Goal: Task Accomplishment & Management: Manage account settings

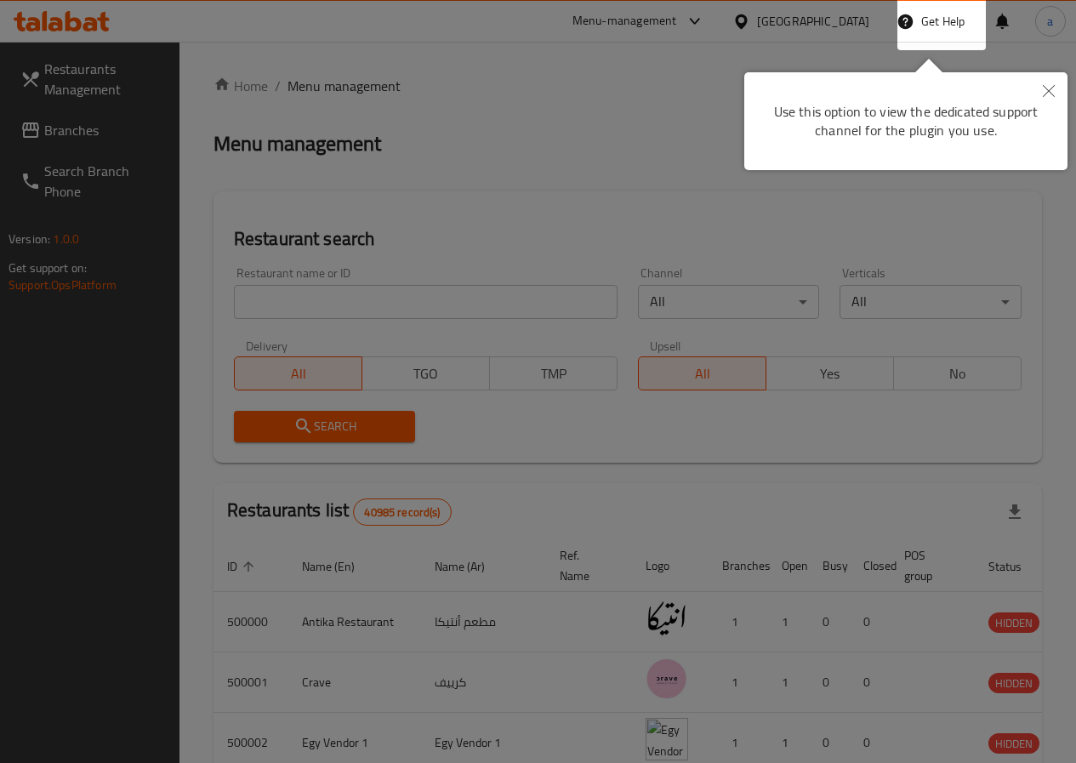
click at [1049, 83] on button "Close" at bounding box center [1048, 91] width 37 height 39
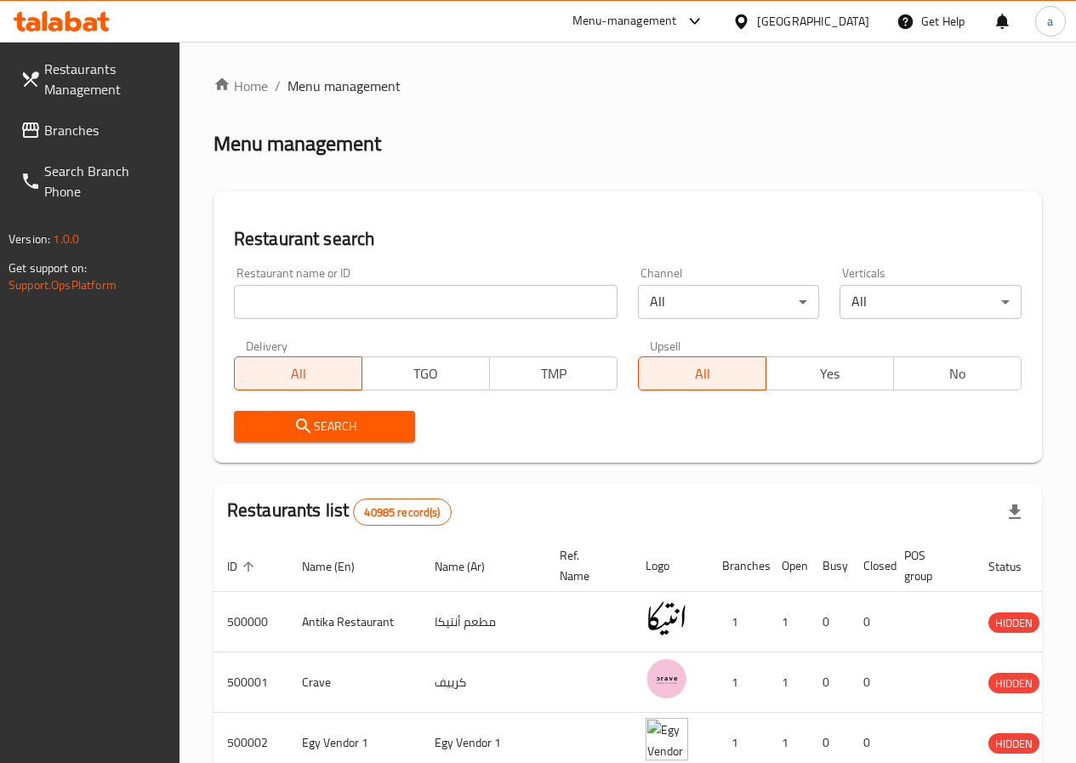
click at [94, 83] on span "Restaurants Management" at bounding box center [105, 79] width 122 height 41
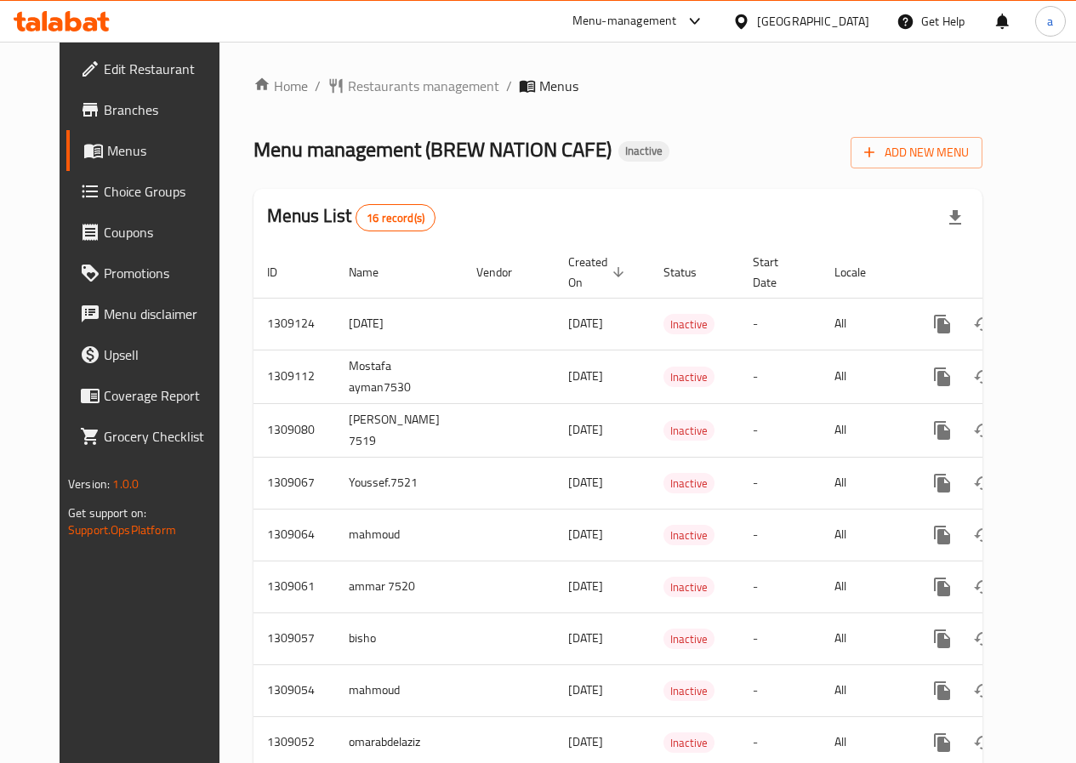
click at [104, 72] on span "Edit Restaurant" at bounding box center [165, 69] width 122 height 20
click at [111, 72] on span "Edit Restaurant" at bounding box center [165, 69] width 122 height 20
click at [104, 75] on span "Edit Restaurant" at bounding box center [165, 69] width 122 height 20
click at [877, 161] on icon "button" at bounding box center [868, 152] width 17 height 17
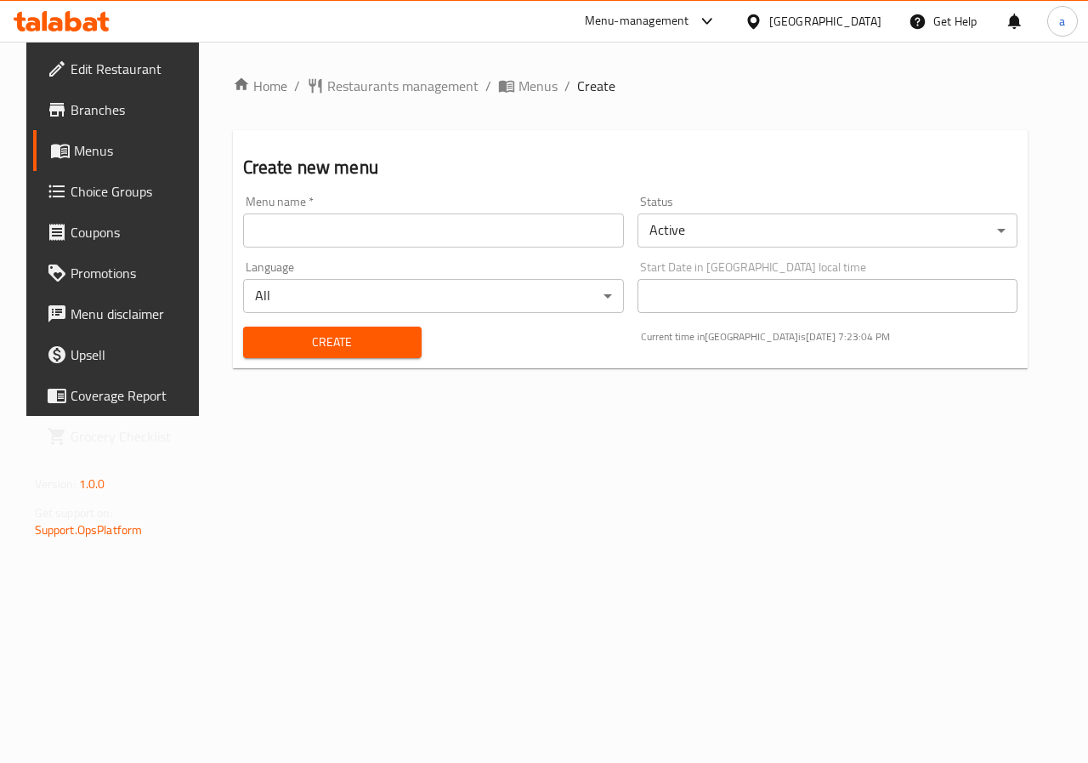
click at [492, 236] on input "text" at bounding box center [433, 230] width 381 height 34
click at [105, 106] on span "Branches" at bounding box center [133, 109] width 124 height 20
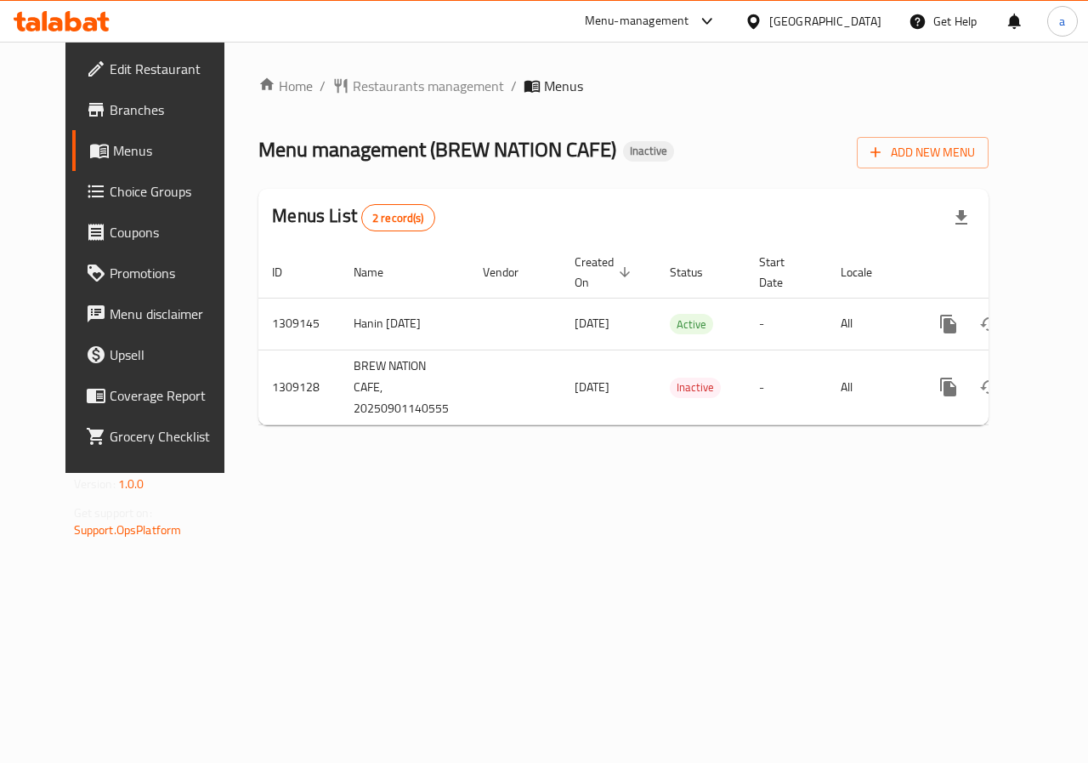
click at [72, 203] on link "Choice Groups" at bounding box center [159, 191] width 175 height 41
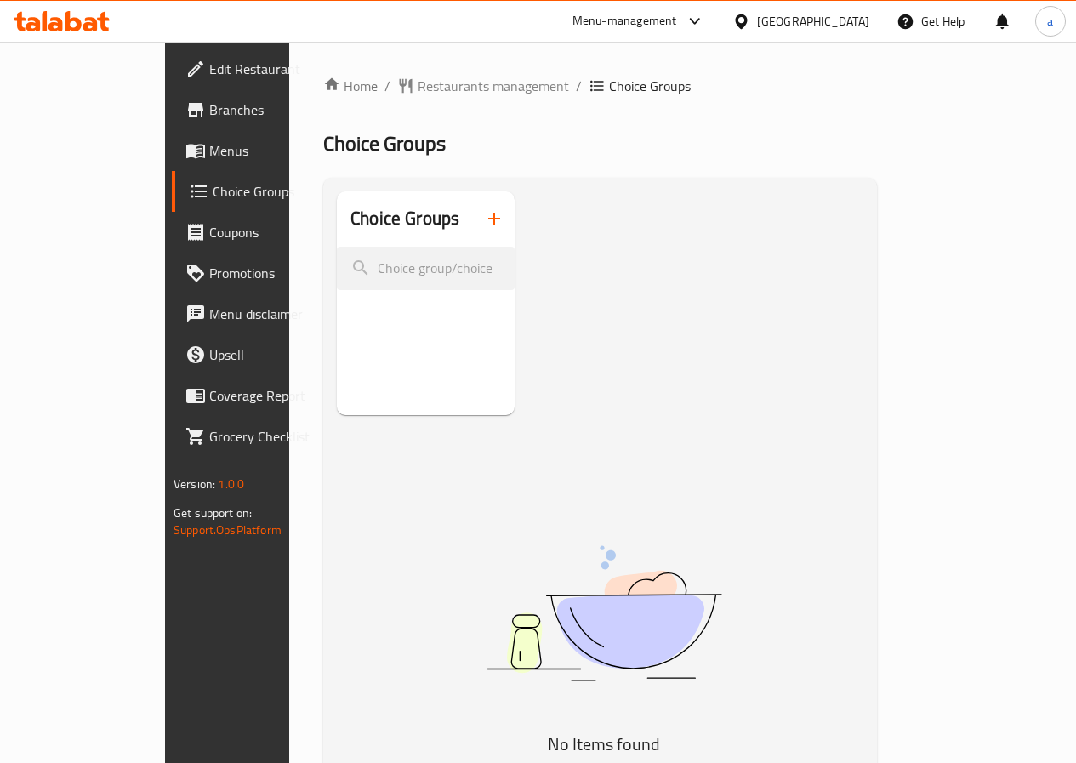
click at [172, 94] on link "Branches" at bounding box center [258, 109] width 173 height 41
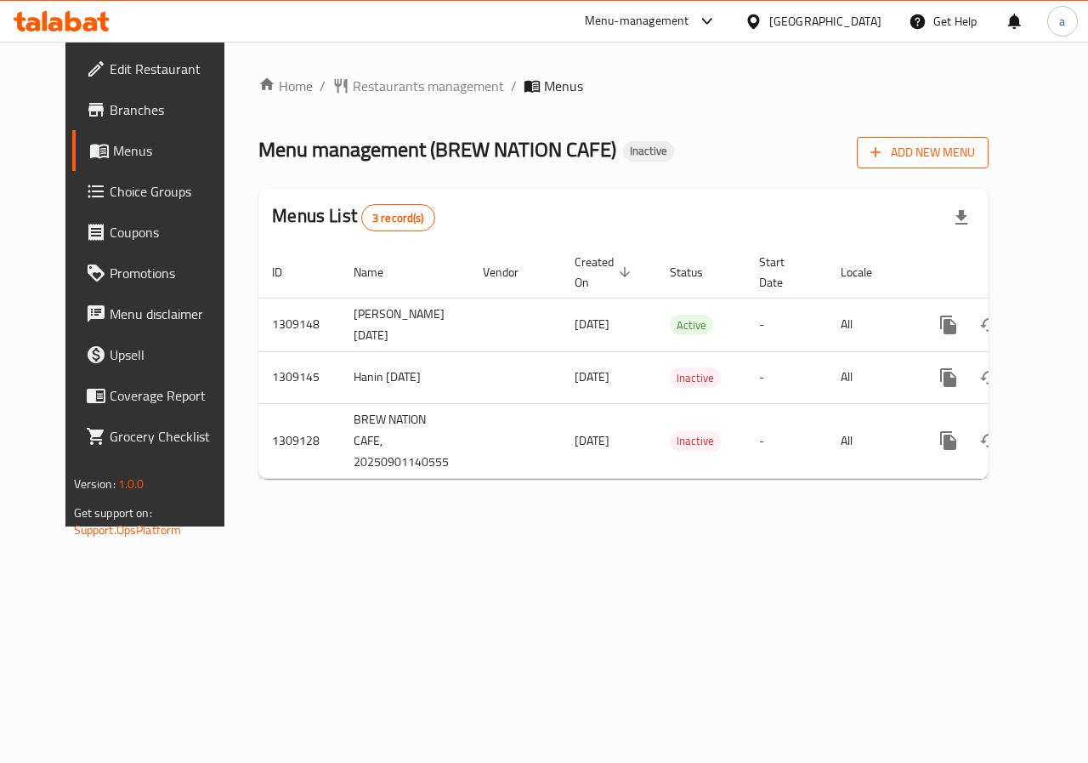
click at [975, 151] on span "Add New Menu" at bounding box center [923, 152] width 105 height 21
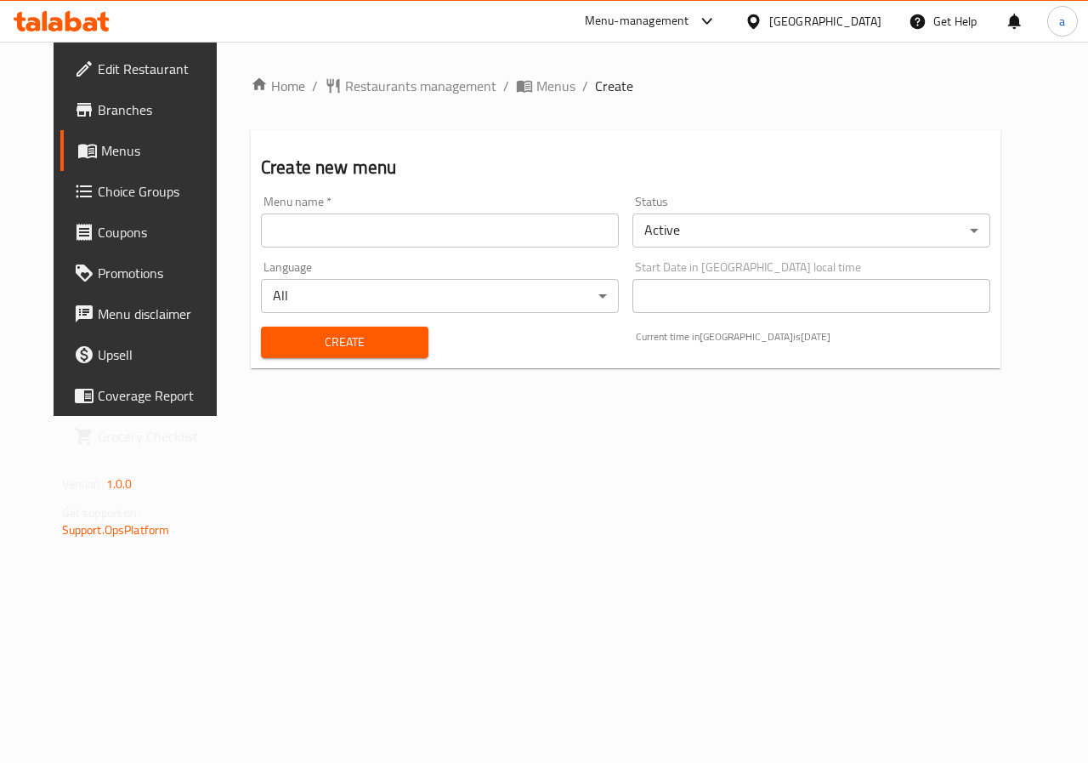
click at [433, 226] on input "text" at bounding box center [440, 230] width 358 height 34
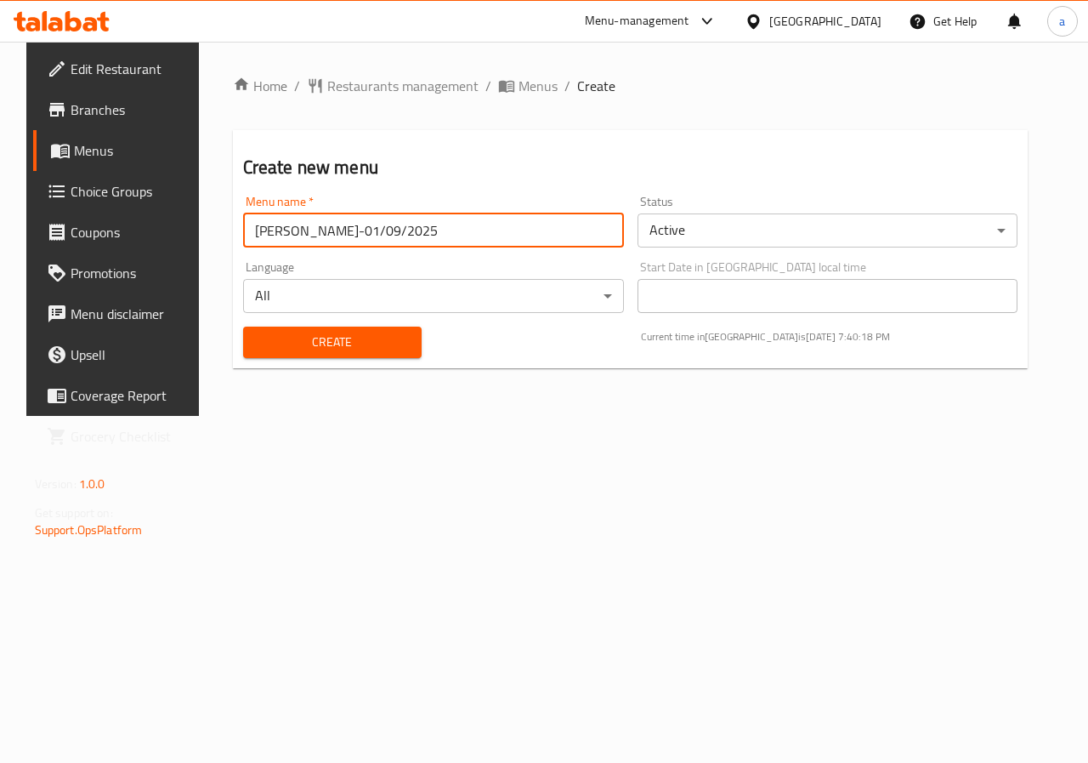
type input "Ahmed-Elsayed-01/09/2025"
click at [699, 220] on body "​ Menu-management Qatar Get Help a Edit Restaurant Branches Menus Choice Groups…" at bounding box center [544, 402] width 1088 height 721
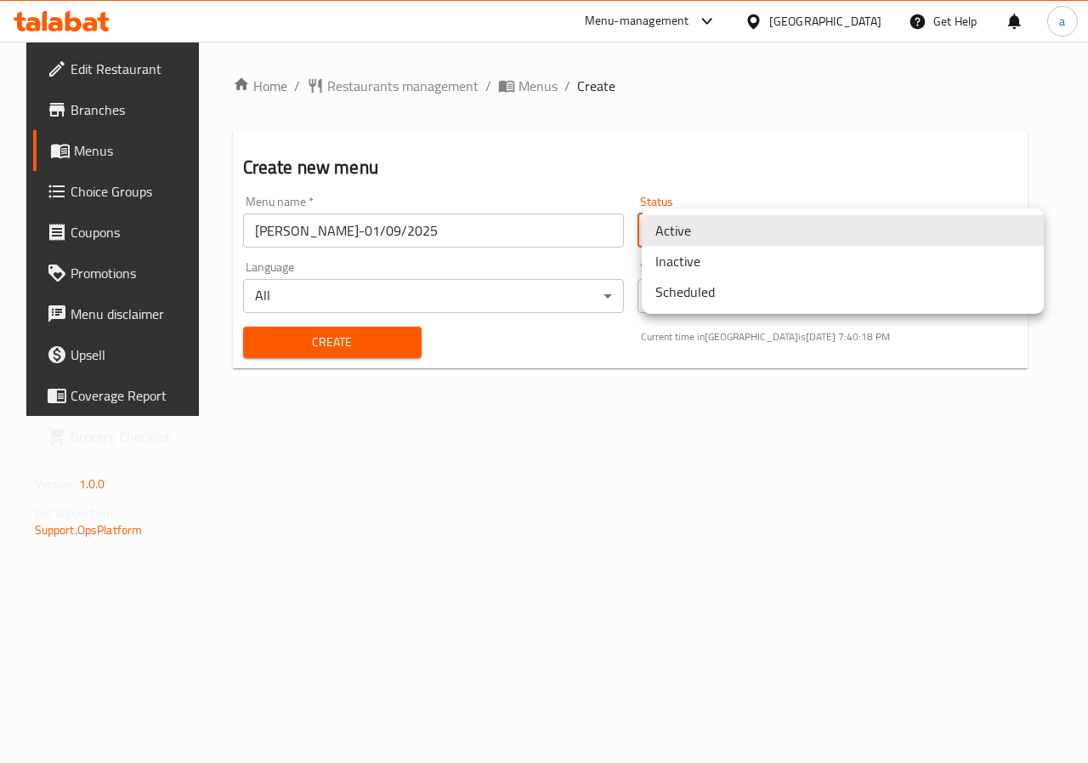
click at [699, 220] on li "Active" at bounding box center [843, 230] width 402 height 31
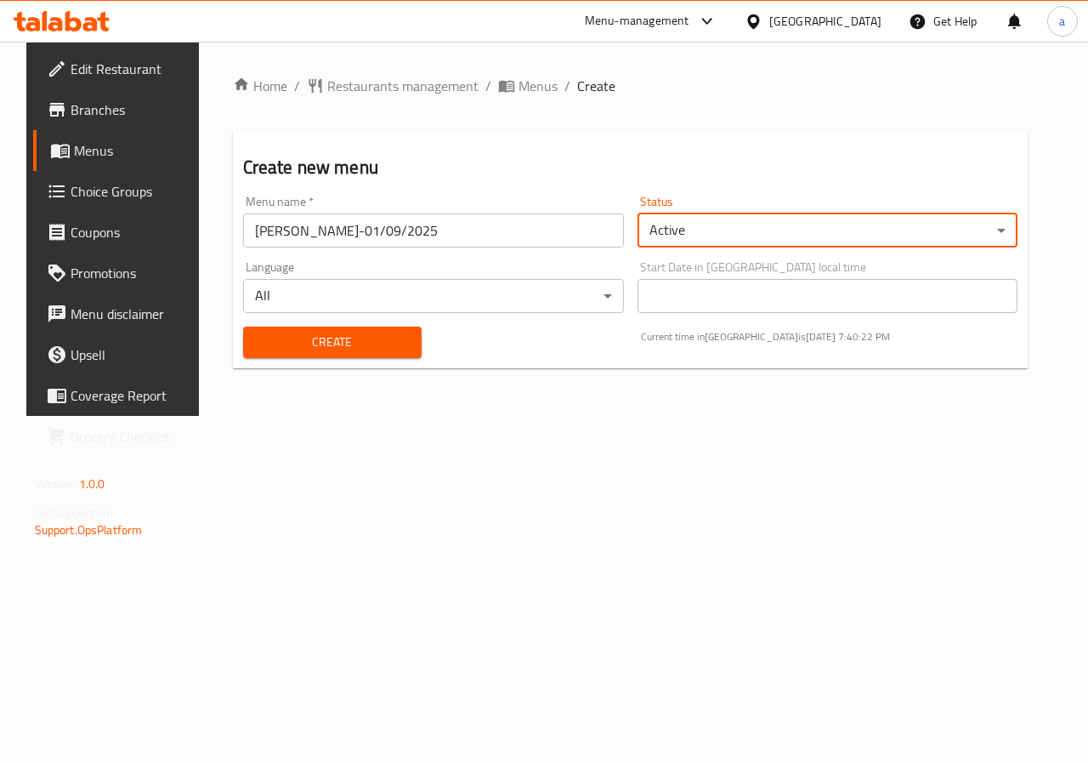
click at [297, 349] on span "Create" at bounding box center [332, 342] width 151 height 21
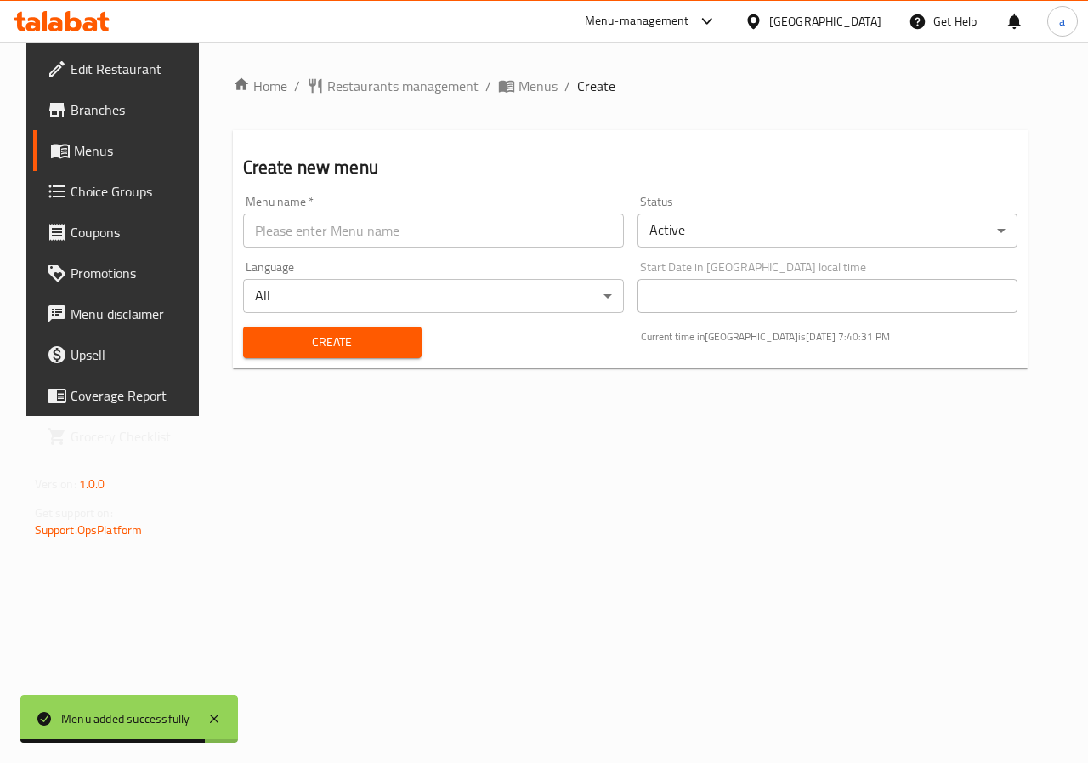
click at [98, 154] on span "Menus" at bounding box center [134, 150] width 121 height 20
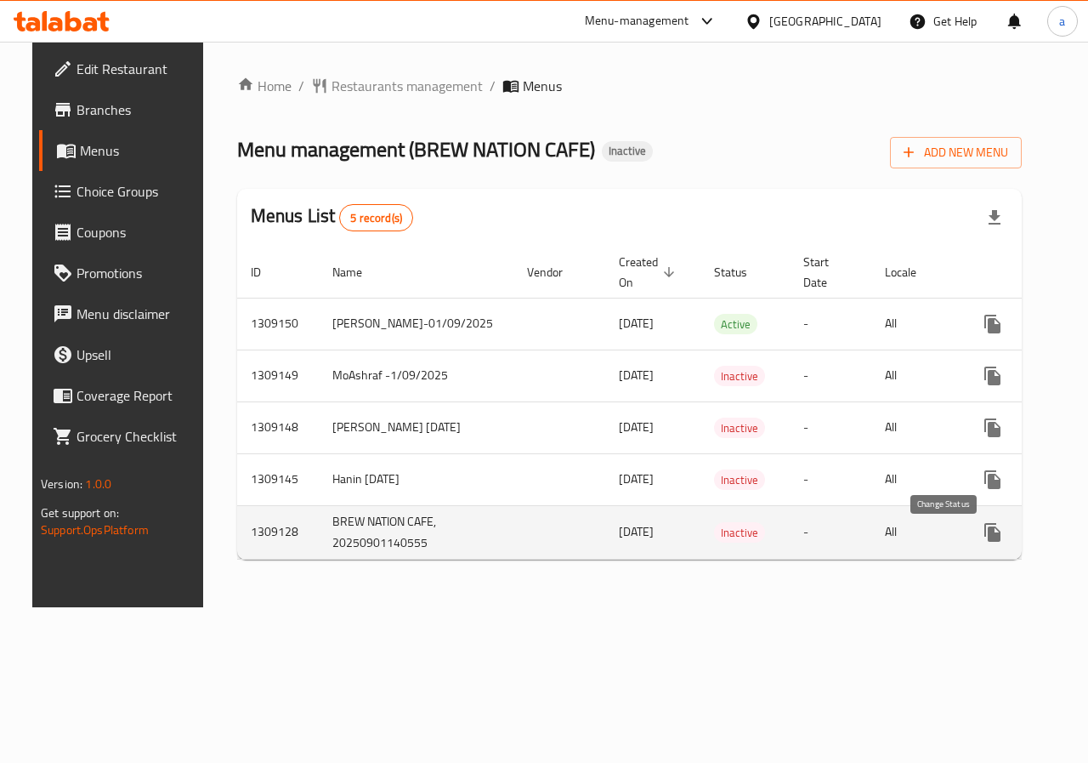
click at [1024, 542] on icon "enhanced table" at bounding box center [1034, 532] width 20 height 20
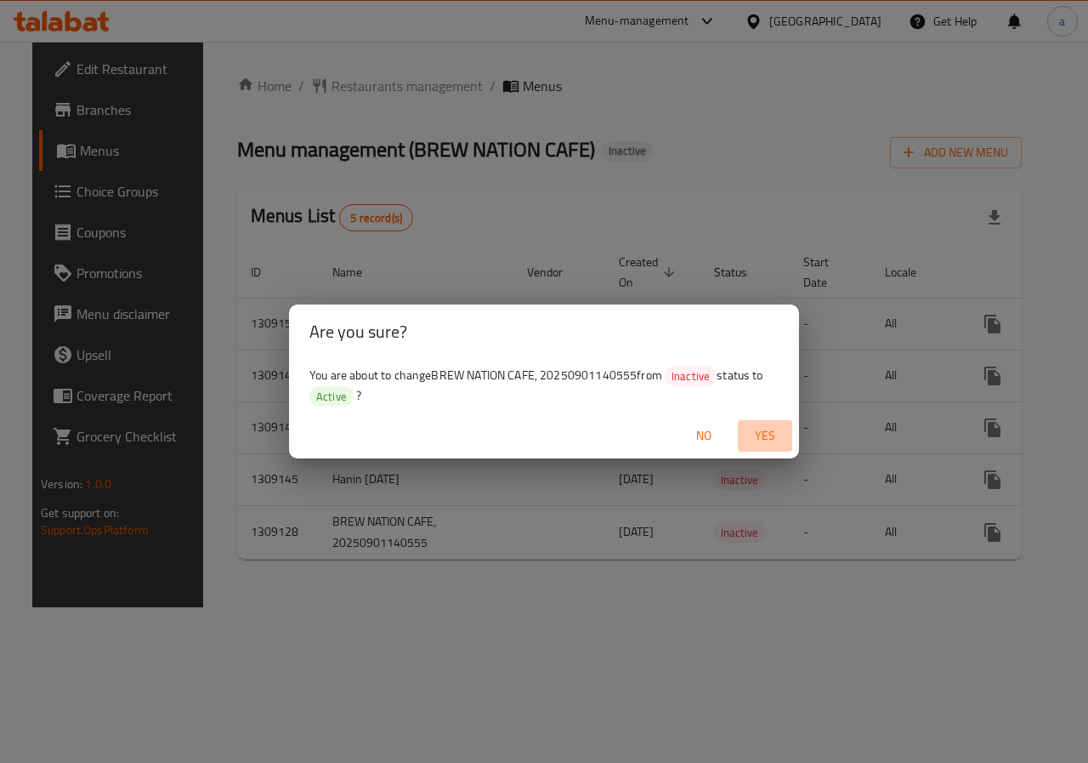
click at [777, 429] on span "Yes" at bounding box center [765, 435] width 41 height 21
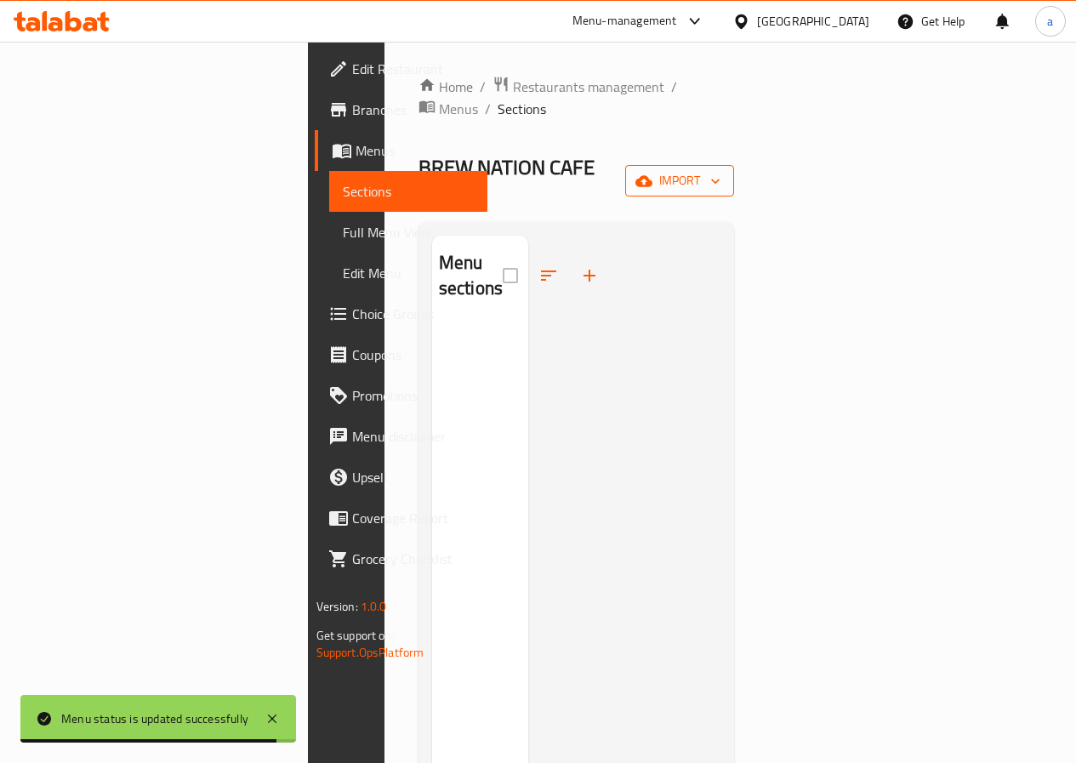
click at [734, 165] on button "import" at bounding box center [679, 180] width 109 height 31
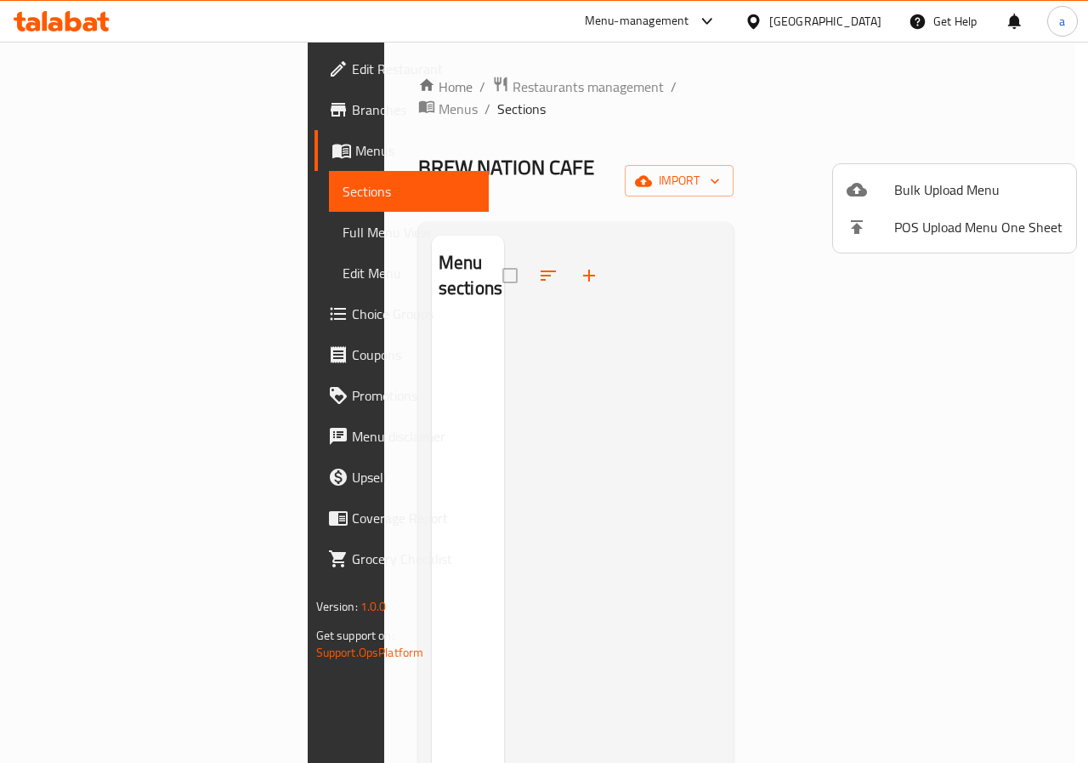
click at [958, 179] on span "Bulk Upload Menu" at bounding box center [978, 189] width 168 height 20
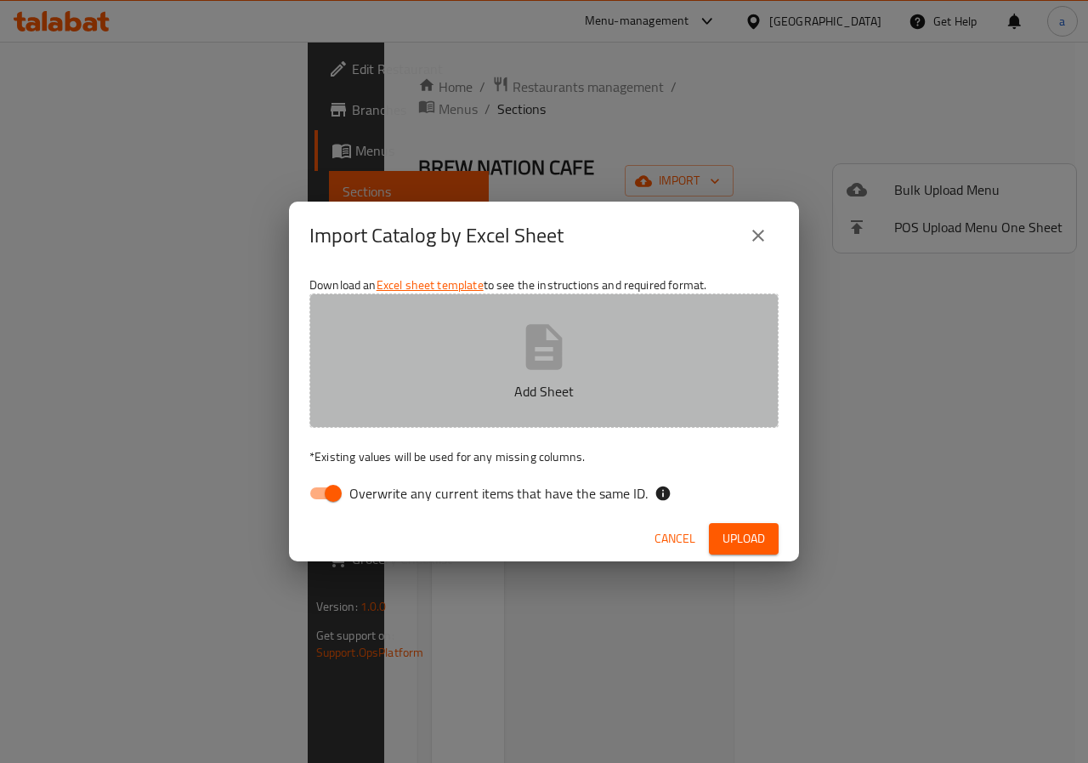
click at [580, 377] on button "Add Sheet" at bounding box center [543, 360] width 469 height 134
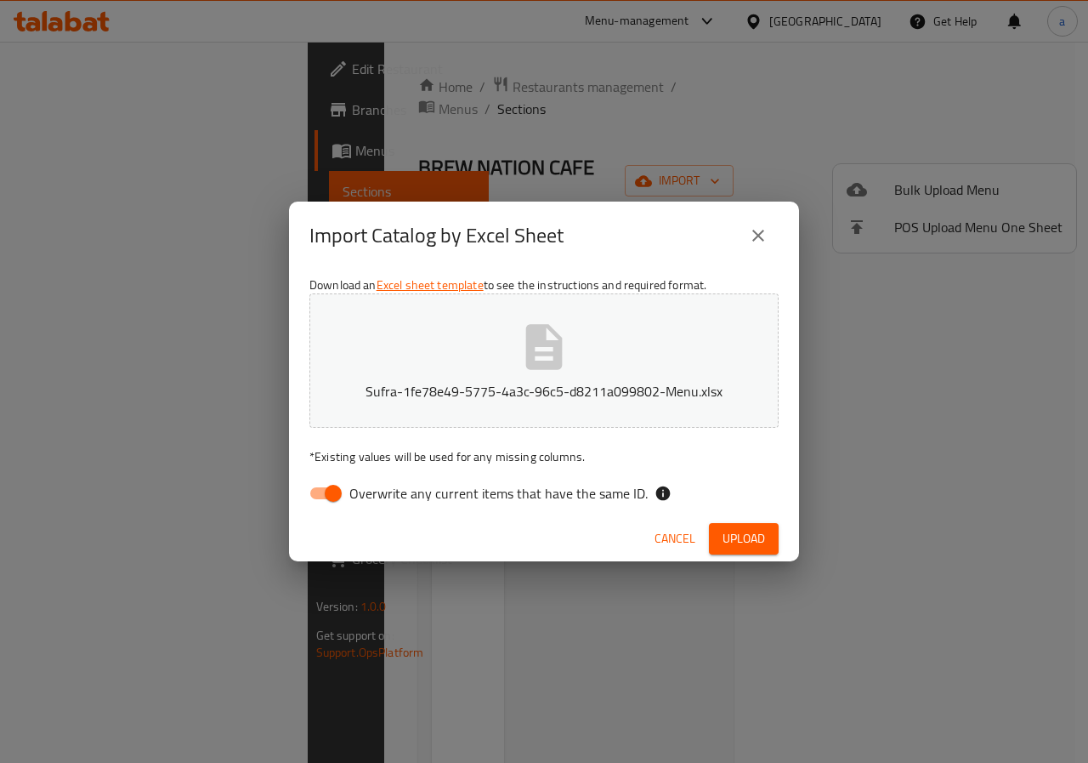
click at [746, 540] on span "Upload" at bounding box center [744, 538] width 43 height 21
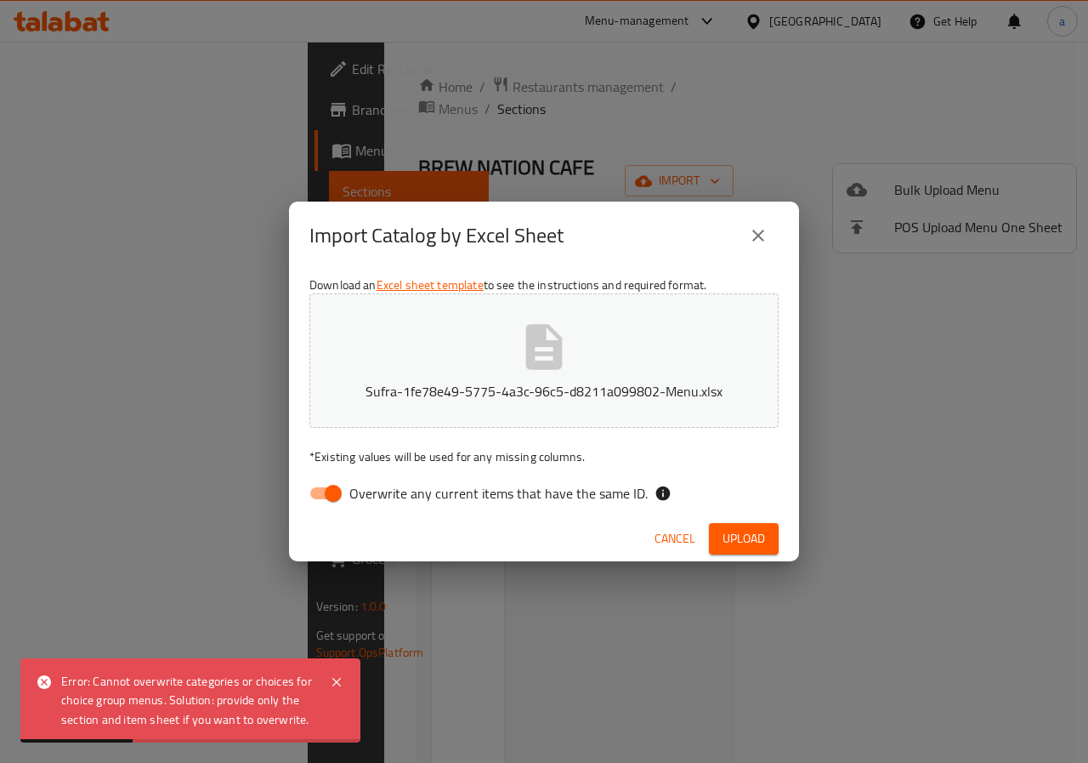
click at [348, 494] on input "Overwrite any current items that have the same ID." at bounding box center [333, 493] width 97 height 32
checkbox input "false"
click at [757, 537] on span "Upload" at bounding box center [744, 538] width 43 height 21
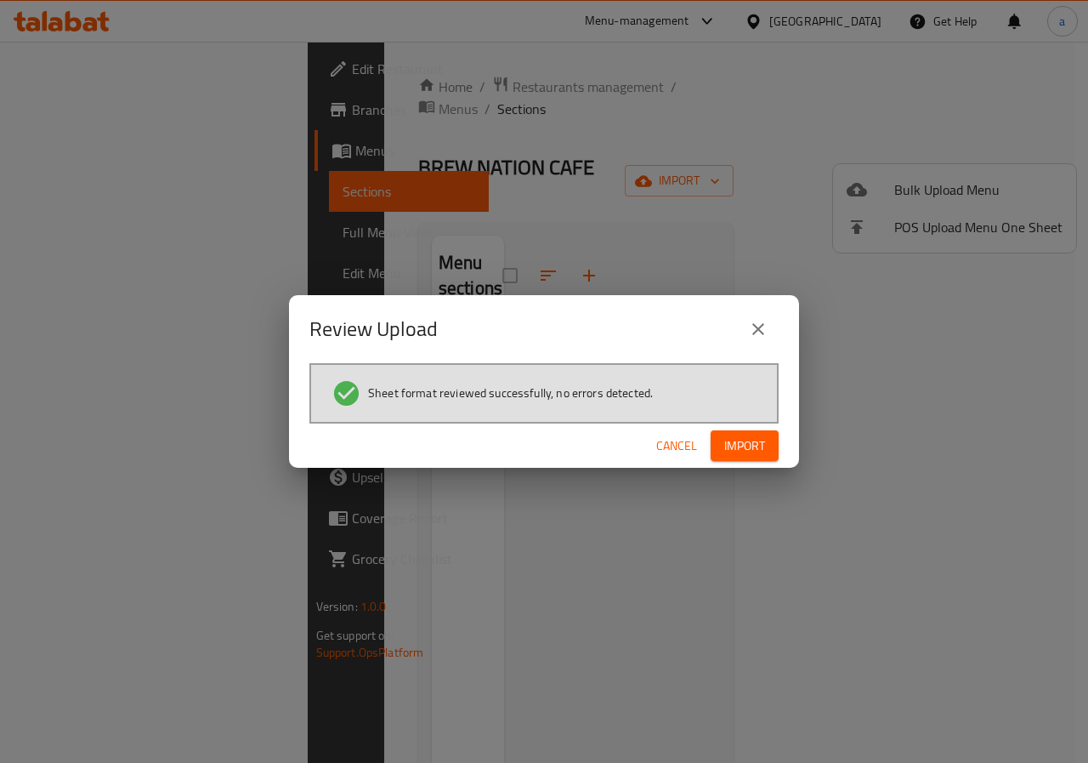
click at [730, 453] on span "Import" at bounding box center [744, 445] width 41 height 21
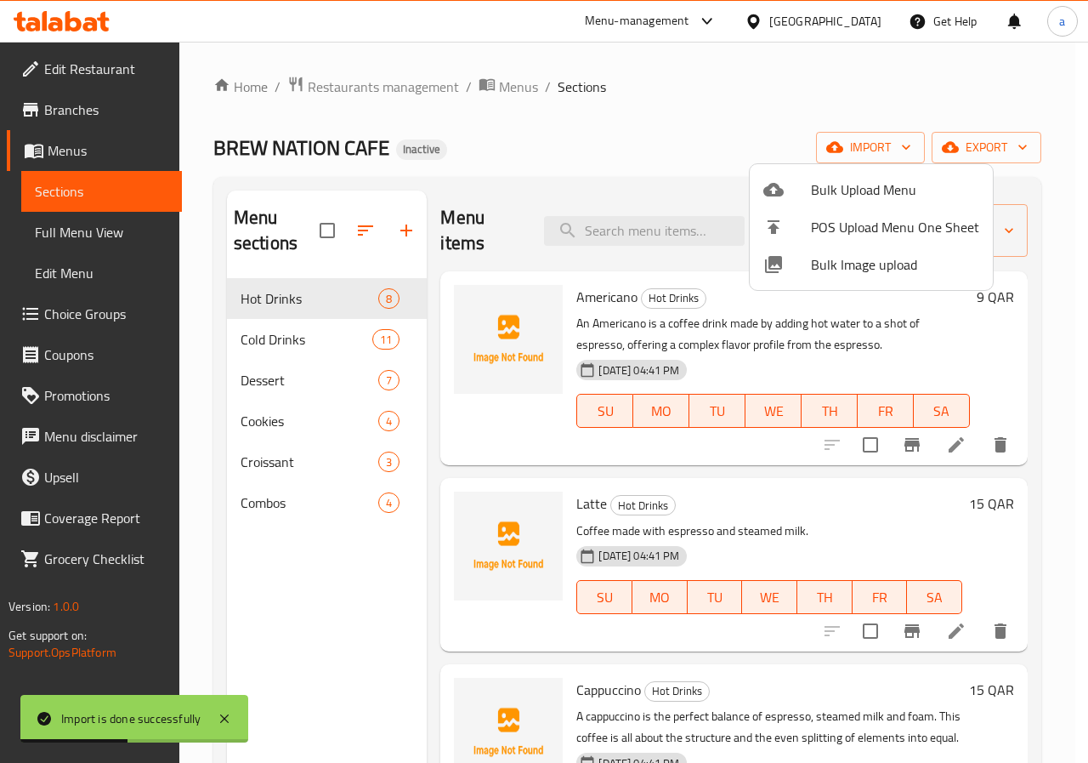
click at [551, 153] on div at bounding box center [544, 381] width 1088 height 763
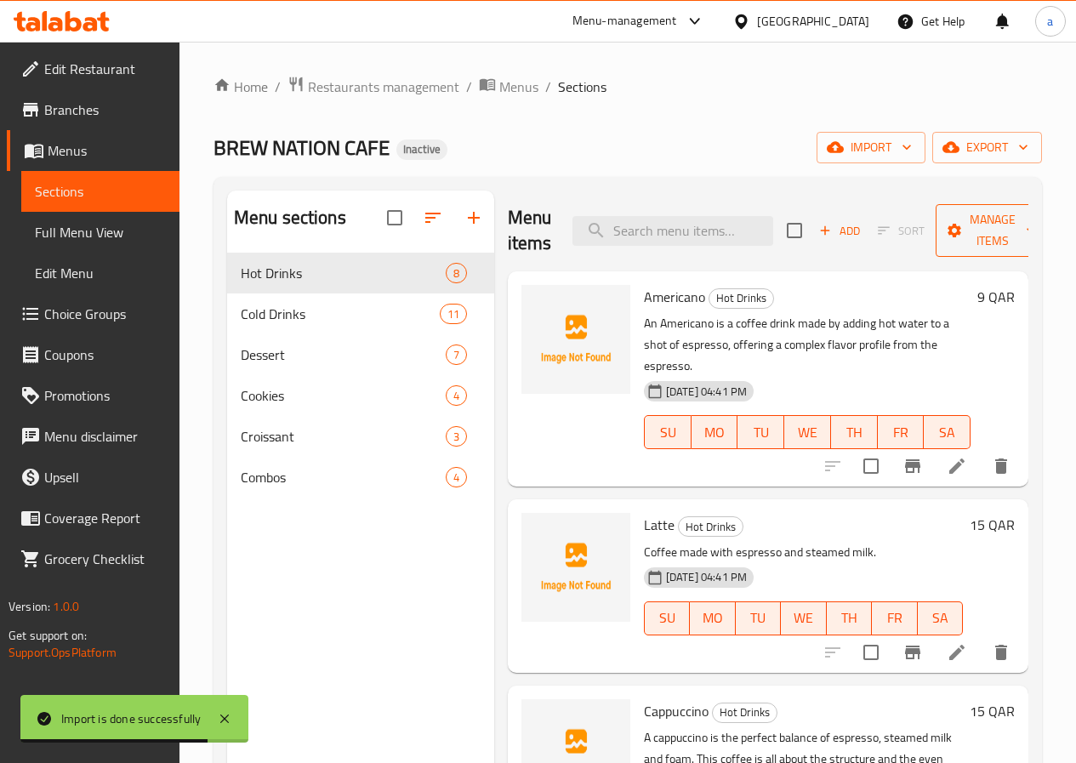
click at [945, 224] on icon "button" at bounding box center [953, 230] width 17 height 17
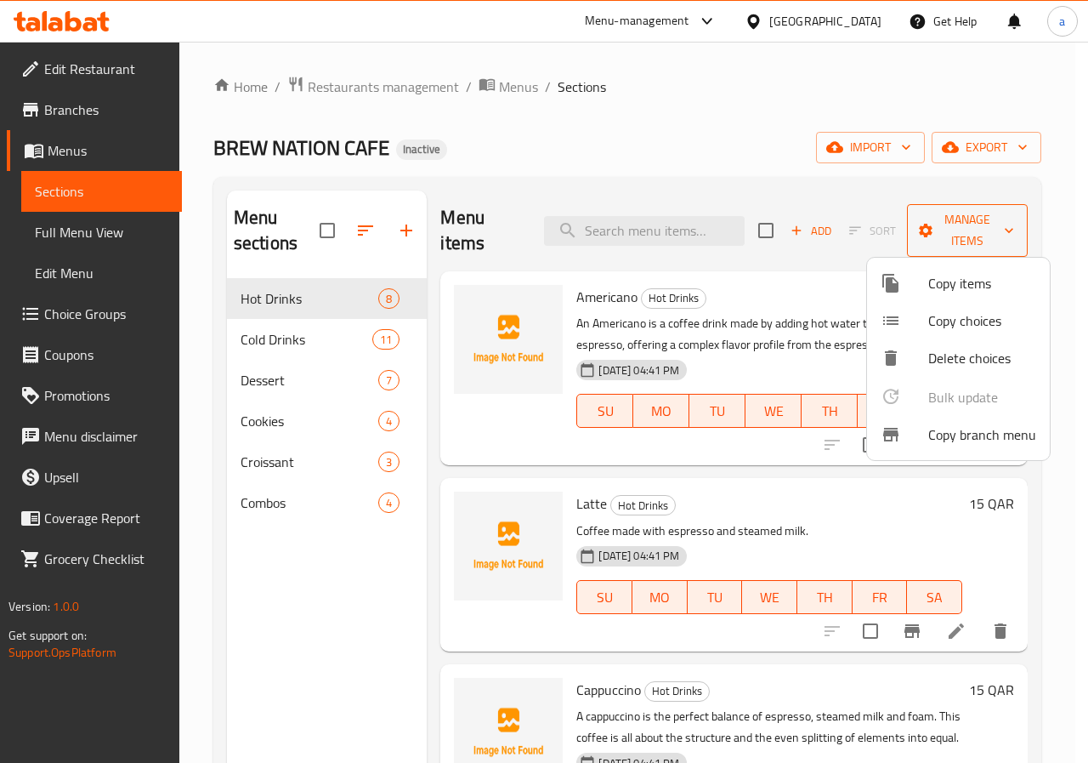
click at [924, 224] on div at bounding box center [544, 381] width 1088 height 763
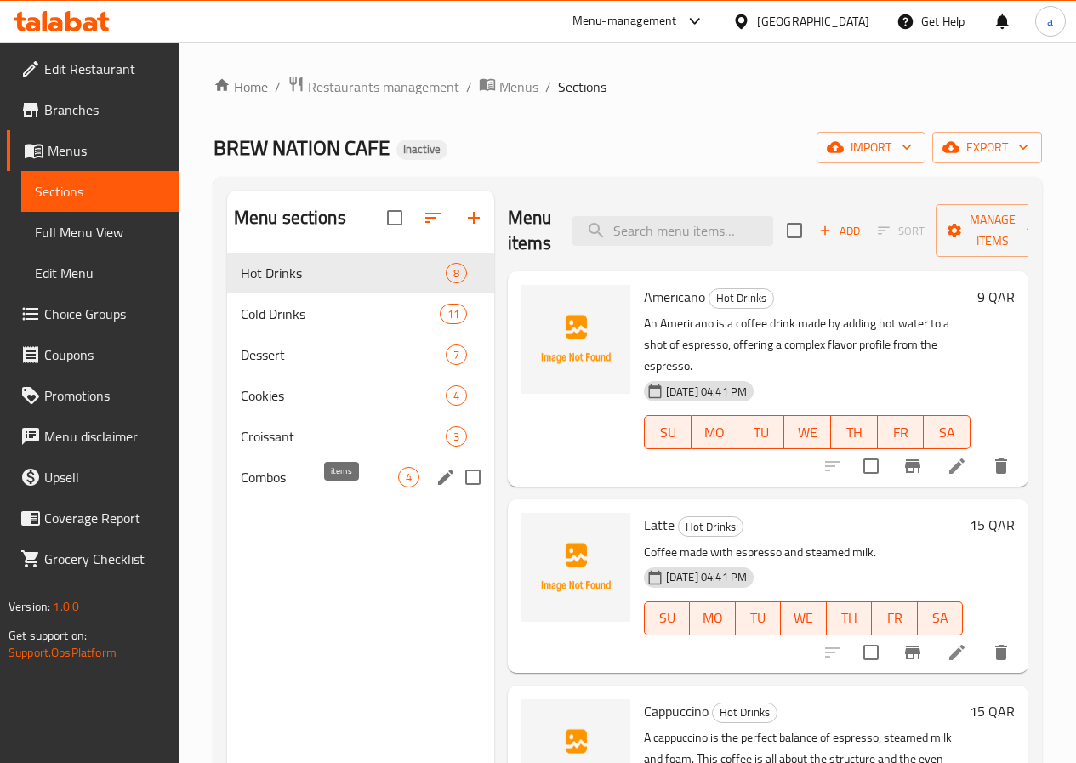
click at [399, 485] on span "4" at bounding box center [409, 477] width 20 height 16
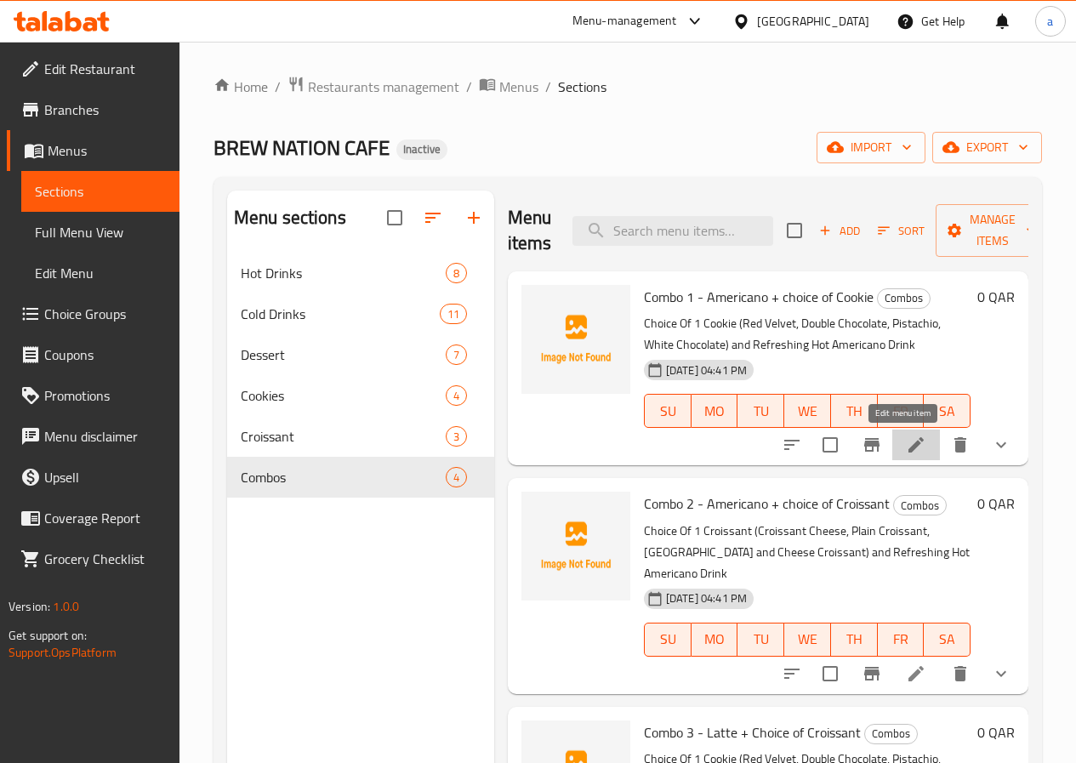
click at [905, 443] on icon at bounding box center [915, 444] width 20 height 20
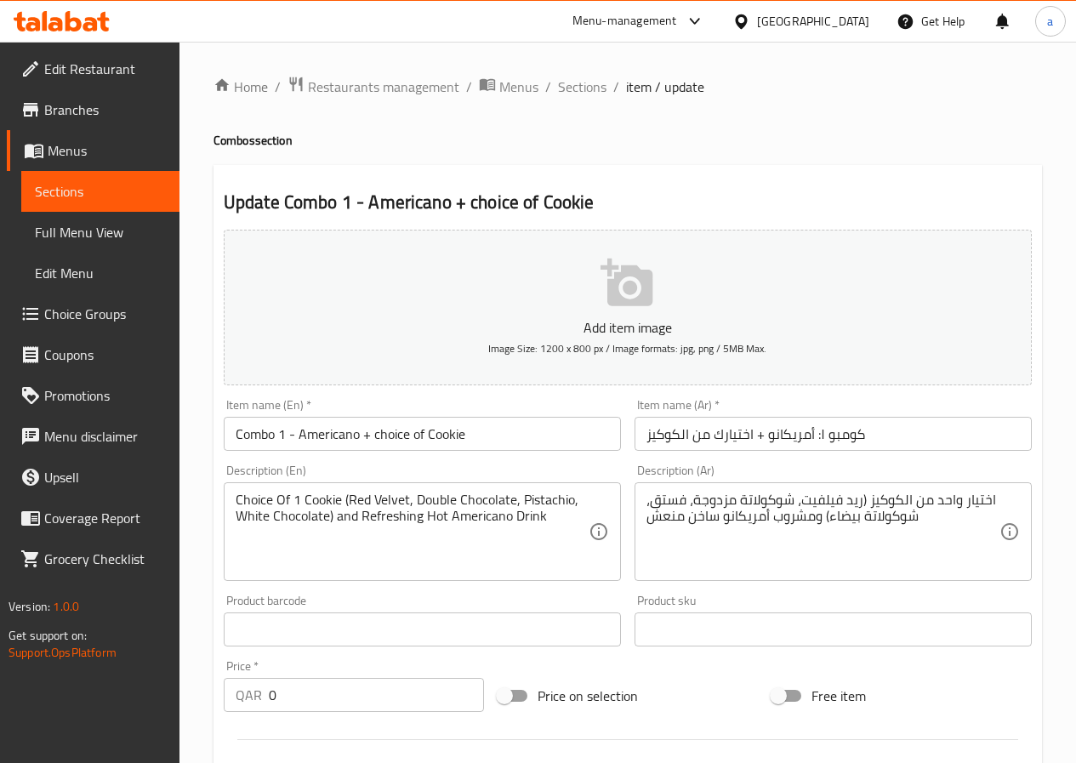
click at [552, 87] on ol "Home / Restaurants management / Menus / Sections / item / update" at bounding box center [627, 87] width 828 height 22
click at [567, 88] on span "Sections" at bounding box center [582, 87] width 48 height 20
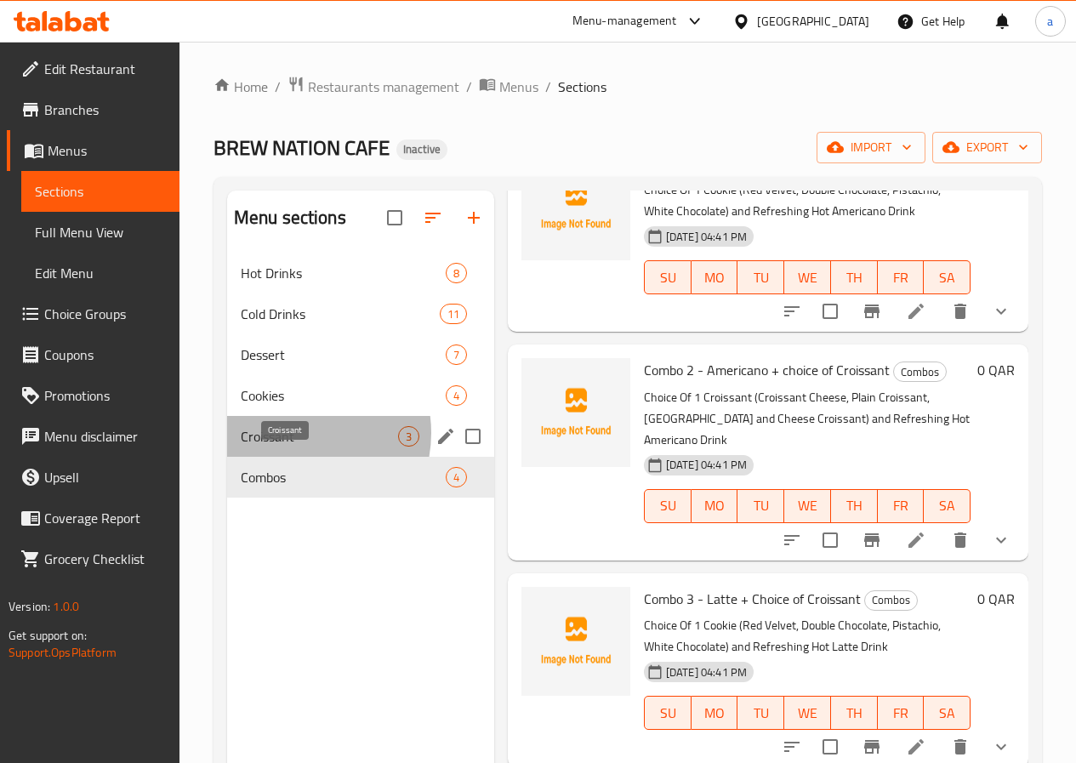
click at [297, 446] on span "Croissant" at bounding box center [319, 436] width 157 height 20
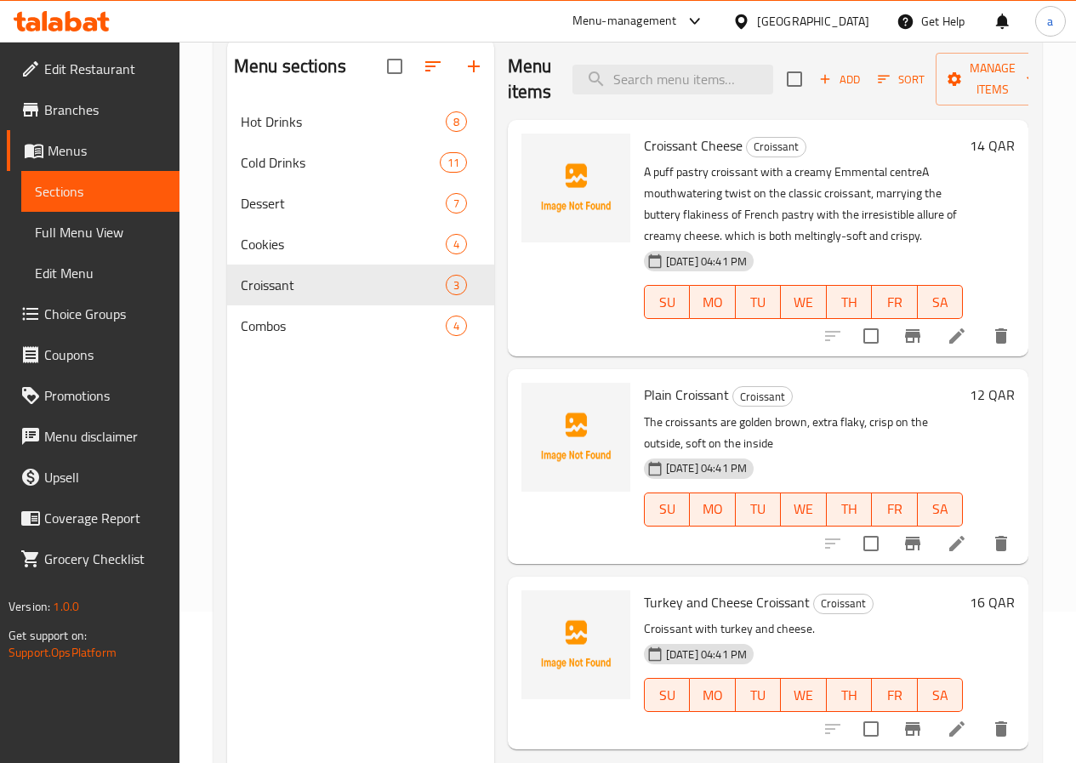
scroll to position [68, 0]
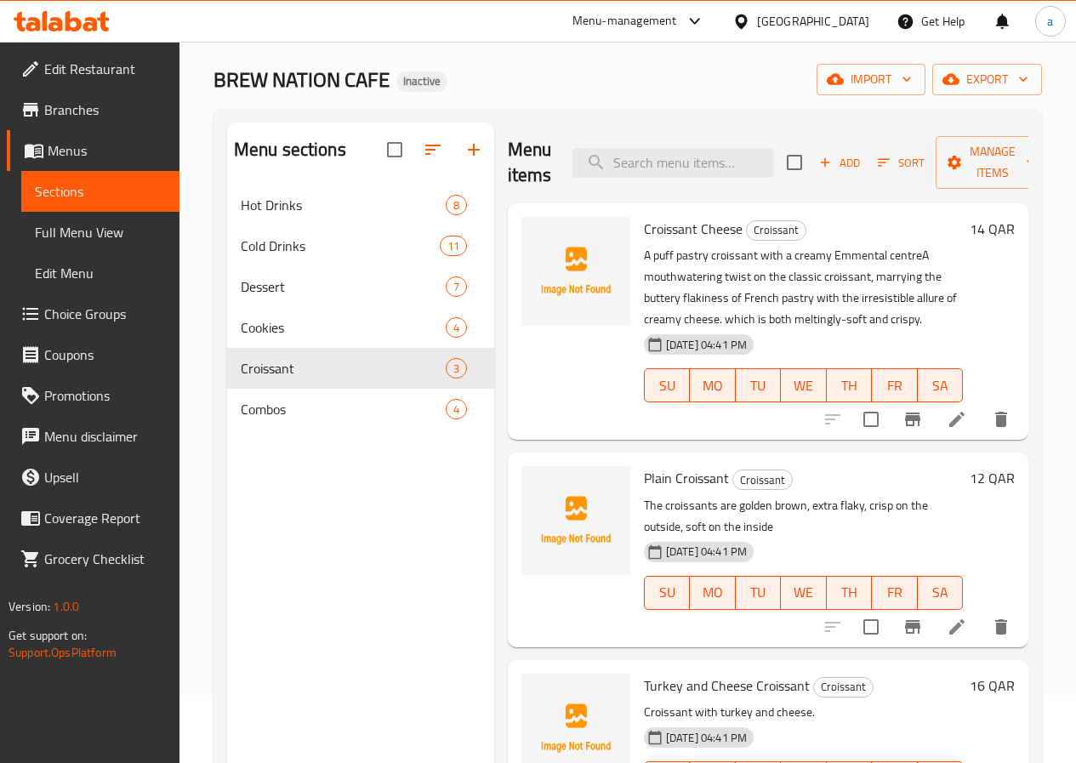
click at [350, 654] on div "Menu sections Hot Drinks 8 Cold Drinks 11 Dessert 7 Cookies 4 Croissant 3 Combo…" at bounding box center [360, 503] width 267 height 763
click at [97, 216] on link "Full Menu View" at bounding box center [100, 232] width 158 height 41
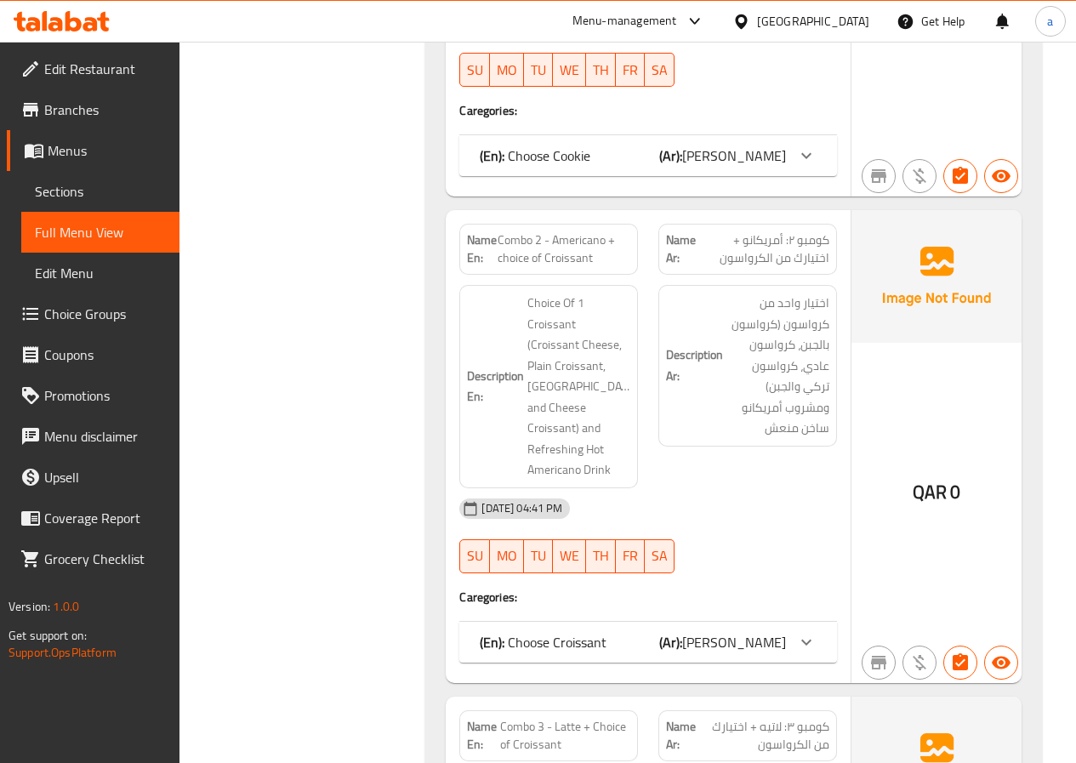
scroll to position [12405, 0]
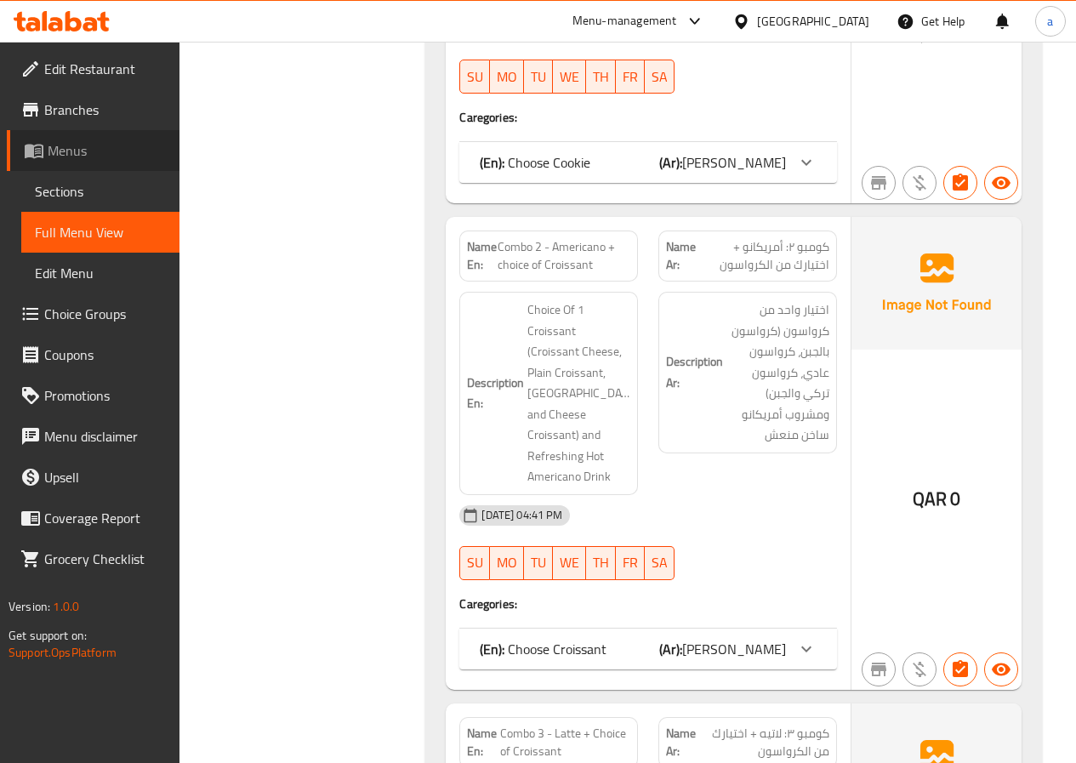
click at [99, 150] on span "Menus" at bounding box center [107, 150] width 118 height 20
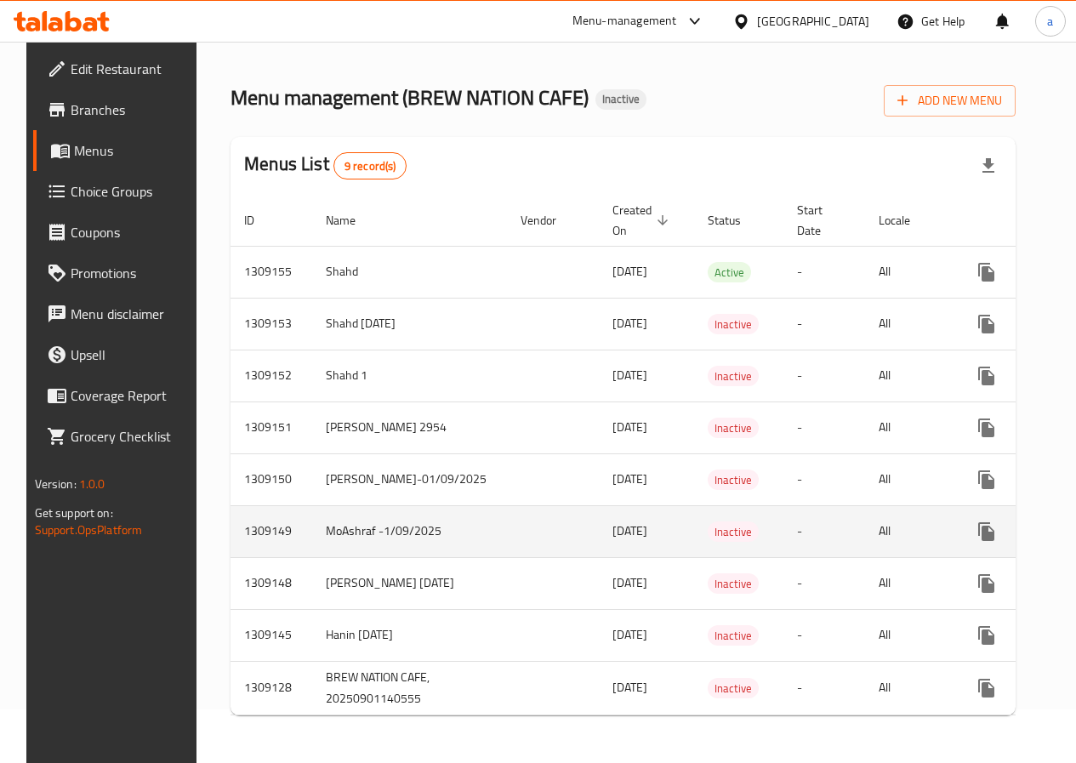
scroll to position [92, 0]
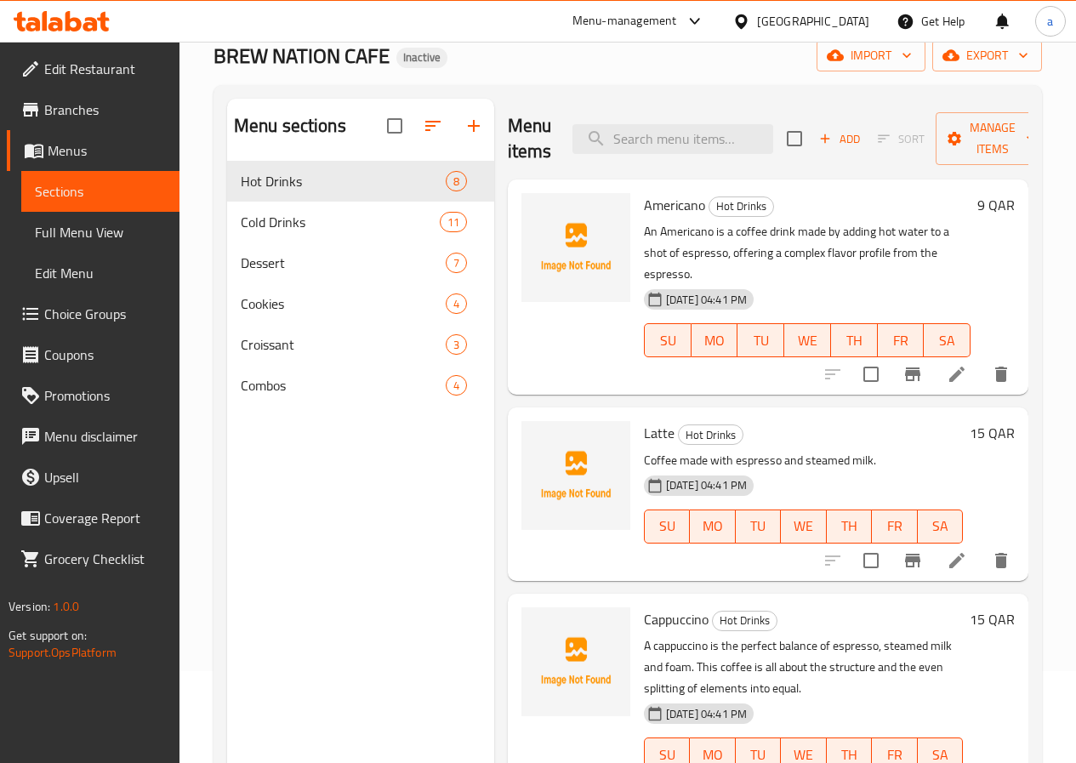
click at [58, 222] on span "Full Menu View" at bounding box center [100, 232] width 131 height 20
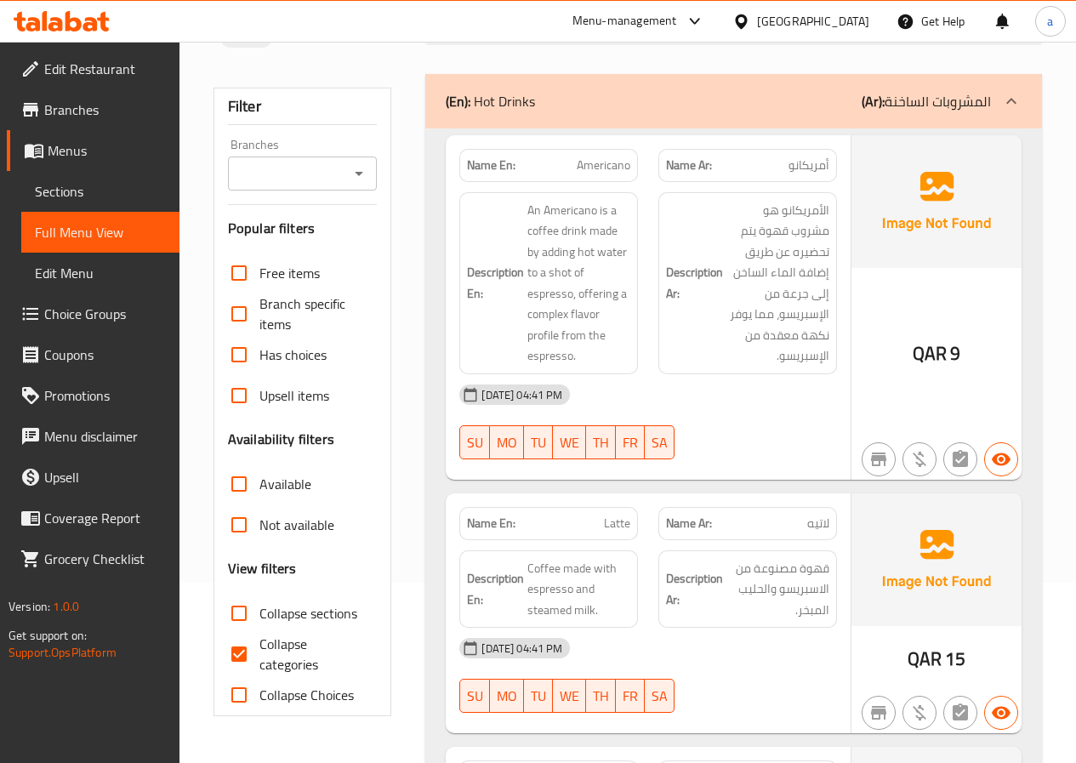
scroll to position [177, 0]
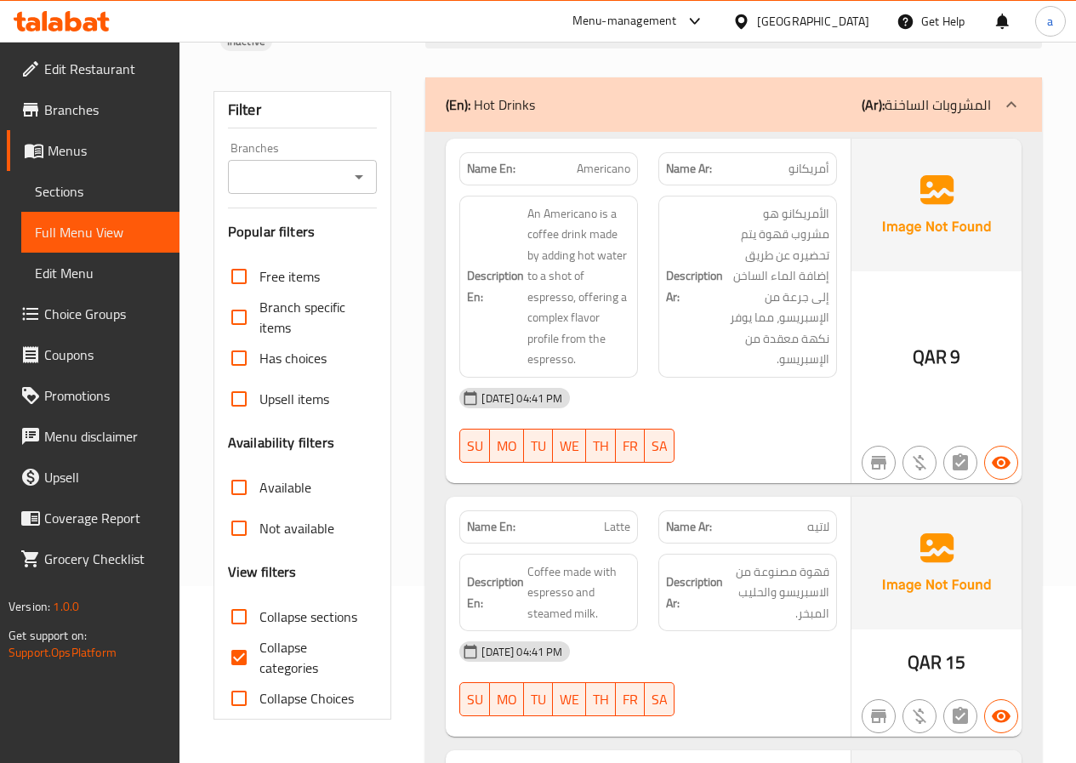
click at [243, 653] on input "Collapse categories" at bounding box center [239, 657] width 41 height 41
checkbox input "false"
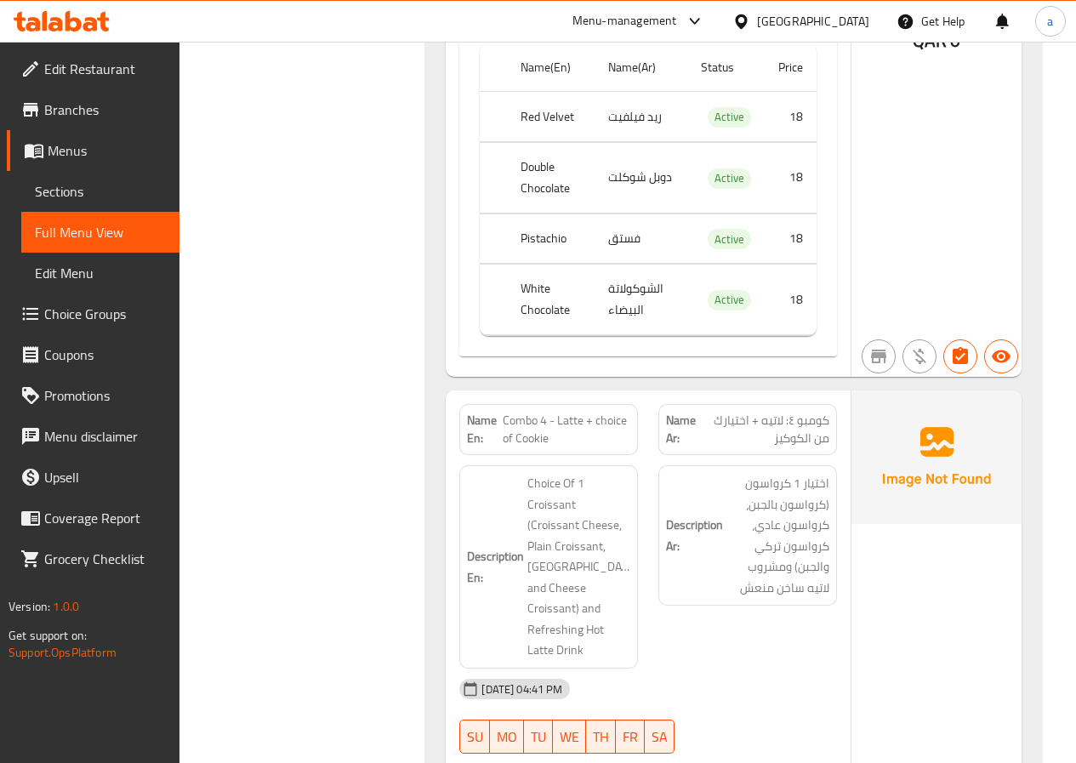
scroll to position [13976, 0]
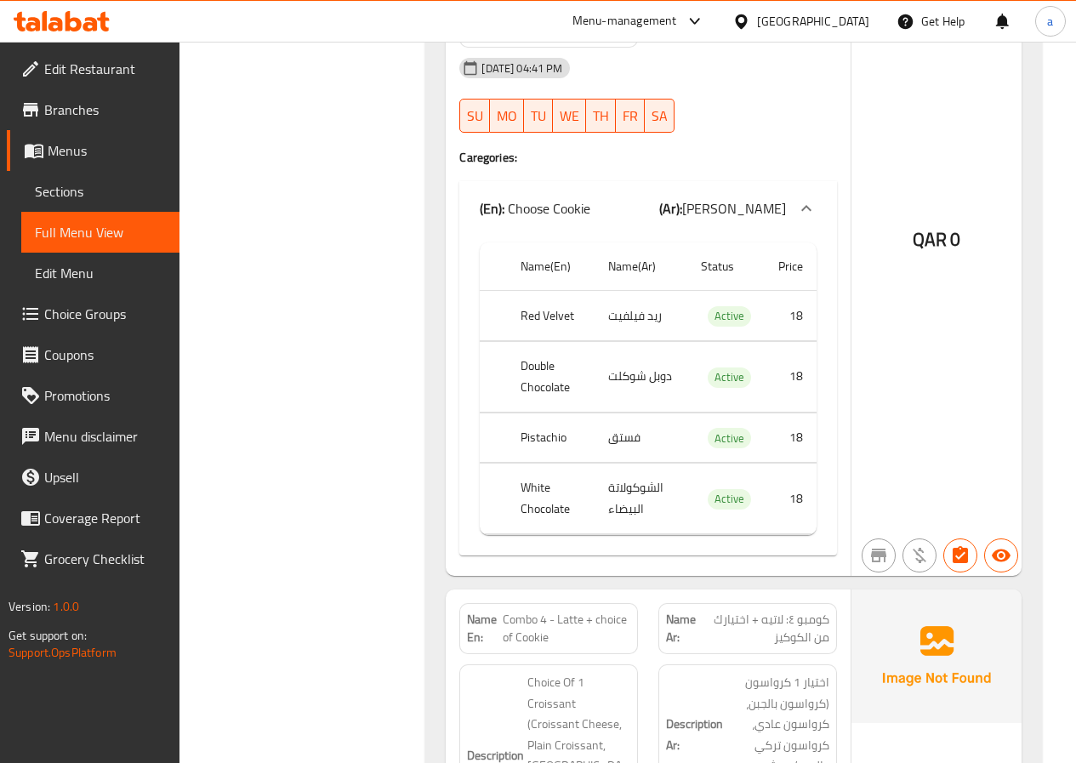
click at [133, 275] on span "Edit Menu" at bounding box center [100, 273] width 131 height 20
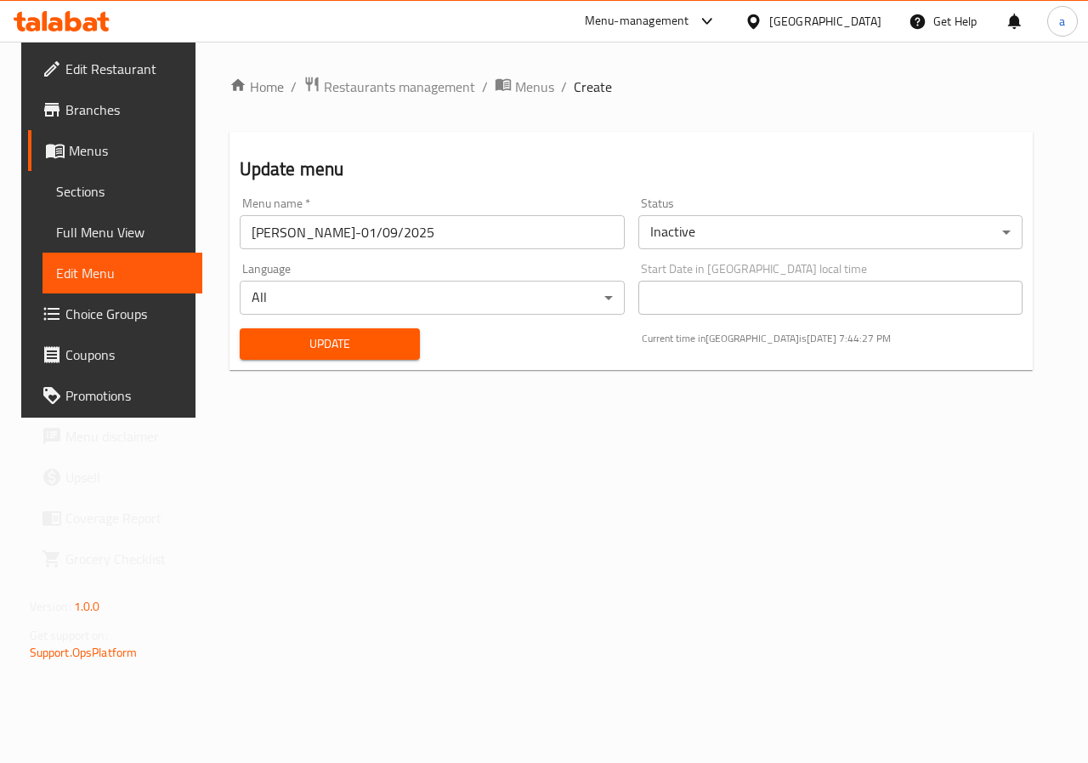
click at [99, 224] on span "Full Menu View" at bounding box center [122, 232] width 133 height 20
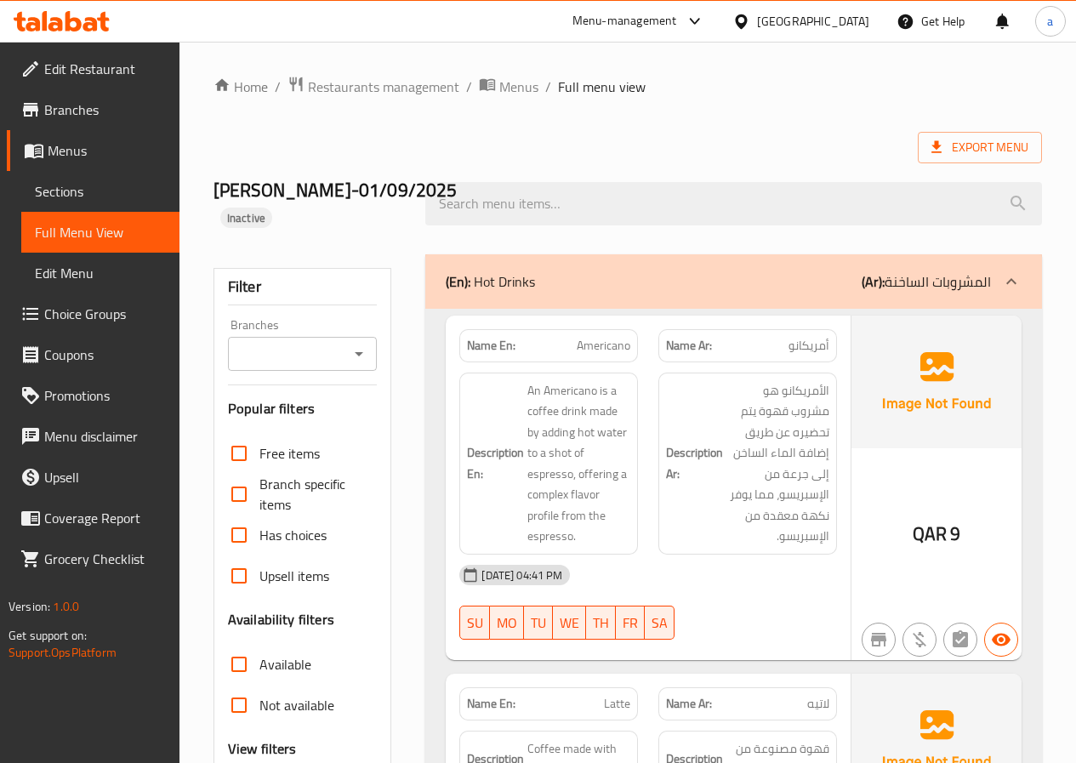
click at [103, 201] on span "Sections" at bounding box center [100, 191] width 131 height 20
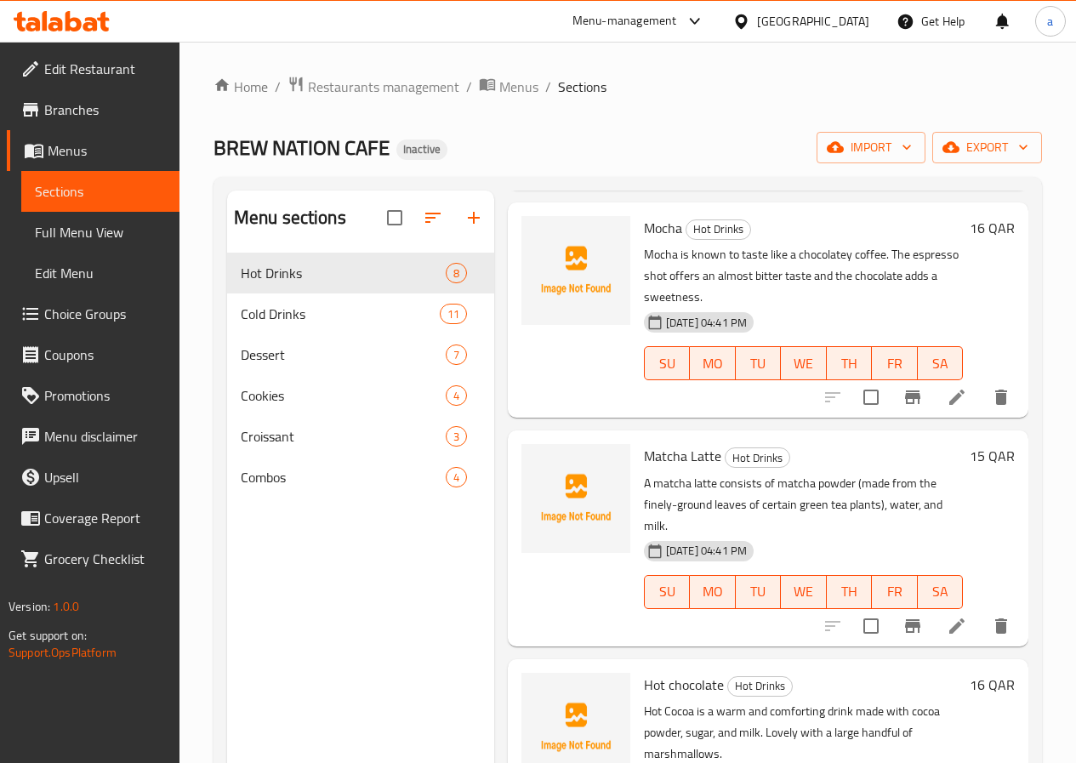
scroll to position [961, 0]
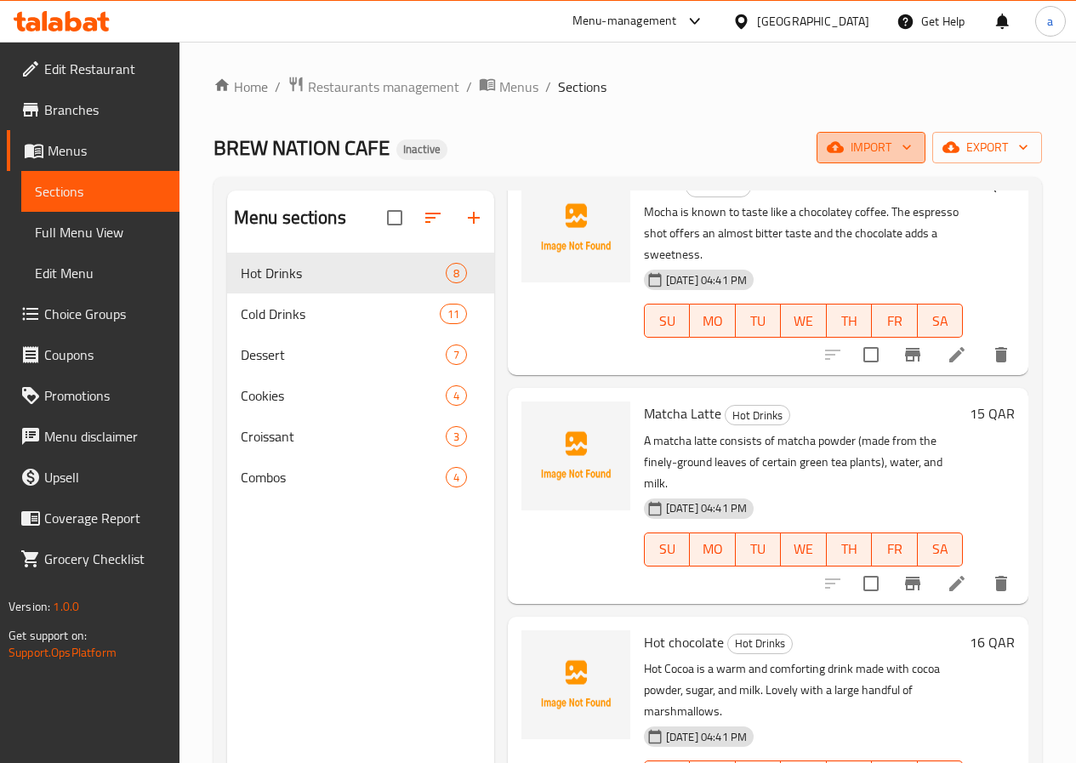
click at [901, 151] on icon "button" at bounding box center [906, 147] width 17 height 17
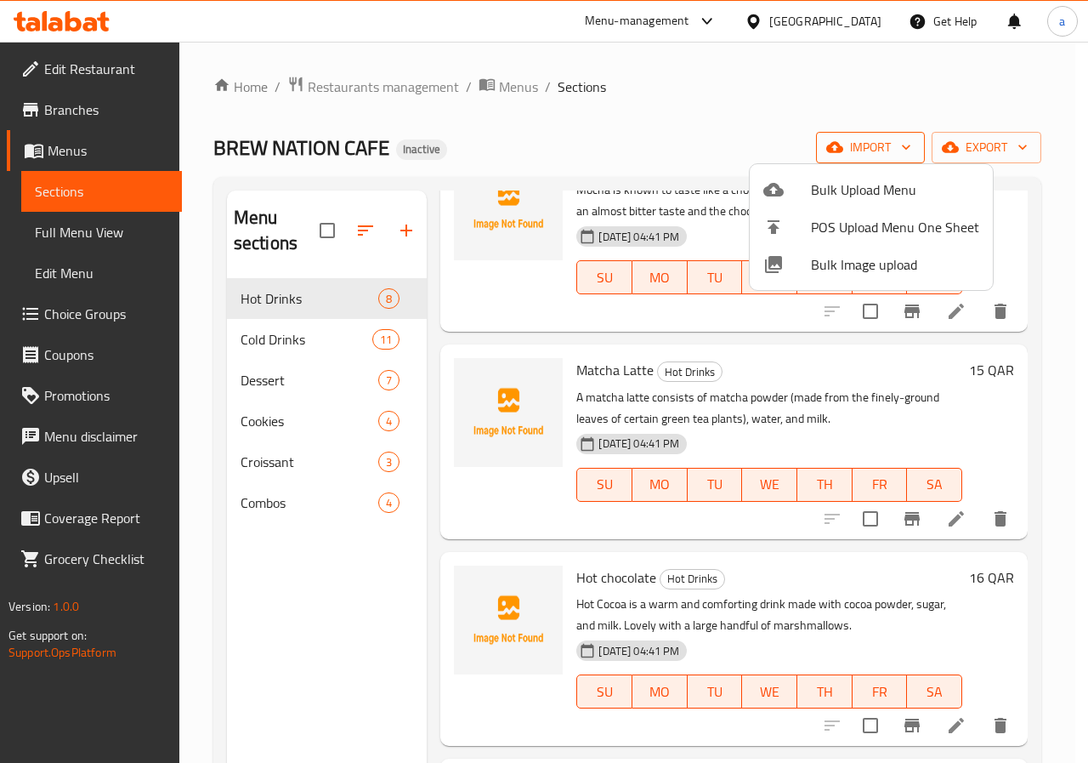
click at [901, 151] on div at bounding box center [544, 381] width 1088 height 763
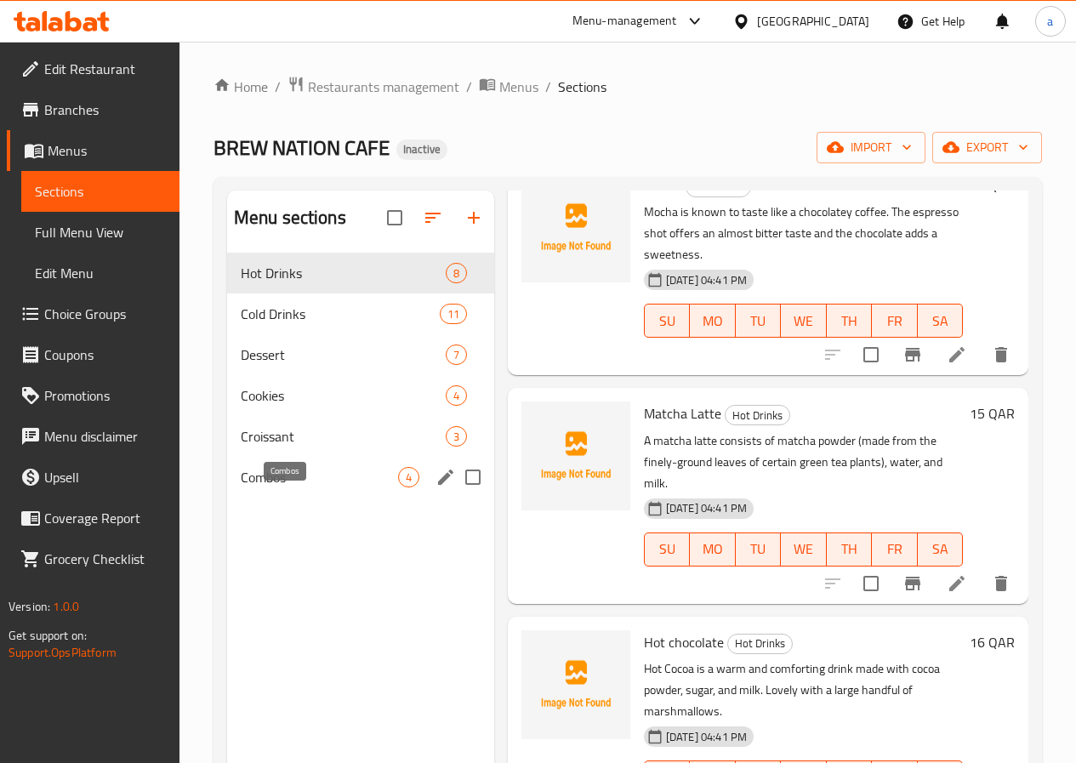
click at [263, 487] on span "Combos" at bounding box center [319, 477] width 157 height 20
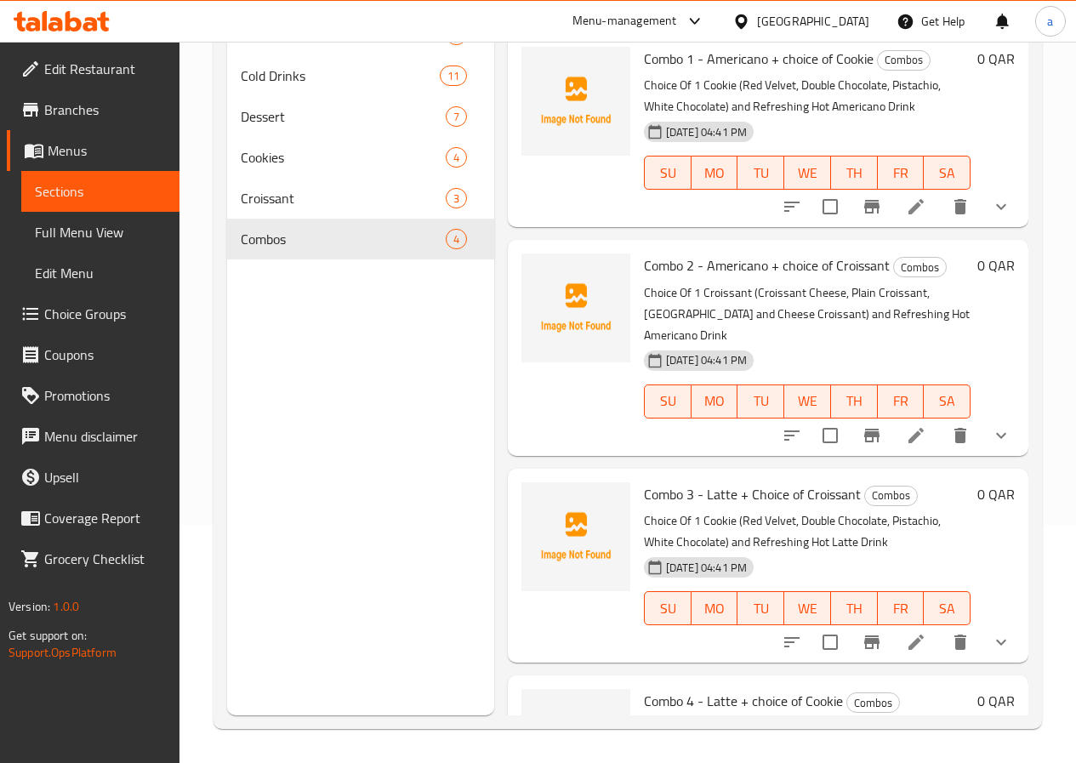
click at [914, 202] on li at bounding box center [916, 206] width 48 height 31
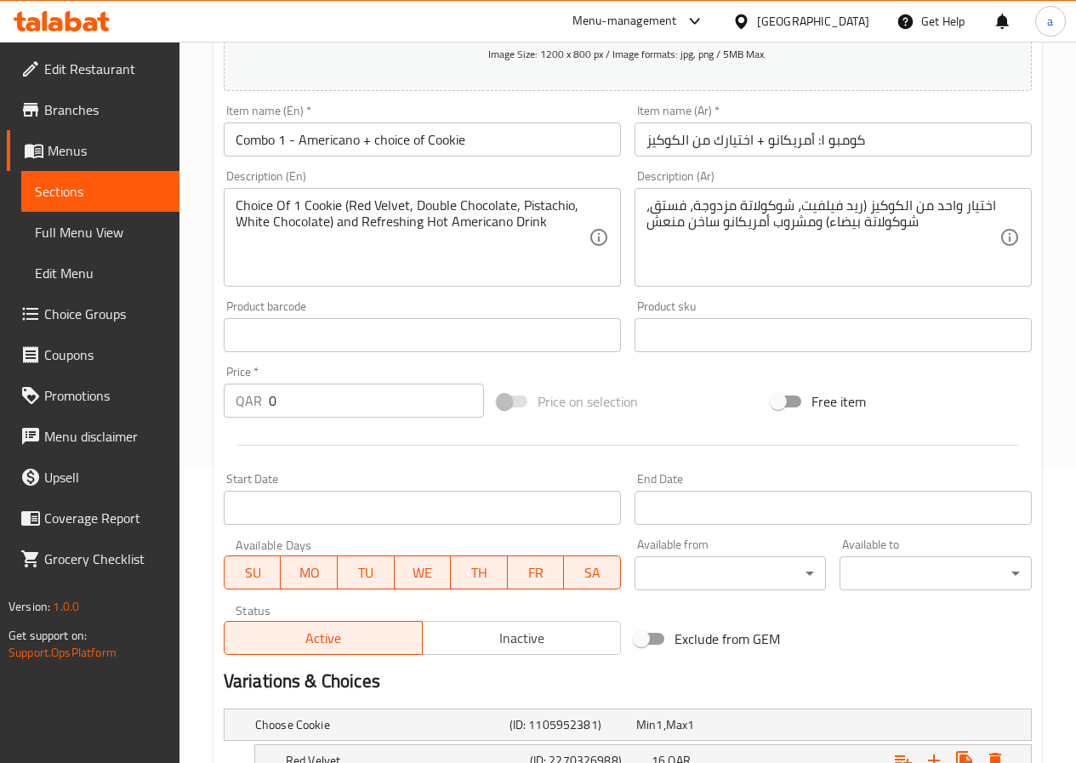
scroll to position [321, 0]
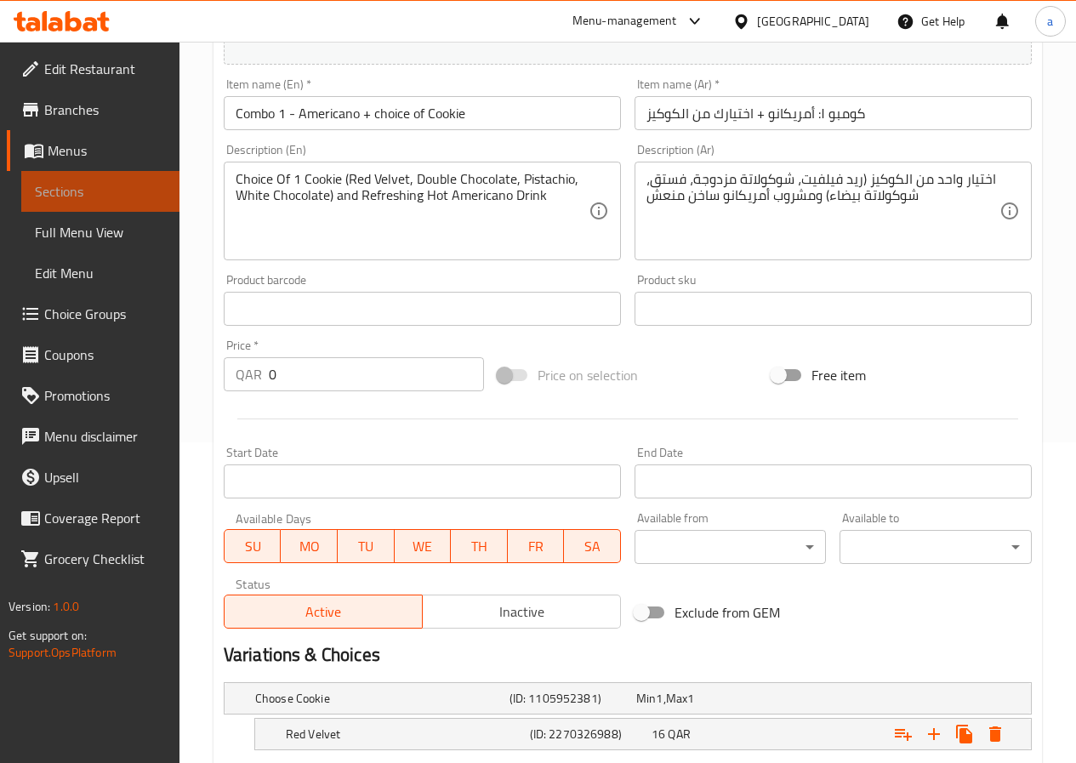
click at [105, 192] on span "Sections" at bounding box center [100, 191] width 131 height 20
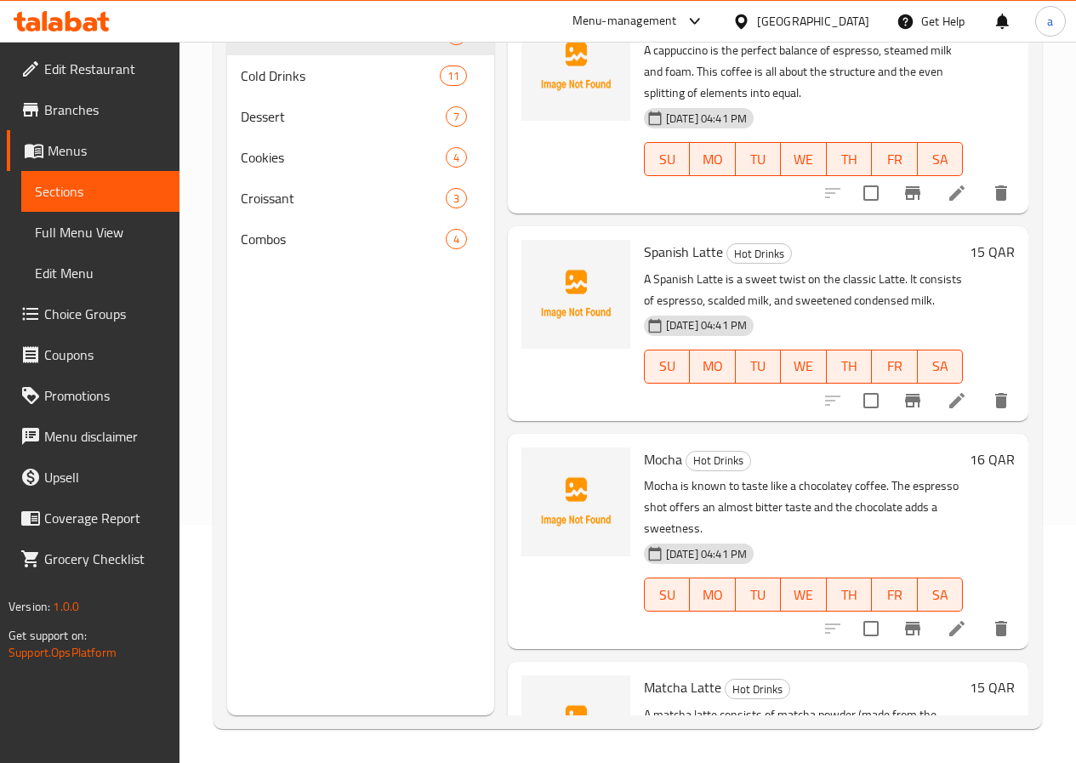
scroll to position [595, 0]
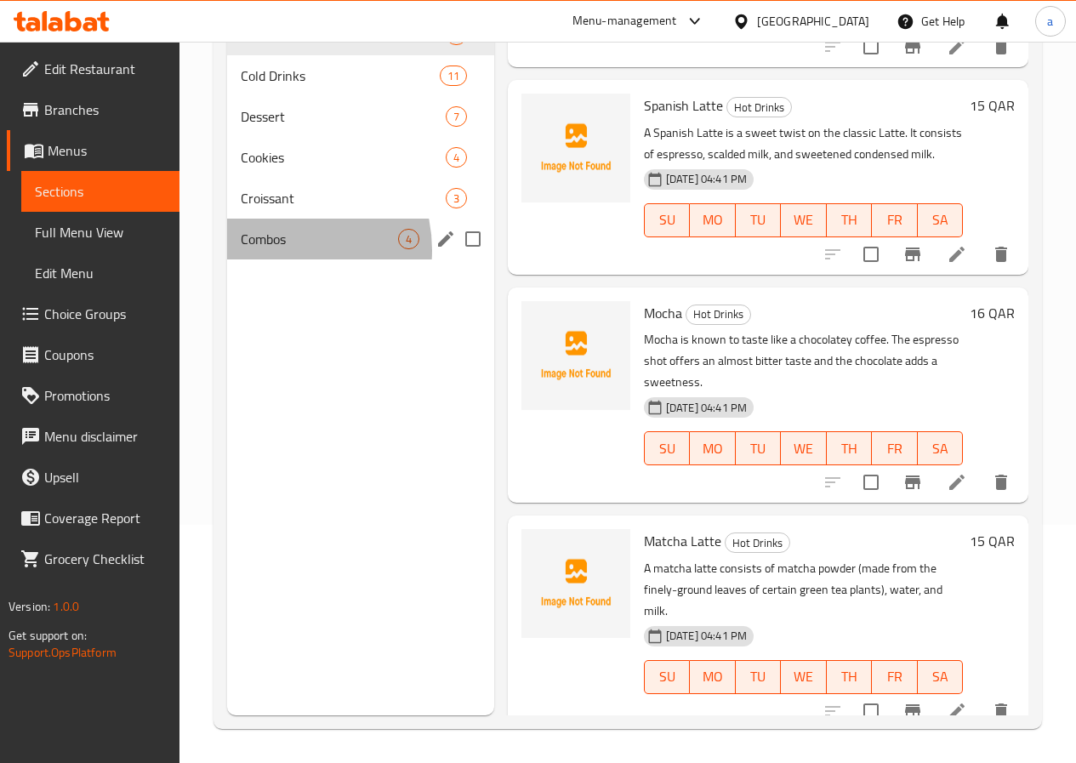
click at [276, 259] on div "Combos 4" at bounding box center [360, 239] width 267 height 41
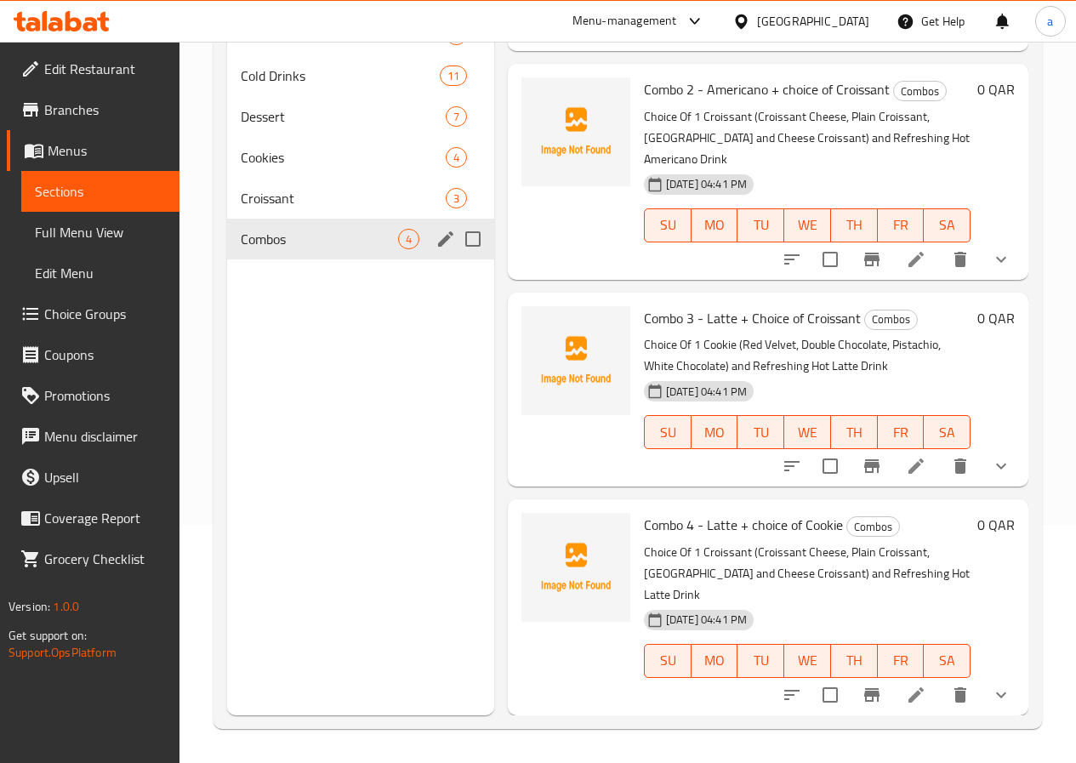
scroll to position [133, 0]
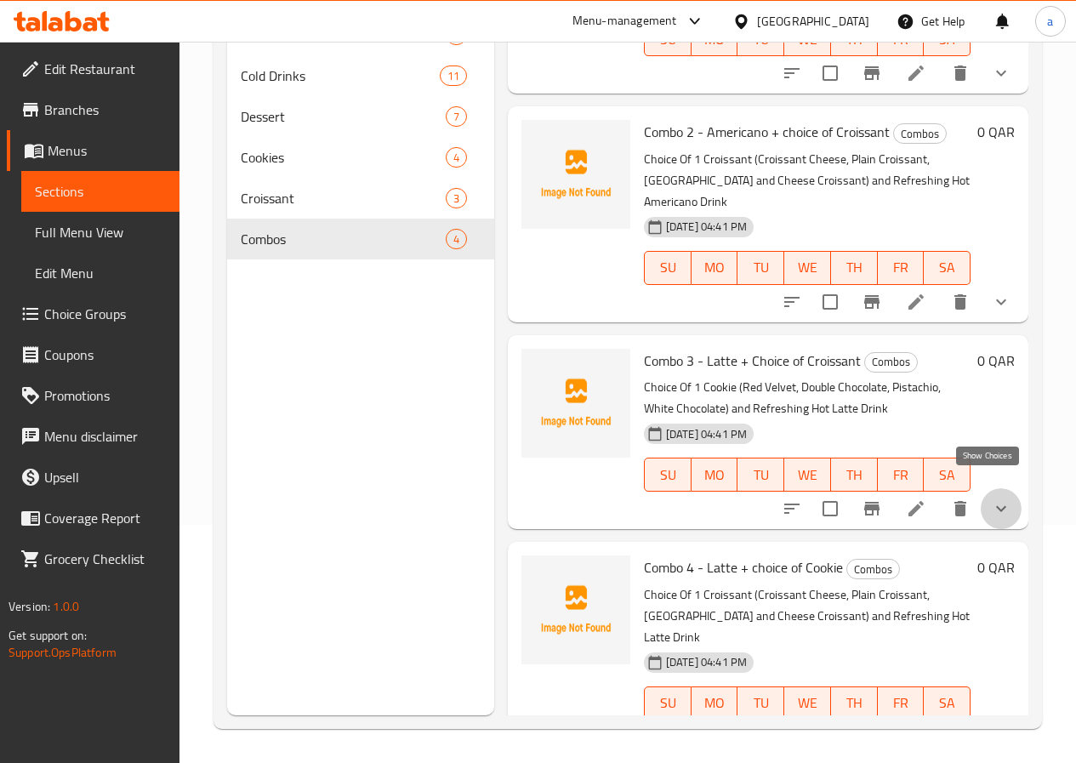
click at [990, 498] on icon "show more" at bounding box center [1000, 508] width 20 height 20
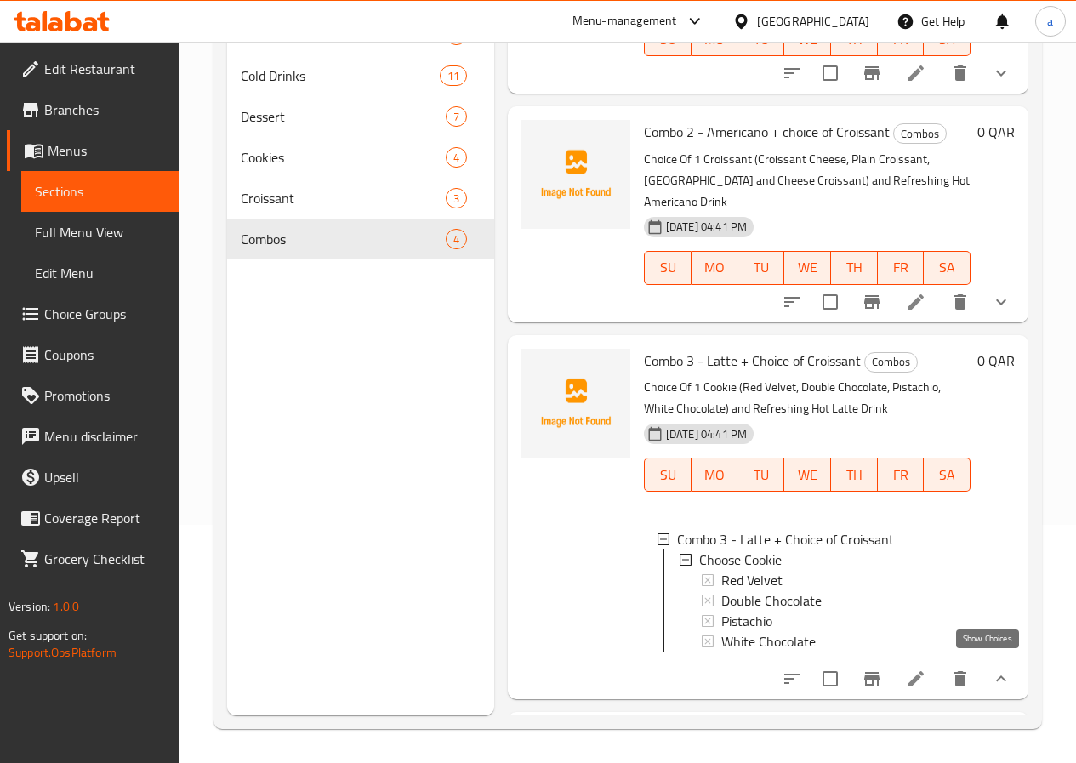
click at [990, 669] on icon "show more" at bounding box center [1000, 678] width 20 height 20
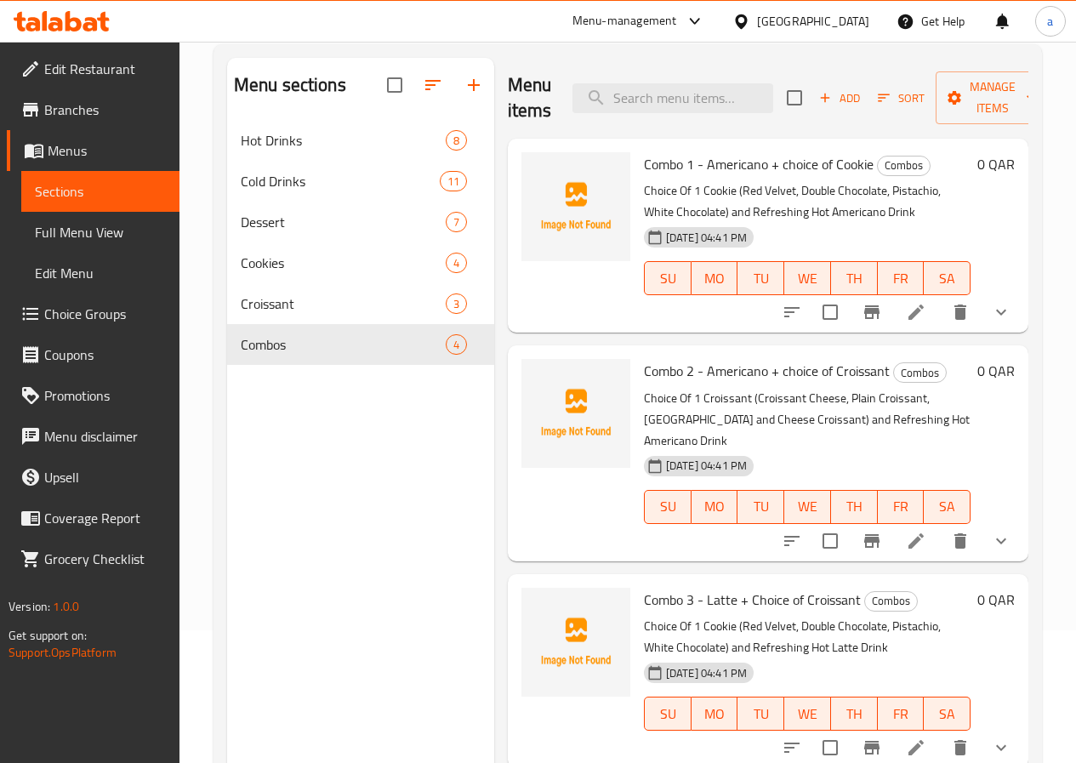
scroll to position [130, 0]
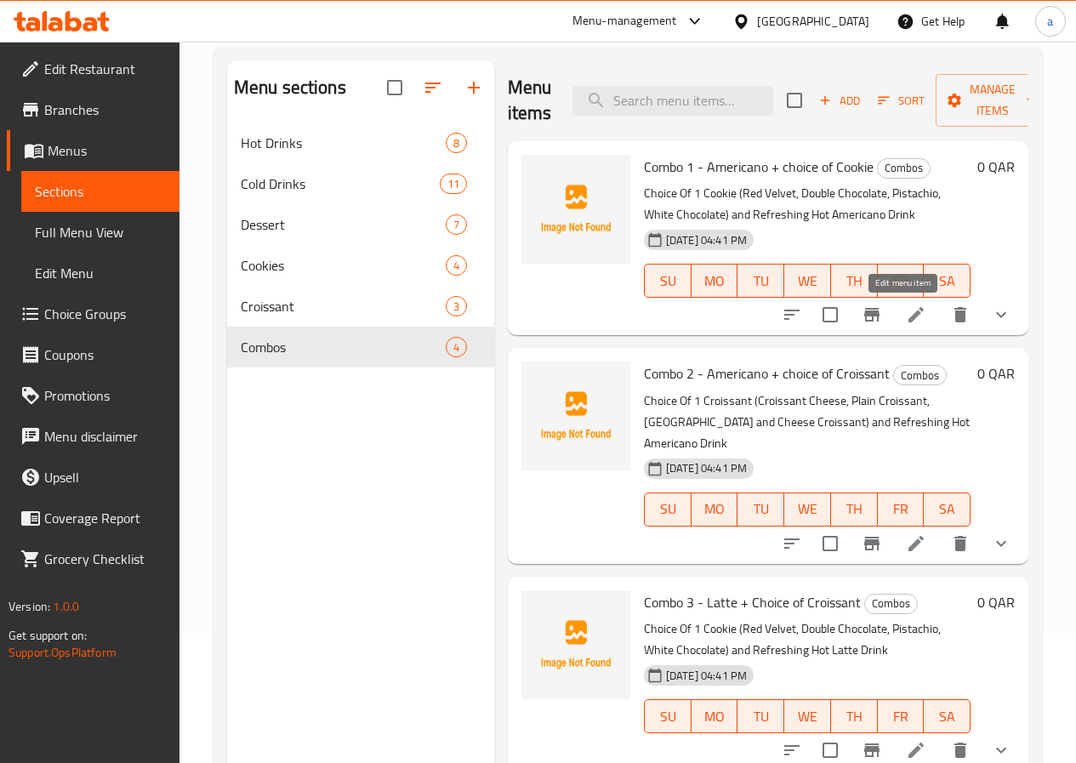
click at [905, 324] on icon at bounding box center [915, 314] width 20 height 20
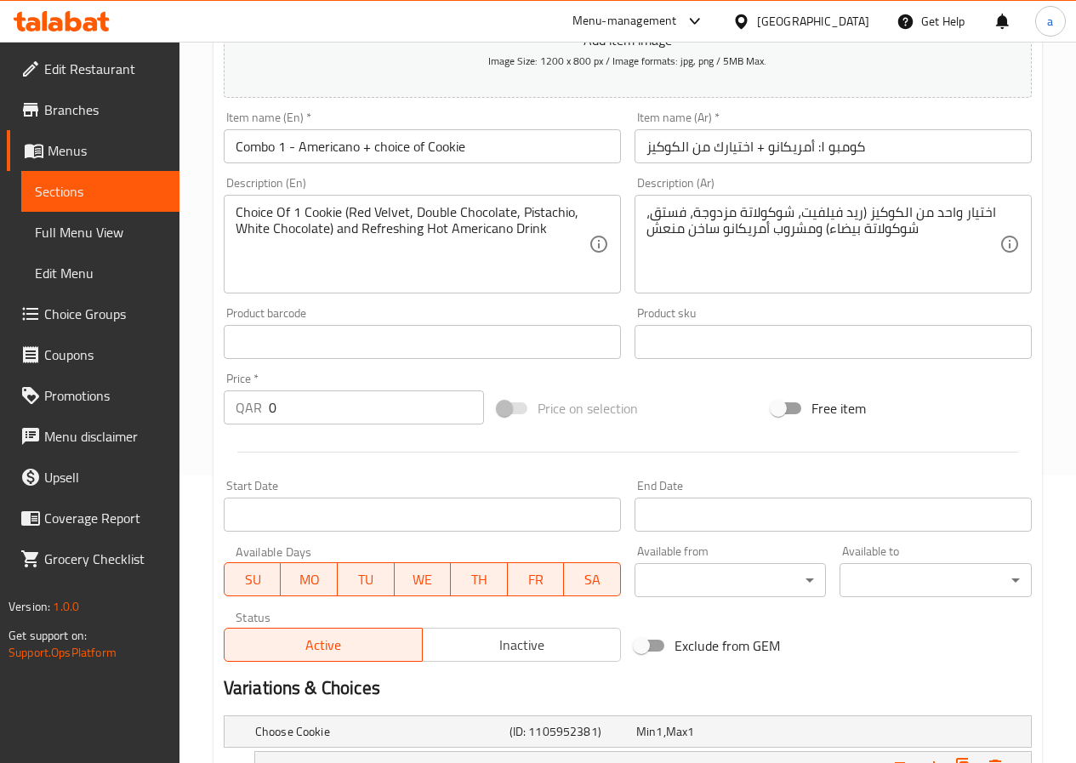
scroll to position [236, 0]
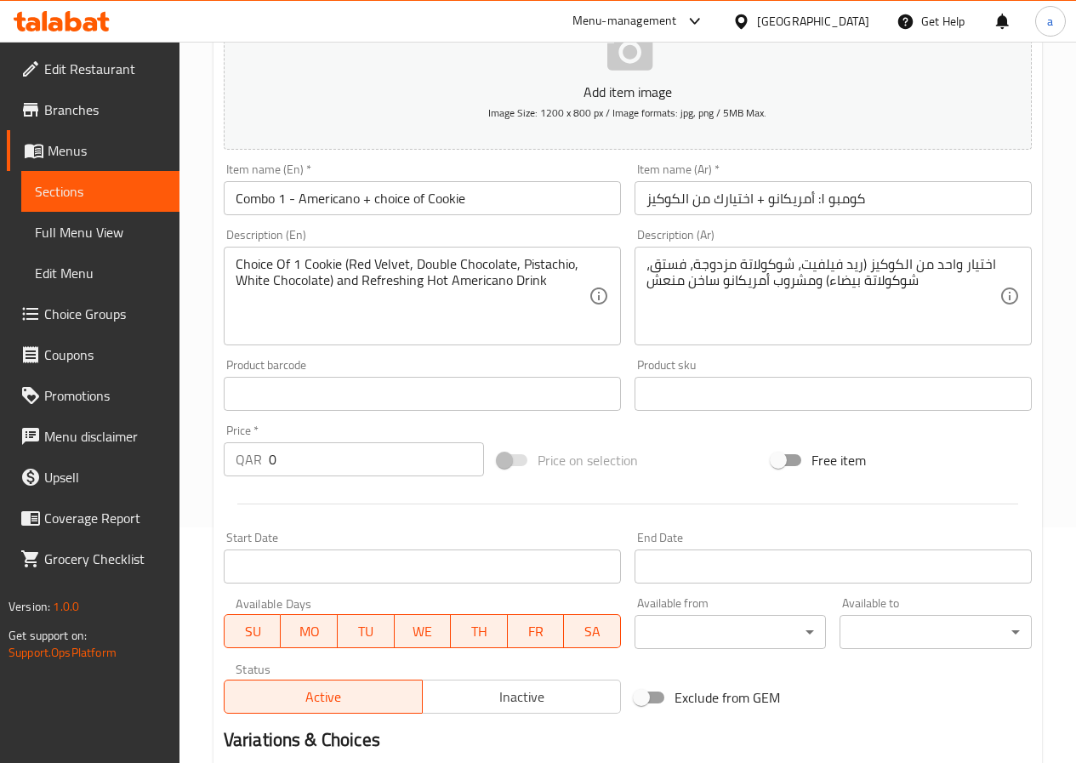
click at [120, 203] on link "Sections" at bounding box center [100, 191] width 158 height 41
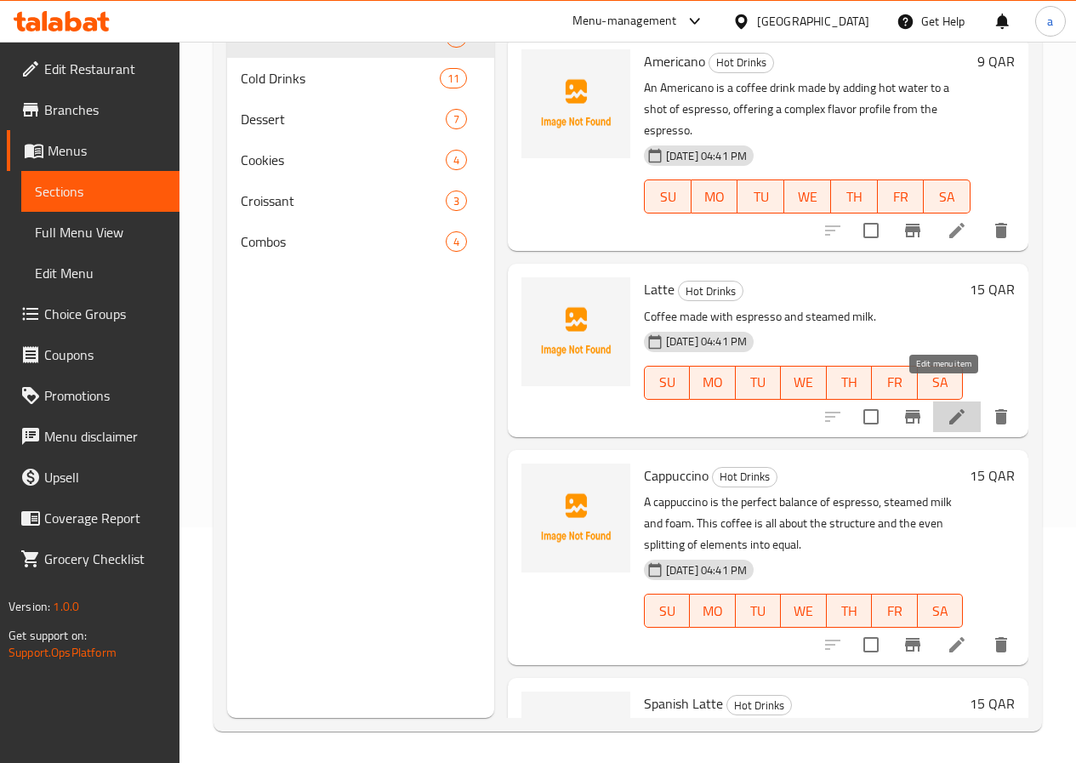
click at [949, 409] on icon at bounding box center [956, 416] width 15 height 15
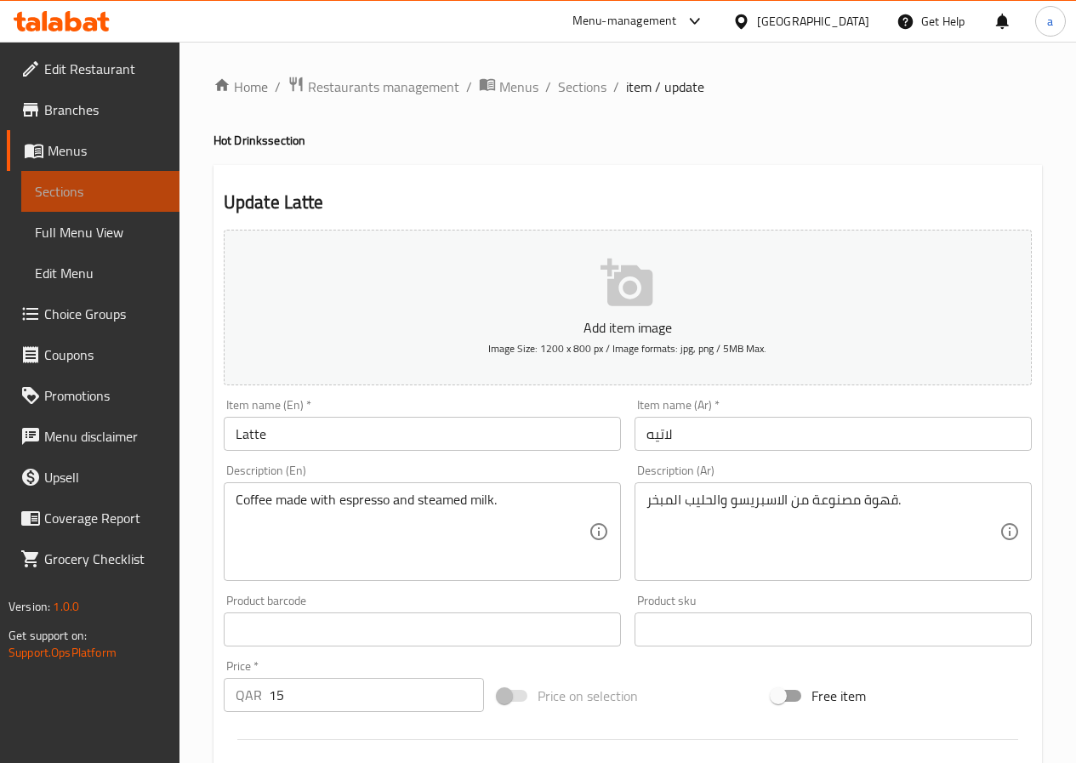
click at [99, 197] on span "Sections" at bounding box center [100, 191] width 131 height 20
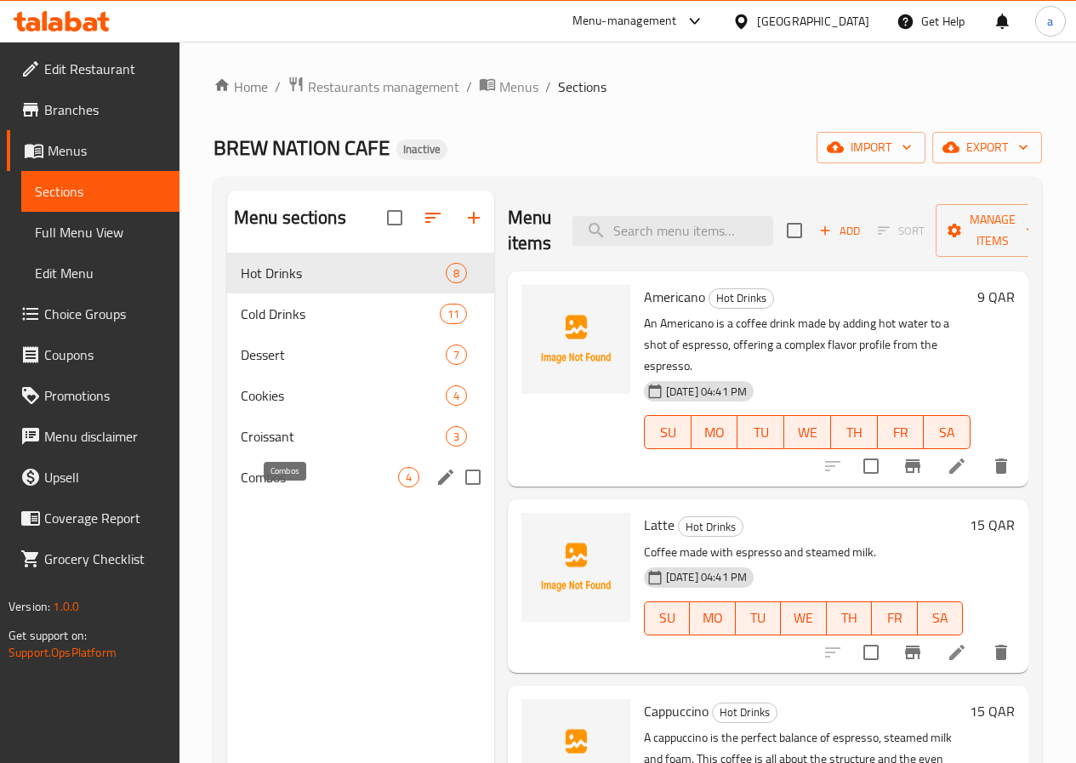
click at [299, 487] on span "Combos" at bounding box center [319, 477] width 157 height 20
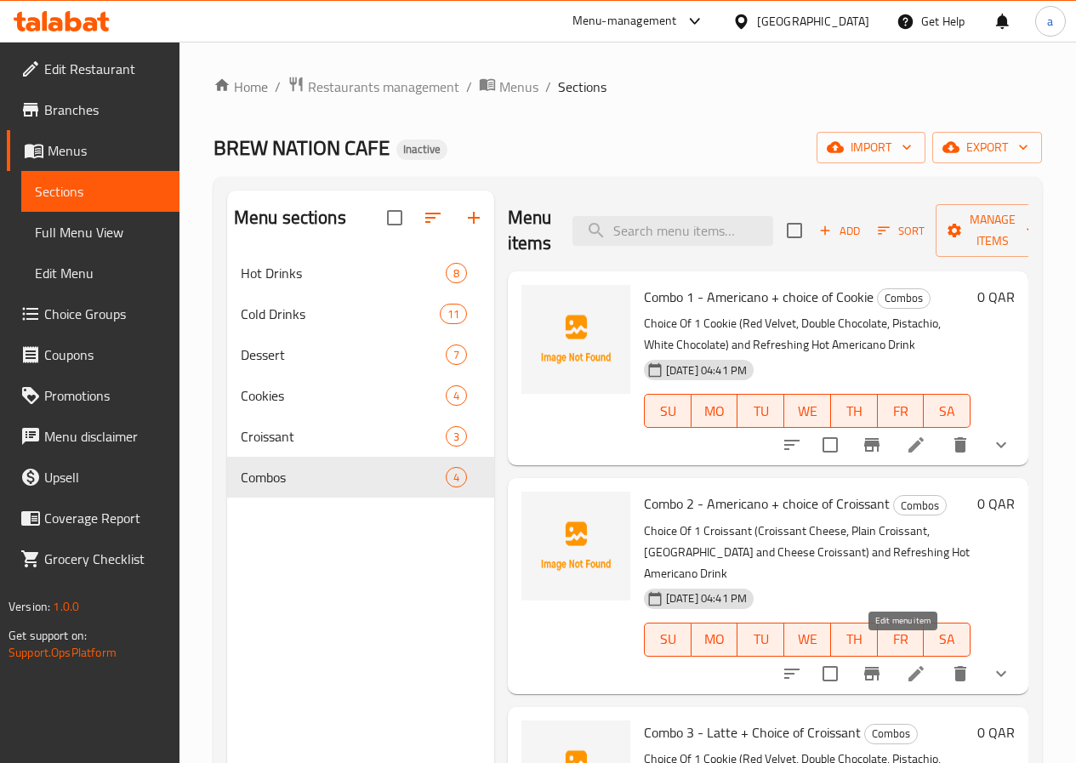
click at [911, 663] on icon at bounding box center [915, 673] width 20 height 20
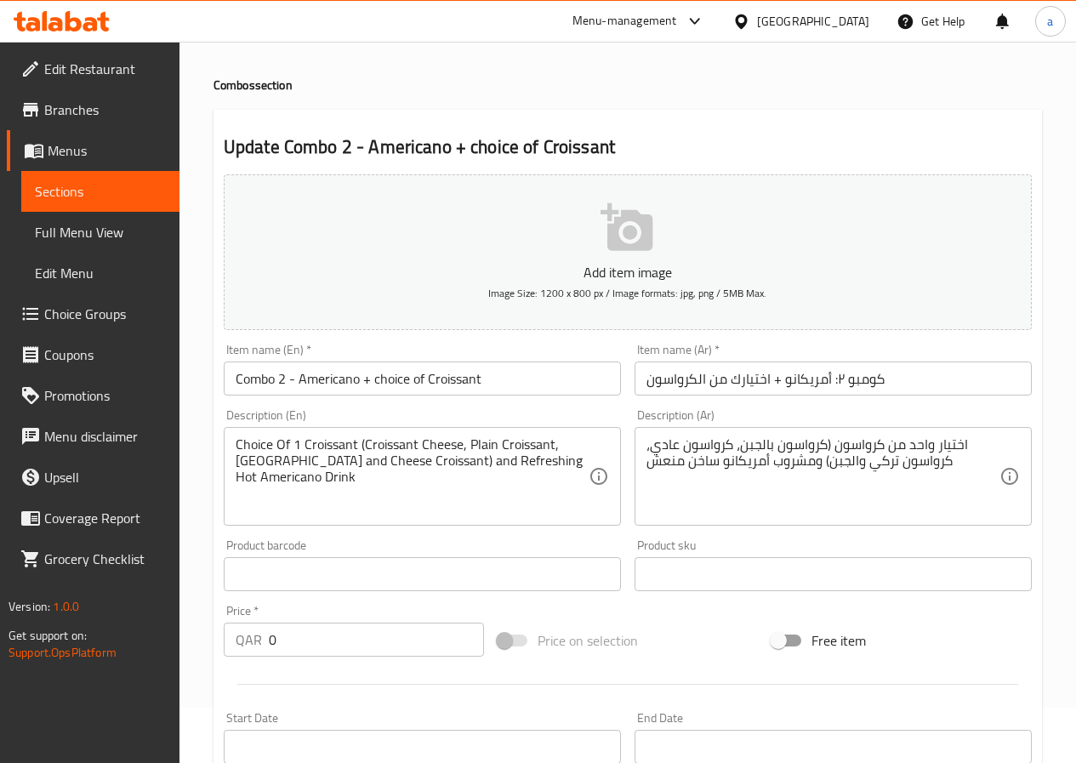
scroll to position [85, 0]
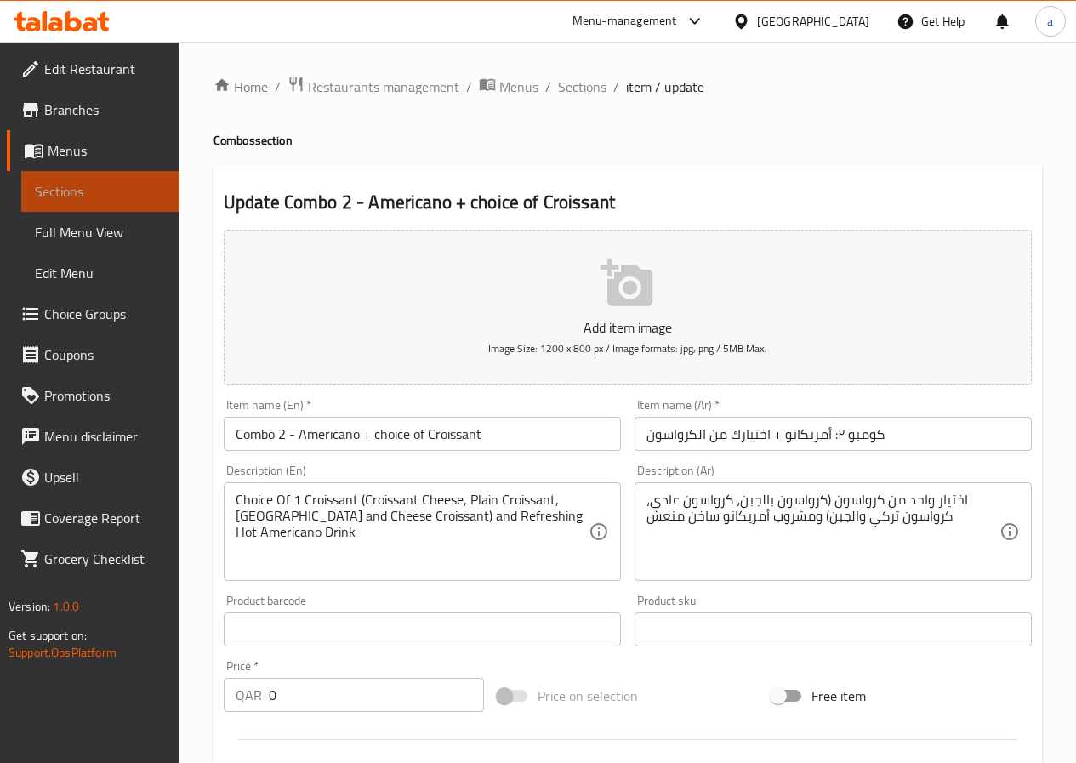
click at [81, 182] on span "Sections" at bounding box center [100, 191] width 131 height 20
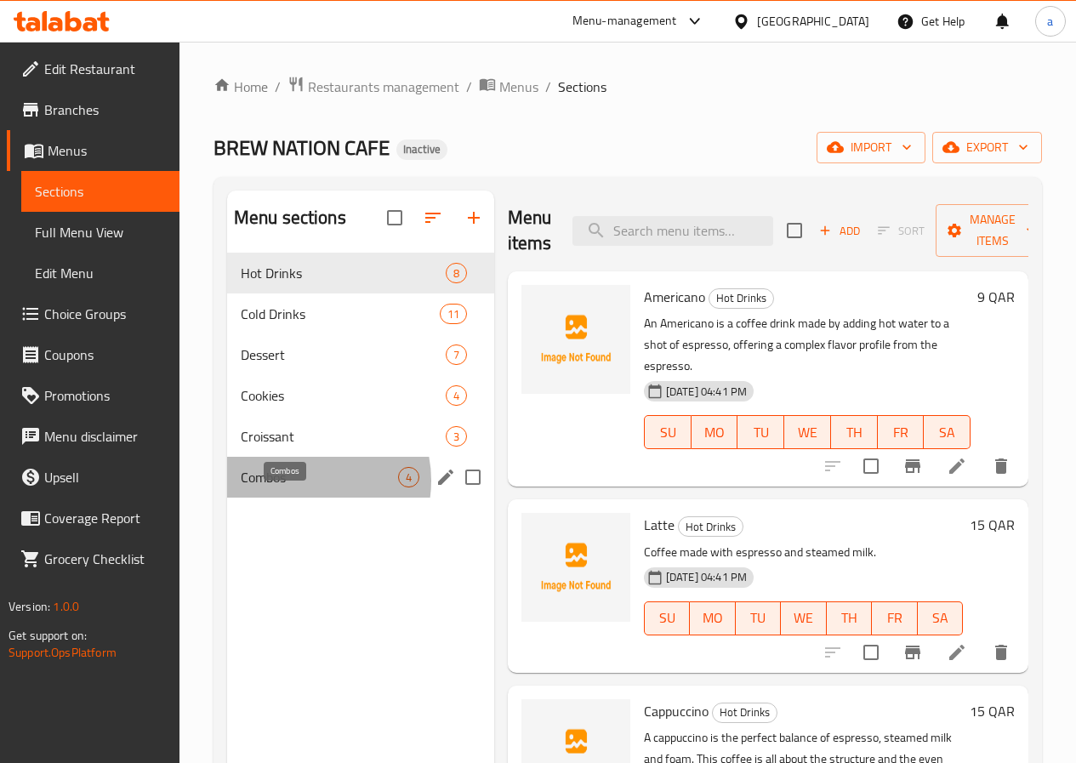
click at [304, 487] on span "Combos" at bounding box center [319, 477] width 157 height 20
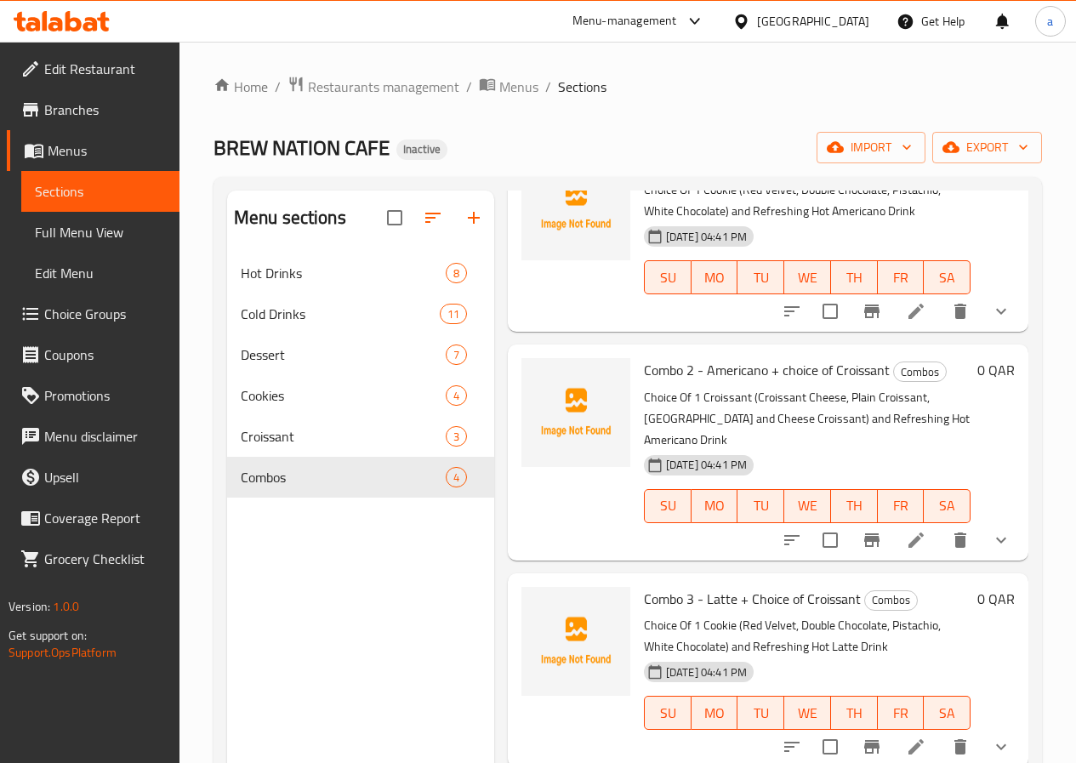
scroll to position [238, 0]
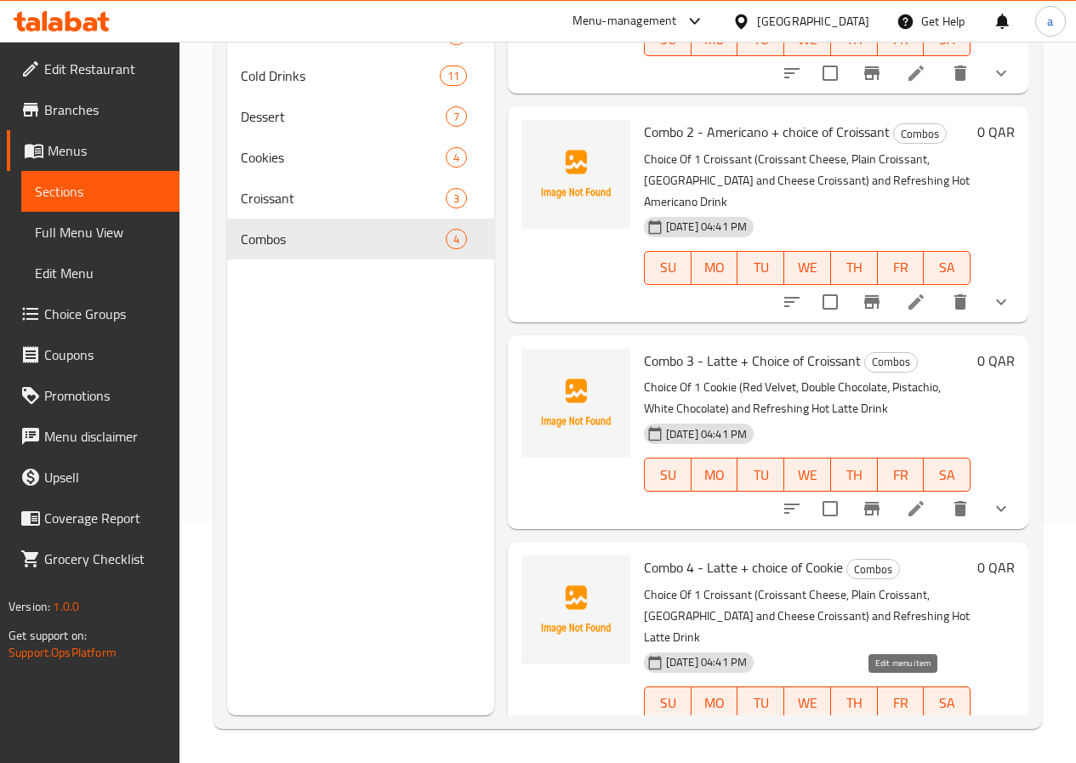
click at [908, 729] on icon at bounding box center [915, 736] width 15 height 15
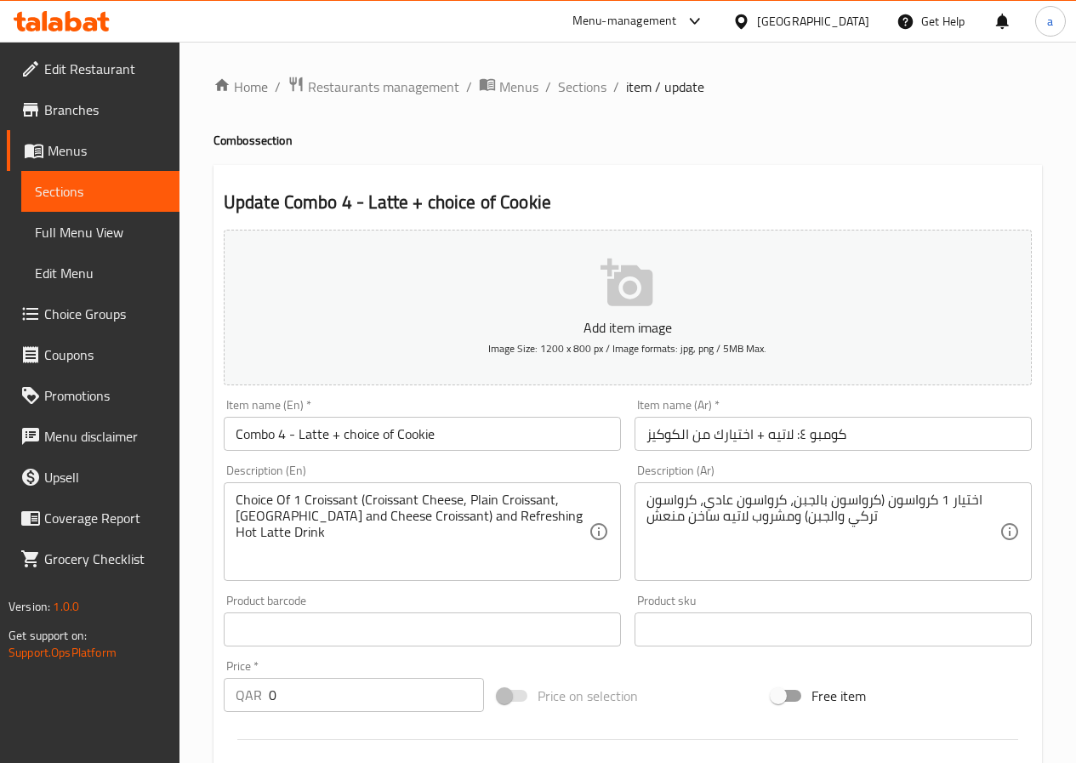
click at [103, 196] on span "Sections" at bounding box center [100, 191] width 131 height 20
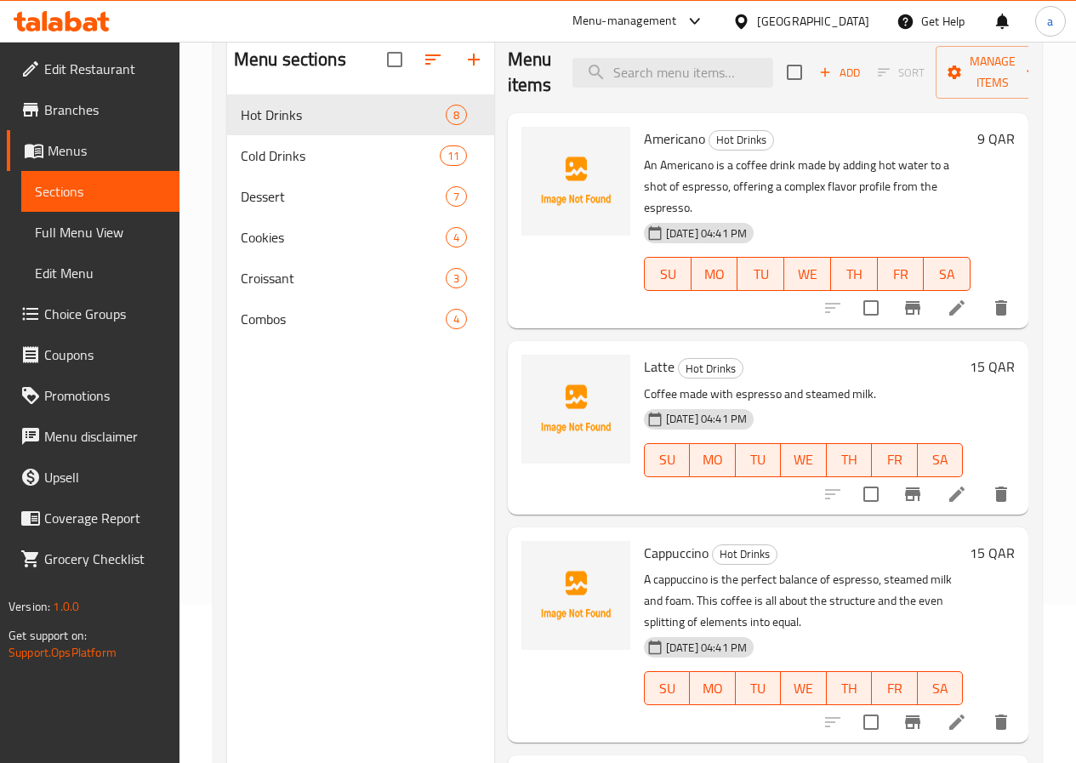
scroll to position [170, 0]
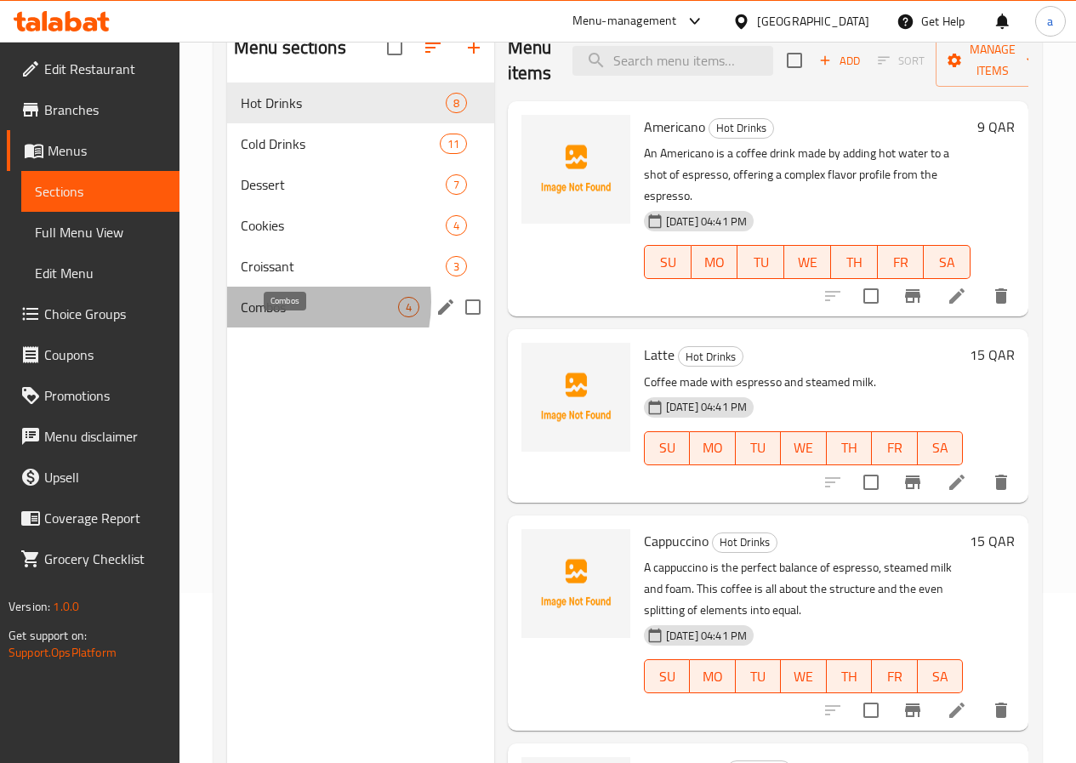
click at [283, 317] on span "Combos" at bounding box center [319, 307] width 157 height 20
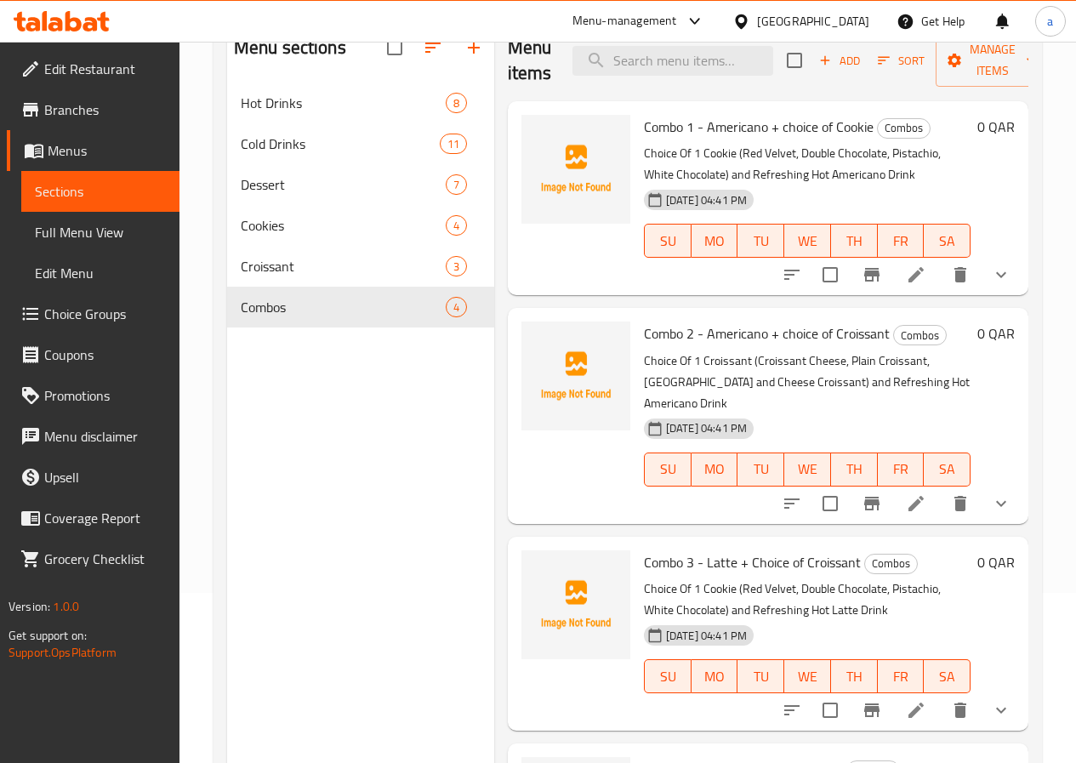
scroll to position [133, 0]
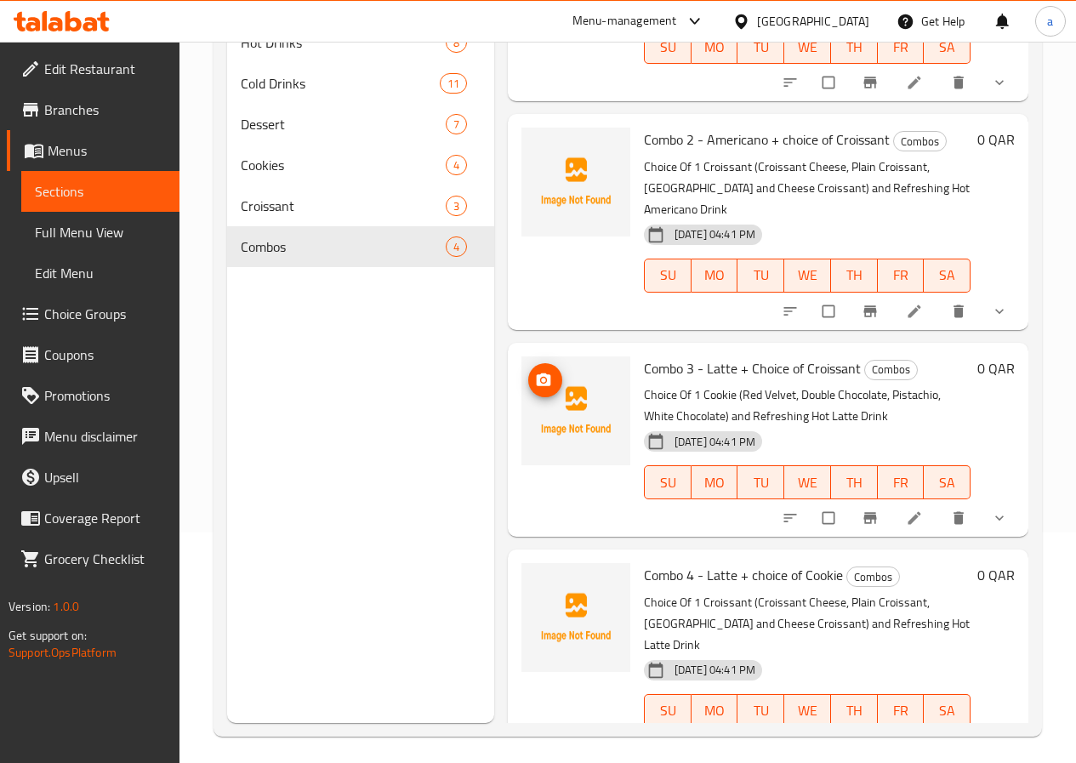
scroll to position [238, 0]
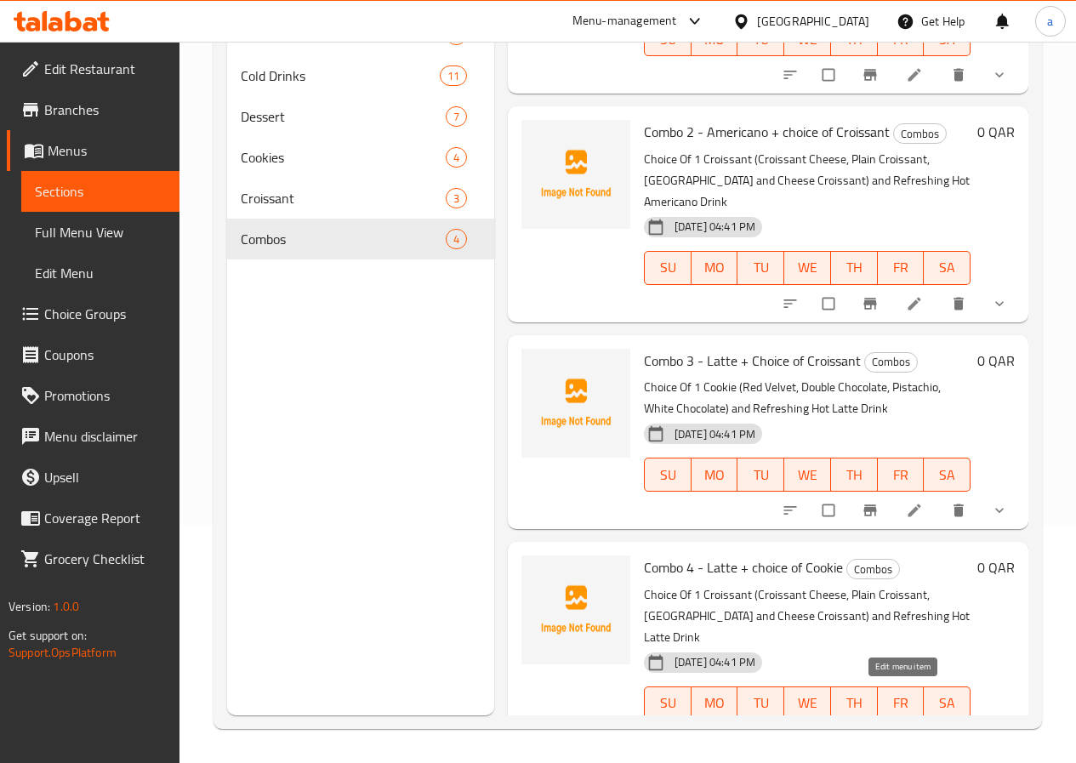
click at [908, 730] on icon at bounding box center [913, 738] width 17 height 17
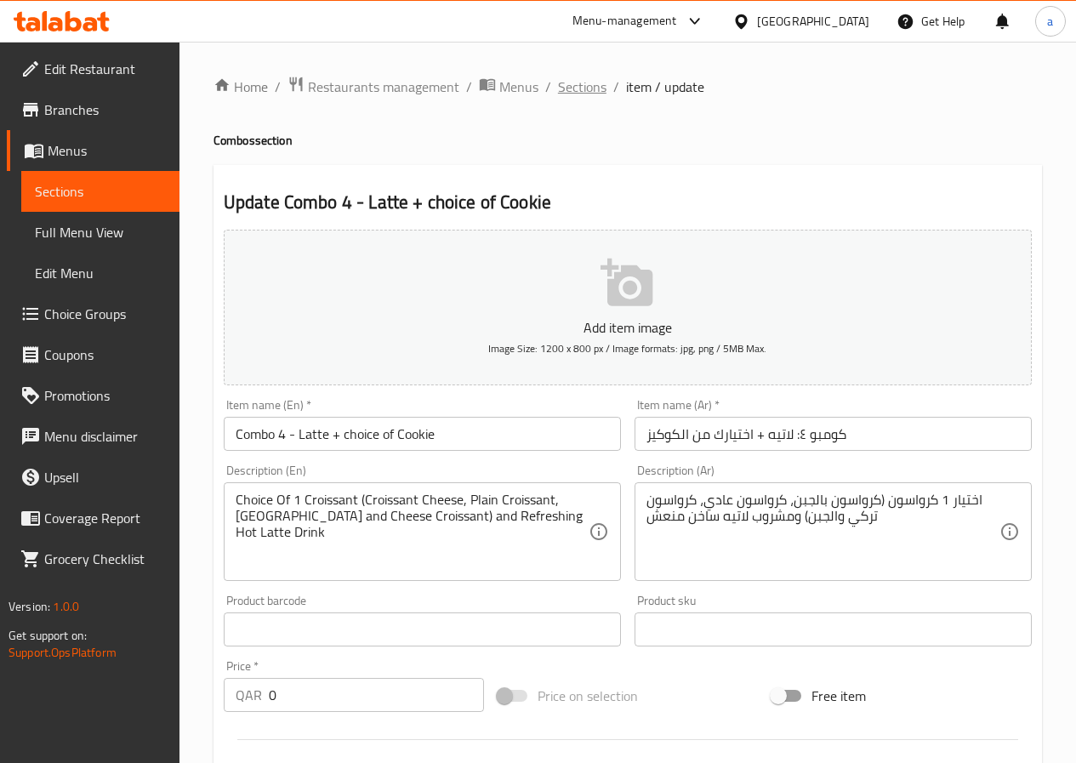
click at [582, 96] on span "Sections" at bounding box center [582, 87] width 48 height 20
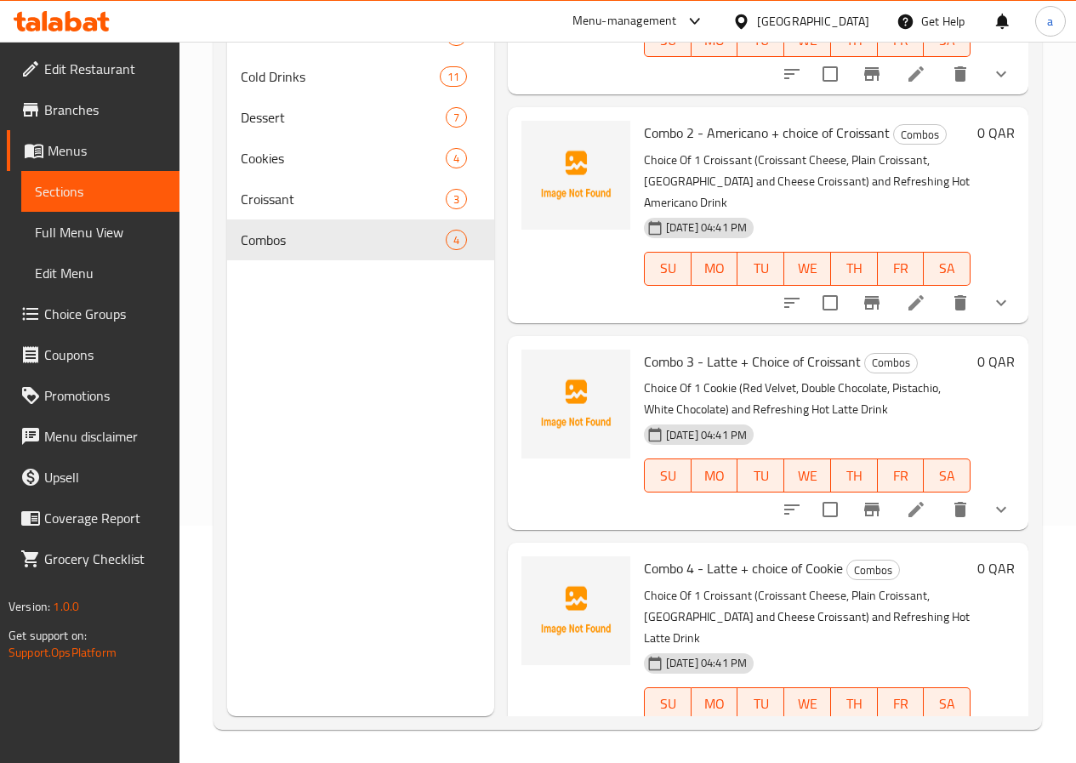
scroll to position [238, 0]
click at [892, 493] on li at bounding box center [916, 508] width 48 height 31
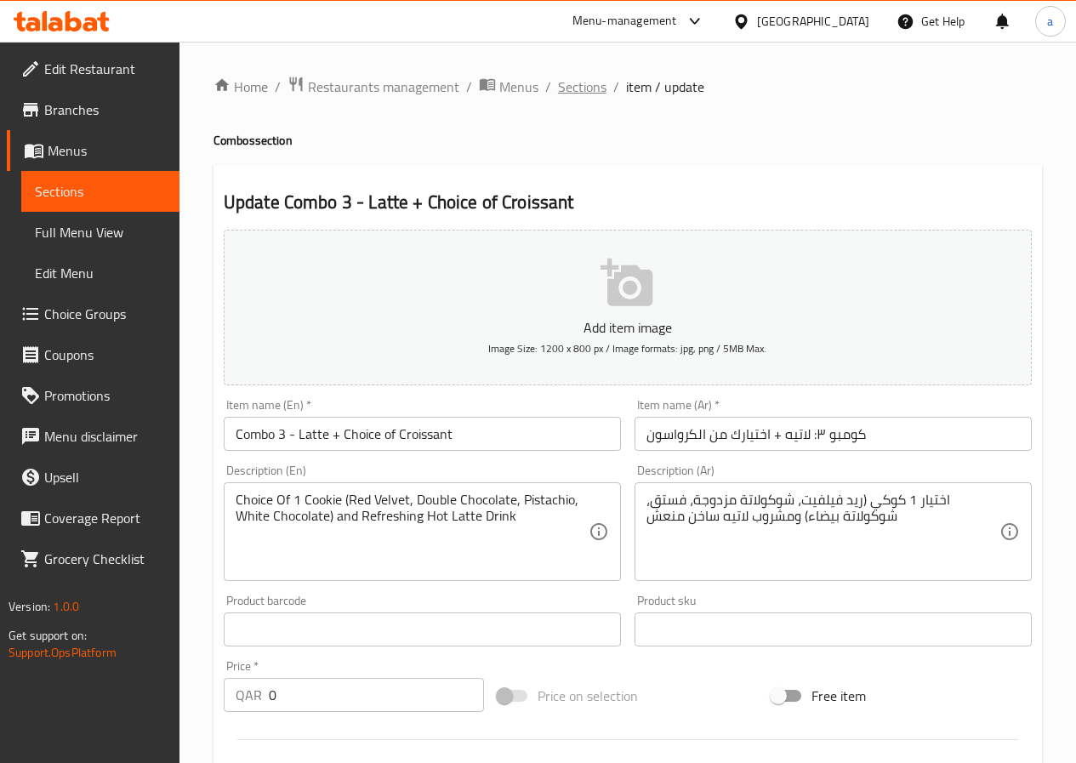
click at [587, 87] on span "Sections" at bounding box center [582, 87] width 48 height 20
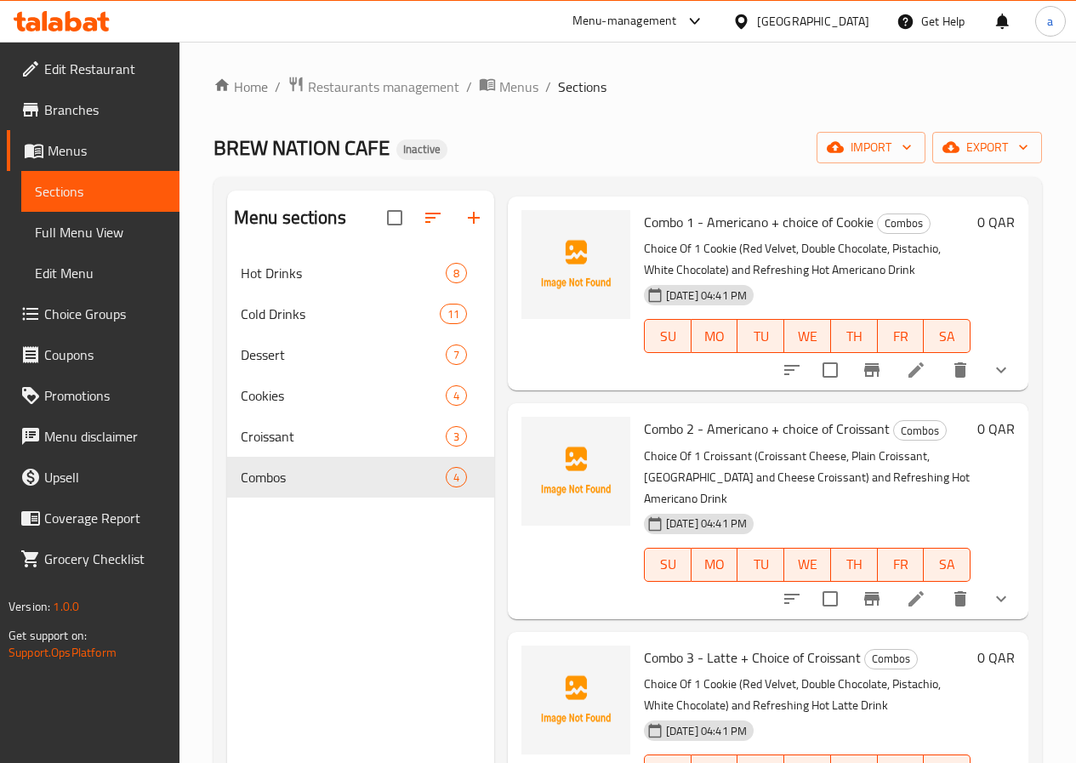
scroll to position [133, 0]
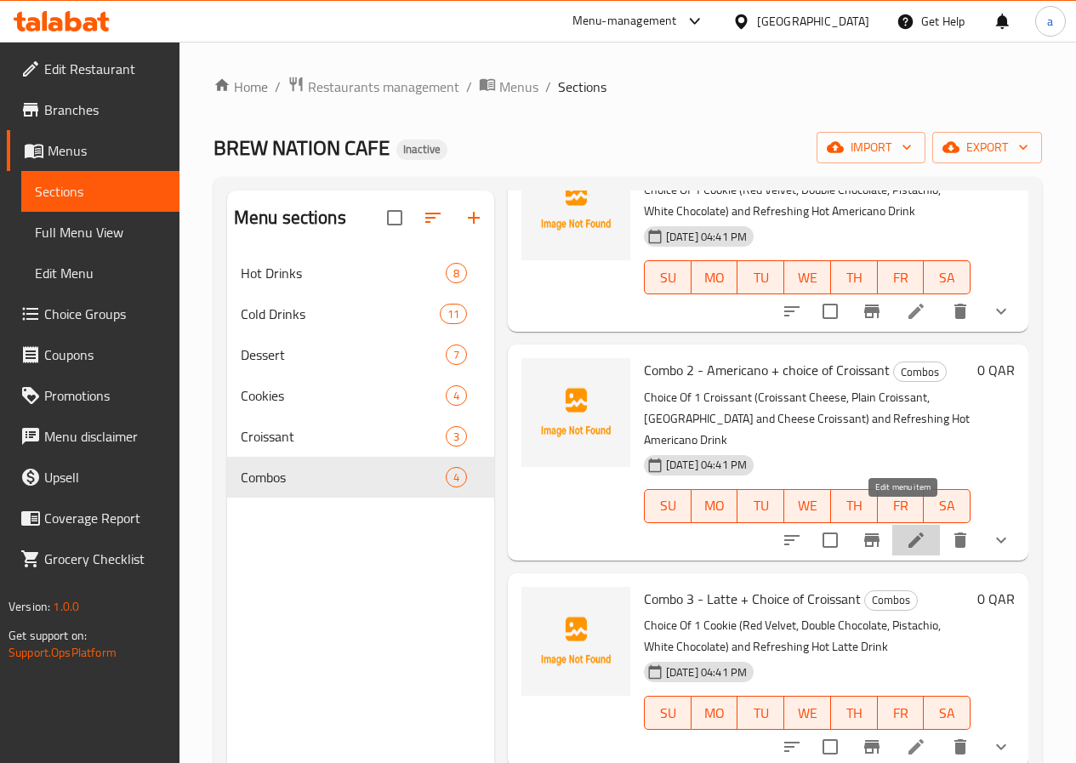
click at [905, 530] on icon at bounding box center [915, 540] width 20 height 20
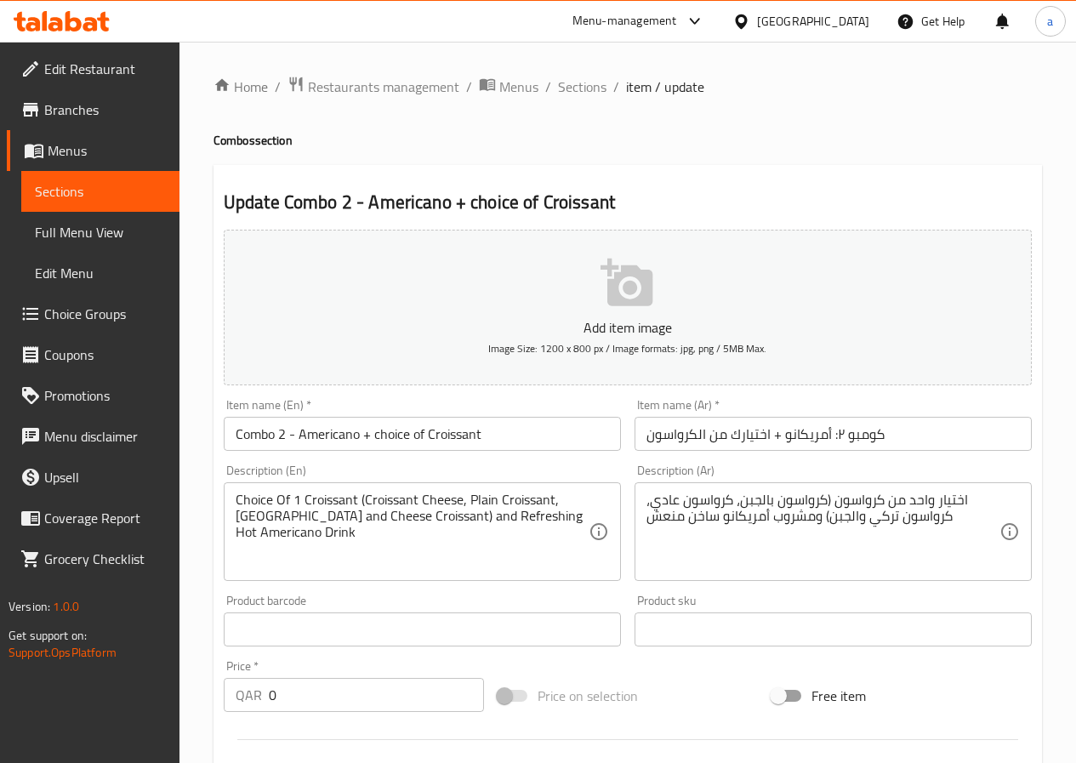
click at [116, 194] on span "Sections" at bounding box center [100, 191] width 131 height 20
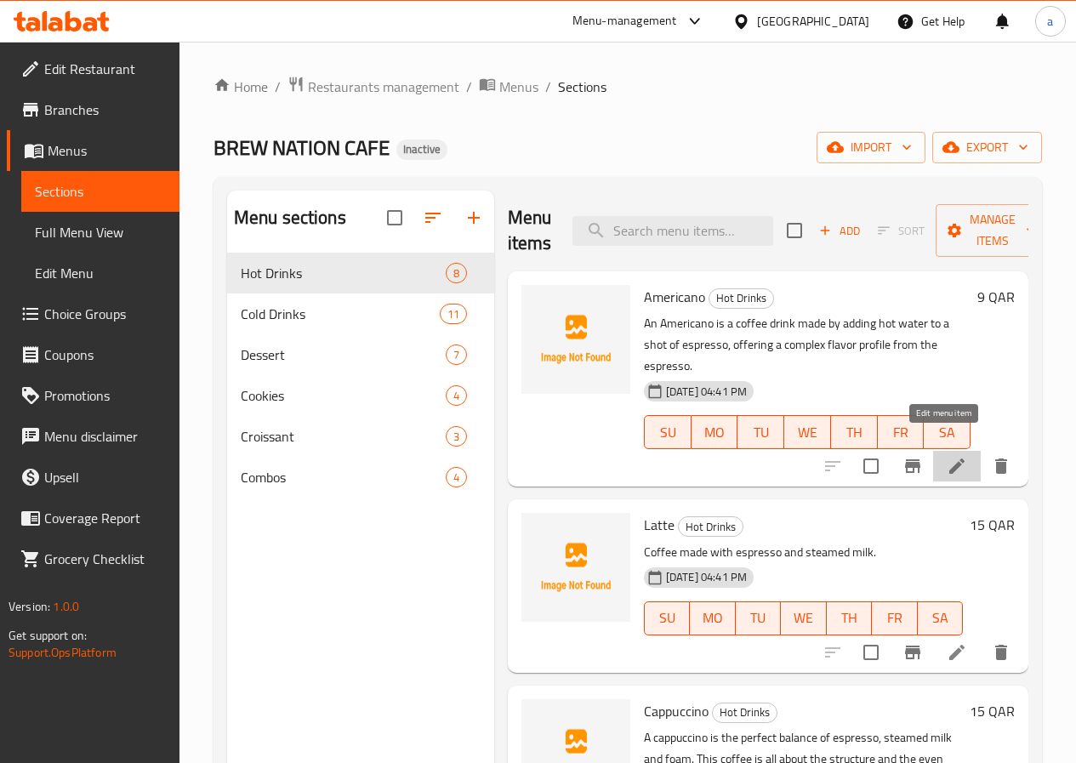
click at [946, 456] on icon at bounding box center [956, 466] width 20 height 20
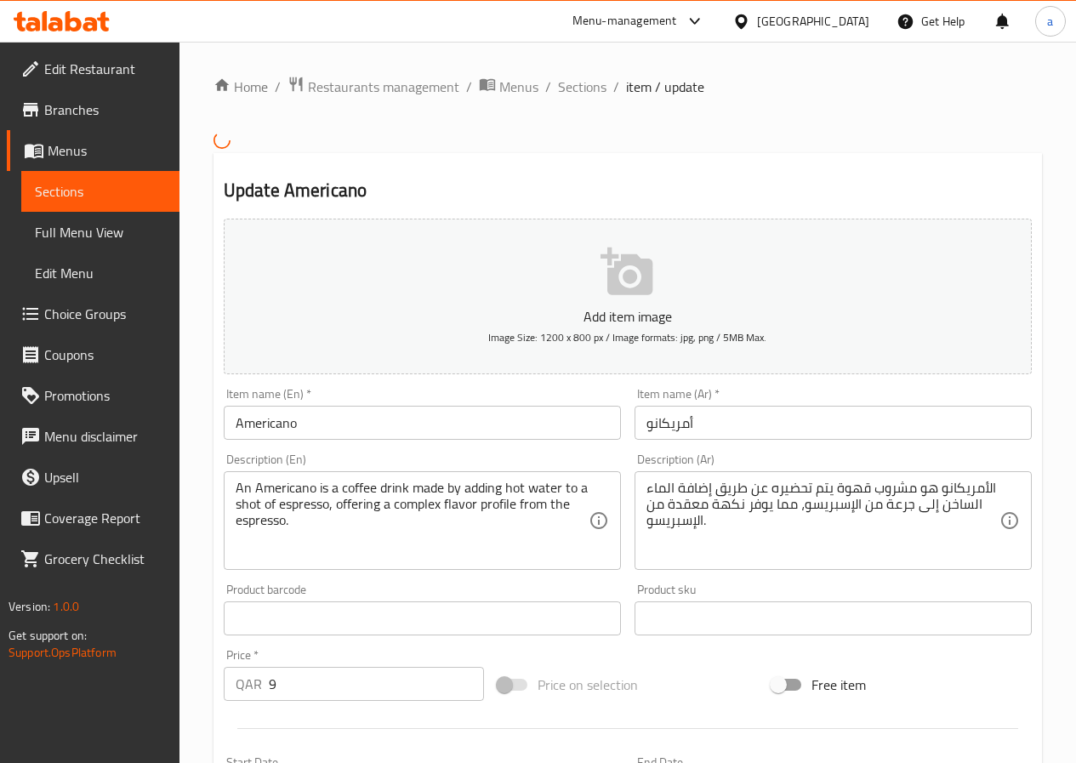
click at [38, 181] on span "Sections" at bounding box center [100, 191] width 131 height 20
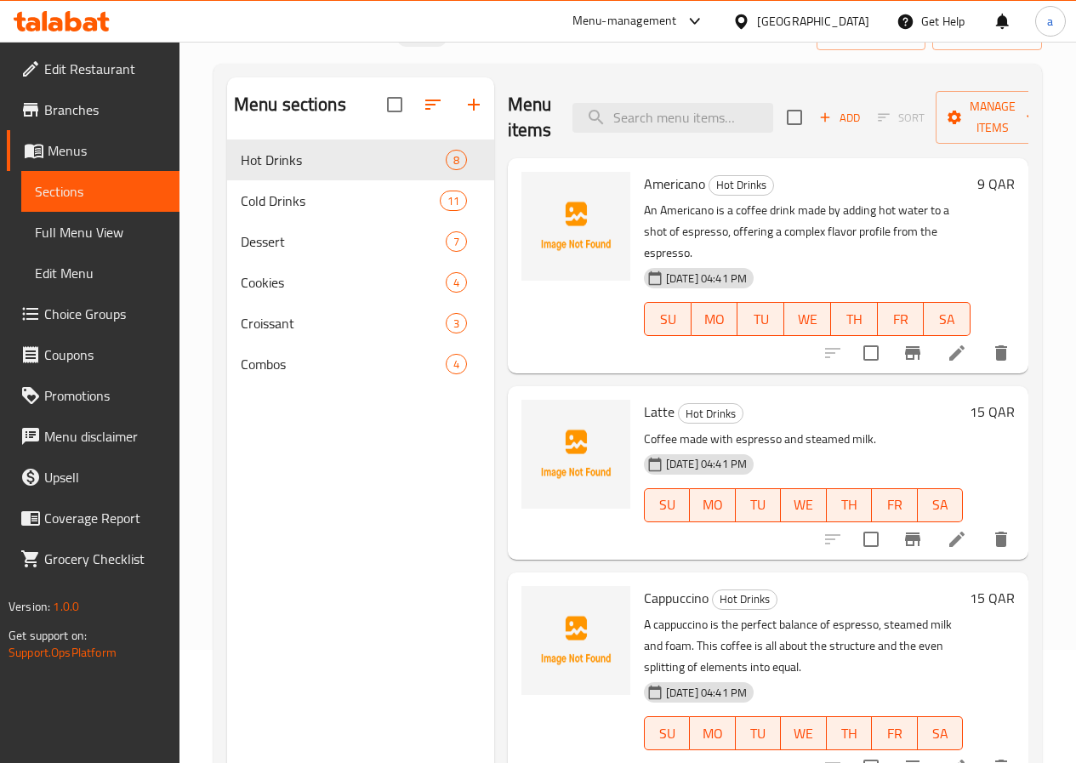
scroll to position [238, 0]
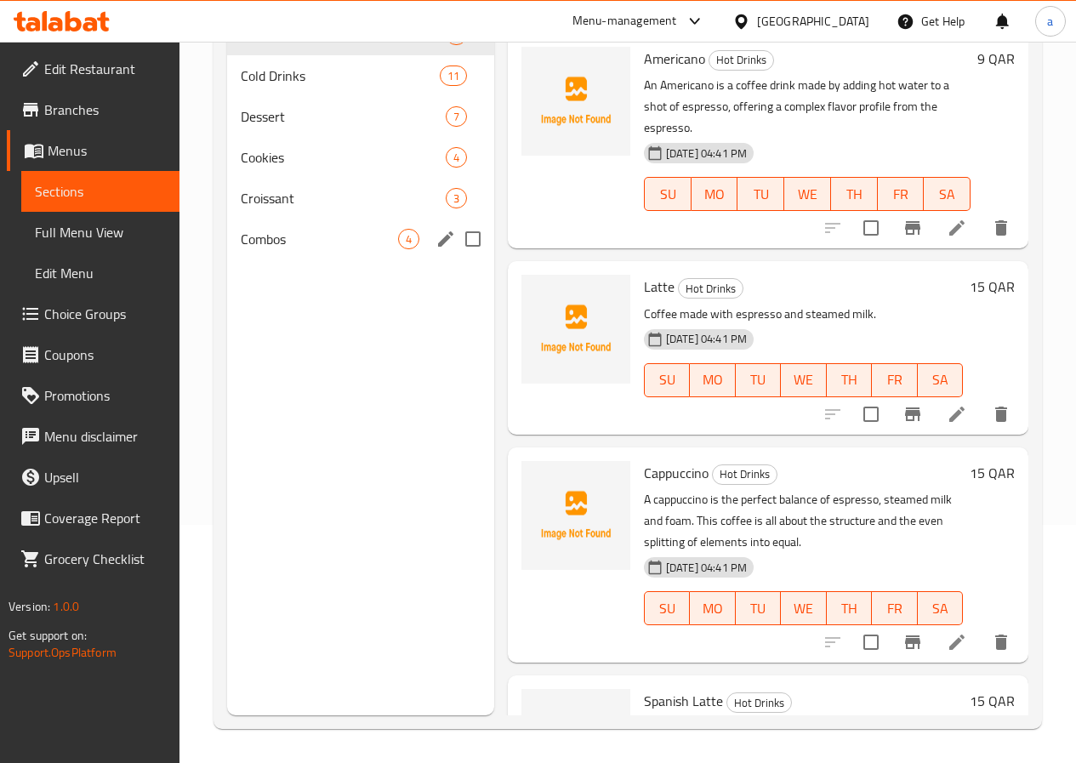
click at [308, 253] on div "Combos 4" at bounding box center [360, 239] width 267 height 41
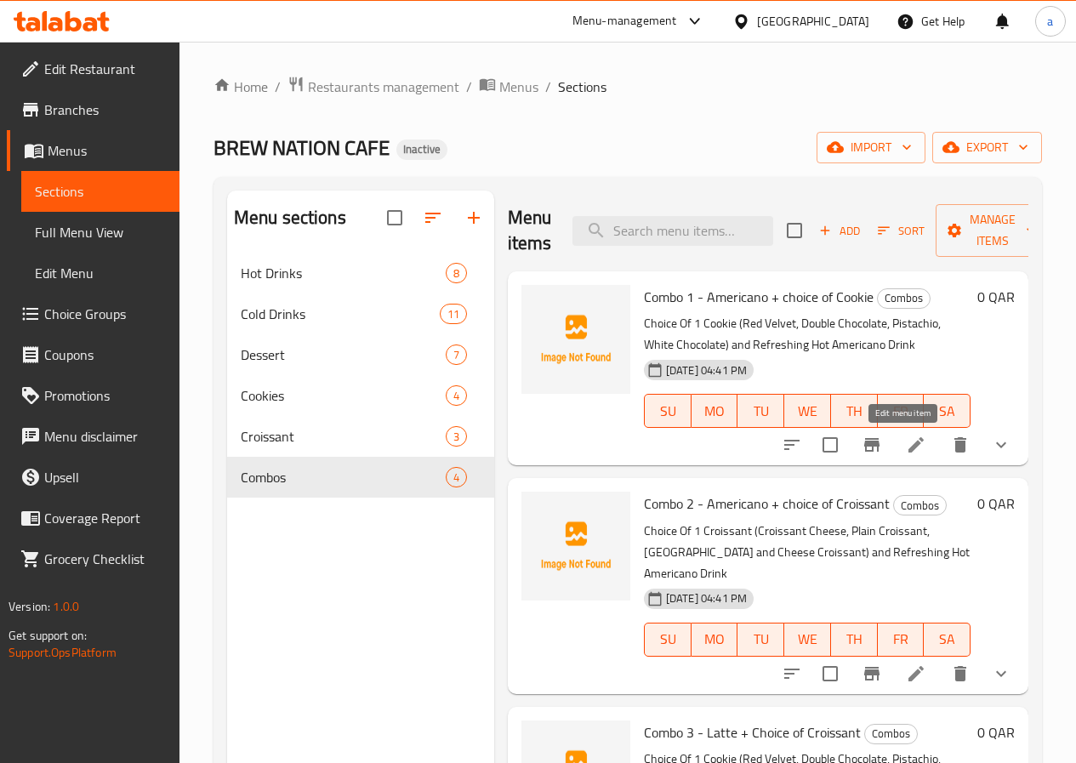
click at [905, 448] on icon at bounding box center [915, 444] width 20 height 20
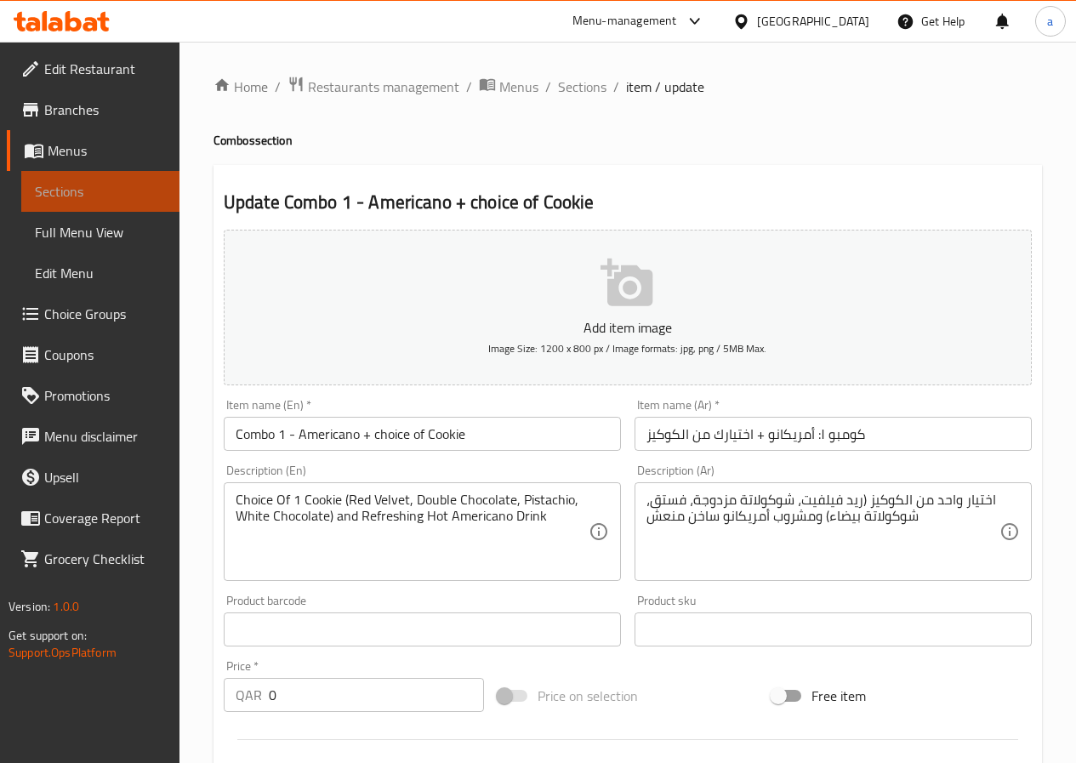
click at [93, 184] on span "Sections" at bounding box center [100, 191] width 131 height 20
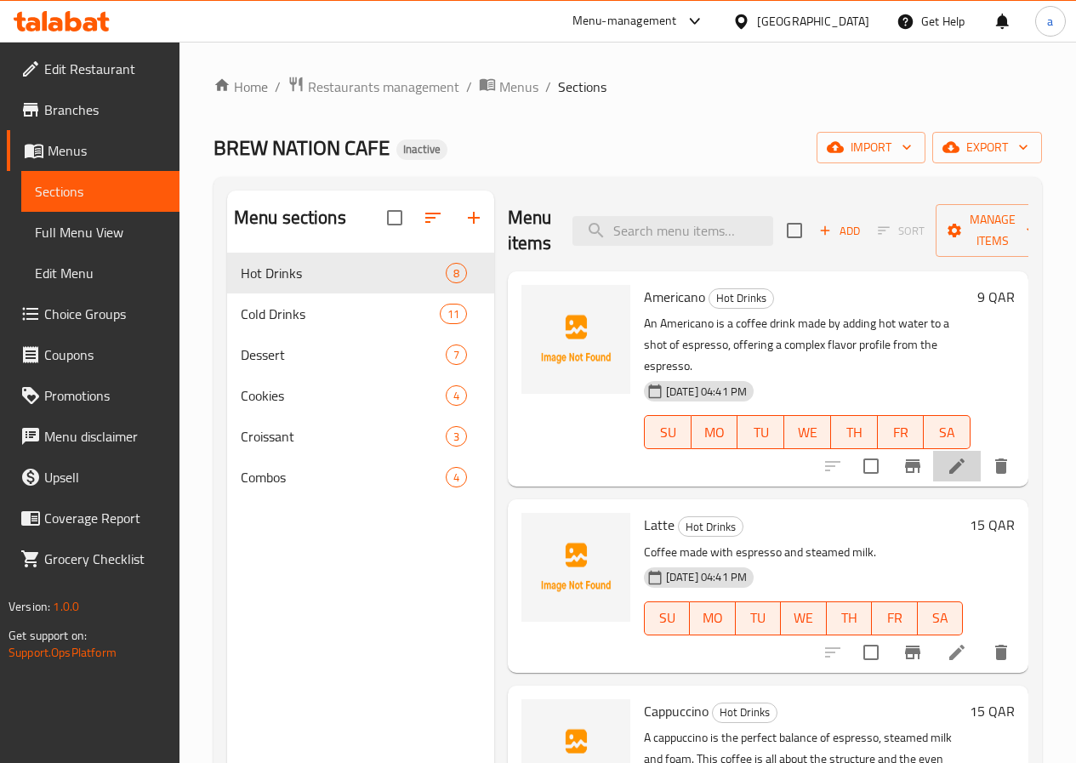
click at [933, 451] on li at bounding box center [957, 466] width 48 height 31
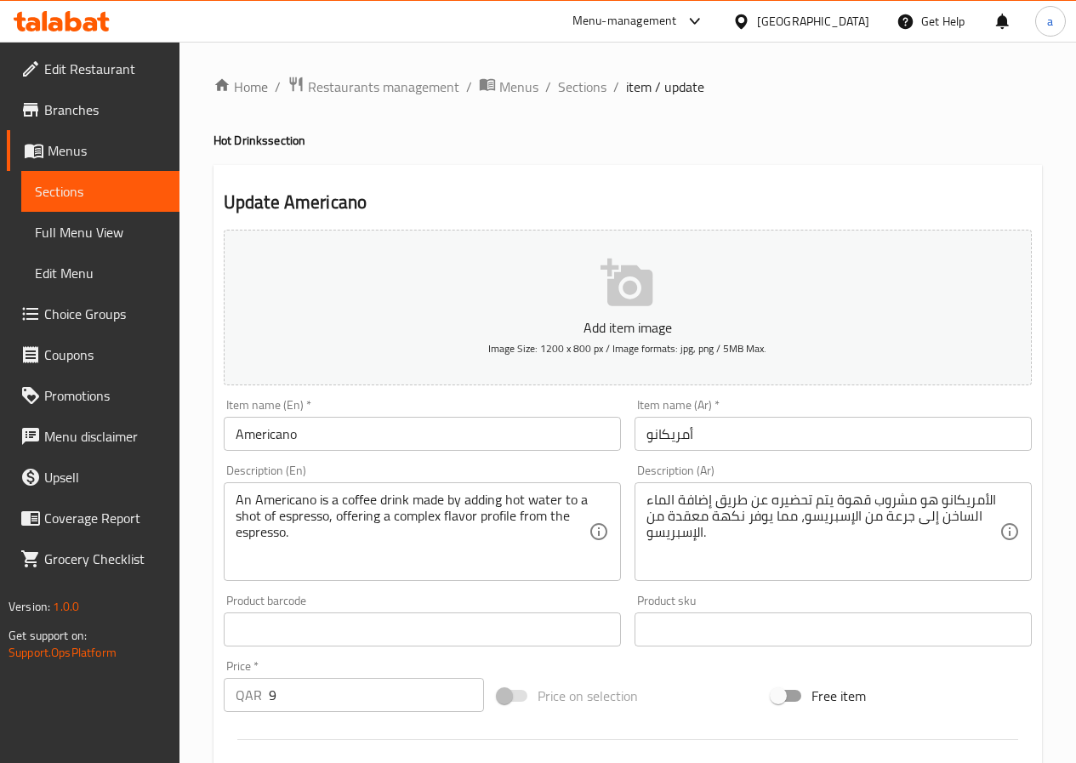
click at [26, 200] on link "Sections" at bounding box center [100, 191] width 158 height 41
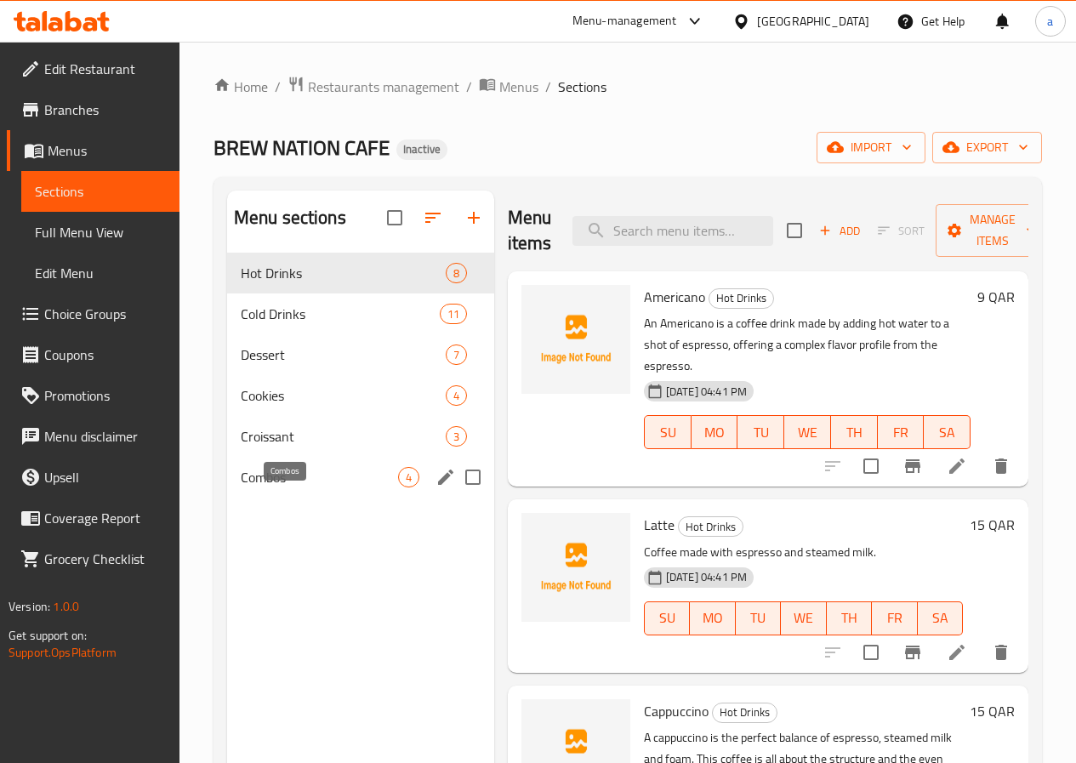
click at [290, 487] on span "Combos" at bounding box center [319, 477] width 157 height 20
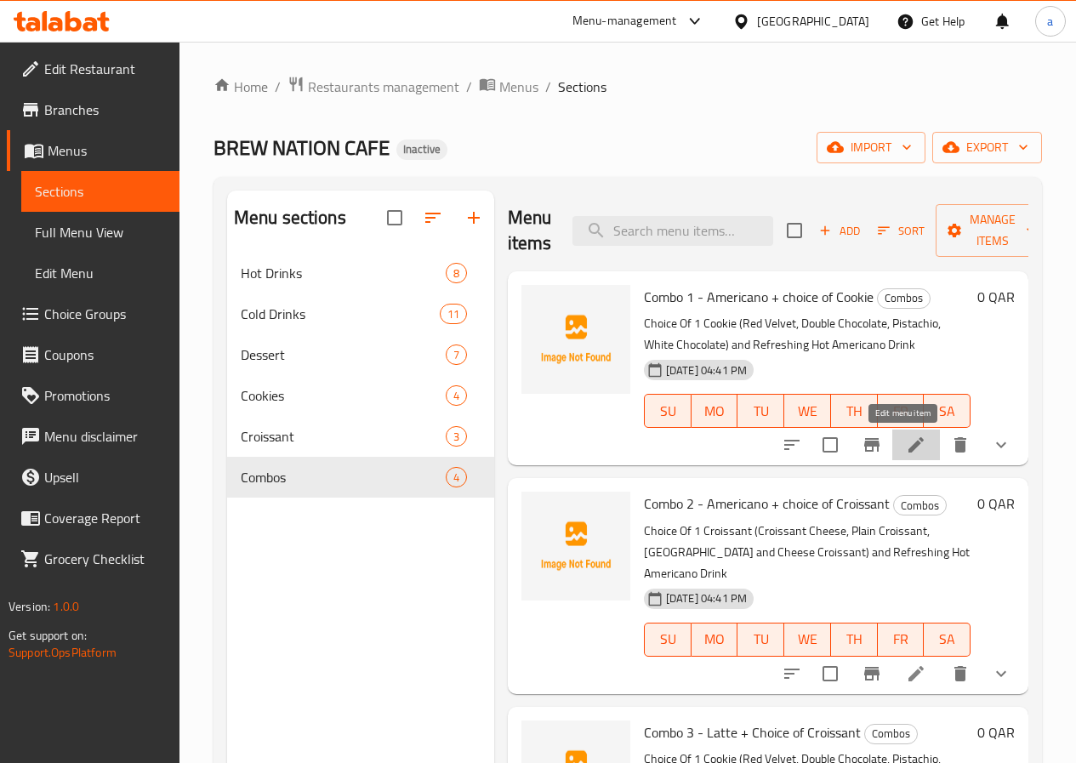
click at [912, 453] on icon at bounding box center [915, 444] width 20 height 20
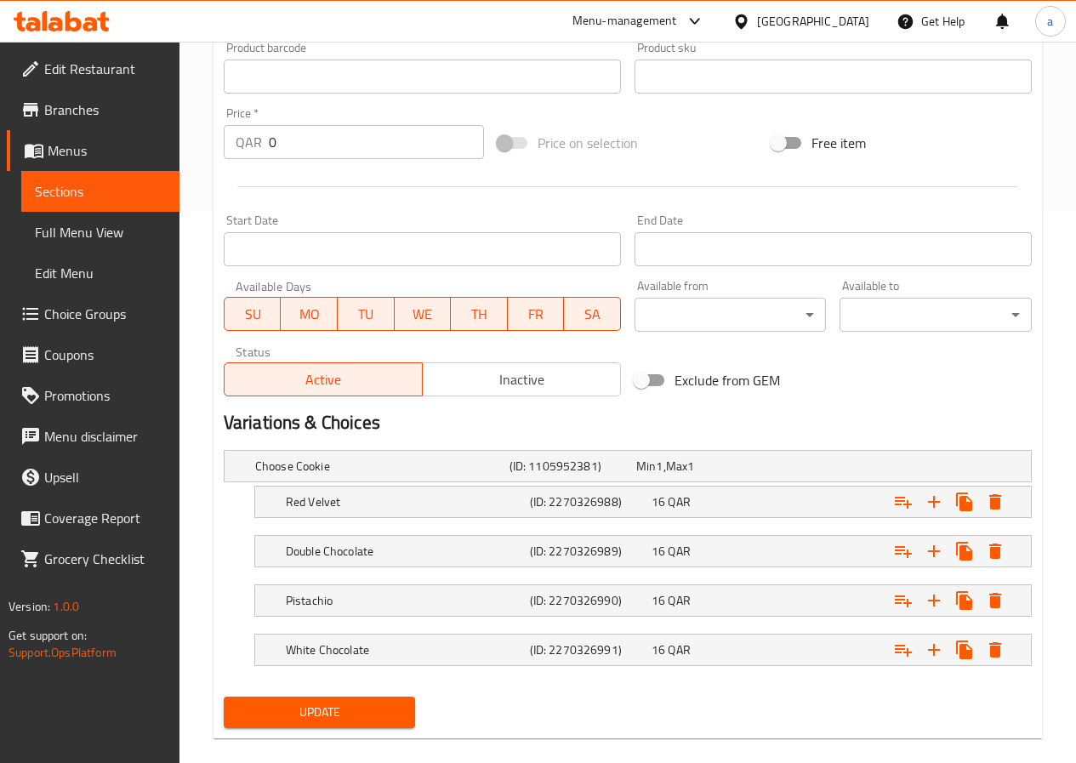
scroll to position [576, 0]
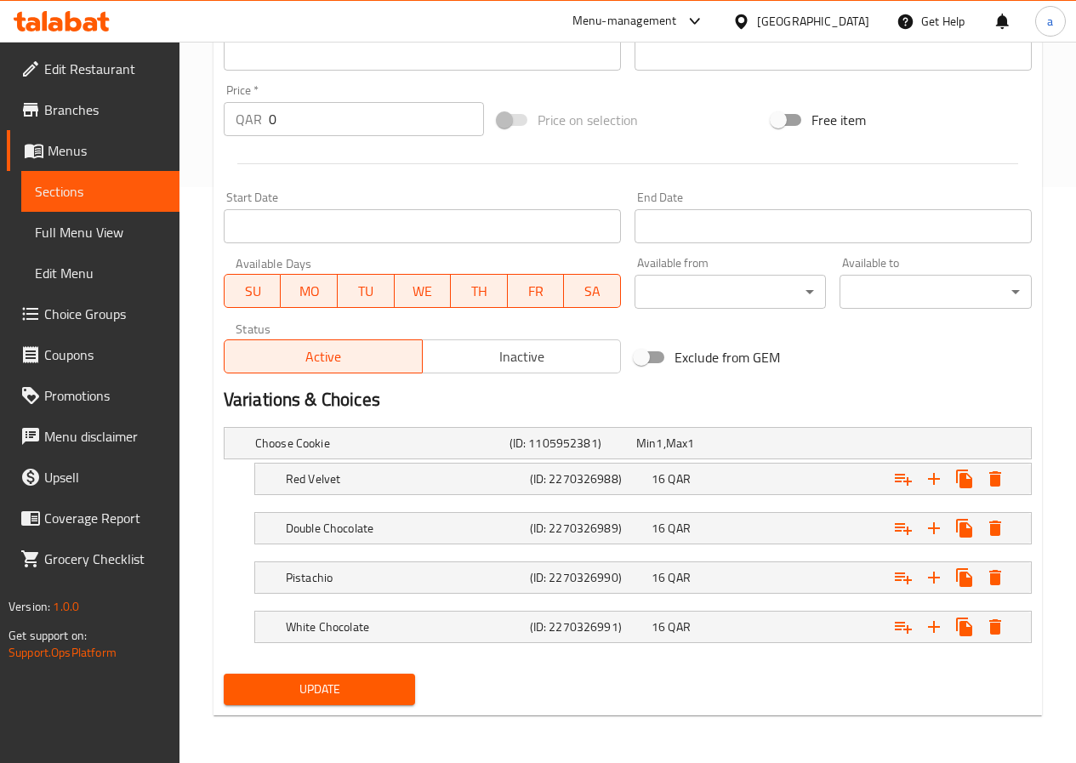
type textarea "اختيار واحد من الكوكيز (ريد فيلفيت، دوبل شوكلت، فستق، شوكولاتة بيضاء) ومشروب أم…"
click at [367, 690] on span "Update" at bounding box center [319, 688] width 165 height 21
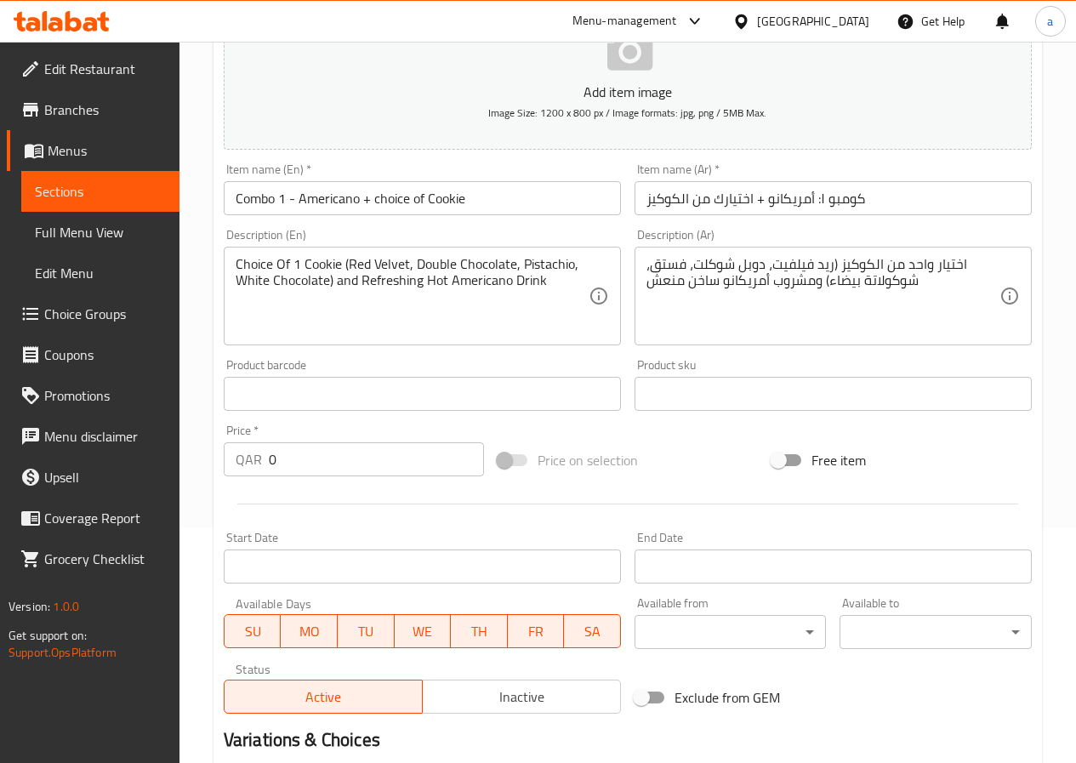
scroll to position [150, 0]
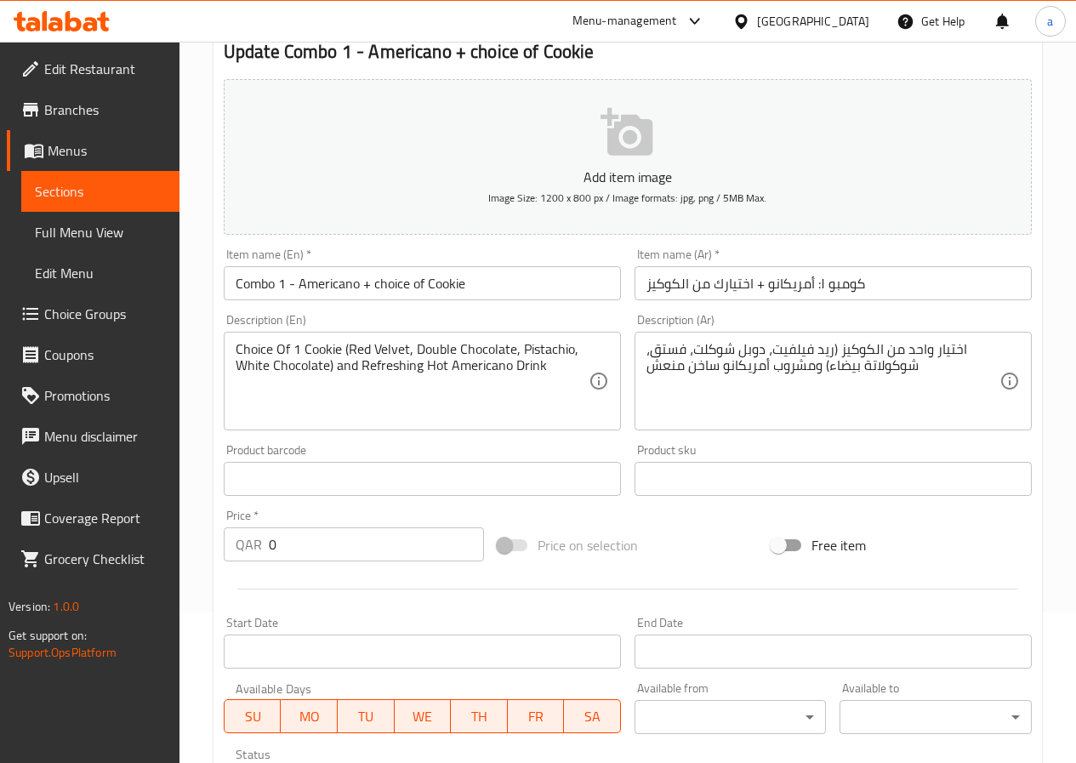
drag, startPoint x: 76, startPoint y: 197, endPoint x: 82, endPoint y: 215, distance: 19.1
click at [76, 197] on span "Sections" at bounding box center [100, 191] width 131 height 20
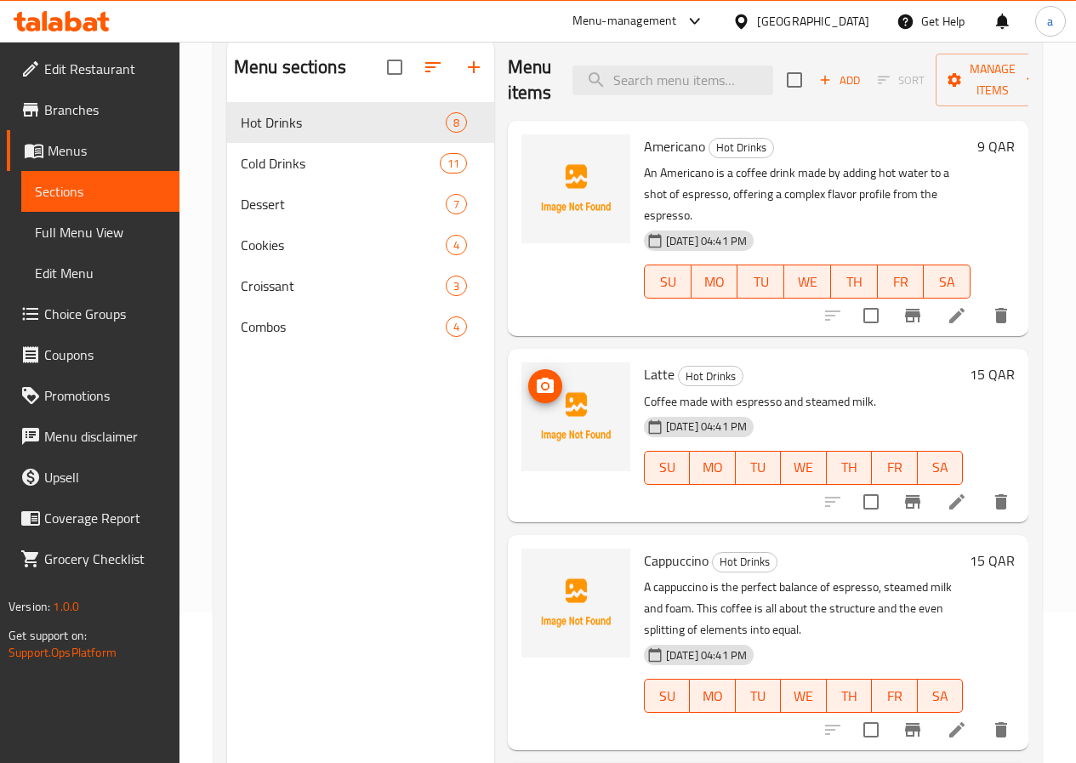
scroll to position [170, 0]
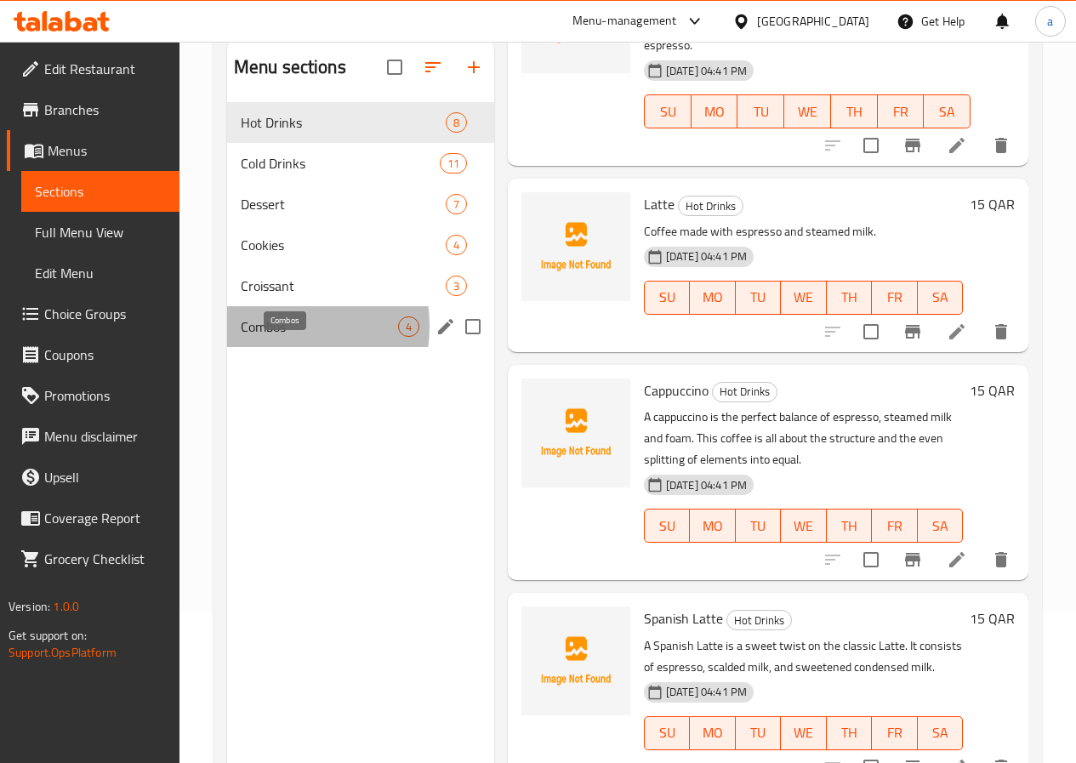
click at [266, 337] on span "Combos" at bounding box center [319, 326] width 157 height 20
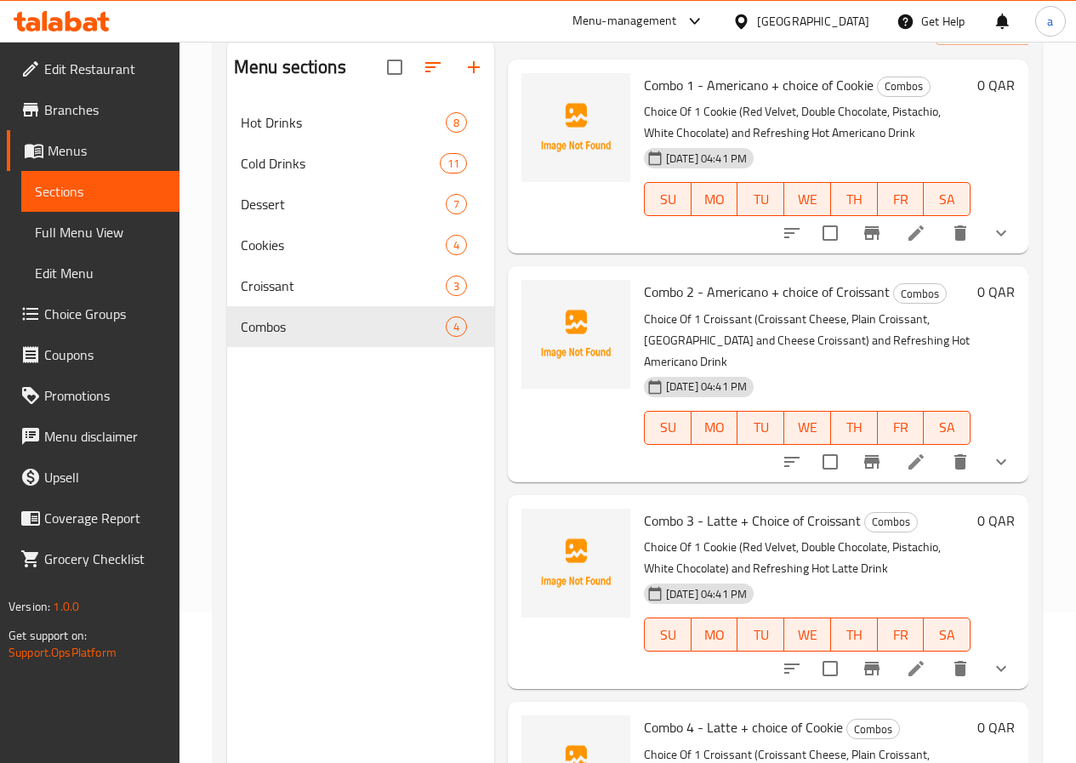
scroll to position [133, 0]
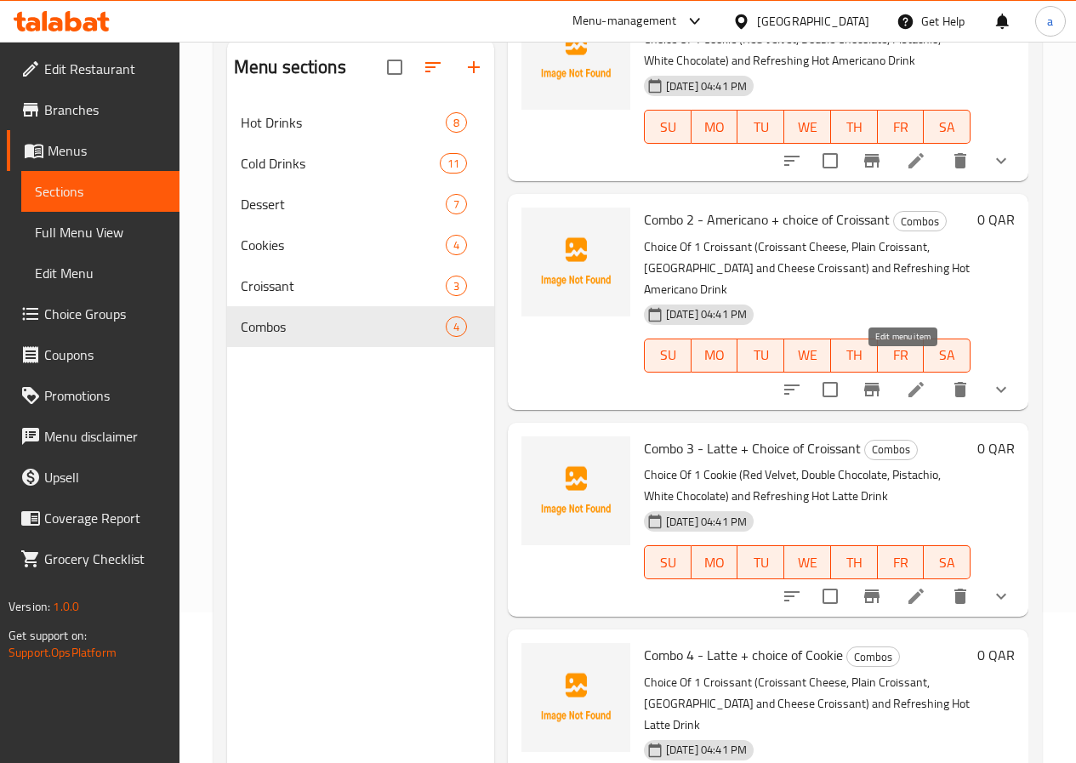
click at [908, 382] on icon at bounding box center [915, 389] width 15 height 15
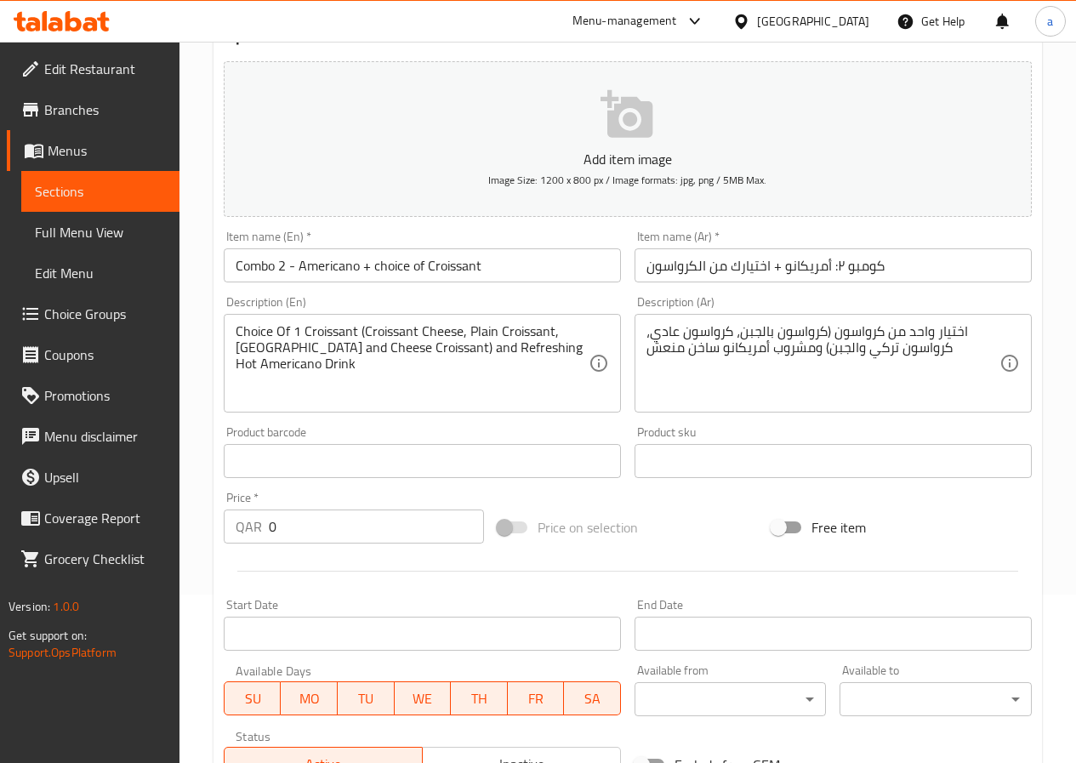
scroll to position [170, 0]
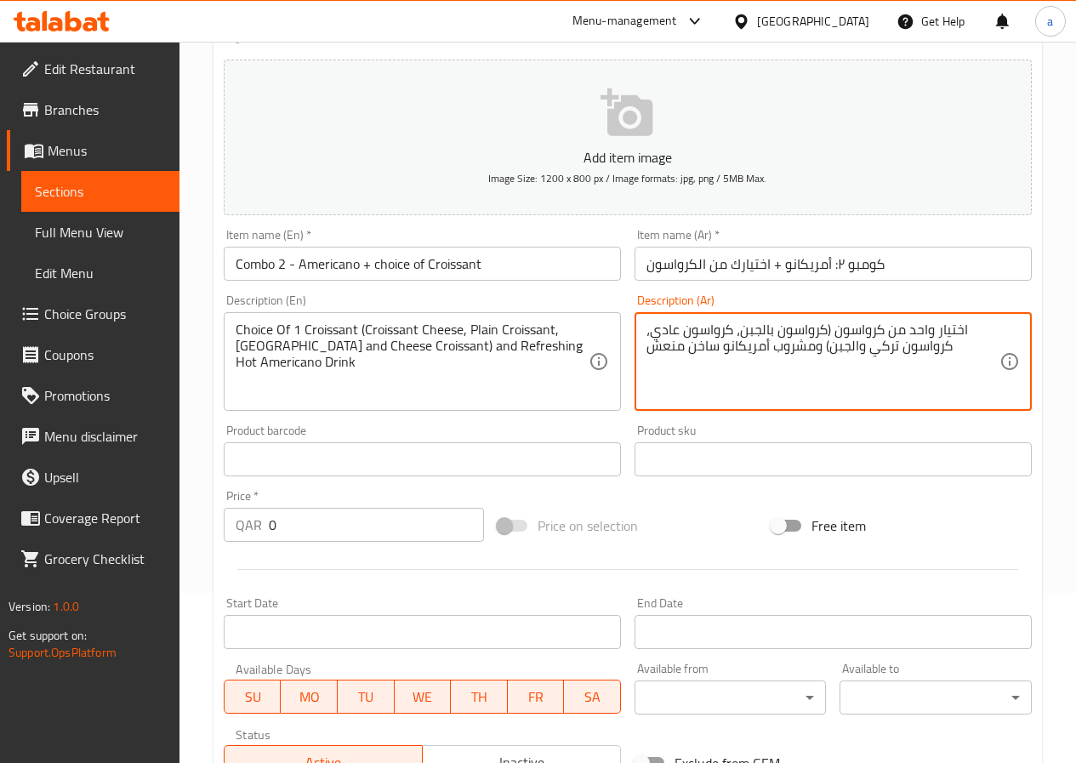
click at [669, 322] on textarea "اختيار واحد من كرواسون (كرواسون بالجبن، كرواسون عادي، كرواسون تركي والجبن) ومشر…" at bounding box center [822, 361] width 353 height 81
click at [672, 368] on textarea "اختيار واحد من كرواسون (كرواسون بالجبن، كرواسون سادة، كرواسون تركي والجبن) ومشر…" at bounding box center [822, 361] width 353 height 81
type textarea "اختيار واحد من كرواسون (كرواسون بالجبن، كرواسون سادة، كرواسون تركي والجبن) ومشر…"
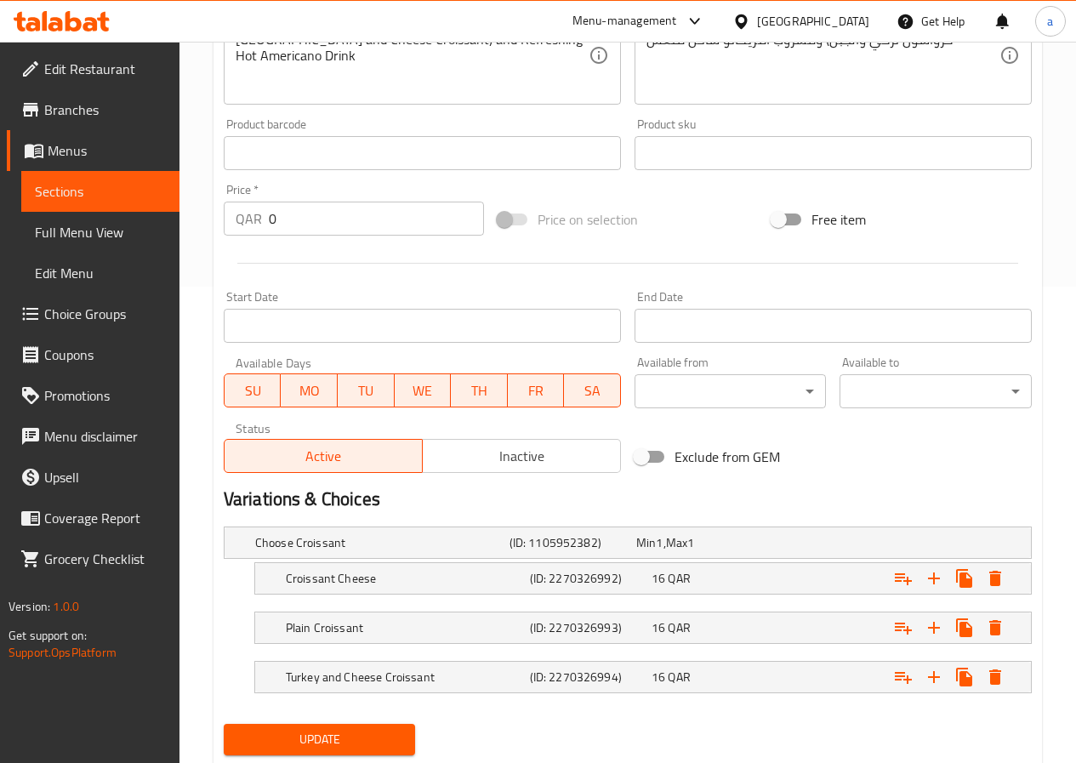
scroll to position [526, 0]
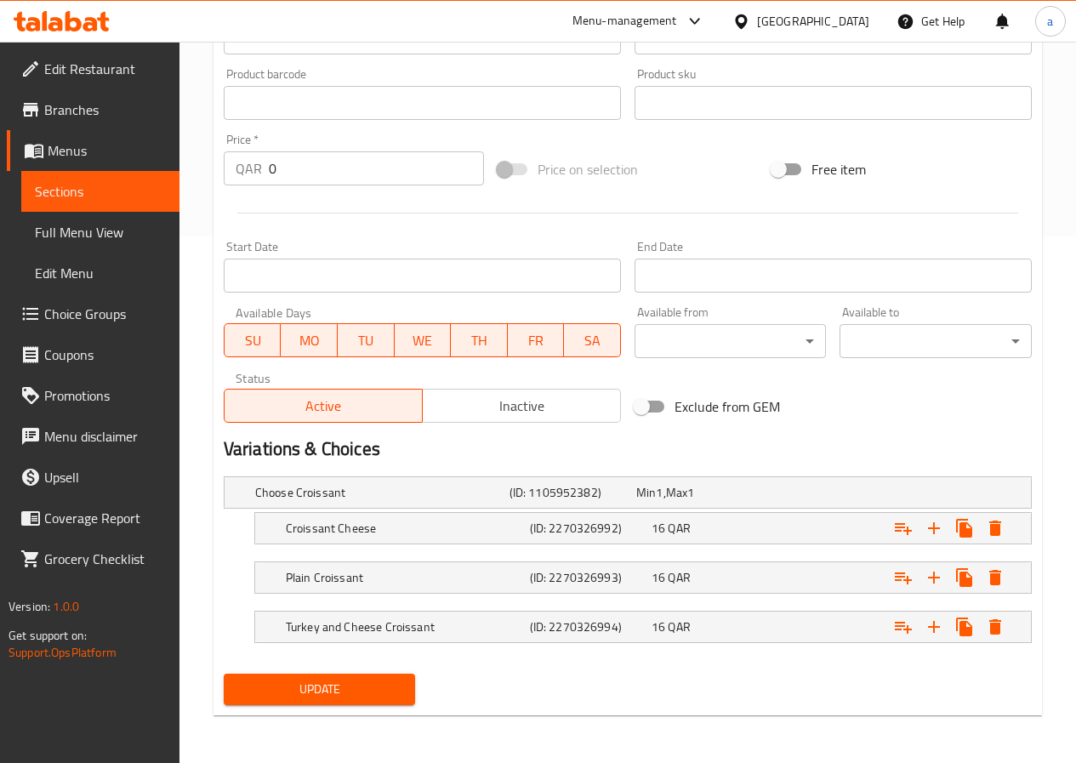
click at [255, 691] on span "Update" at bounding box center [319, 688] width 165 height 21
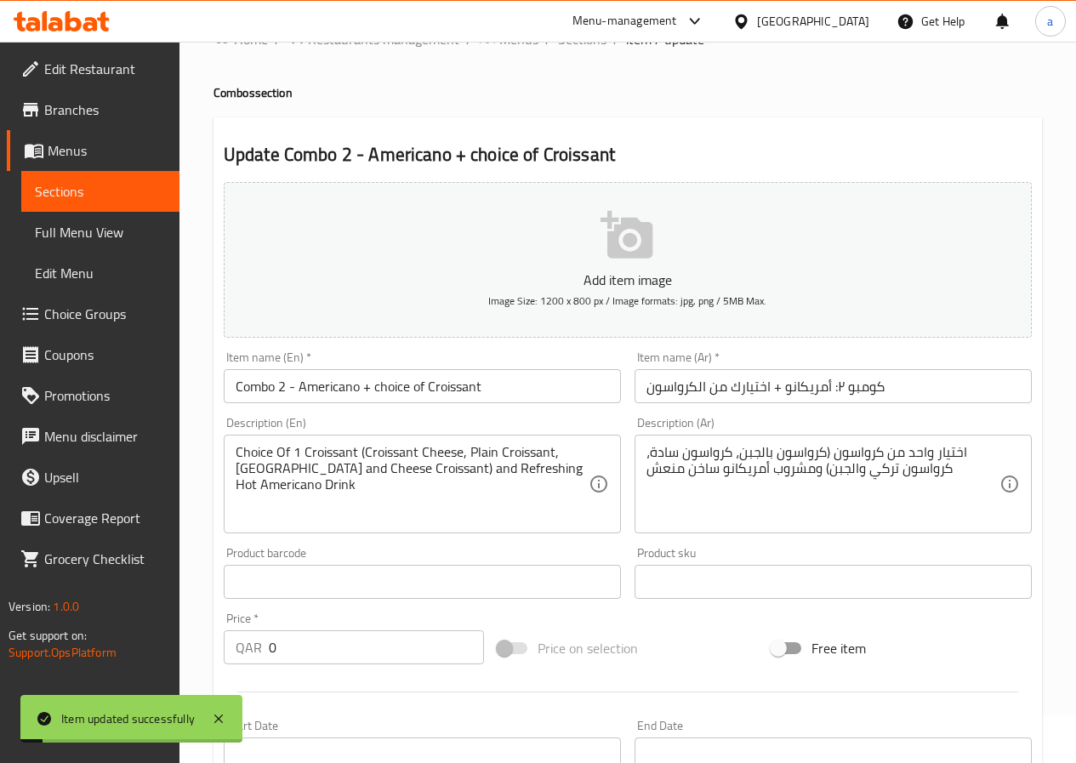
scroll to position [0, 0]
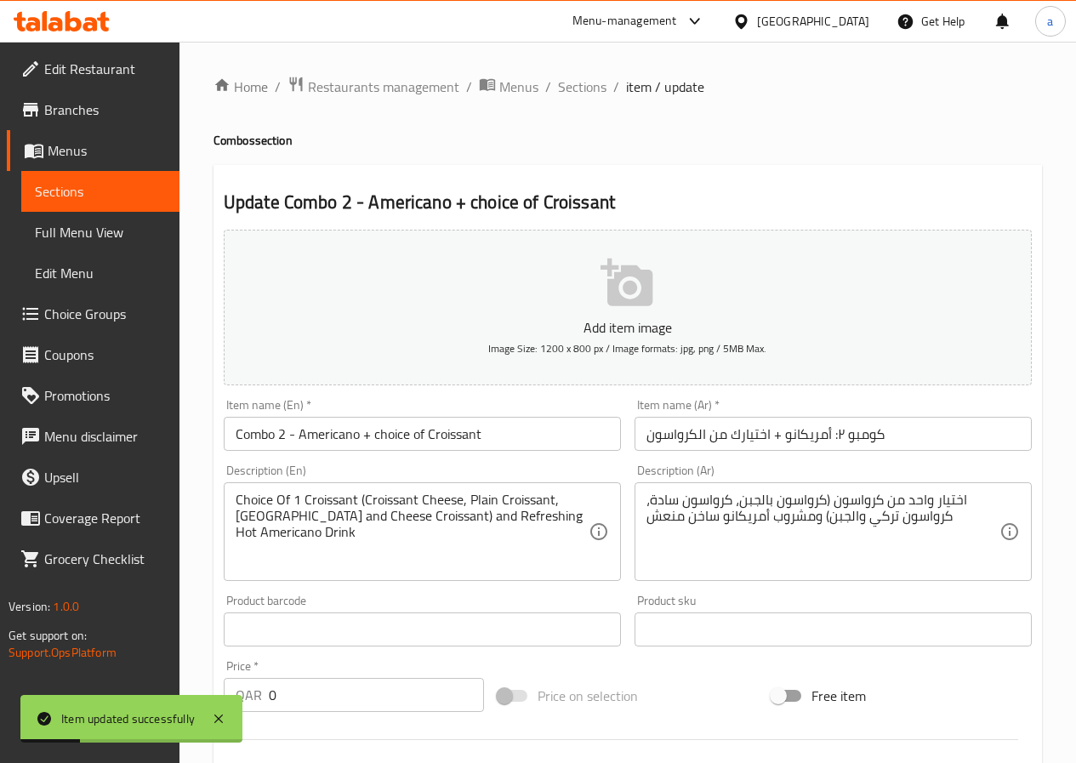
click at [549, 87] on ol "Home / Restaurants management / Menus / Sections / item / update" at bounding box center [627, 87] width 828 height 22
click at [562, 88] on span "Sections" at bounding box center [582, 87] width 48 height 20
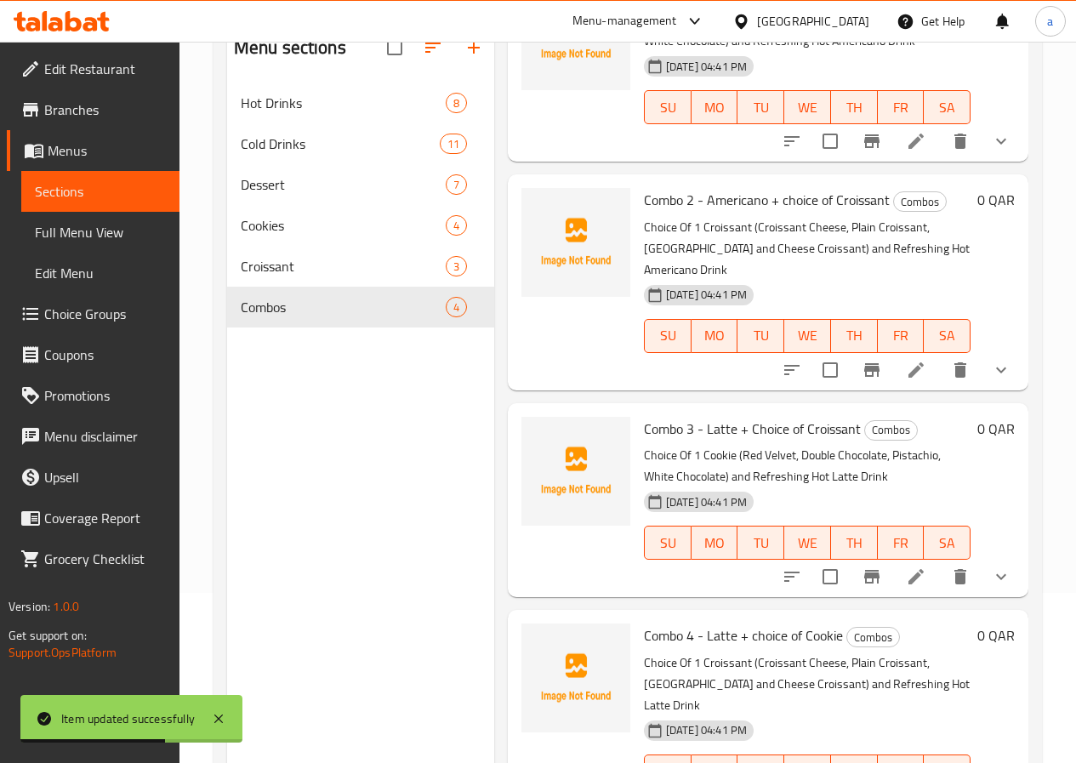
scroll to position [238, 0]
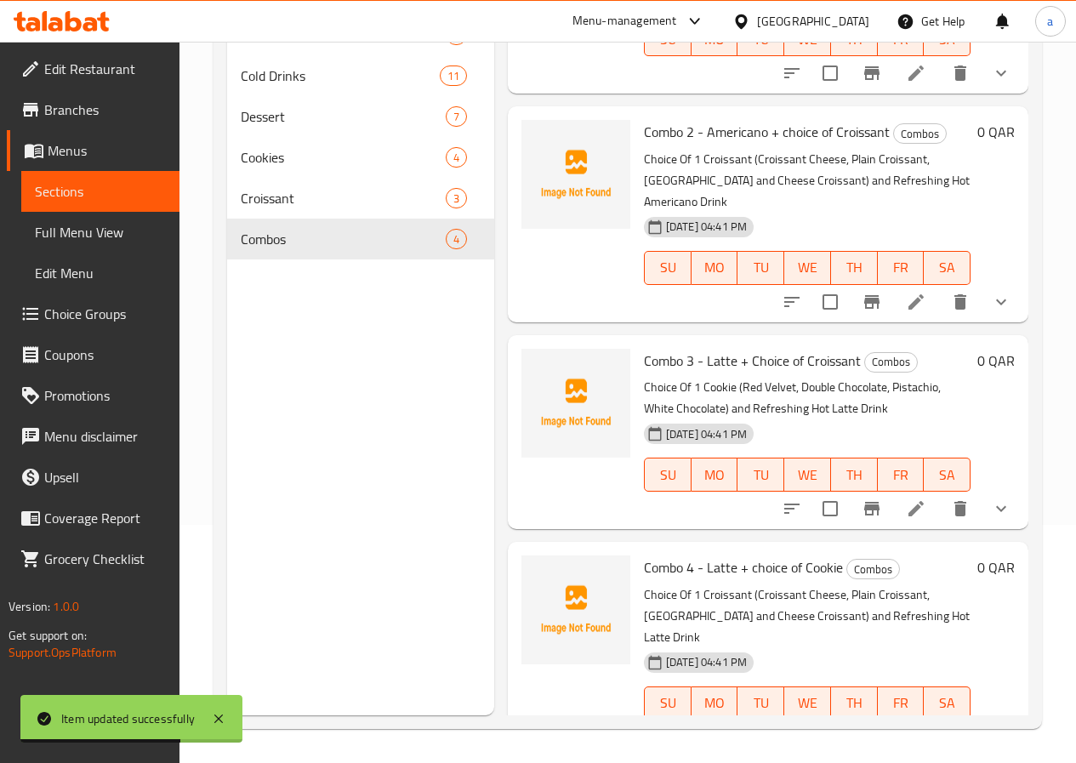
click at [922, 493] on li at bounding box center [916, 508] width 48 height 31
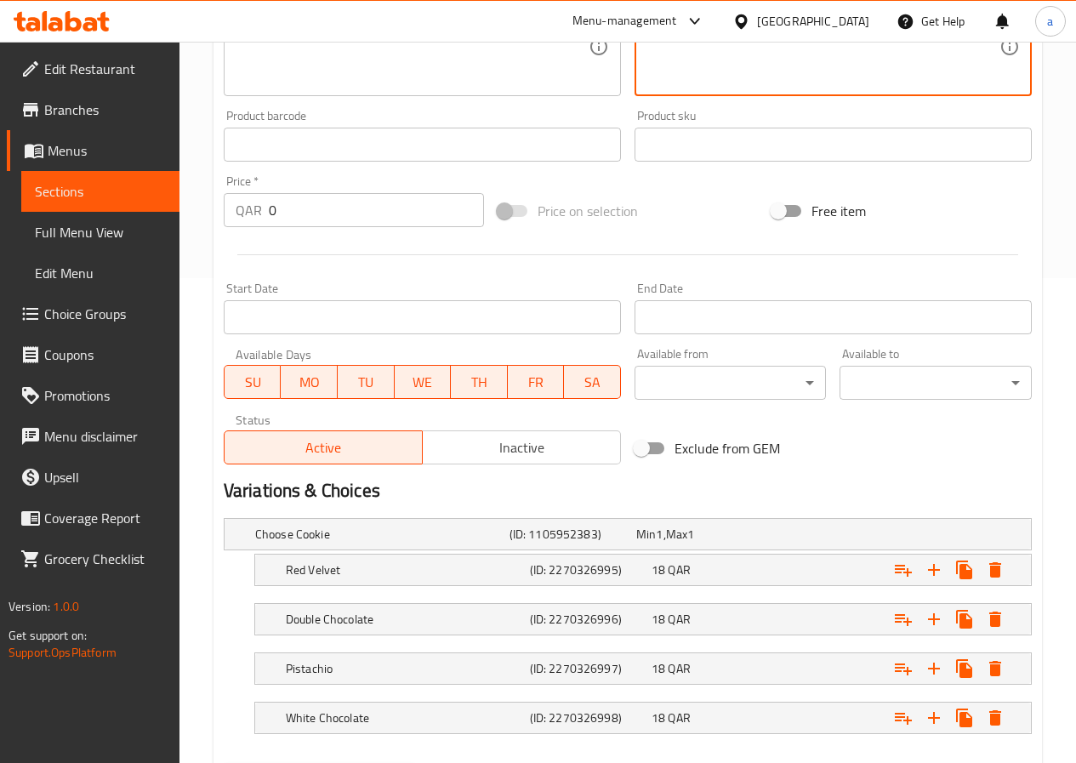
scroll to position [576, 0]
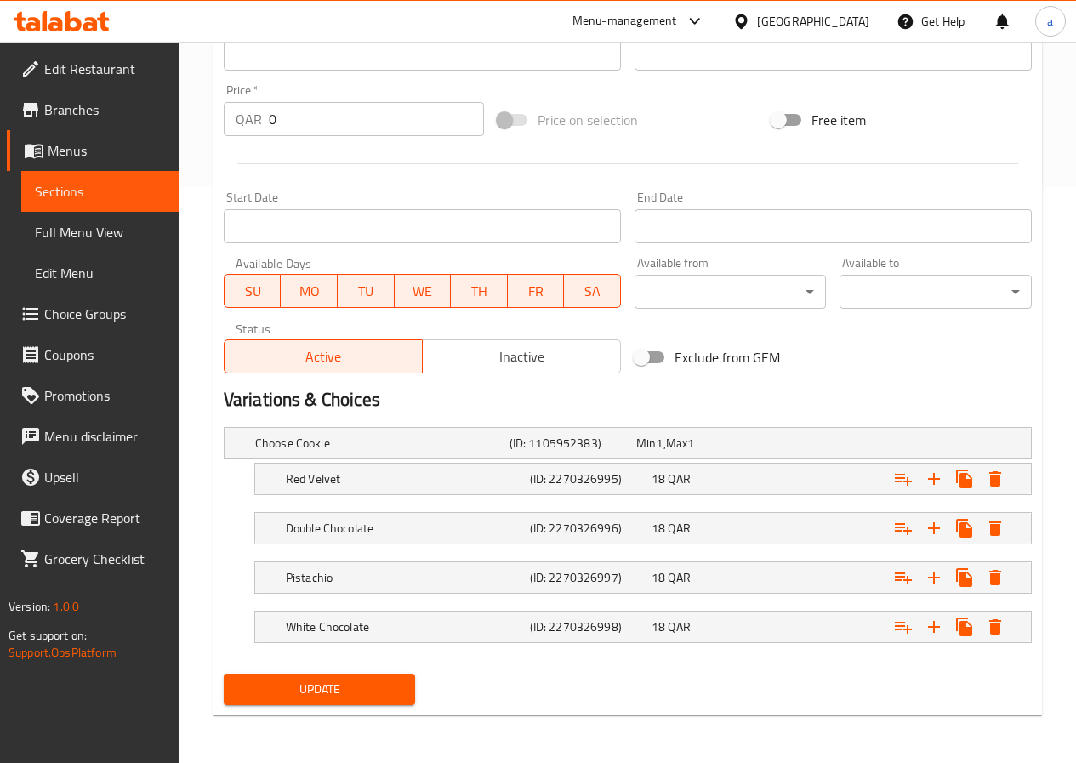
type textarea "اختيار 1 كوكي (ريد فيلفيت، دوبل شوكلت ، فستق، شوكولاتة بيضاء) ومشروب لاتيه ساخن…"
click at [295, 678] on span "Update" at bounding box center [319, 688] width 165 height 21
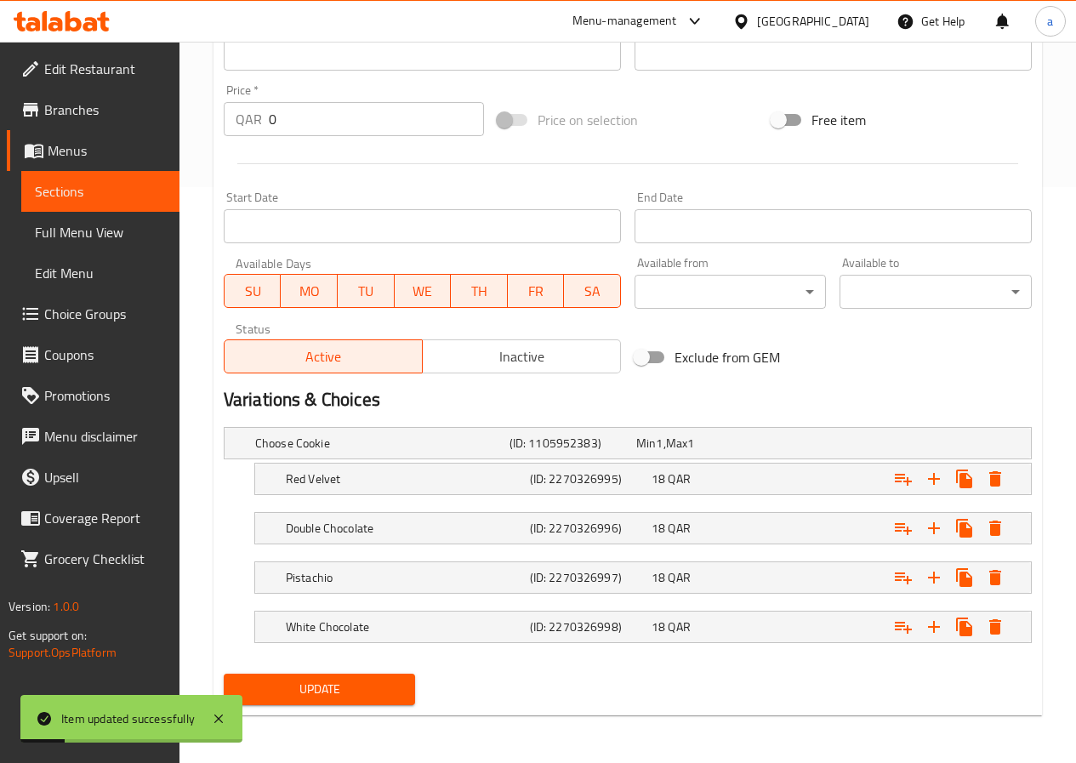
click at [92, 190] on span "Sections" at bounding box center [100, 191] width 131 height 20
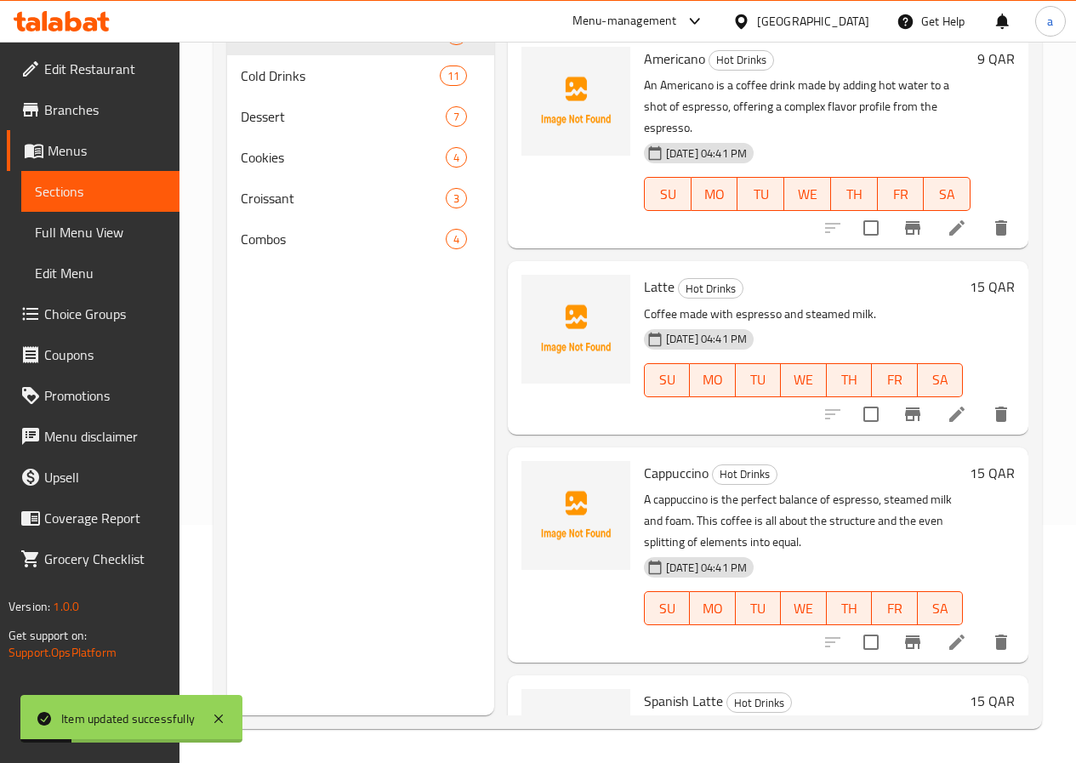
scroll to position [238, 0]
click at [315, 249] on span "Combos" at bounding box center [319, 239] width 157 height 20
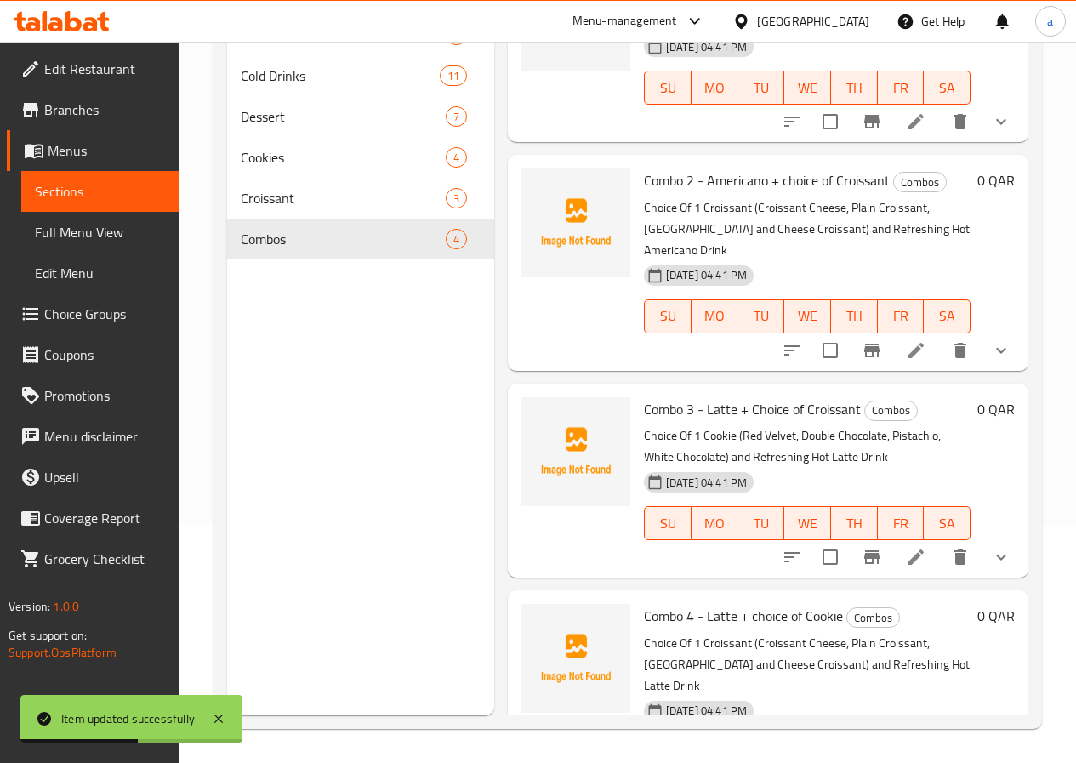
scroll to position [133, 0]
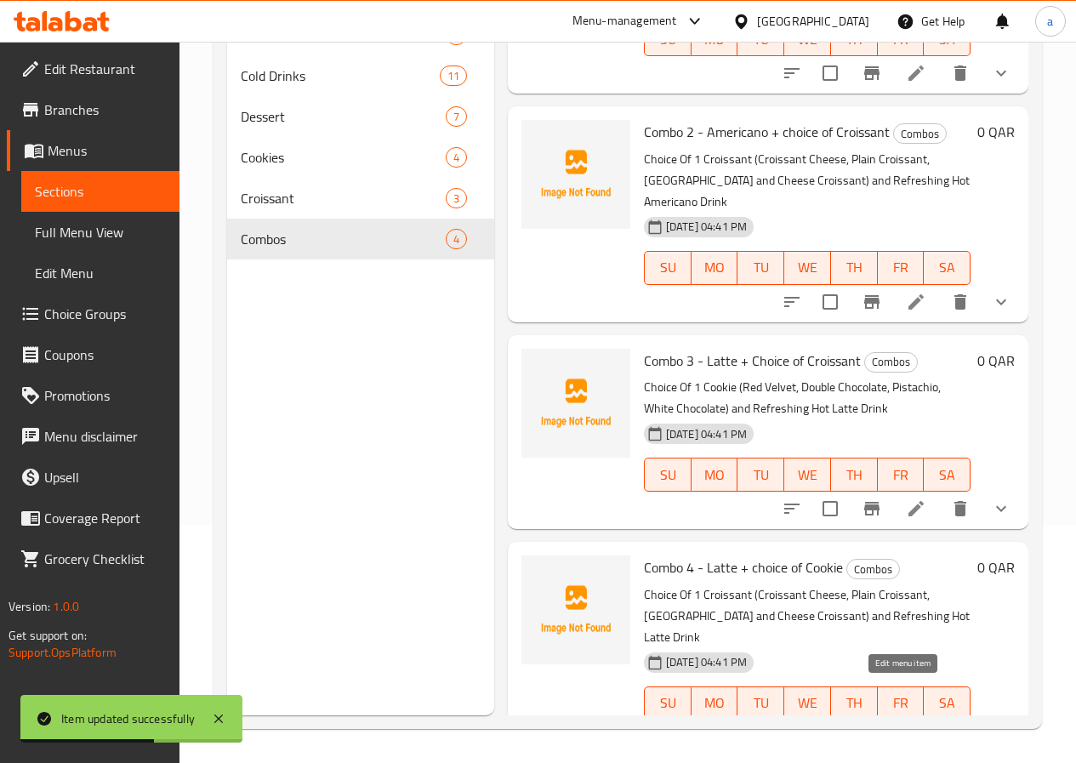
click at [905, 727] on icon at bounding box center [915, 737] width 20 height 20
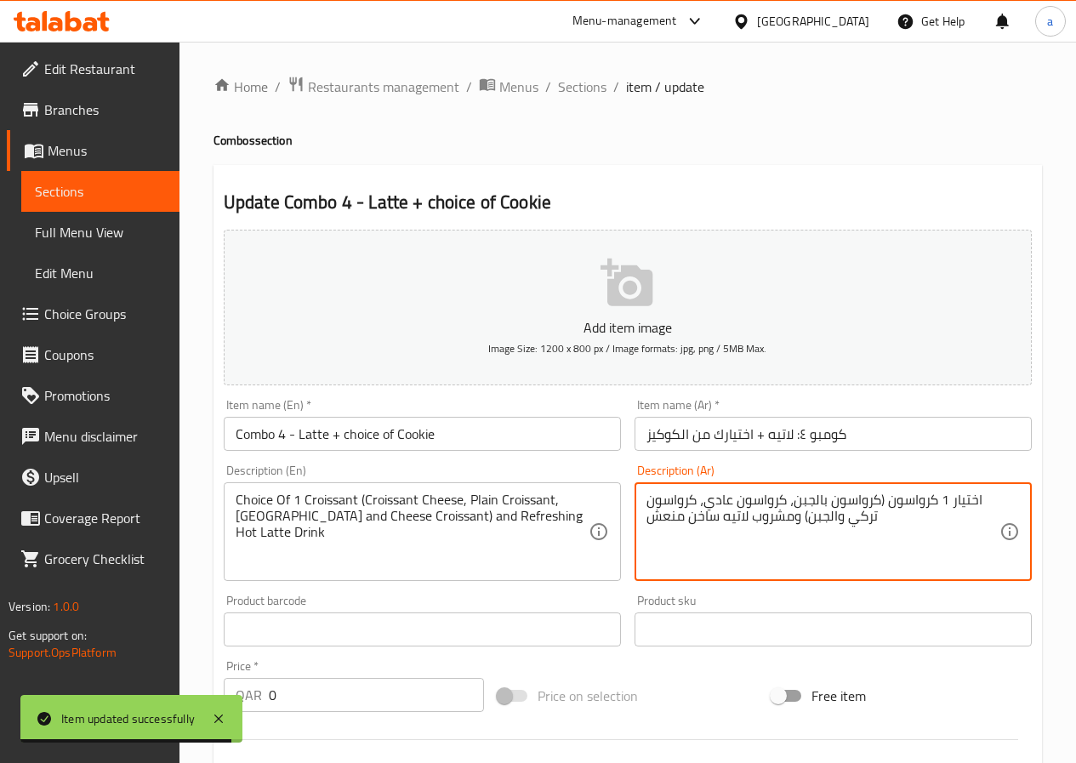
click at [720, 496] on textarea "اختيار 1 كرواسون (كرواسون بالجبن، كرواسون عادي، كرواسون تركي والجبن) ومشروب لات…" at bounding box center [822, 531] width 353 height 81
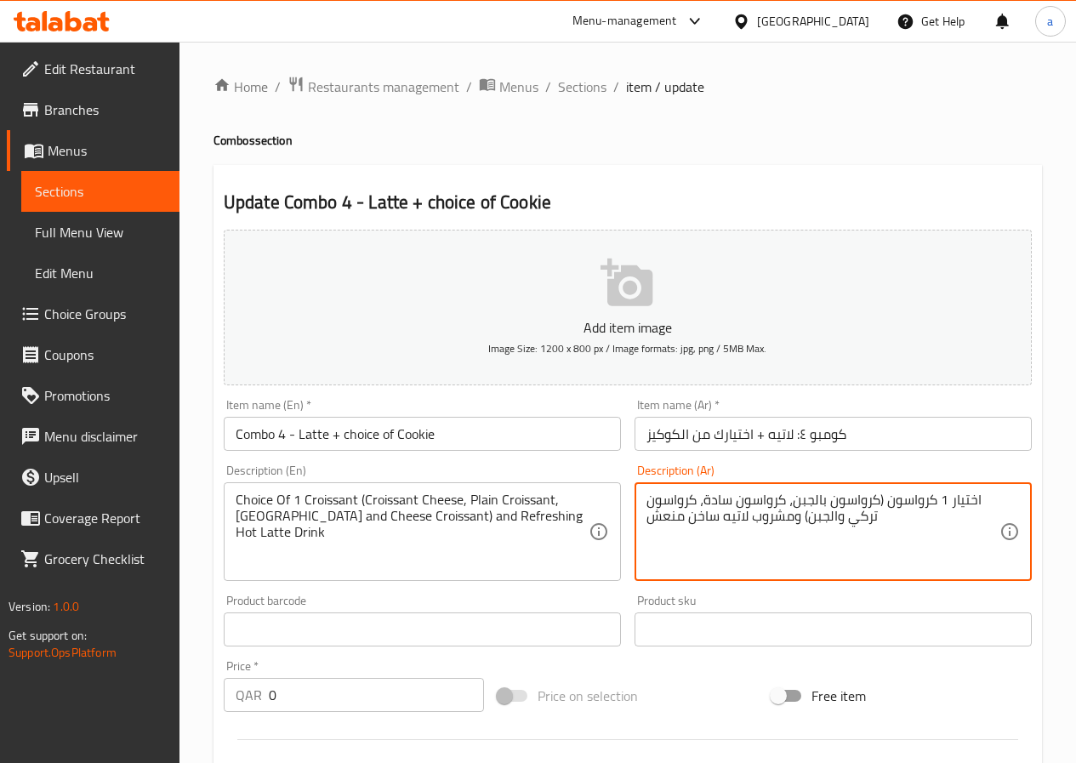
click at [781, 515] on textarea "اختيار 1 كرواسون (كرواسون بالجبن، كرواسون سادة، كرواسون تركي والجبن) ومشروب لات…" at bounding box center [822, 531] width 353 height 81
type textarea "اختيار 1 كرواسون (كرواسون بالجبن، كرواسون سادة، كرواسون تركي والجبن) ومشروب لات…"
click at [390, 486] on div "Choice Of 1 Croissant (Croissant Cheese, Plain Croissant, Turkey and Cheese Cro…" at bounding box center [422, 531] width 397 height 99
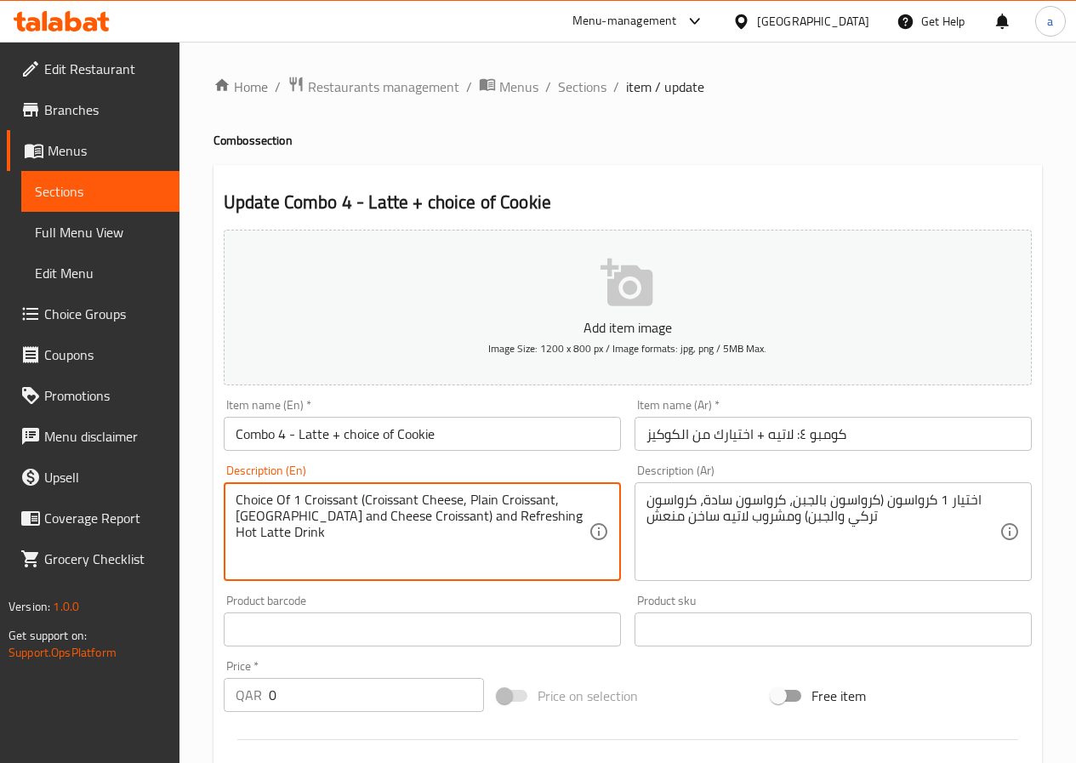
click at [403, 495] on textarea "Choice Of 1 Croissant (Croissant Cheese, Plain Croissant, [GEOGRAPHIC_DATA] and…" at bounding box center [412, 531] width 353 height 81
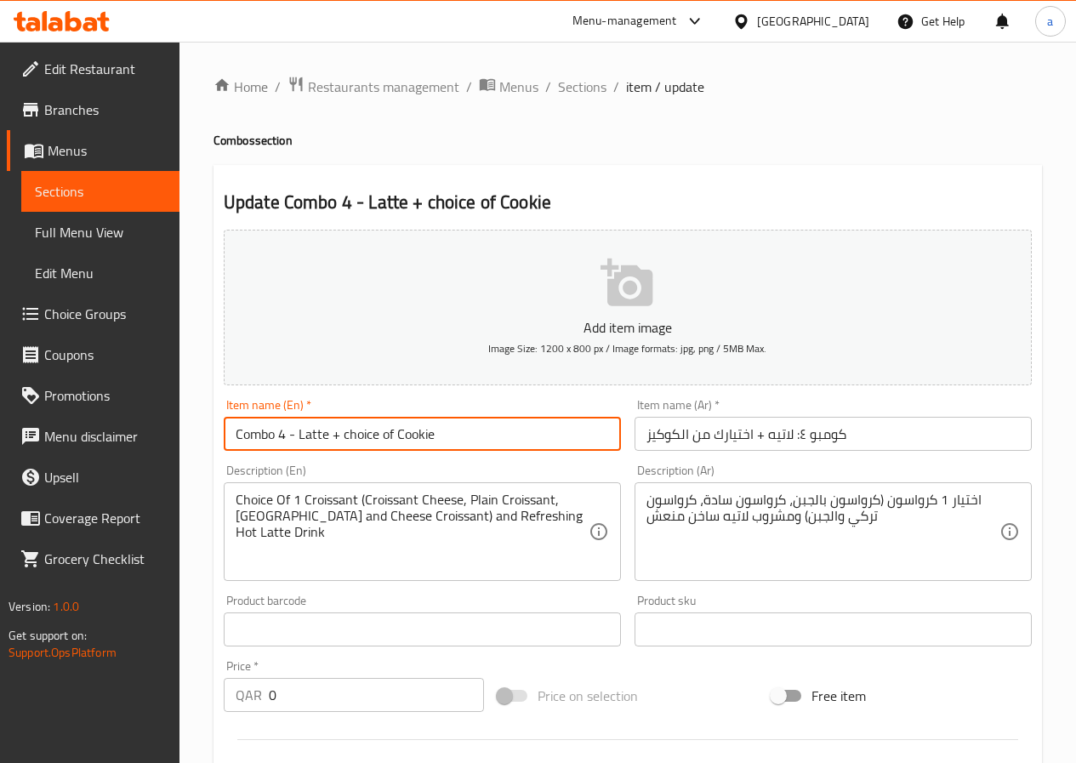
click at [463, 436] on input "Combo 4 - Latte + choice of Cookie" at bounding box center [422, 434] width 397 height 34
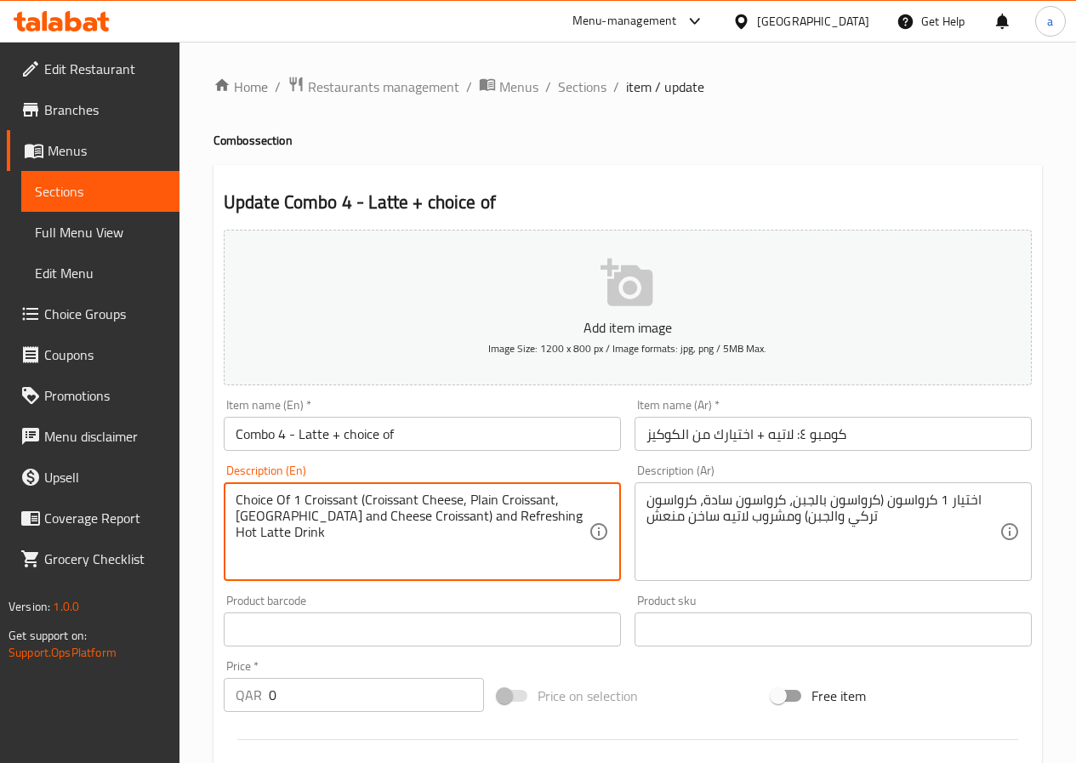
click at [408, 500] on textarea "Choice Of 1 Croissant (Croissant Cheese, Plain Croissant, [GEOGRAPHIC_DATA] and…" at bounding box center [412, 531] width 353 height 81
click at [439, 433] on input "Combo 4 - Latte + choice of" at bounding box center [422, 434] width 397 height 34
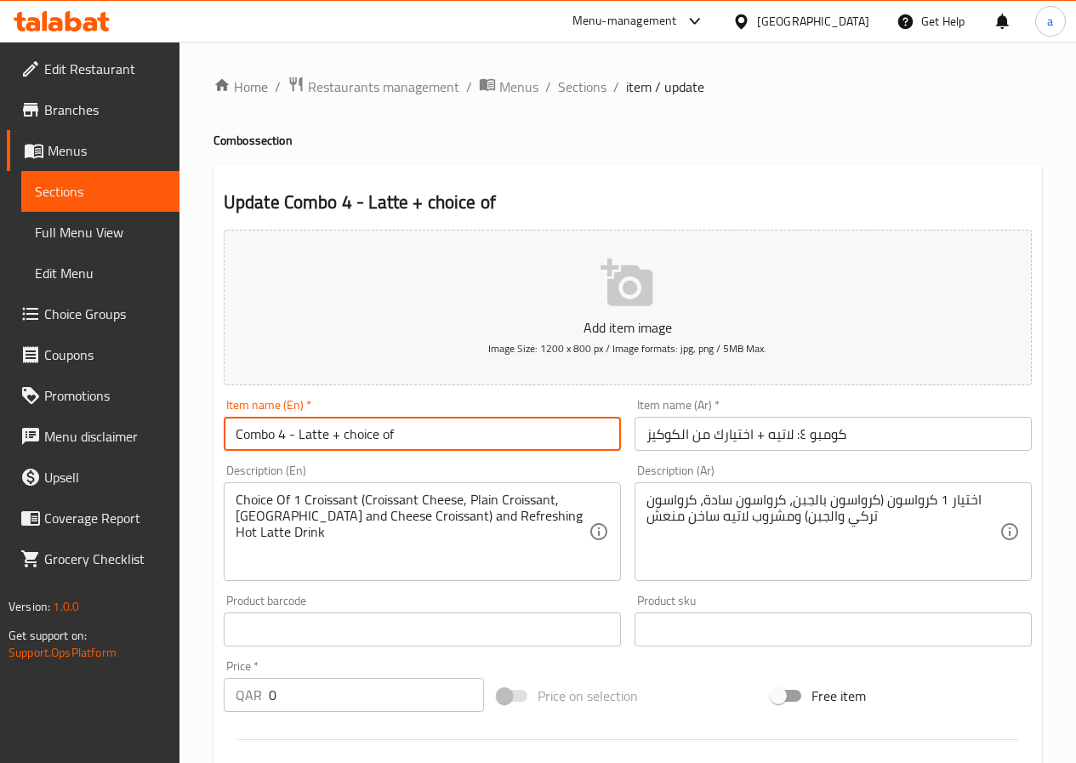
paste input "Croissant"
type input "Combo 4 - Latte + choice of Croissant"
click at [678, 440] on input "كومبو ٤: لاتيه + اختيارك من الكوكيز" at bounding box center [832, 434] width 397 height 34
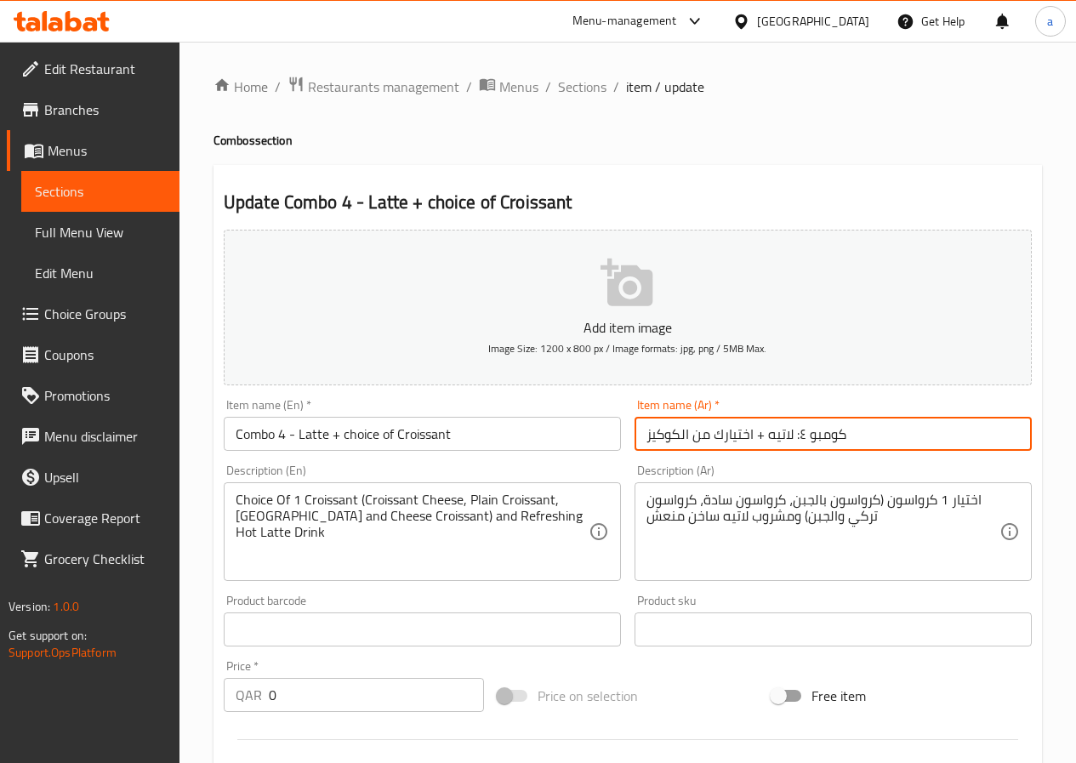
click at [678, 440] on input "كومبو ٤: لاتيه + اختيارك من الكوكيز" at bounding box center [832, 434] width 397 height 34
type input "كومبو ٤: لاتيه + اختيارك من كرواسون"
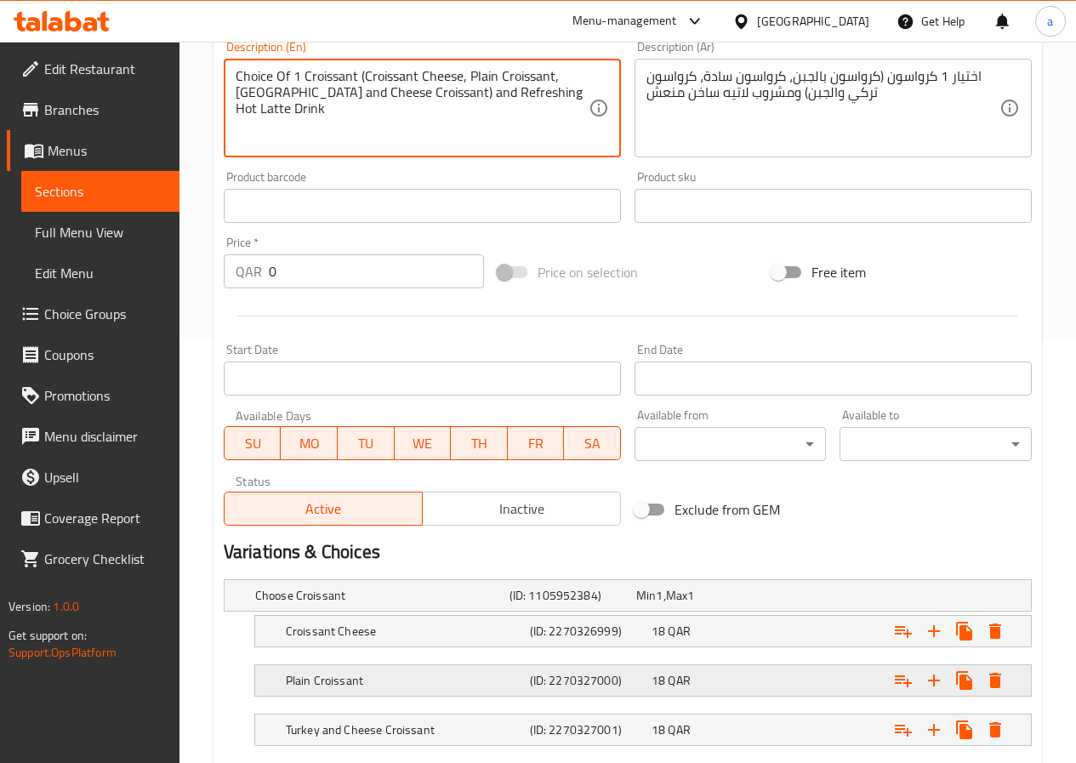
scroll to position [526, 0]
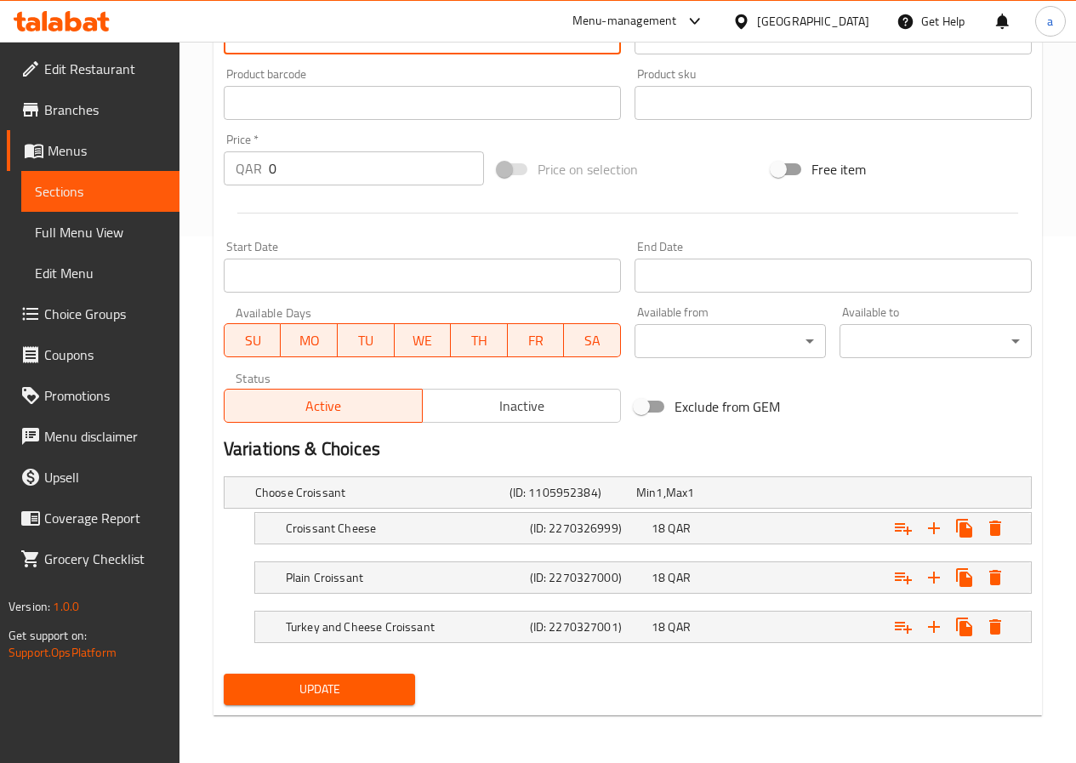
click at [325, 677] on button "Update" at bounding box center [320, 688] width 192 height 31
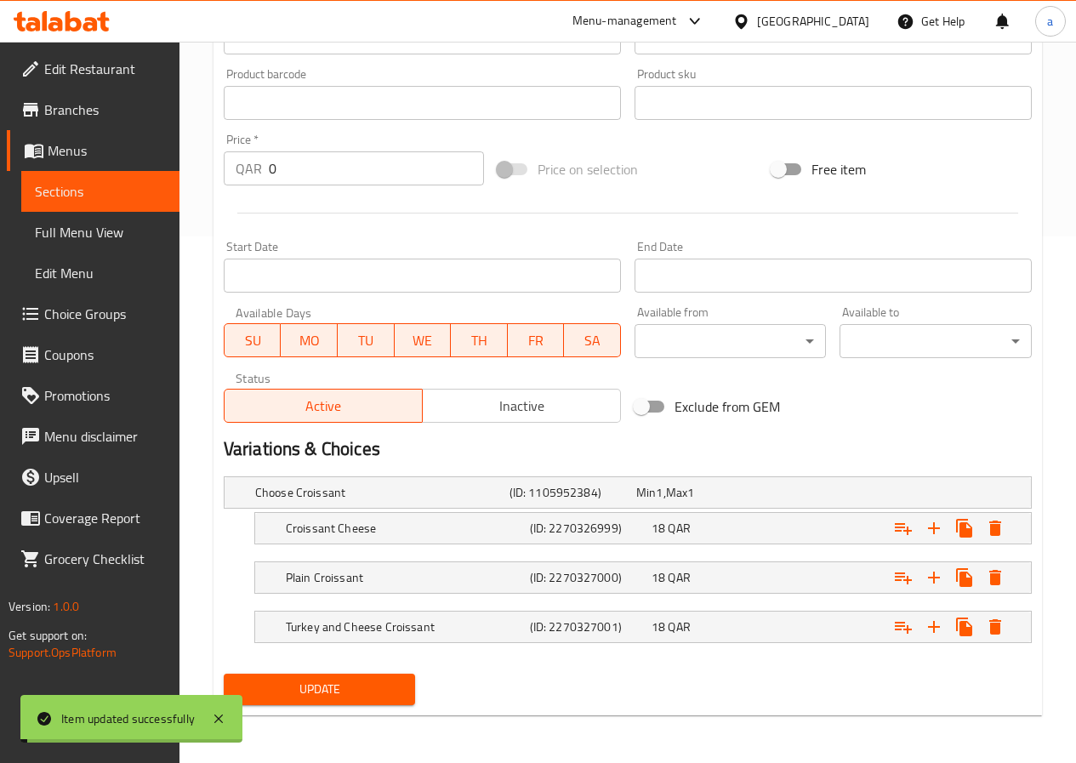
click at [102, 203] on link "Sections" at bounding box center [100, 191] width 158 height 41
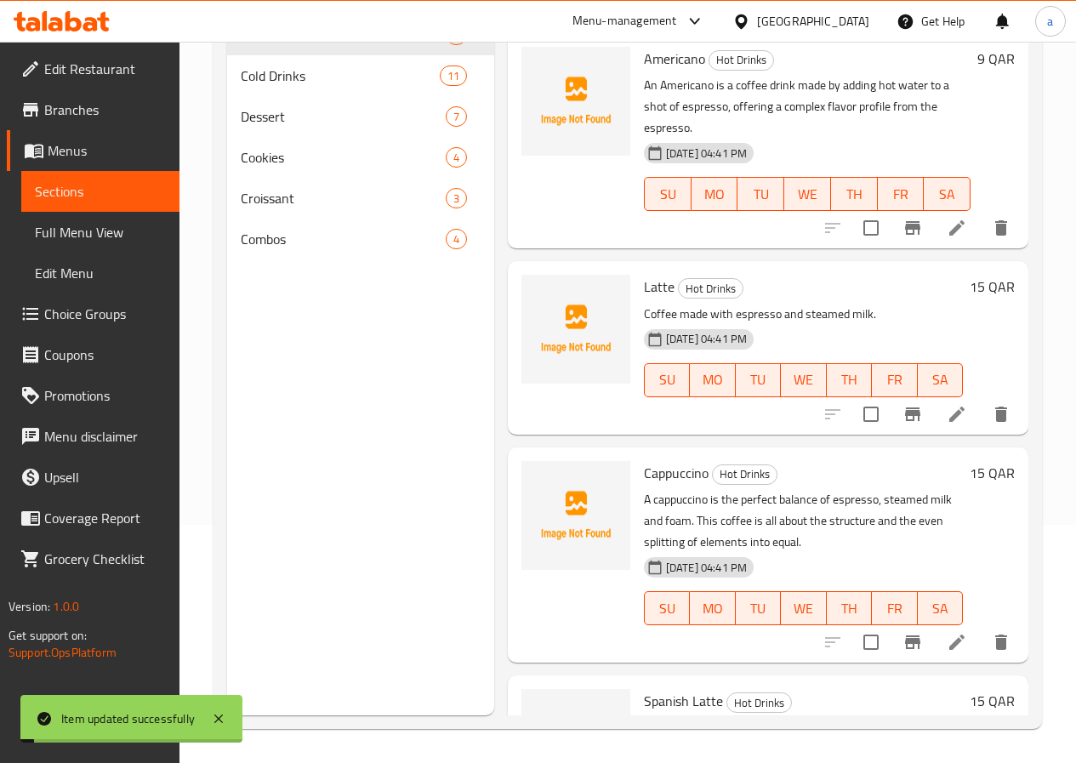
scroll to position [238, 0]
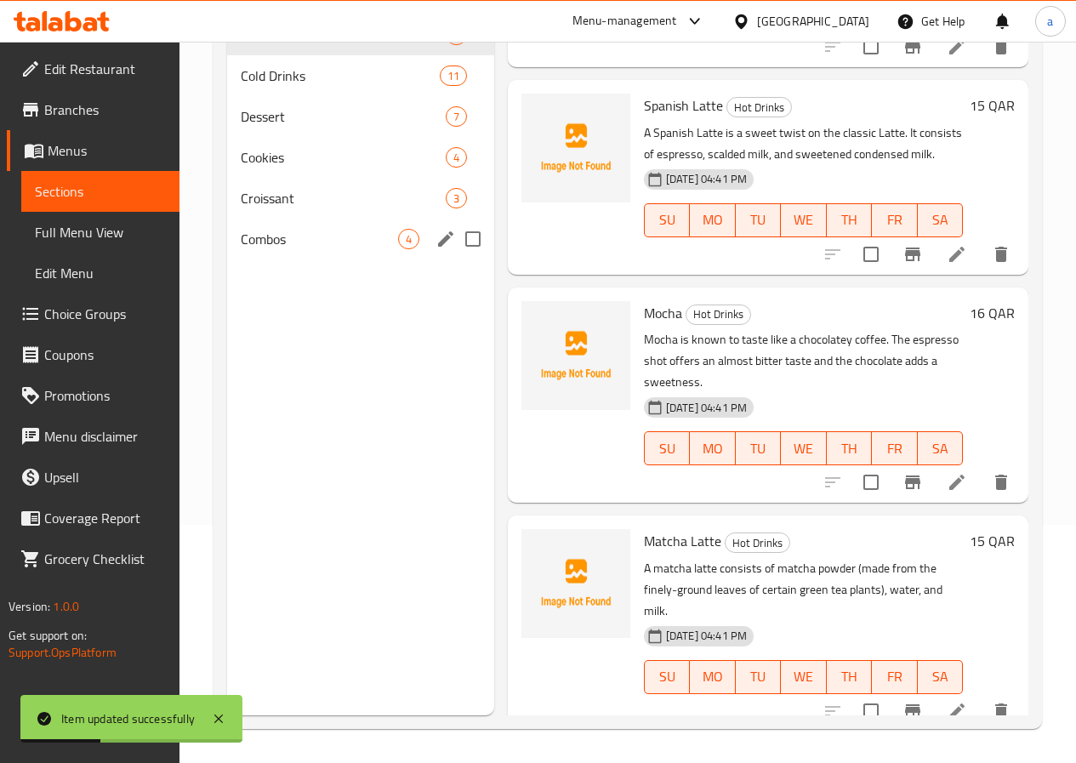
click at [241, 249] on span "Combos" at bounding box center [319, 239] width 157 height 20
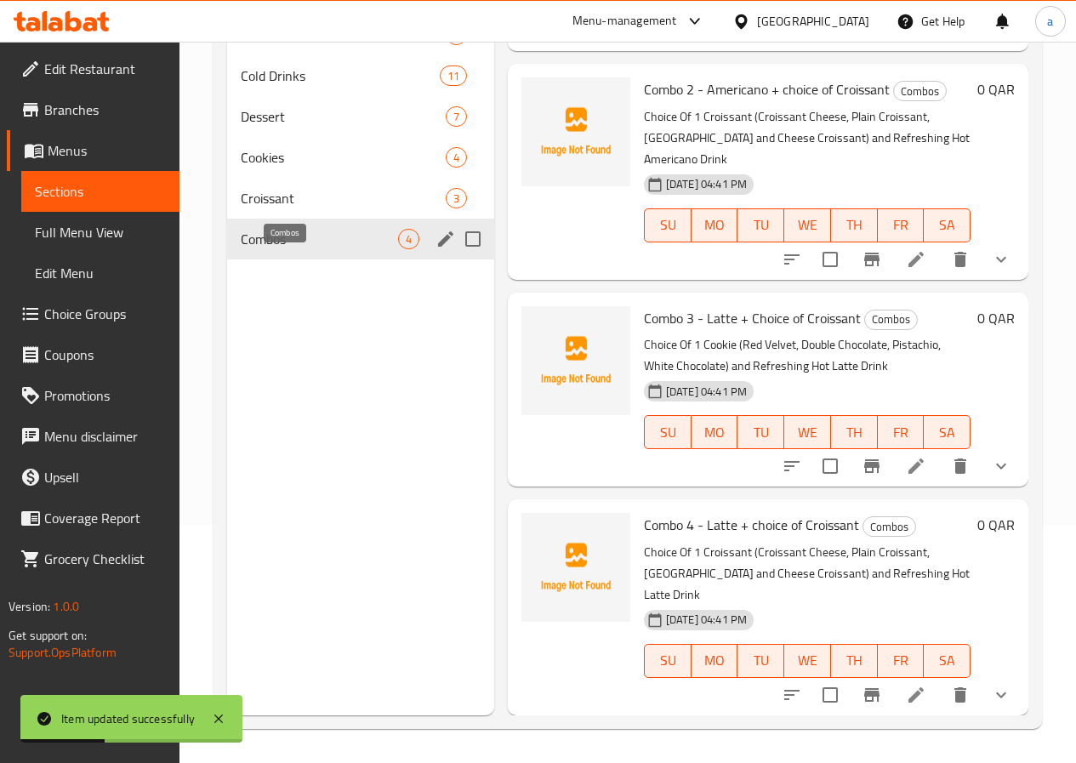
scroll to position [133, 0]
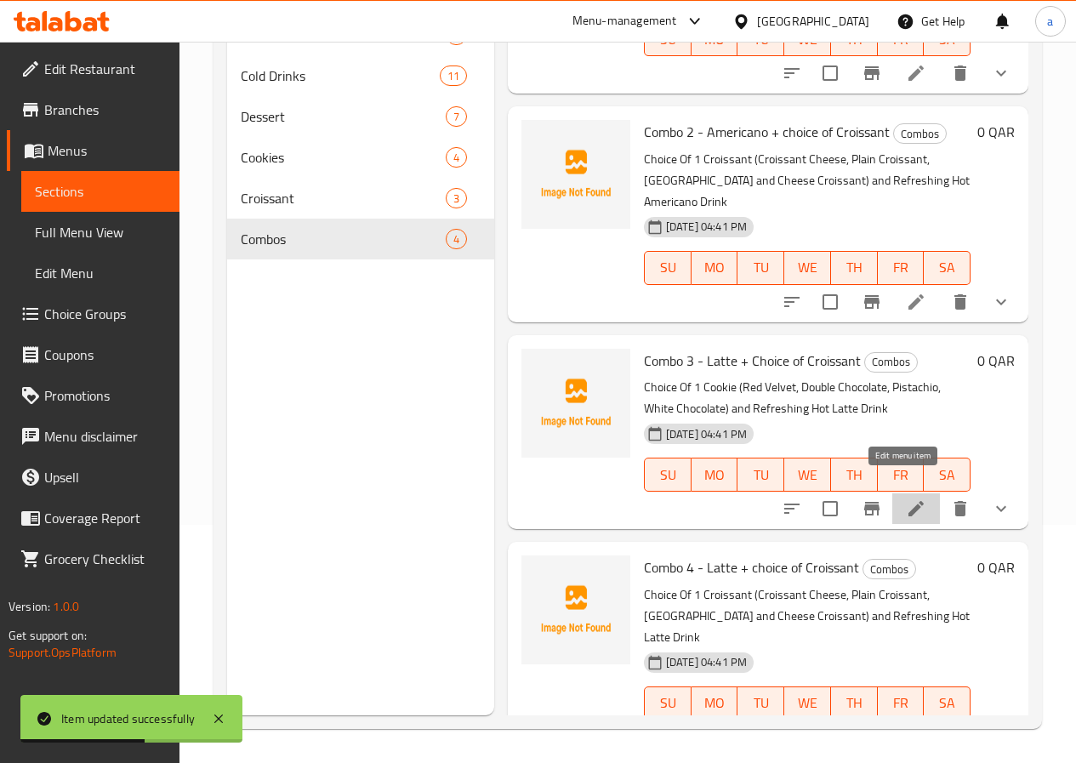
click at [905, 498] on icon at bounding box center [915, 508] width 20 height 20
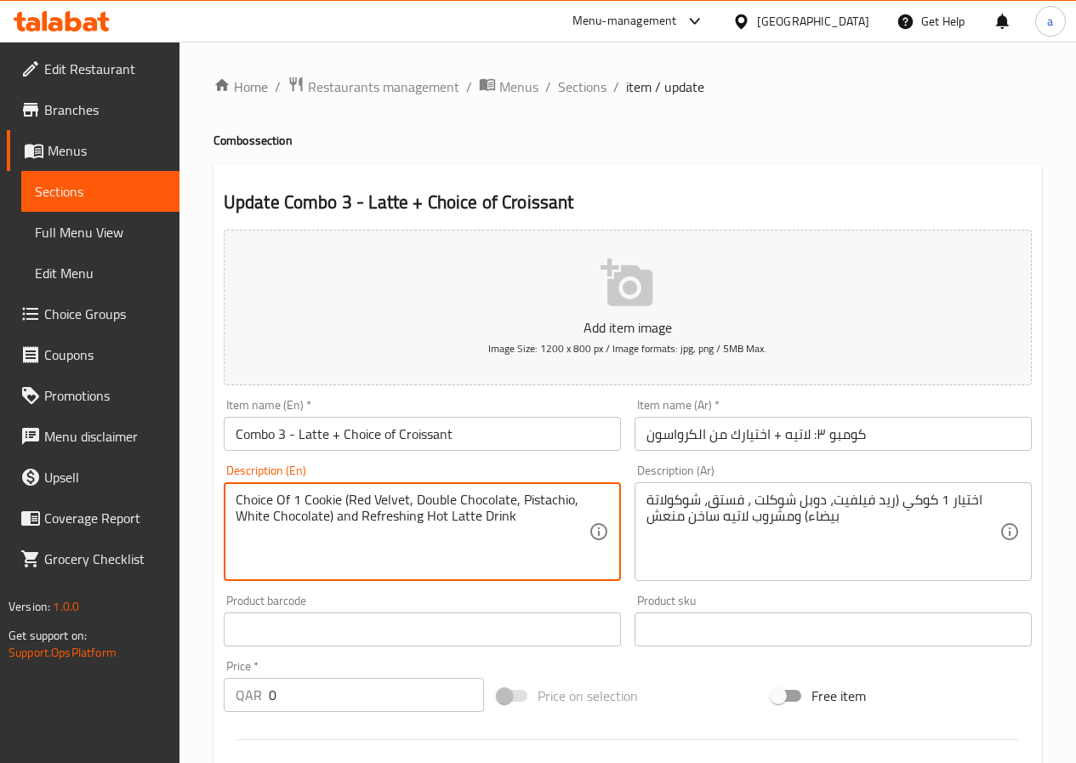
click at [324, 493] on textarea "Choice Of 1 Cookie (Red Velvet, Double Chocolate, Pistachio, White Chocolate) a…" at bounding box center [412, 531] width 353 height 81
click at [433, 440] on input "Combo 3 - Latte + Choice of Croissant" at bounding box center [422, 434] width 397 height 34
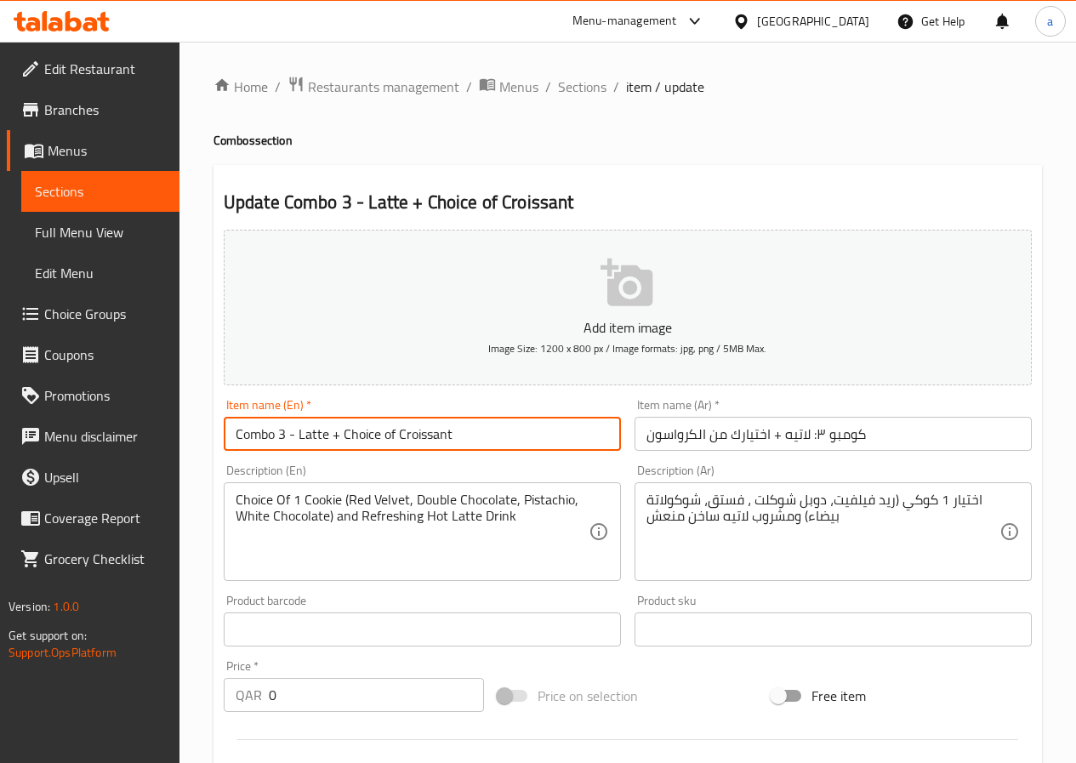
click at [433, 440] on input "Combo 3 - Latte + Choice of Croissant" at bounding box center [422, 434] width 397 height 34
paste input "ookie"
type input "Combo 3 - Latte + Choice of Cookie"
click at [689, 429] on input "كومبو ٣: لاتيه + اختيارك من الكرواسون" at bounding box center [832, 434] width 397 height 34
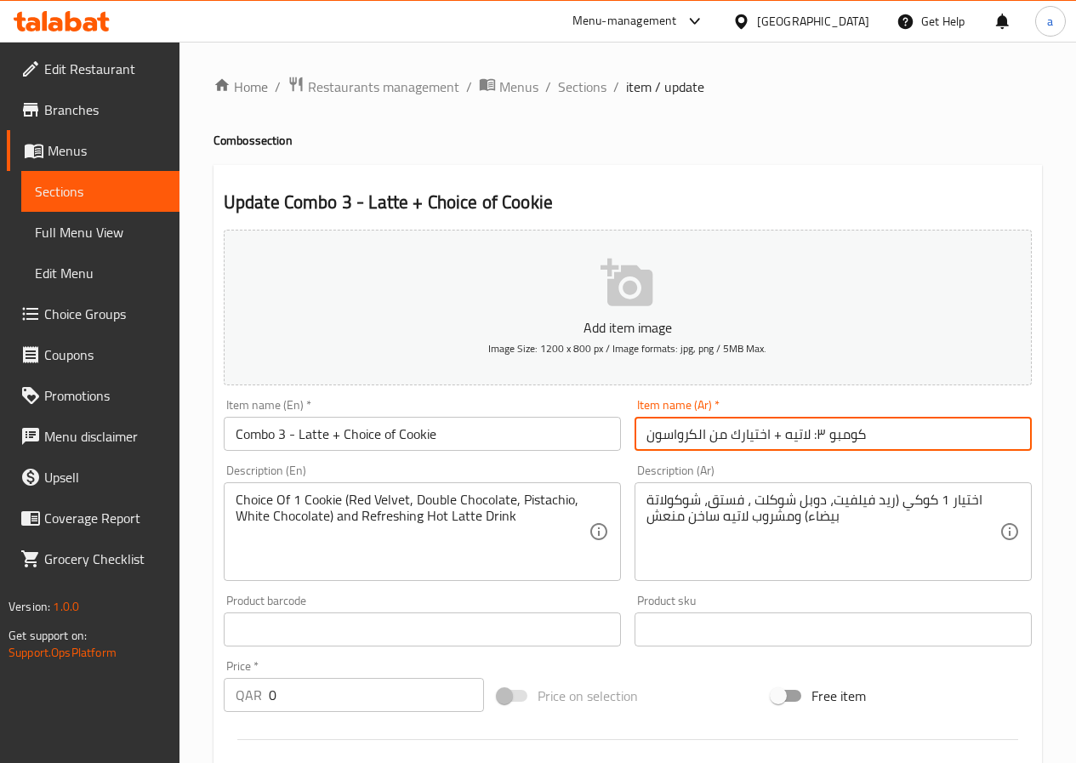
click at [689, 429] on input "كومبو ٣: لاتيه + اختيارك من الكرواسون" at bounding box center [832, 434] width 397 height 34
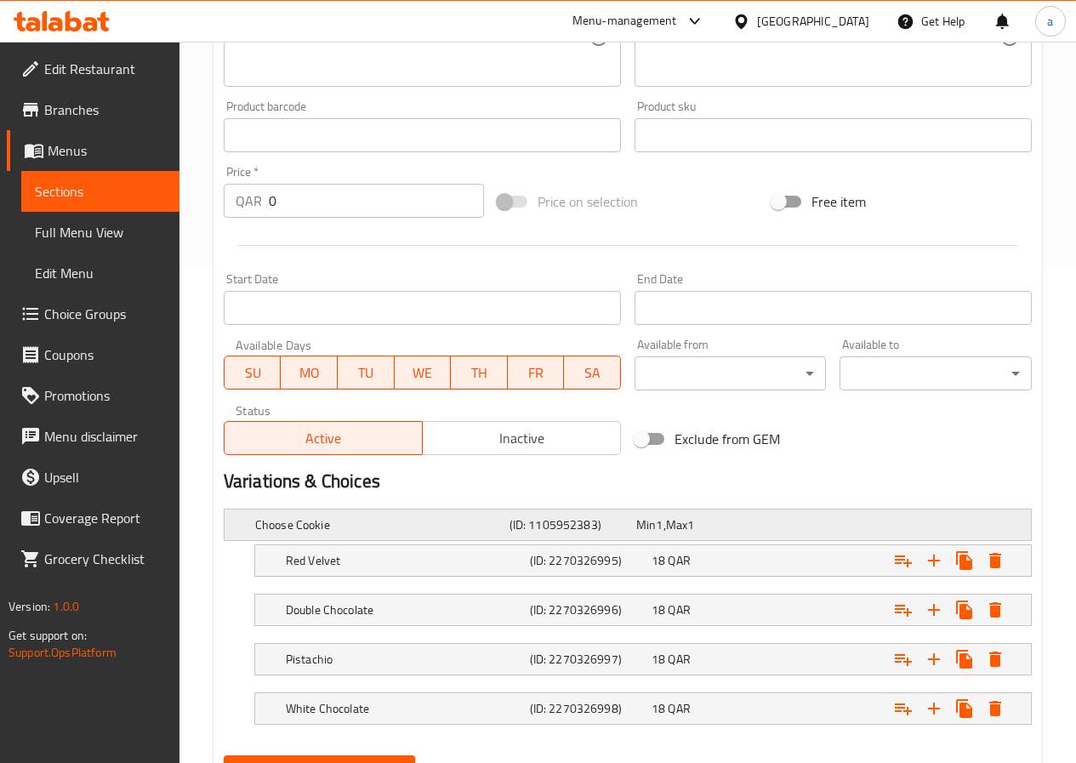
scroll to position [576, 0]
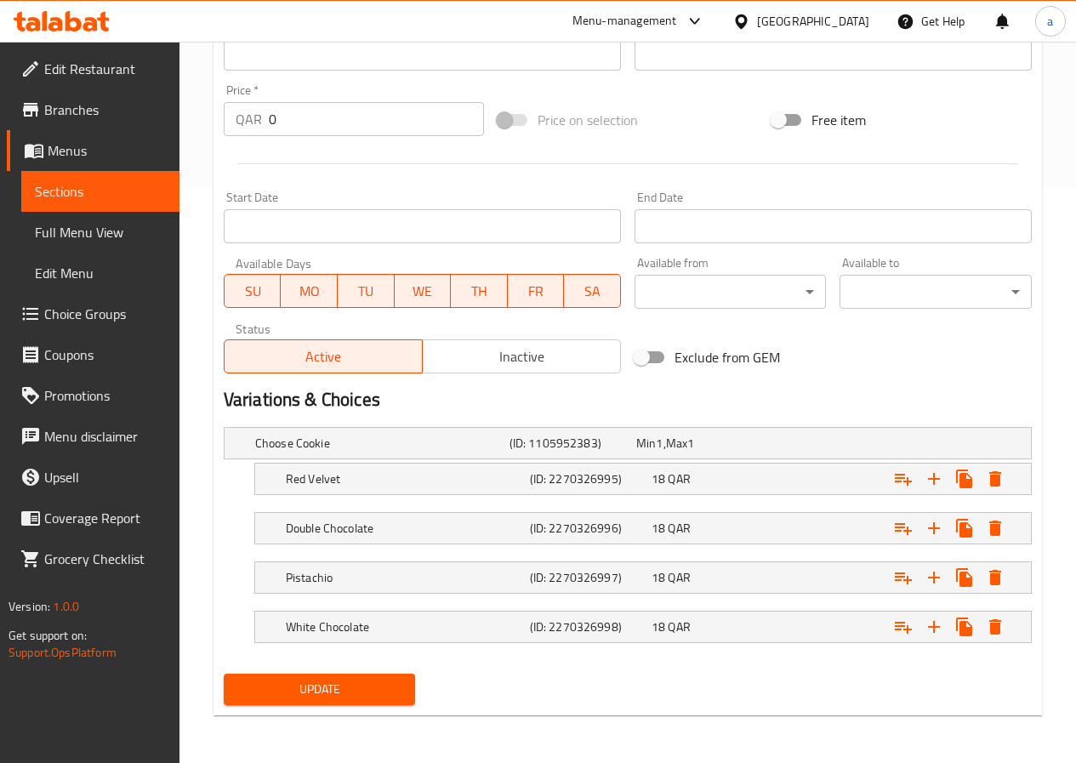
type input "كومبو ٣: لاتيه + اختيارك من كوكيز"
click at [336, 680] on span "Update" at bounding box center [319, 688] width 165 height 21
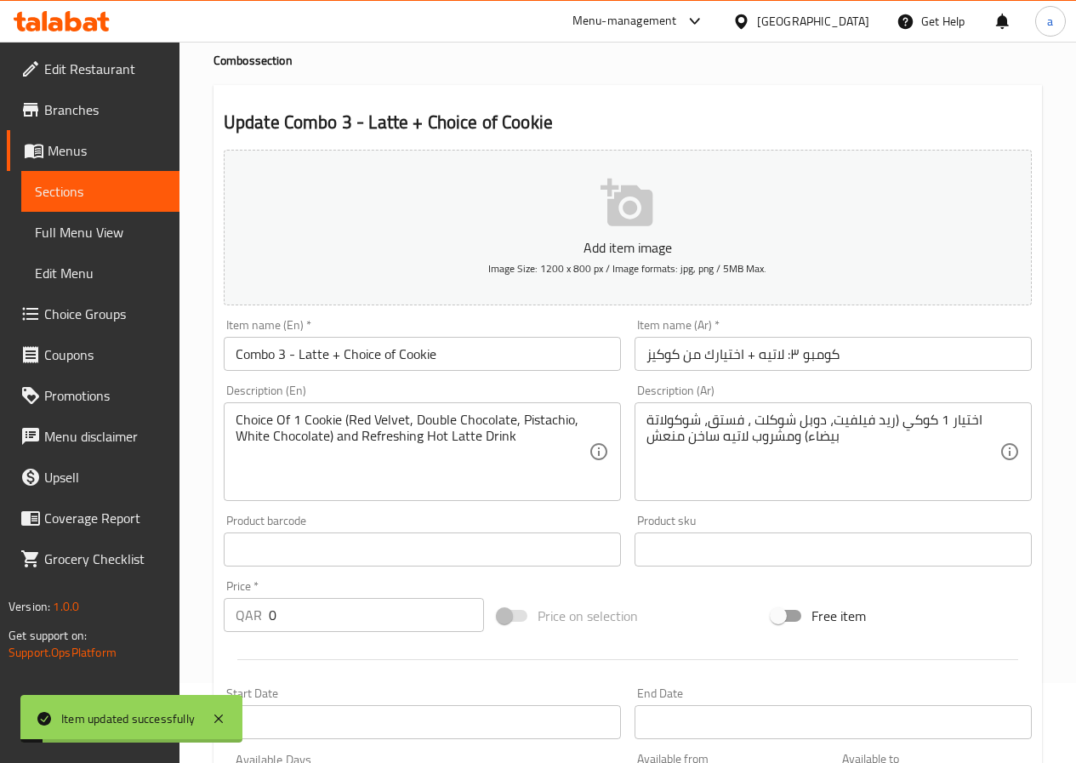
scroll to position [0, 0]
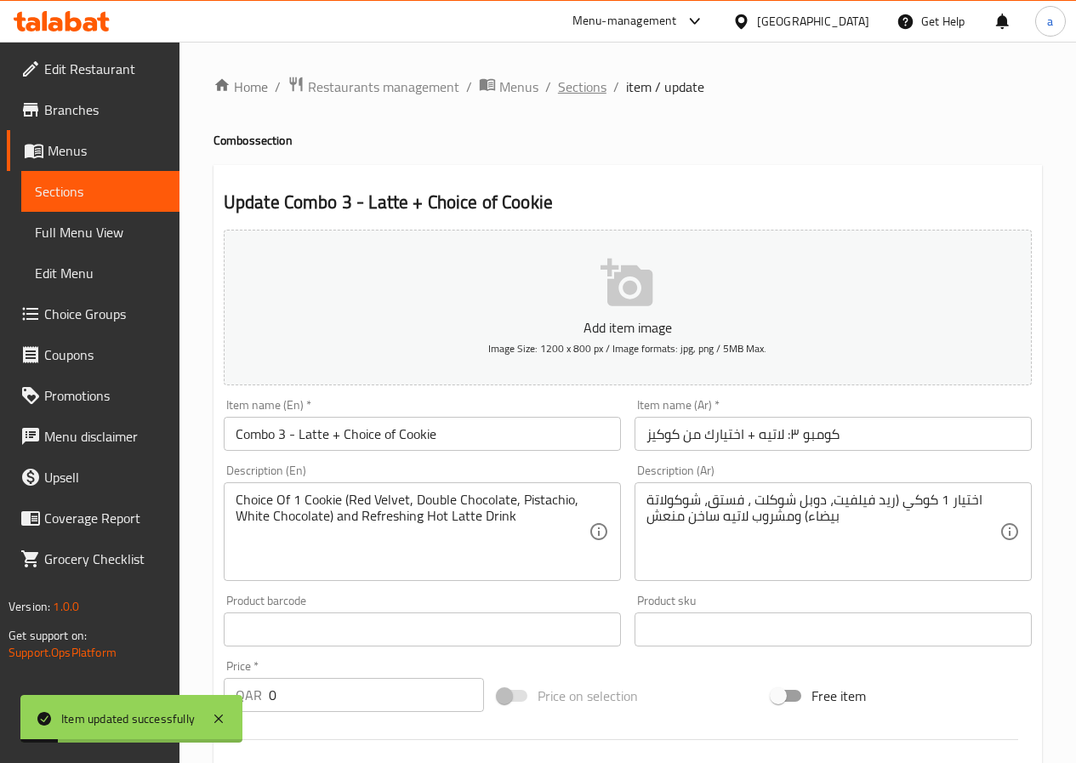
click at [573, 88] on span "Sections" at bounding box center [582, 87] width 48 height 20
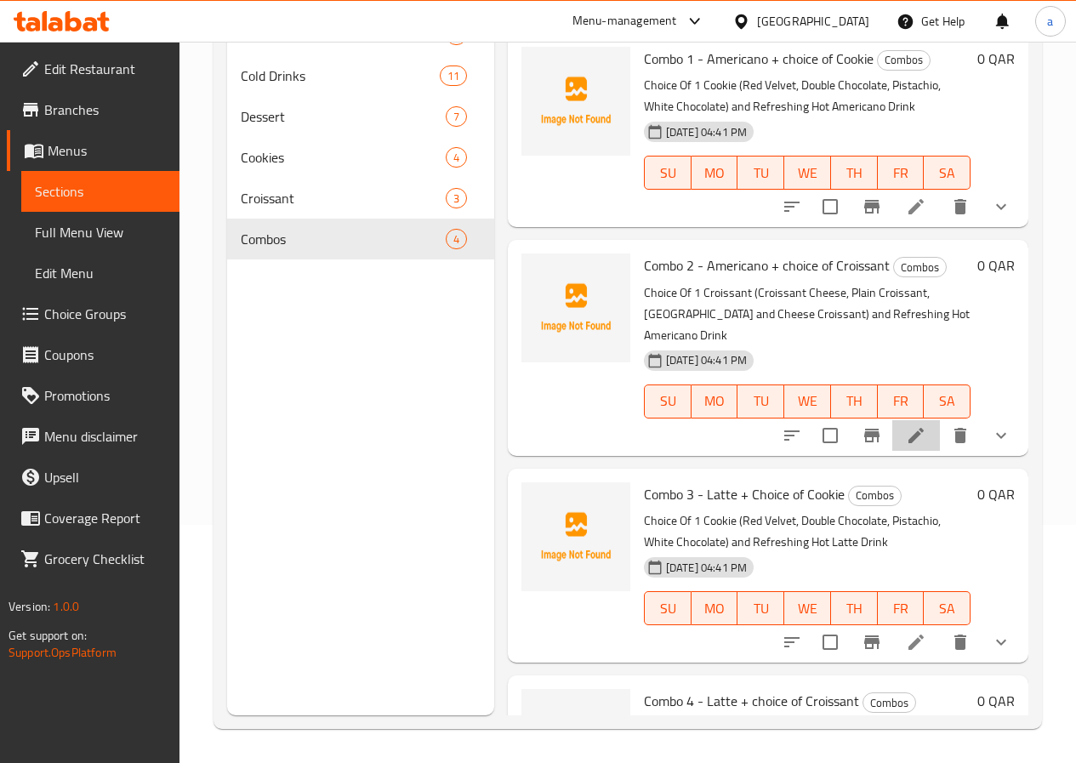
click at [918, 420] on li at bounding box center [916, 435] width 48 height 31
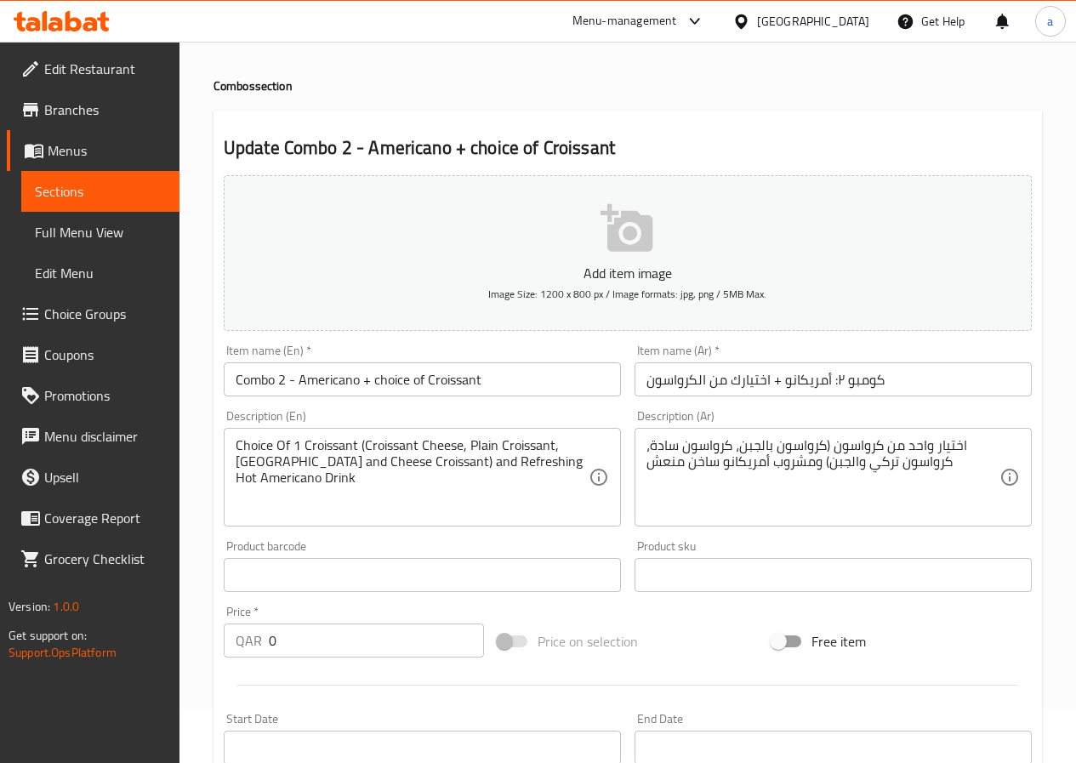
scroll to position [85, 0]
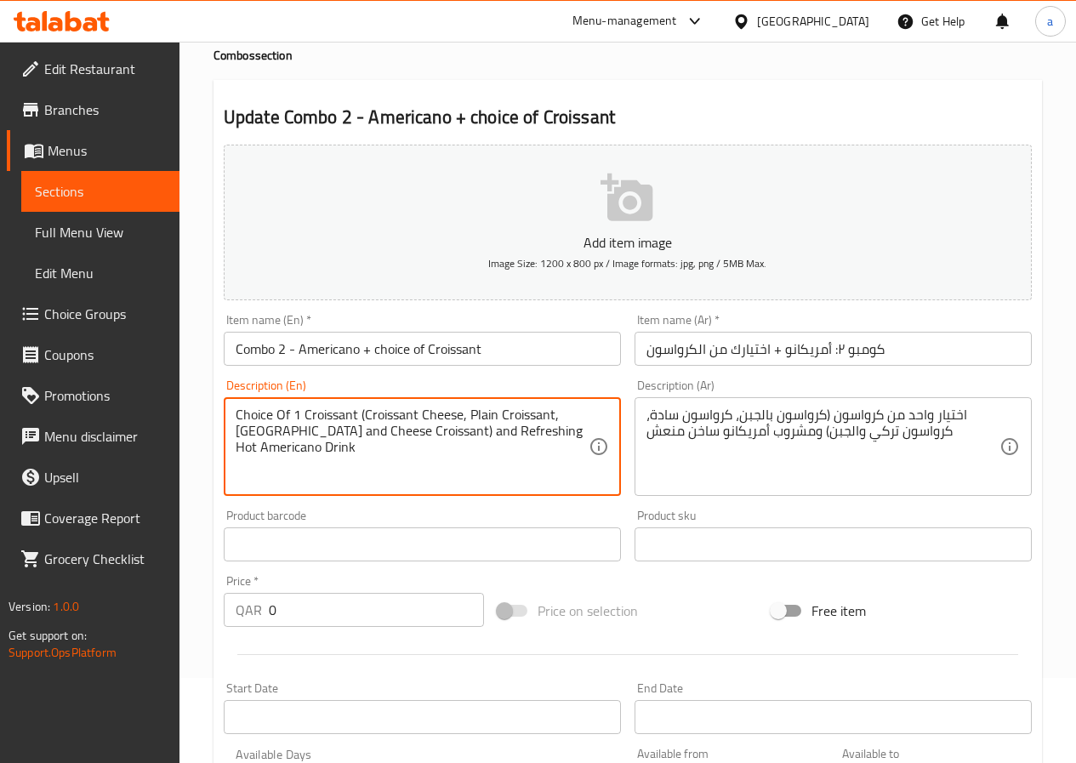
click at [559, 440] on textarea "Choice Of 1 Croissant (Croissant Cheese, Plain Croissant, [GEOGRAPHIC_DATA] and…" at bounding box center [412, 446] width 353 height 81
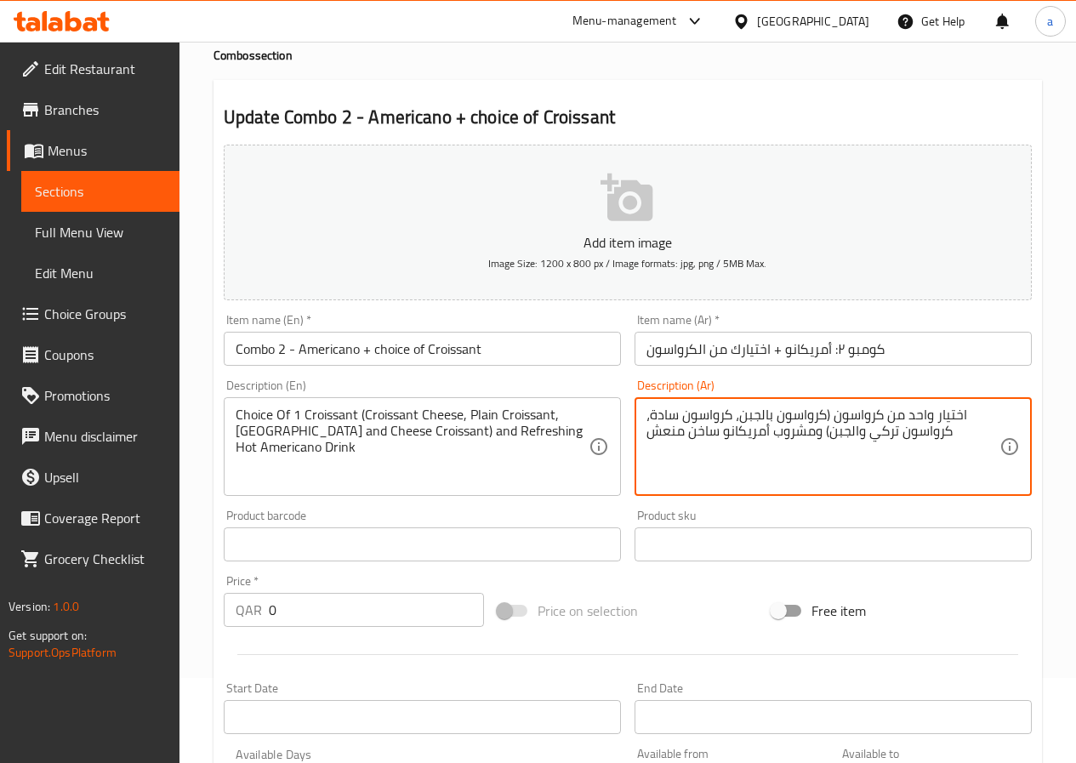
click at [83, 184] on span "Sections" at bounding box center [100, 191] width 131 height 20
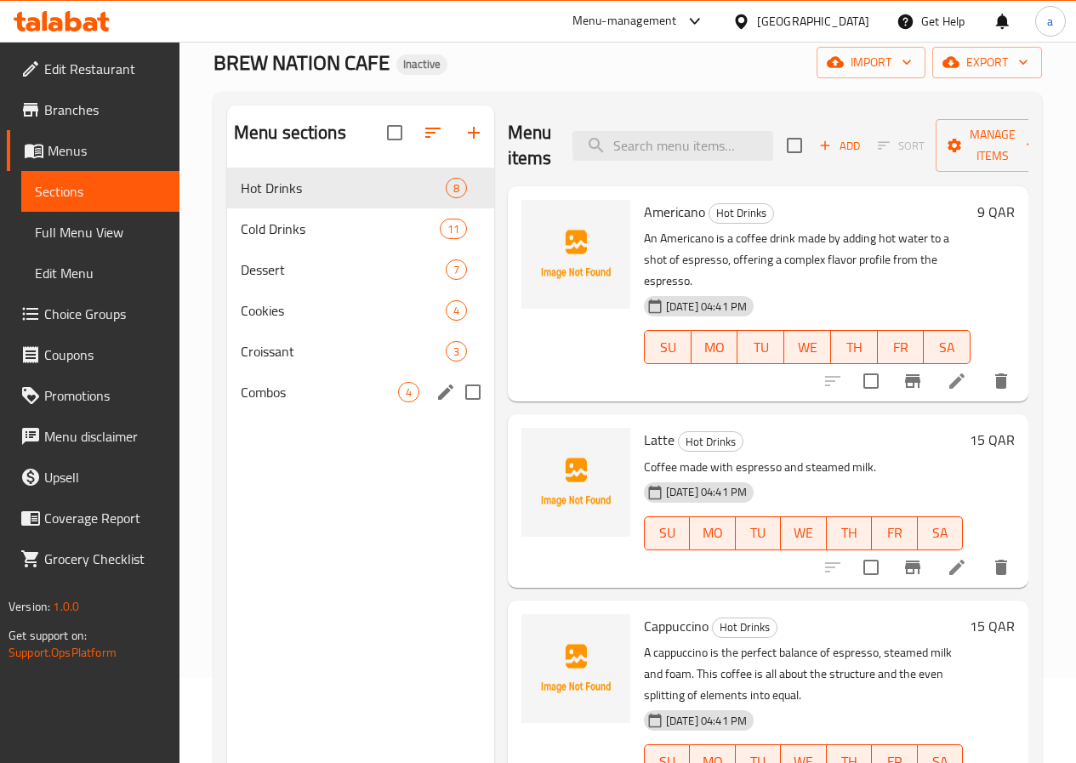
click at [295, 412] on div "Combos 4" at bounding box center [360, 392] width 267 height 41
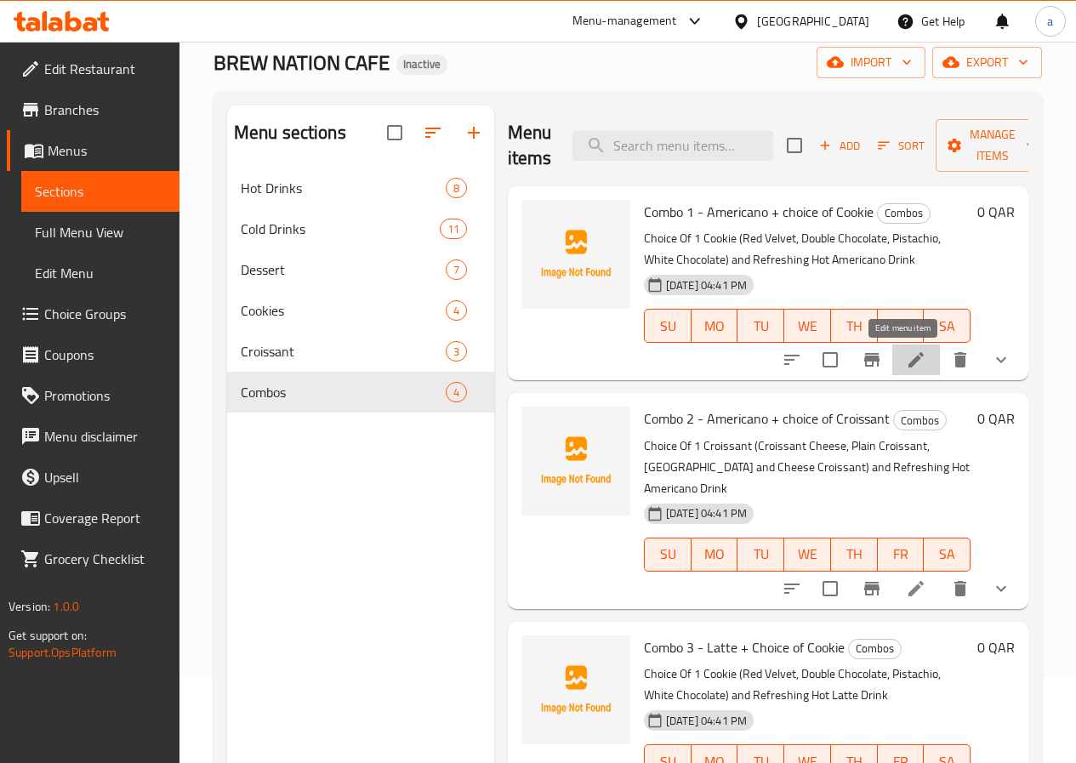
click at [908, 362] on icon at bounding box center [915, 359] width 15 height 15
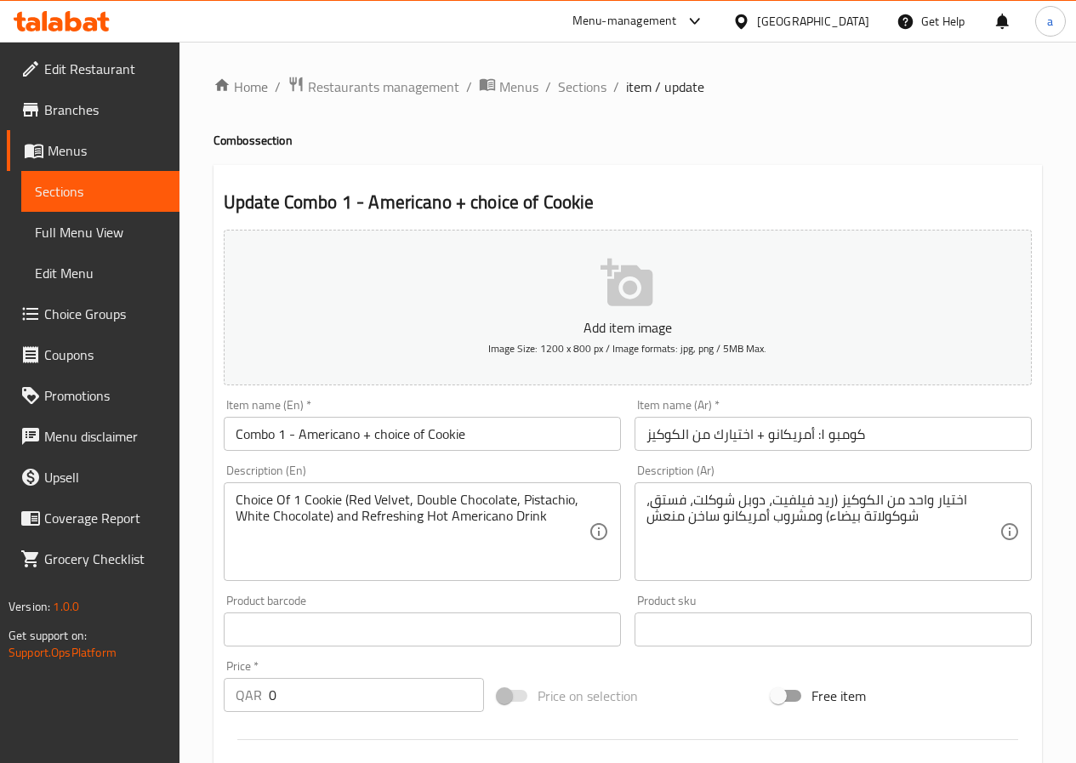
drag, startPoint x: 85, startPoint y: 186, endPoint x: 131, endPoint y: 241, distance: 71.2
click at [85, 186] on span "Sections" at bounding box center [100, 191] width 131 height 20
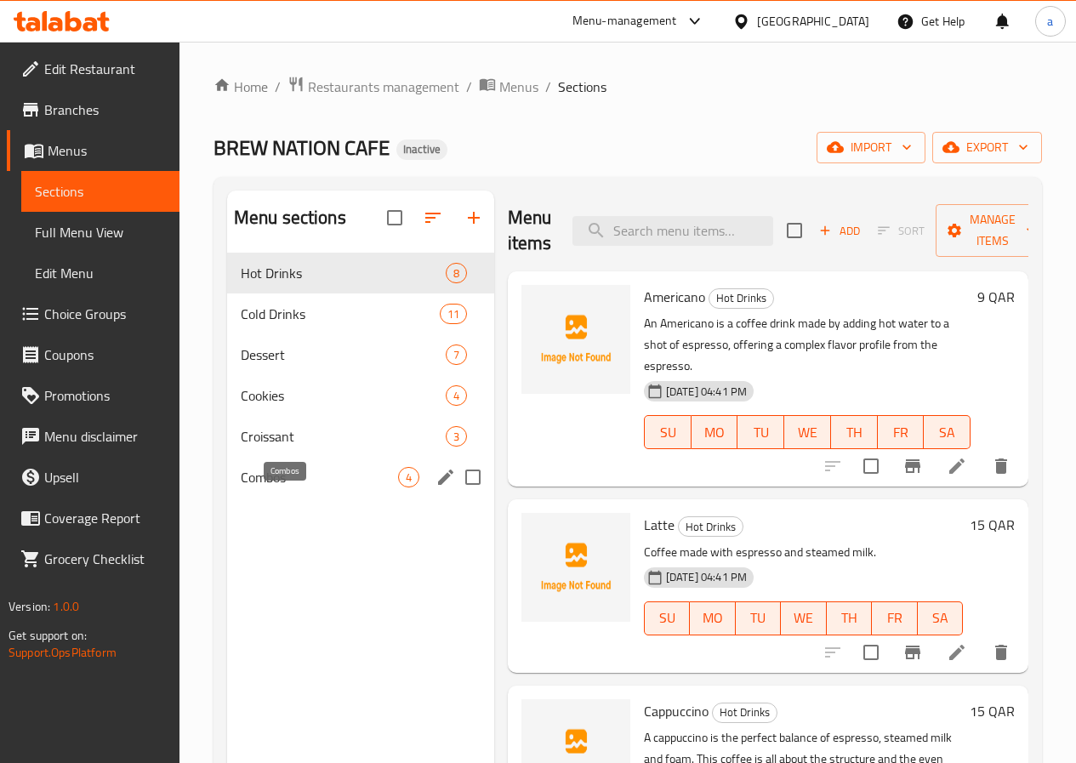
click at [284, 487] on span "Combos" at bounding box center [319, 477] width 157 height 20
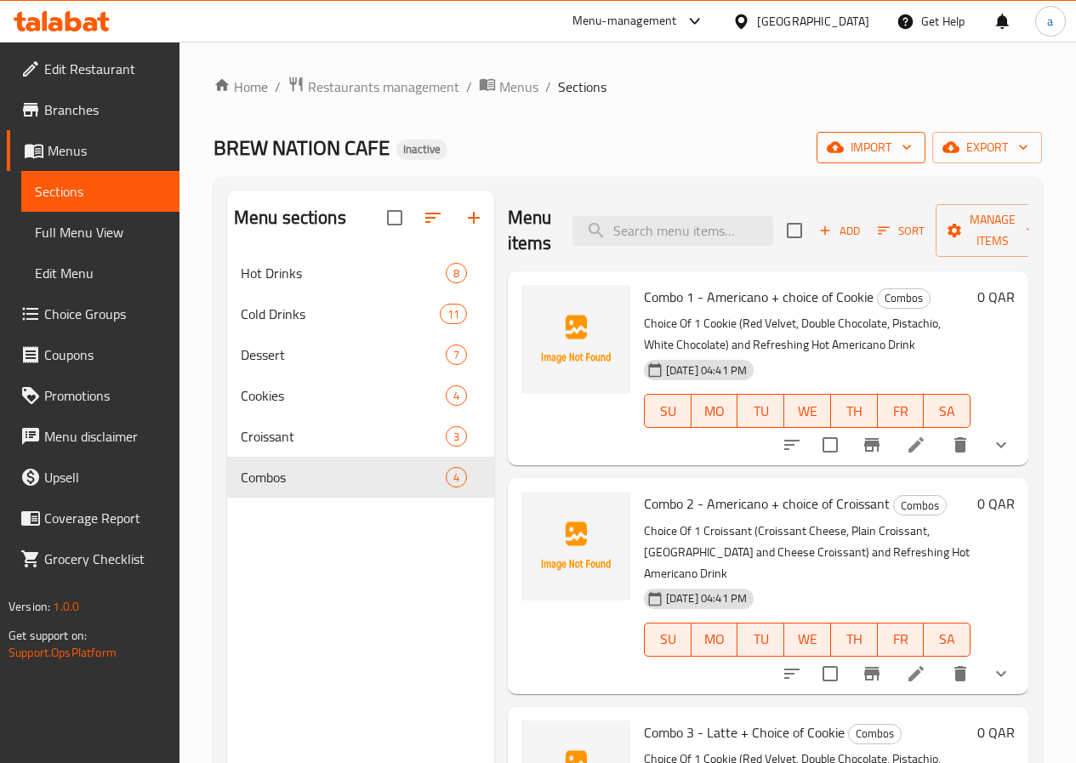
click at [876, 143] on span "import" at bounding box center [871, 147] width 82 height 21
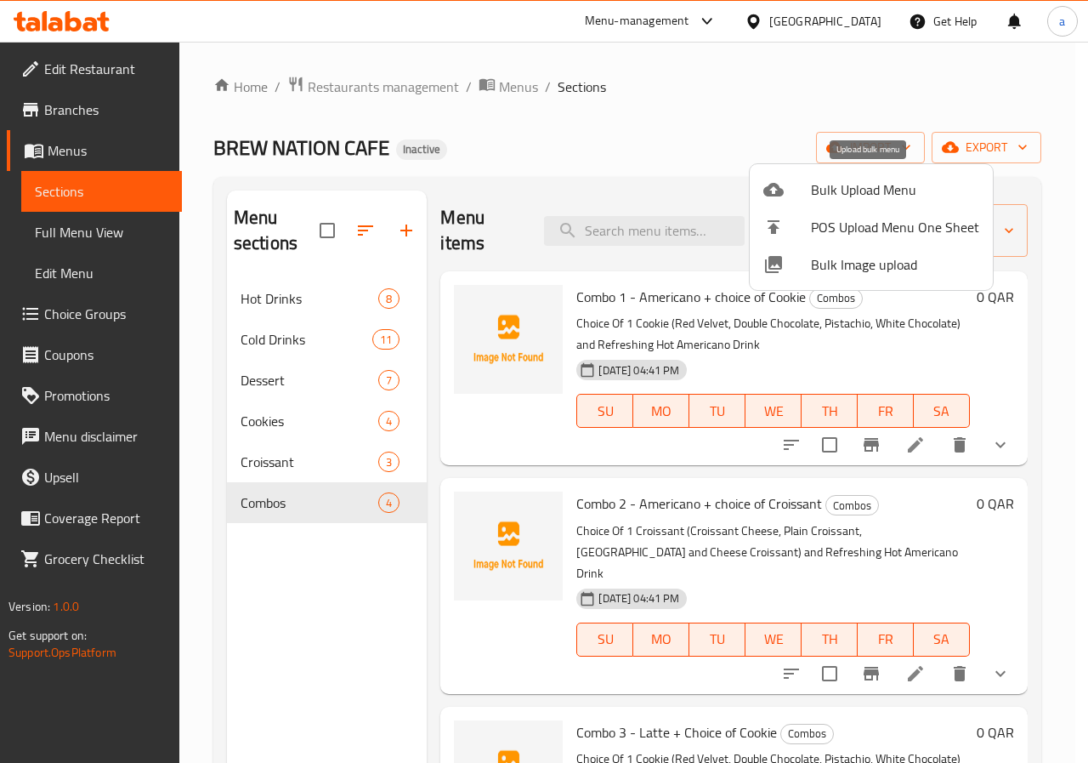
click at [859, 204] on li "Bulk Upload Menu" at bounding box center [871, 189] width 243 height 37
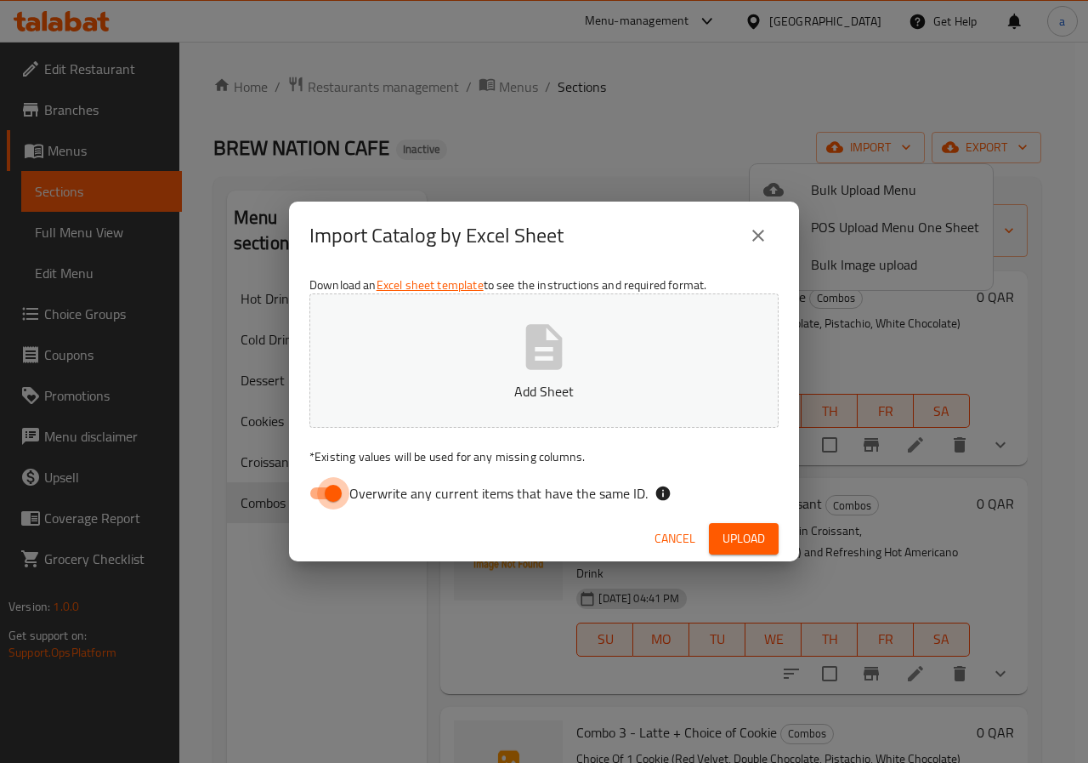
click at [333, 491] on input "Overwrite any current items that have the same ID." at bounding box center [333, 493] width 97 height 32
checkbox input "false"
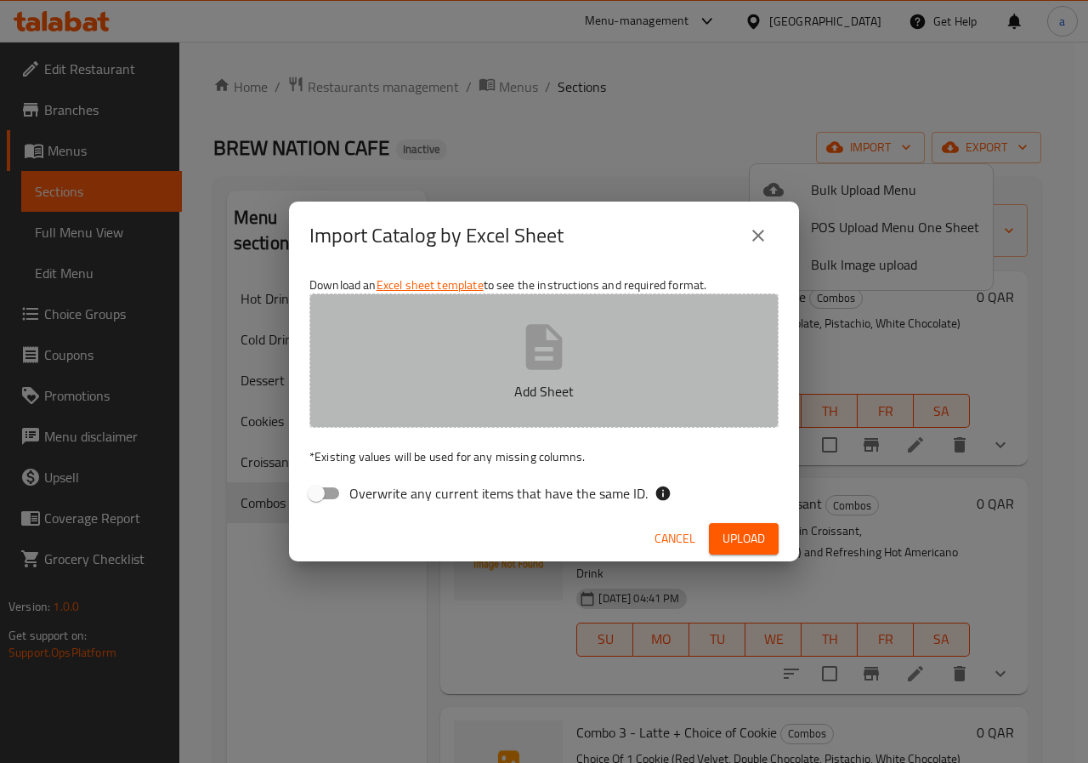
click at [488, 399] on p "Add Sheet" at bounding box center [544, 391] width 417 height 20
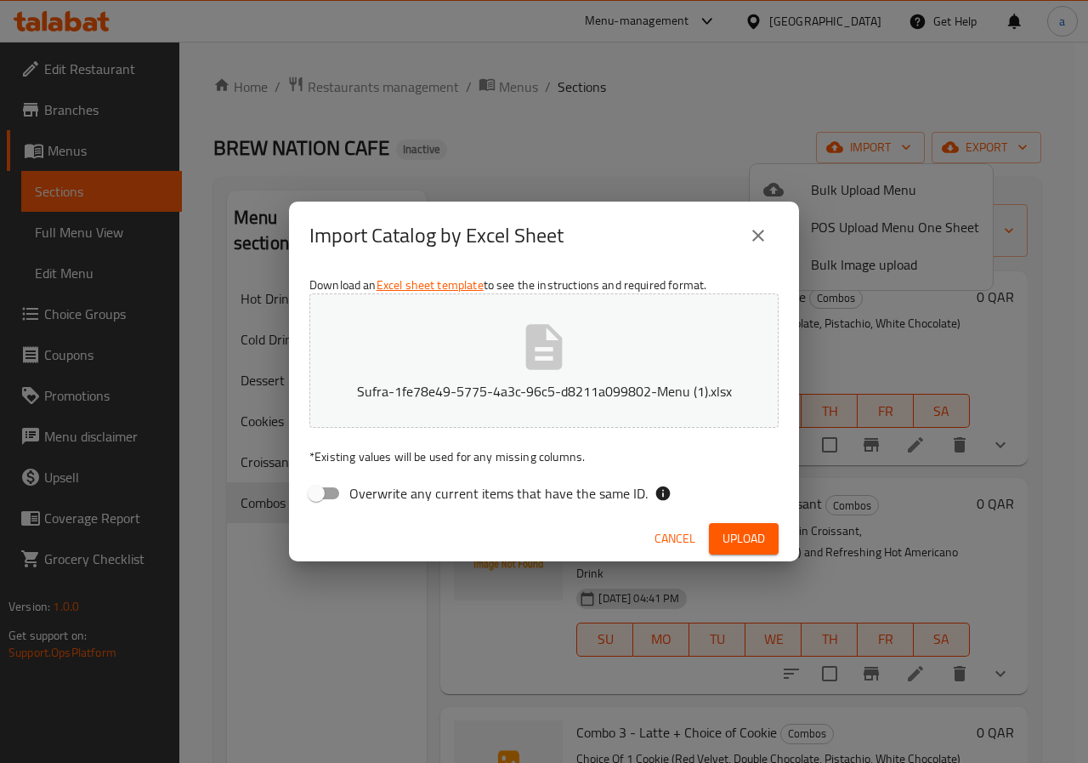
click at [741, 524] on button "Upload" at bounding box center [744, 538] width 70 height 31
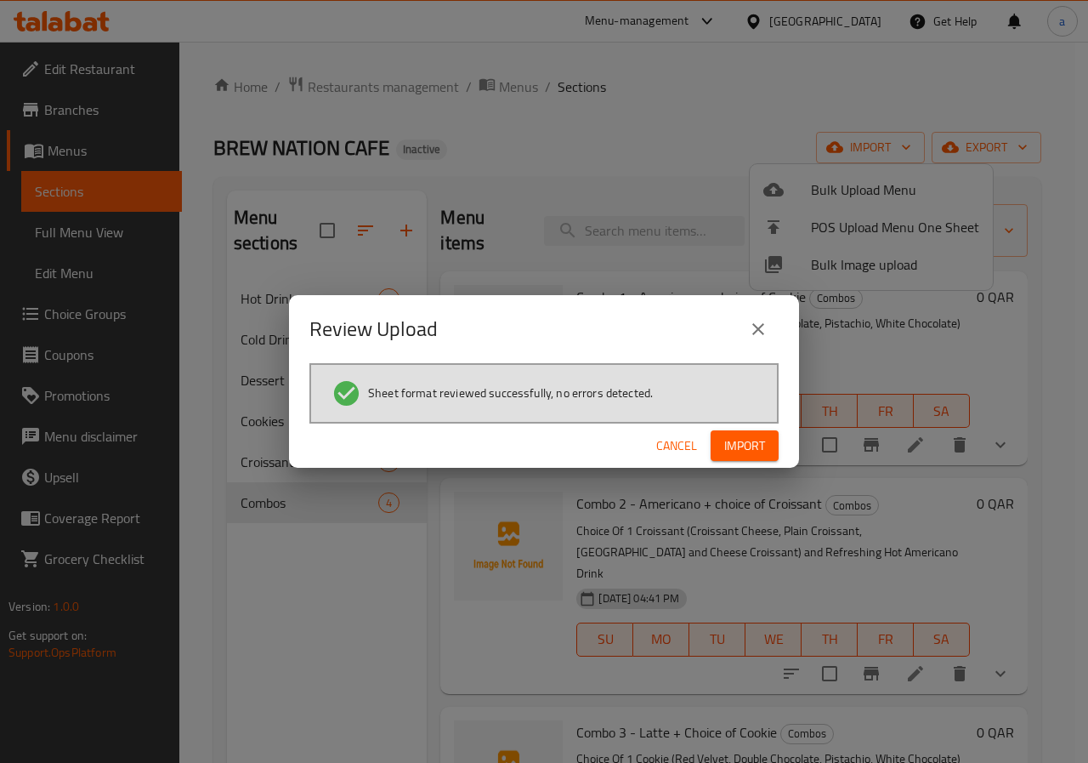
click at [741, 446] on span "Import" at bounding box center [744, 445] width 41 height 21
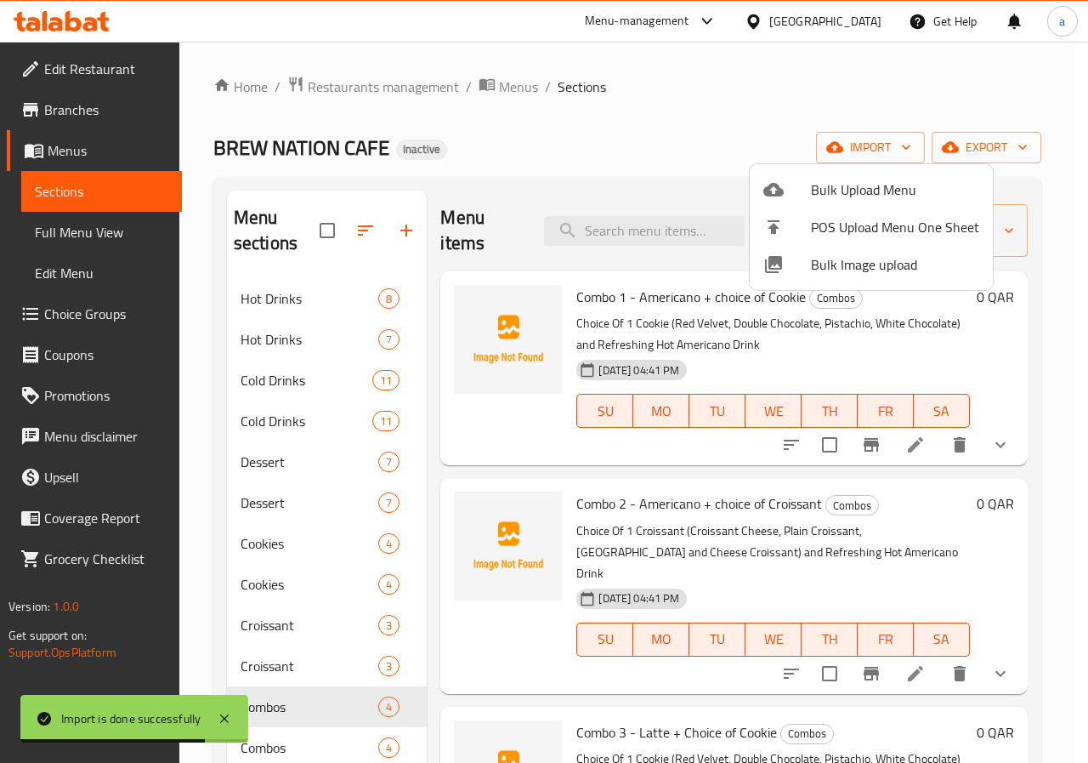
drag, startPoint x: 1022, startPoint y: 347, endPoint x: 1012, endPoint y: 409, distance: 62.9
click at [1012, 409] on div at bounding box center [544, 381] width 1088 height 763
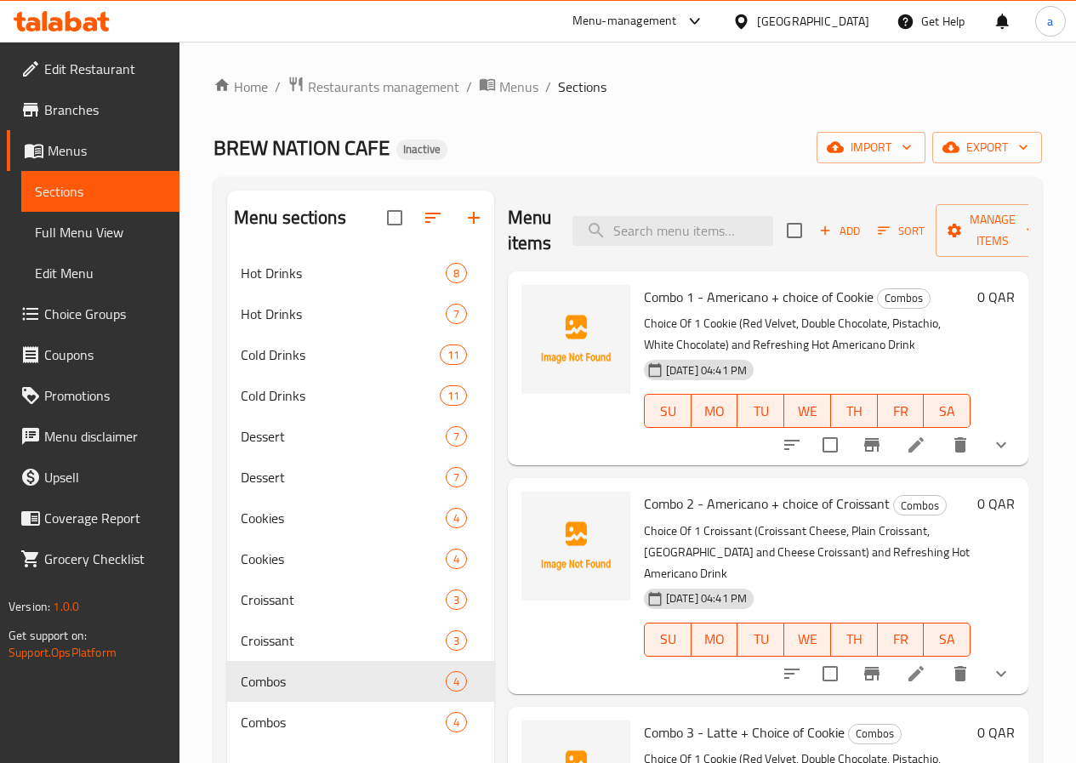
click at [604, 147] on div "BREW NATION CAFE Inactive import export" at bounding box center [627, 147] width 828 height 31
click at [1058, 274] on div "Home / Restaurants management / Menus / Sections BREW NATION CAFE Inactive impo…" at bounding box center [627, 521] width 896 height 959
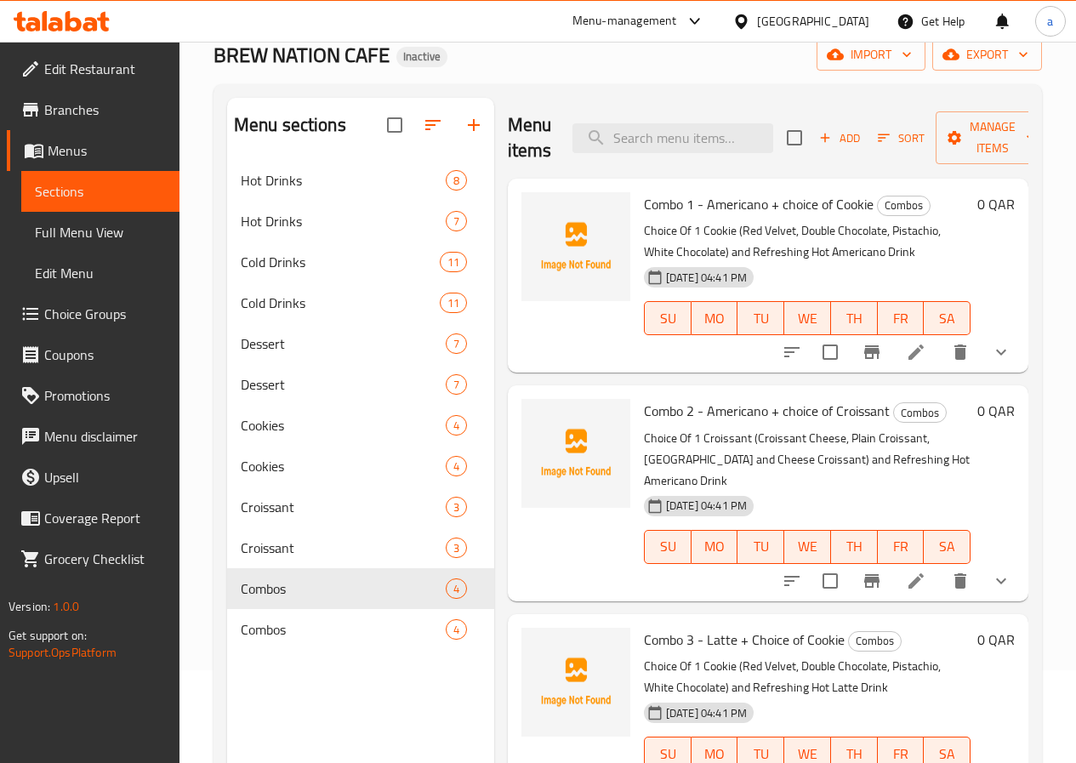
scroll to position [86, 0]
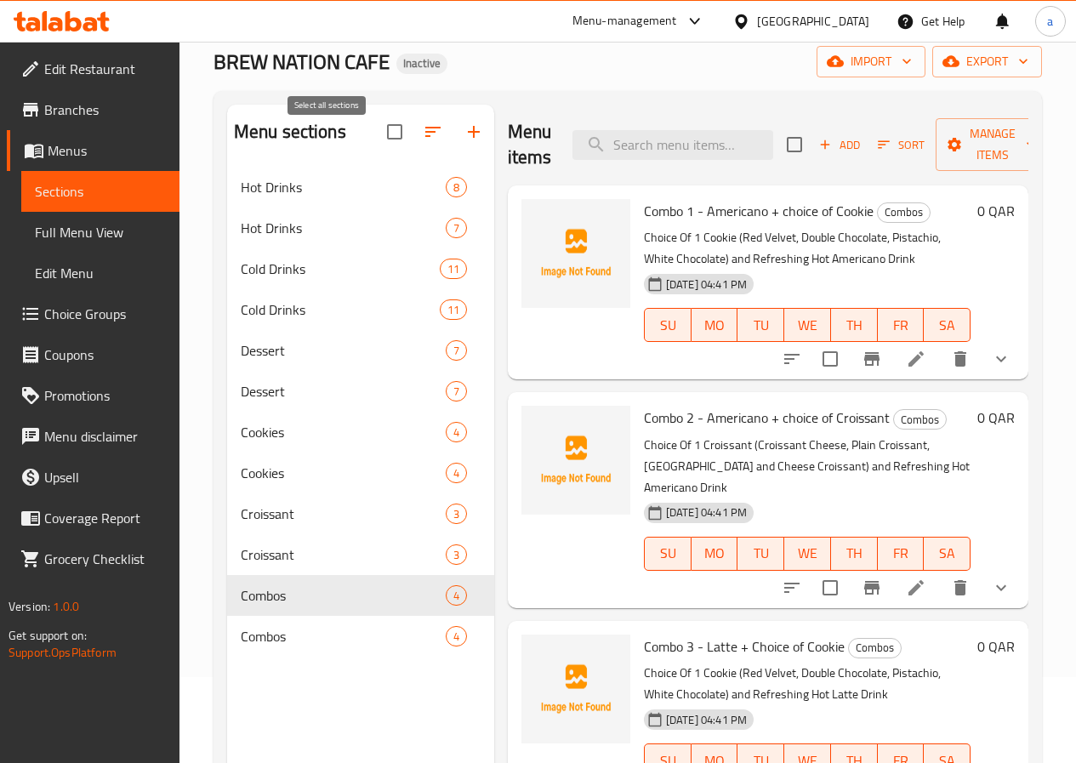
click at [377, 150] on input "checkbox" at bounding box center [395, 132] width 36 height 36
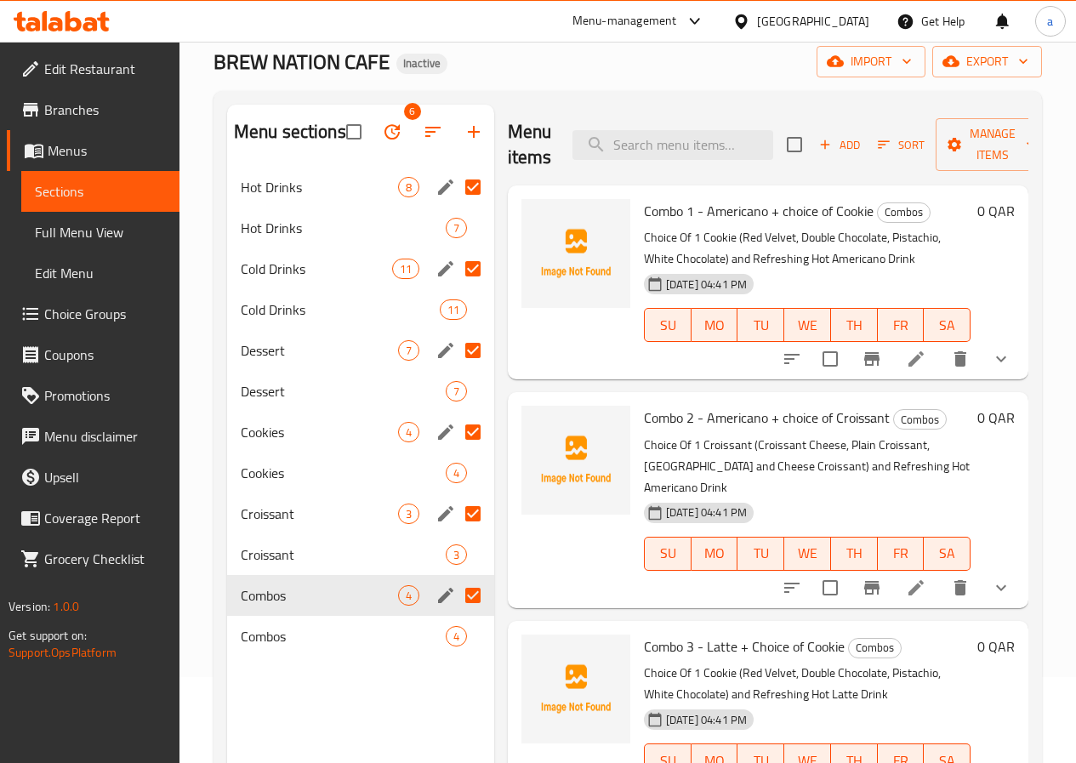
click at [214, 182] on div "Menu sections 6 Hot Drinks 8 Hot Drinks 7 Cold Drinks 11 Cold Drinks 11 Dessert…" at bounding box center [627, 486] width 828 height 790
click at [336, 148] on input "checkbox" at bounding box center [354, 132] width 36 height 36
checkbox input "false"
click at [372, 141] on button "button" at bounding box center [392, 131] width 41 height 41
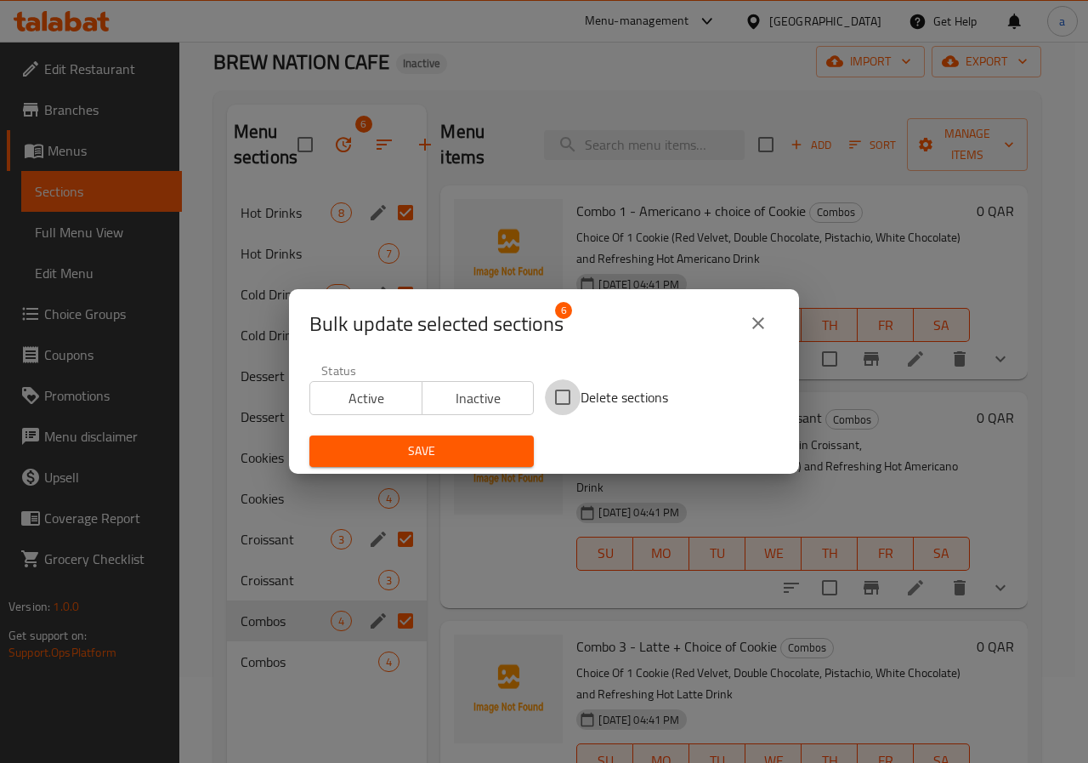
click at [545, 392] on input "Delete sections" at bounding box center [563, 397] width 36 height 36
click at [545, 393] on input "Delete sections" at bounding box center [563, 397] width 36 height 36
checkbox input "false"
click at [493, 319] on span "Bulk update selected sections" at bounding box center [436, 323] width 254 height 27
click at [740, 325] on button "close" at bounding box center [758, 323] width 41 height 41
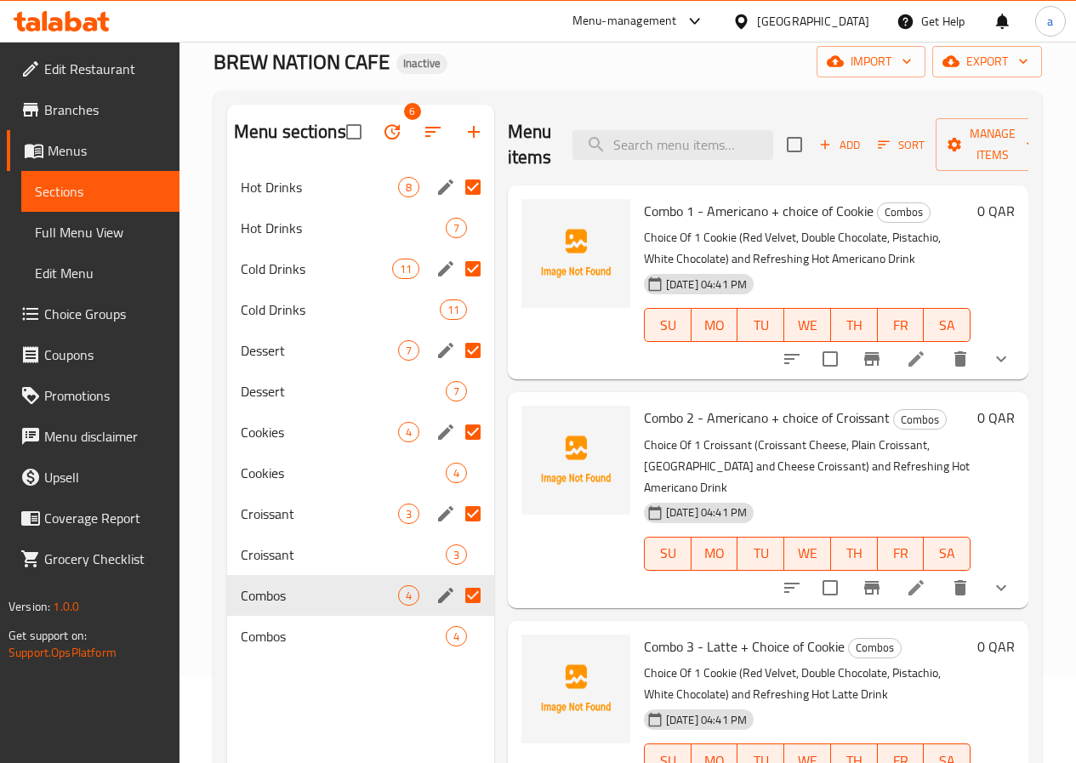
drag, startPoint x: 269, startPoint y: 221, endPoint x: 202, endPoint y: 256, distance: 74.9
click at [202, 256] on div "Home / Restaurants management / Menus / Sections BREW NATION CAFE Inactive impo…" at bounding box center [627, 435] width 896 height 959
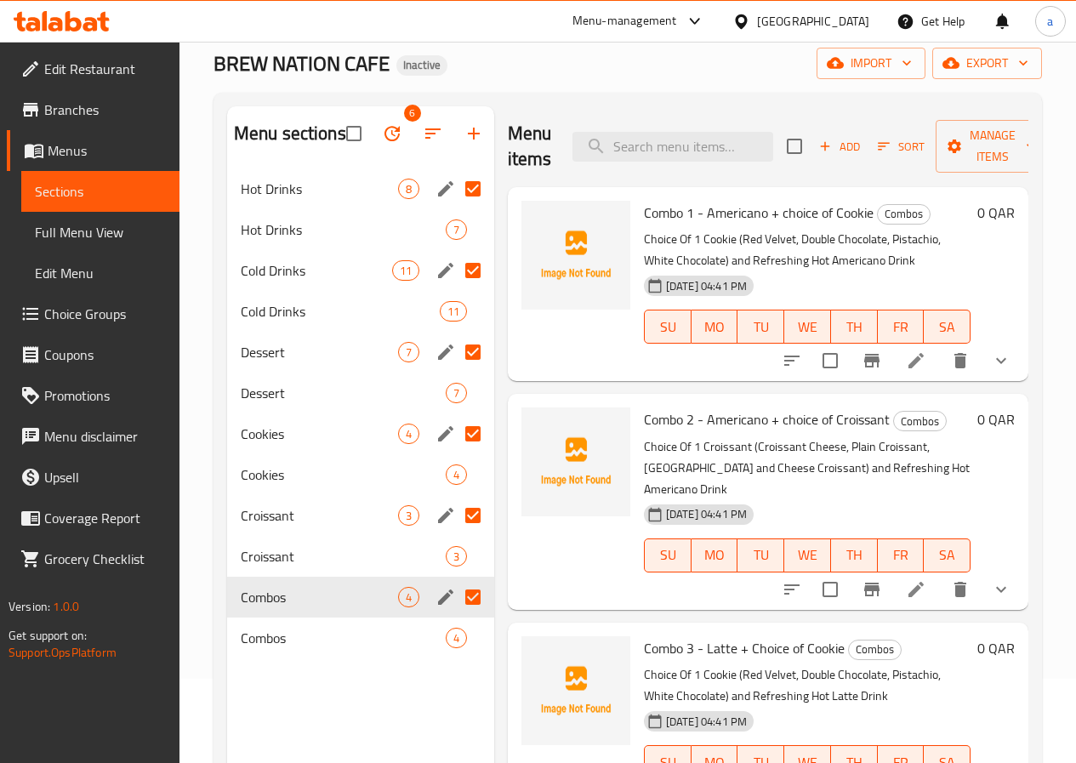
scroll to position [85, 0]
click at [336, 147] on input "checkbox" at bounding box center [354, 133] width 36 height 36
click at [336, 150] on input "checkbox" at bounding box center [354, 133] width 36 height 36
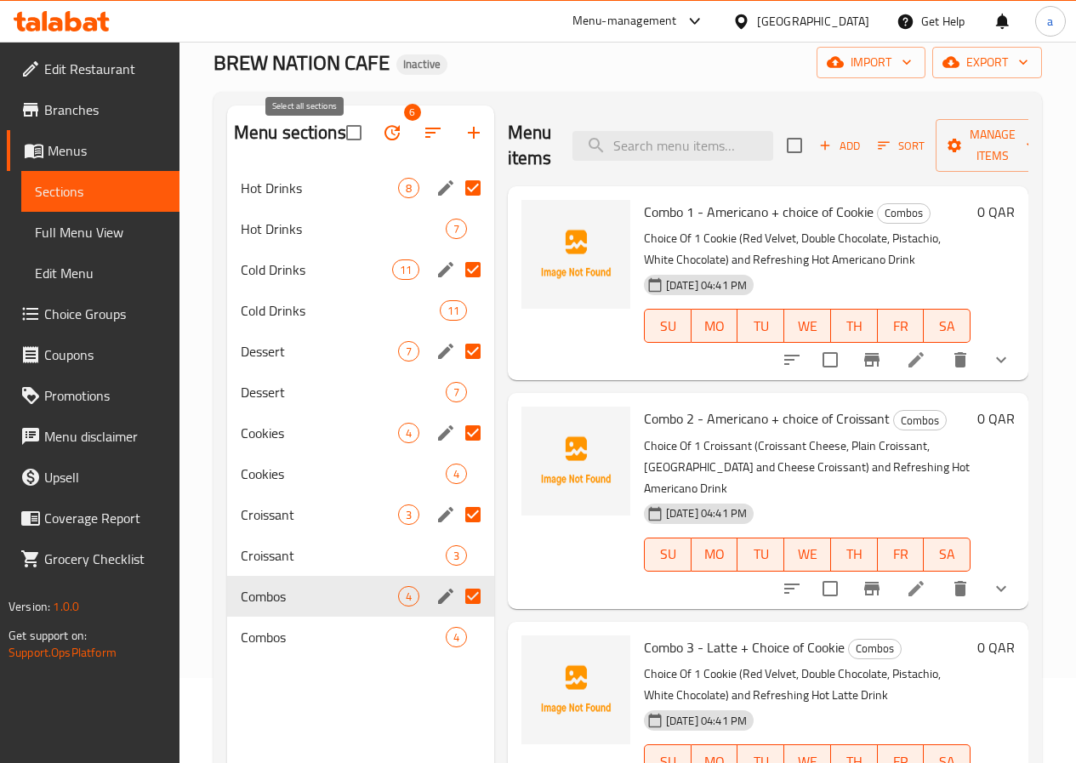
checkbox input "false"
click at [384, 139] on icon "button" at bounding box center [391, 132] width 15 height 15
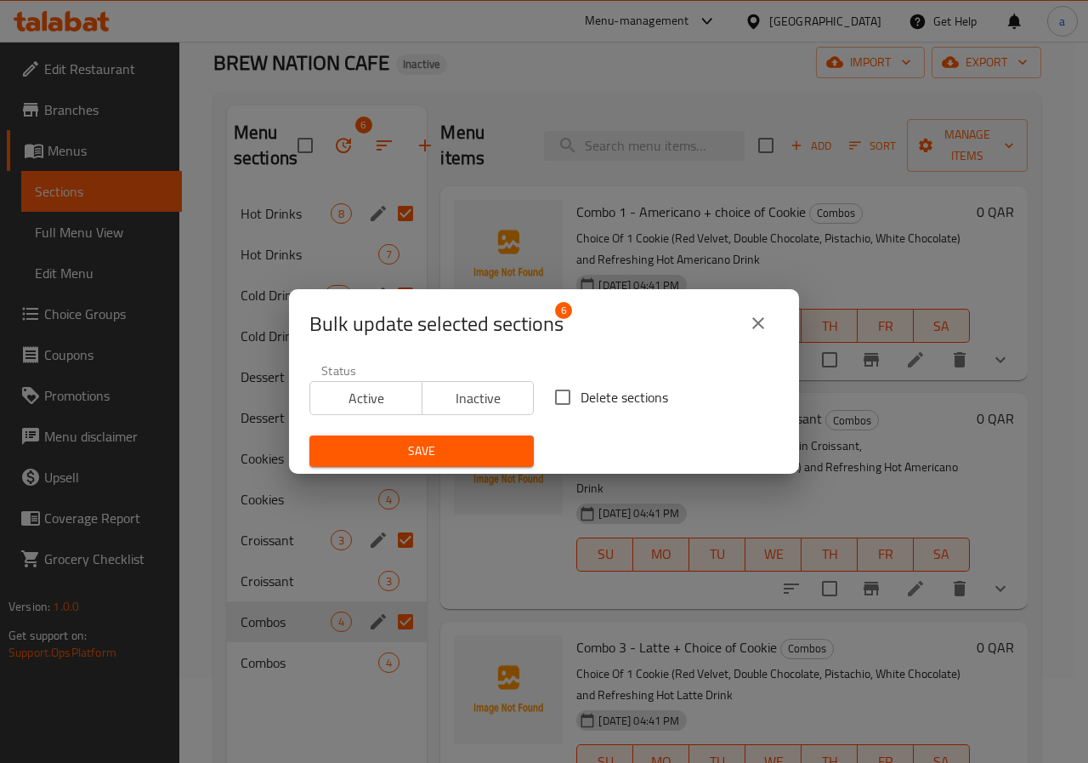
click at [567, 401] on input "Delete sections" at bounding box center [563, 397] width 36 height 36
checkbox input "true"
click at [485, 437] on button "Save" at bounding box center [421, 450] width 224 height 31
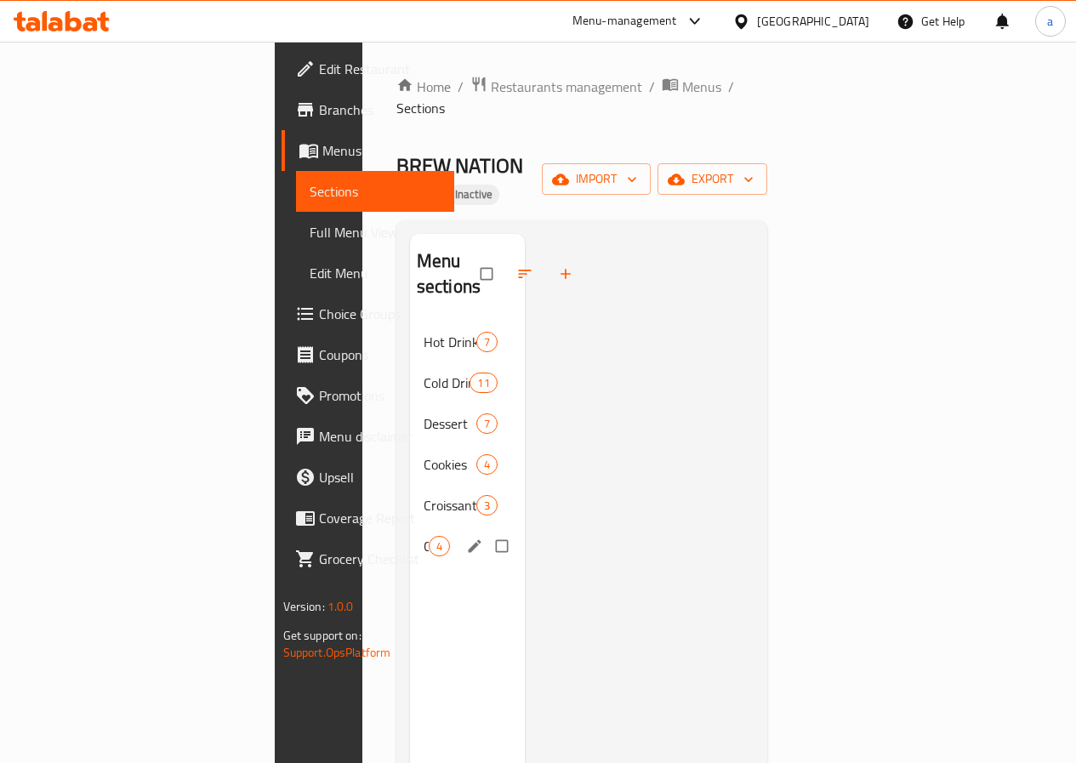
click at [410, 525] on div "Combos 4" at bounding box center [467, 545] width 115 height 41
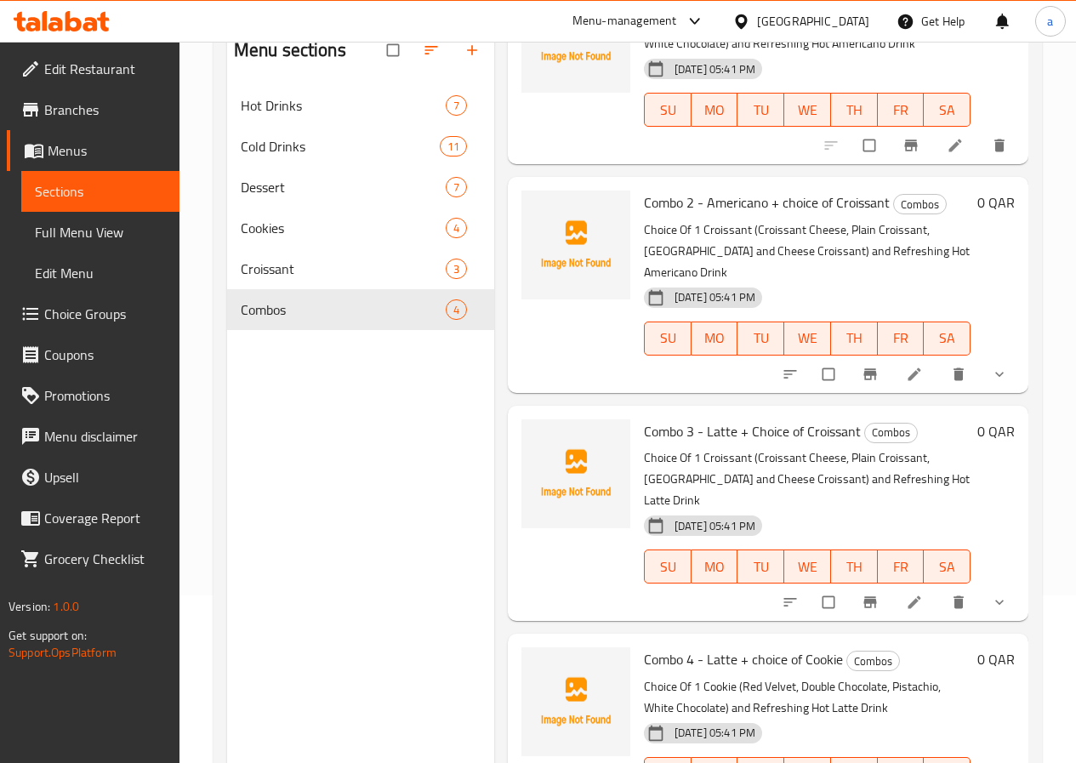
scroll to position [238, 0]
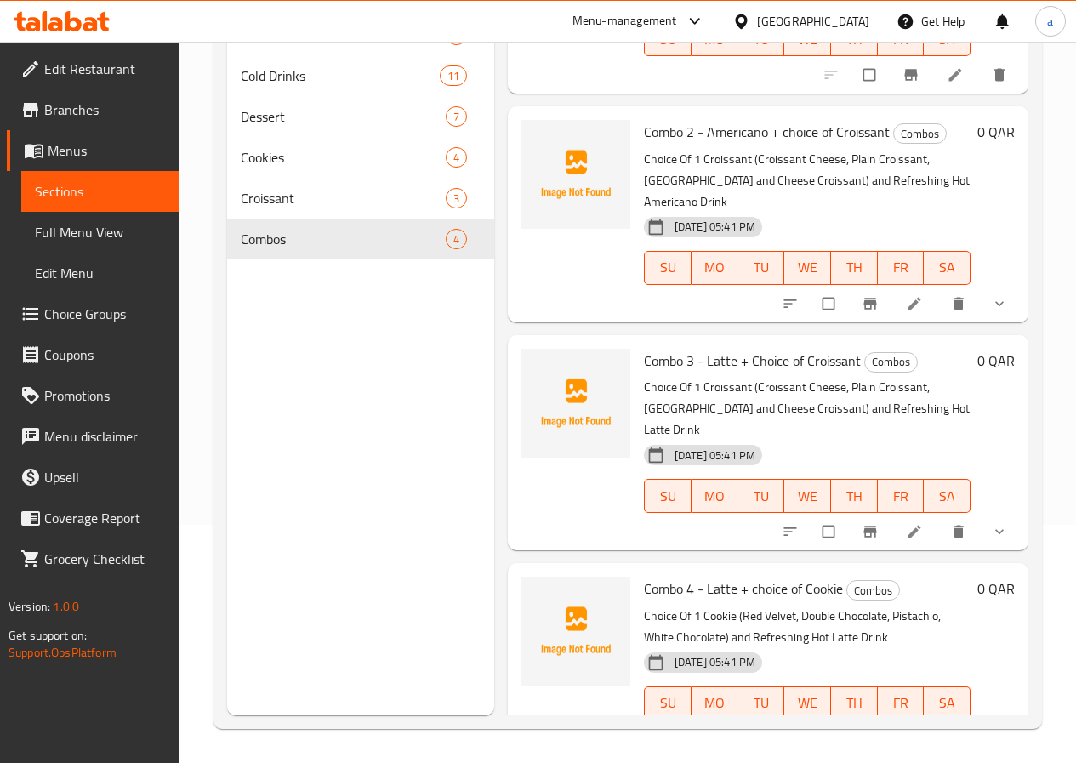
click at [990, 730] on icon "show more" at bounding box center [998, 738] width 17 height 17
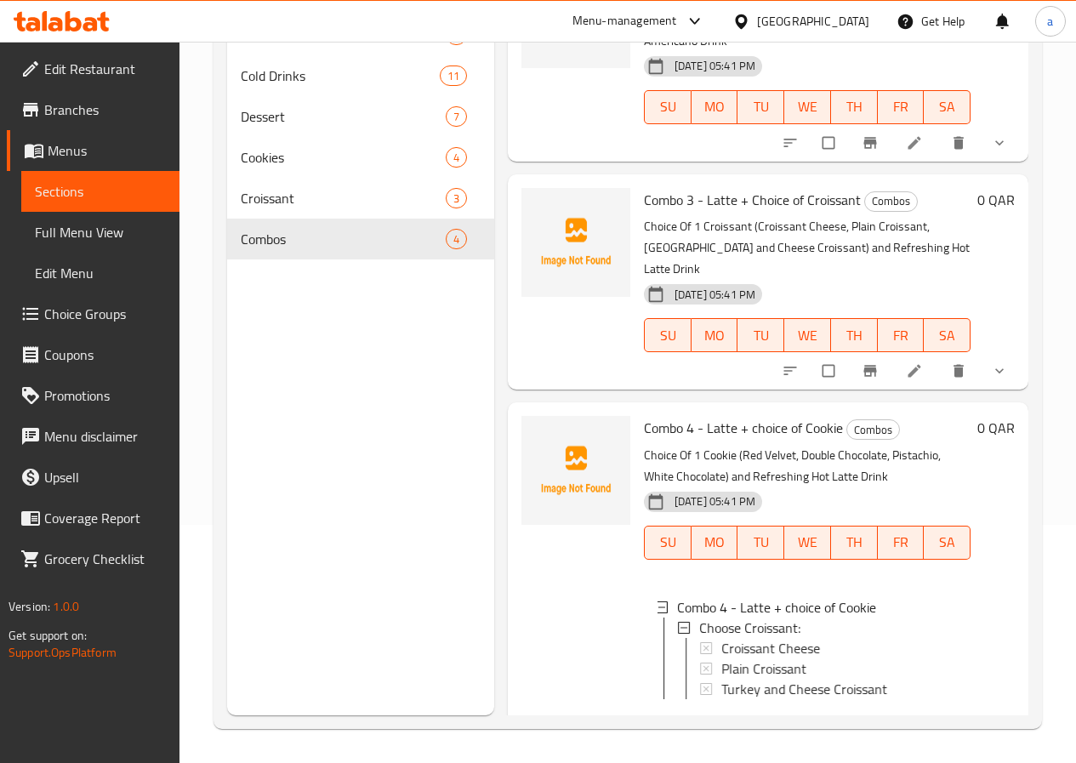
scroll to position [296, 0]
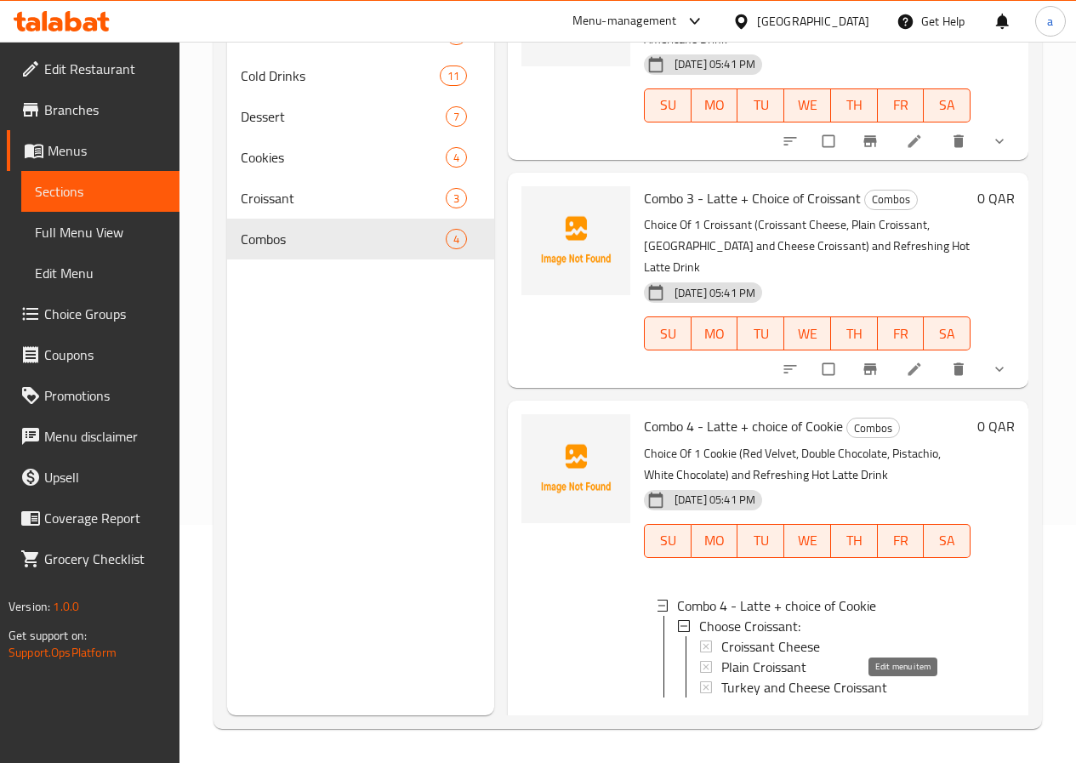
click at [905, 718] on icon at bounding box center [913, 726] width 17 height 17
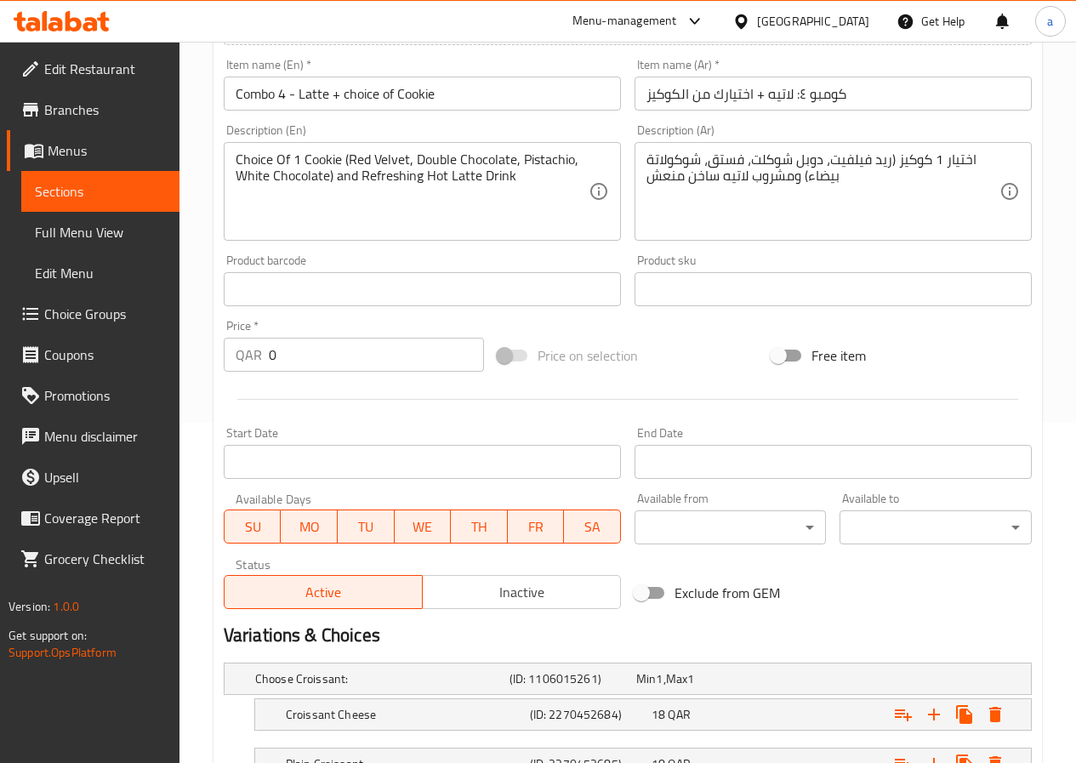
scroll to position [526, 0]
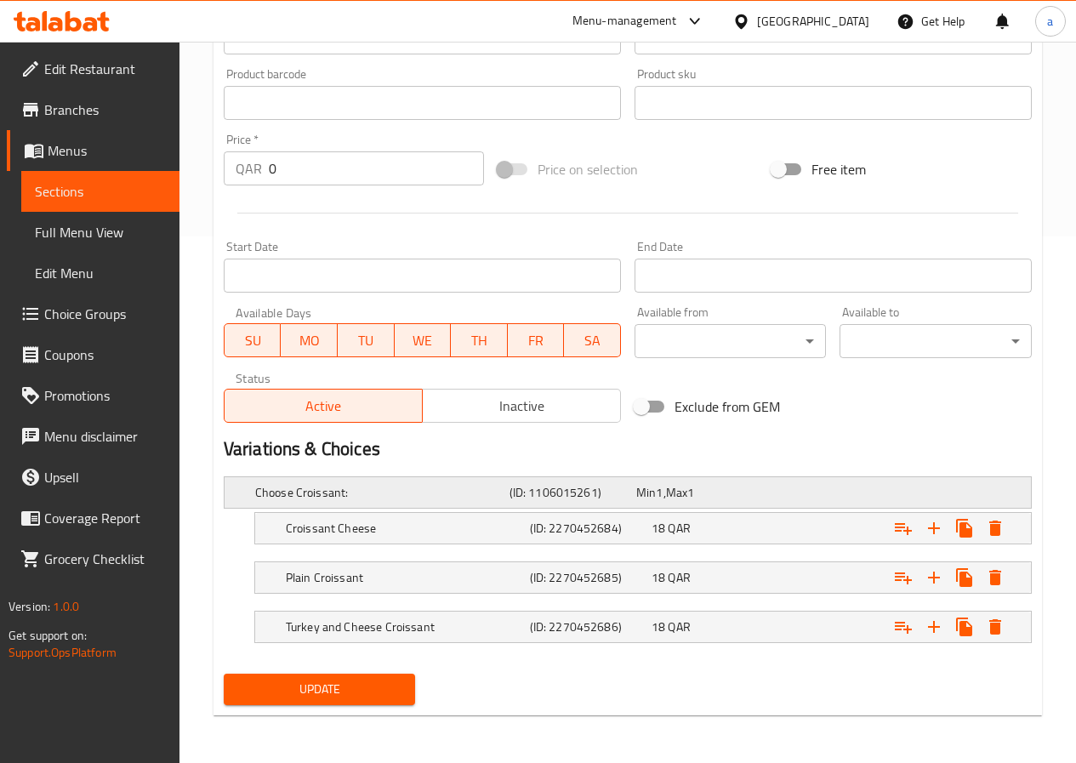
click at [336, 495] on h5 "Choose Croissant:" at bounding box center [378, 492] width 247 height 17
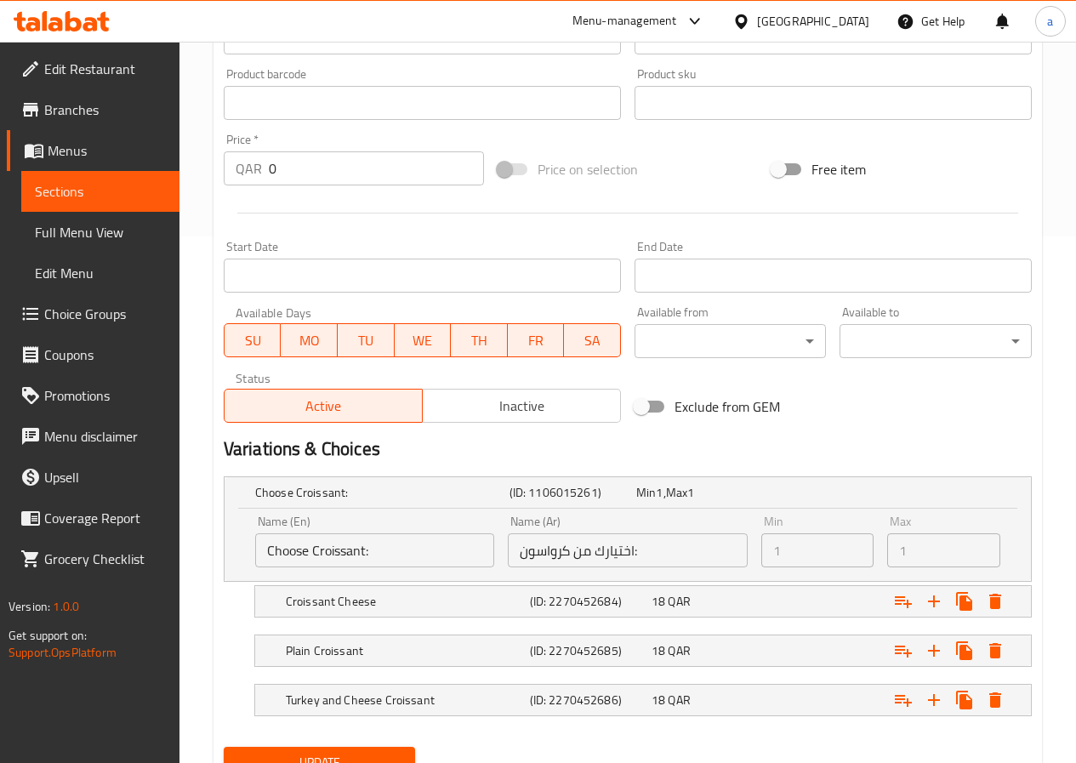
click at [365, 551] on input "Choose Croissant:" at bounding box center [374, 550] width 239 height 34
click at [366, 546] on input "Choose Croissant:" at bounding box center [374, 550] width 239 height 34
click at [366, 550] on input "Choose Croissant:" at bounding box center [374, 550] width 239 height 34
click at [333, 552] on input "Choose Croissant:" at bounding box center [374, 550] width 239 height 34
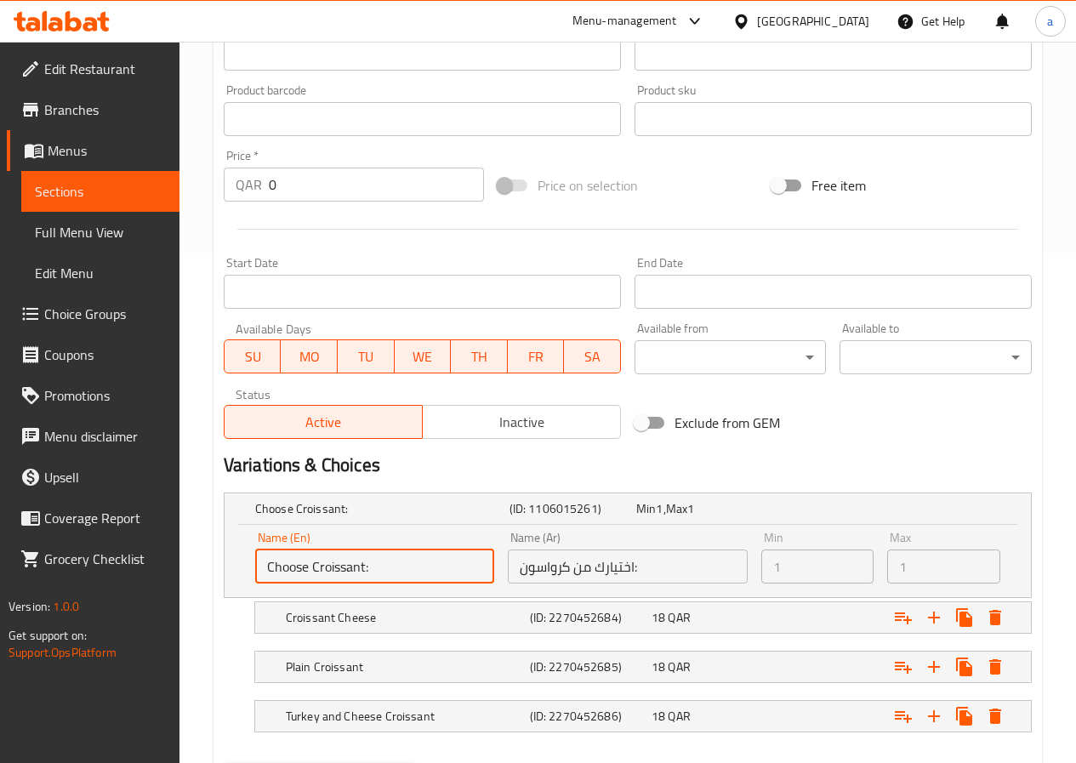
scroll to position [599, 0]
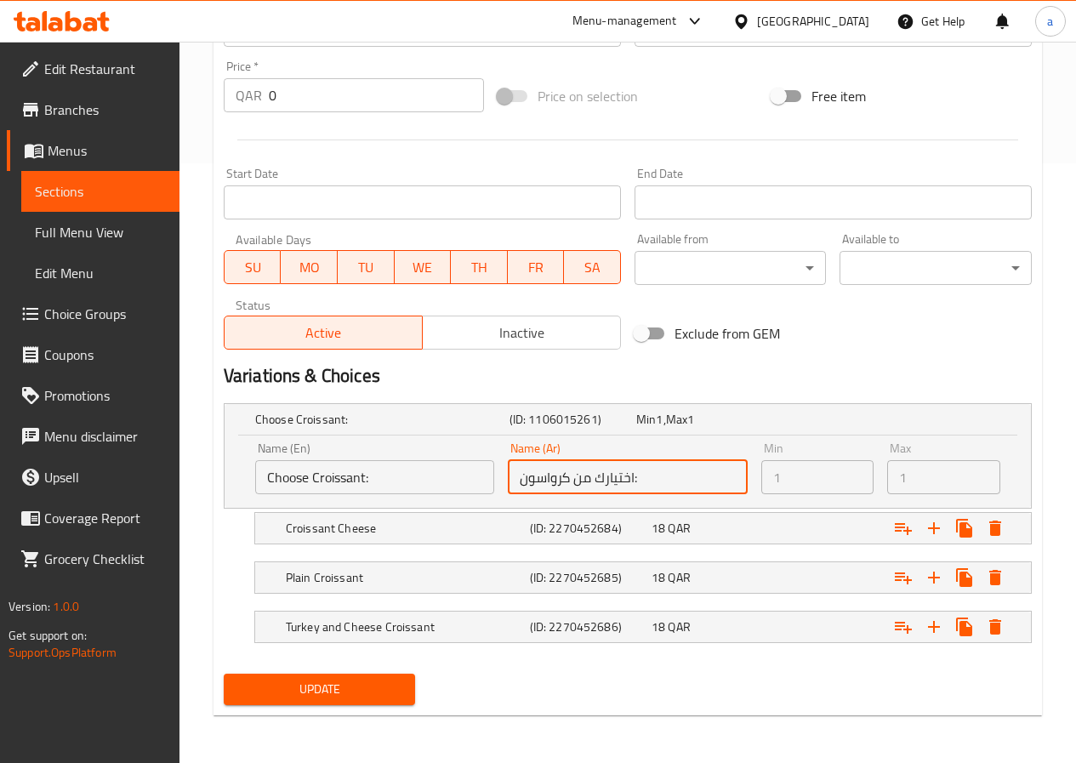
click at [638, 482] on input "اختيارك من كرواسون:" at bounding box center [627, 477] width 239 height 34
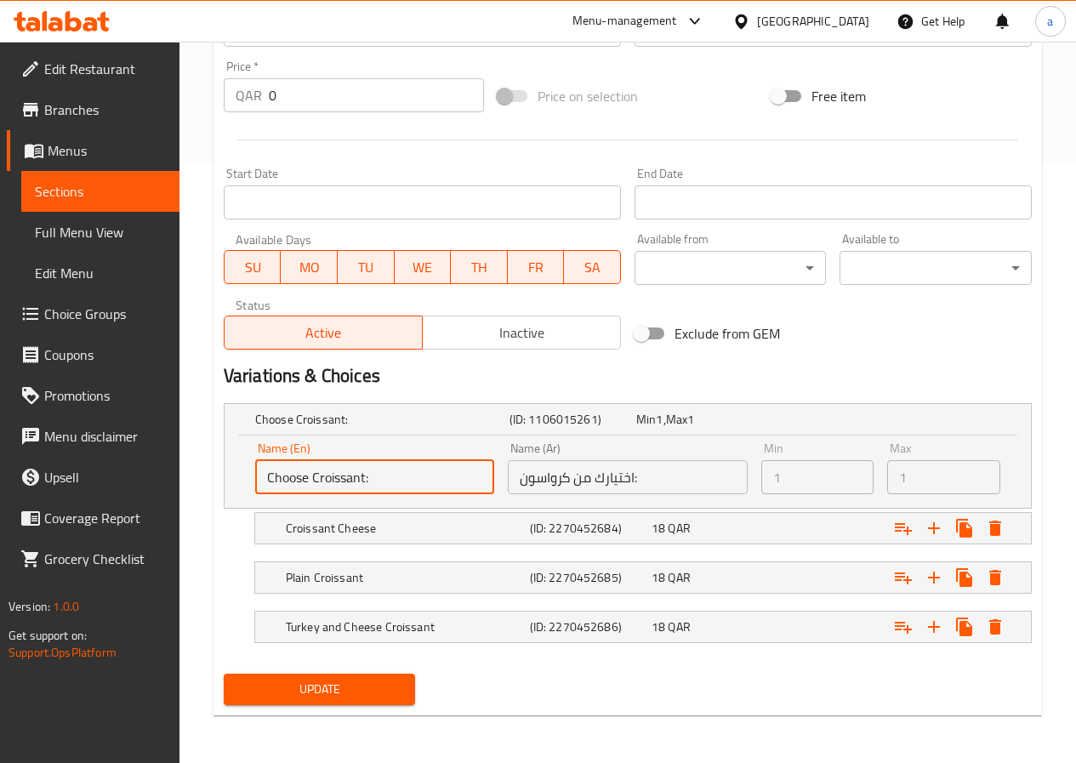
click at [381, 491] on input "Choose Croissant:" at bounding box center [374, 477] width 239 height 34
click at [425, 477] on input "Choose Croissant:" at bounding box center [374, 477] width 239 height 34
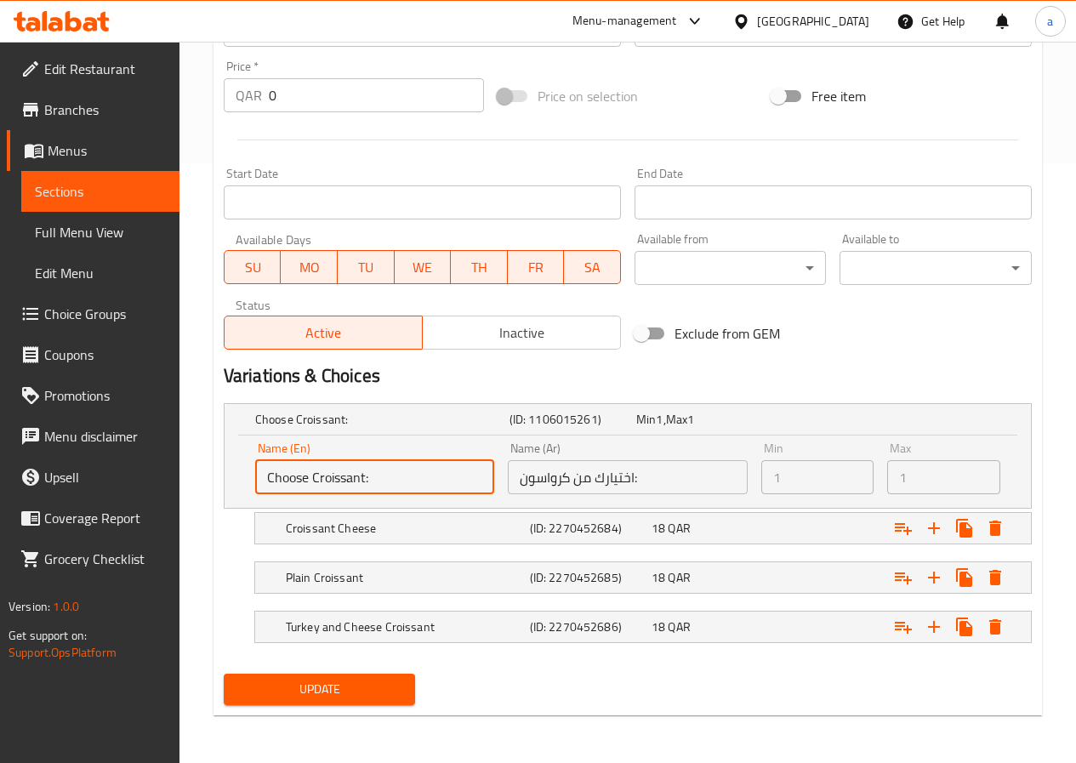
drag, startPoint x: 425, startPoint y: 477, endPoint x: 410, endPoint y: 472, distance: 16.1
click at [425, 474] on input "Choose Croissant:" at bounding box center [374, 477] width 239 height 34
click at [348, 469] on input "Choose Croissant:" at bounding box center [374, 477] width 239 height 34
click at [388, 486] on input "Choose Croissant:" at bounding box center [374, 477] width 239 height 34
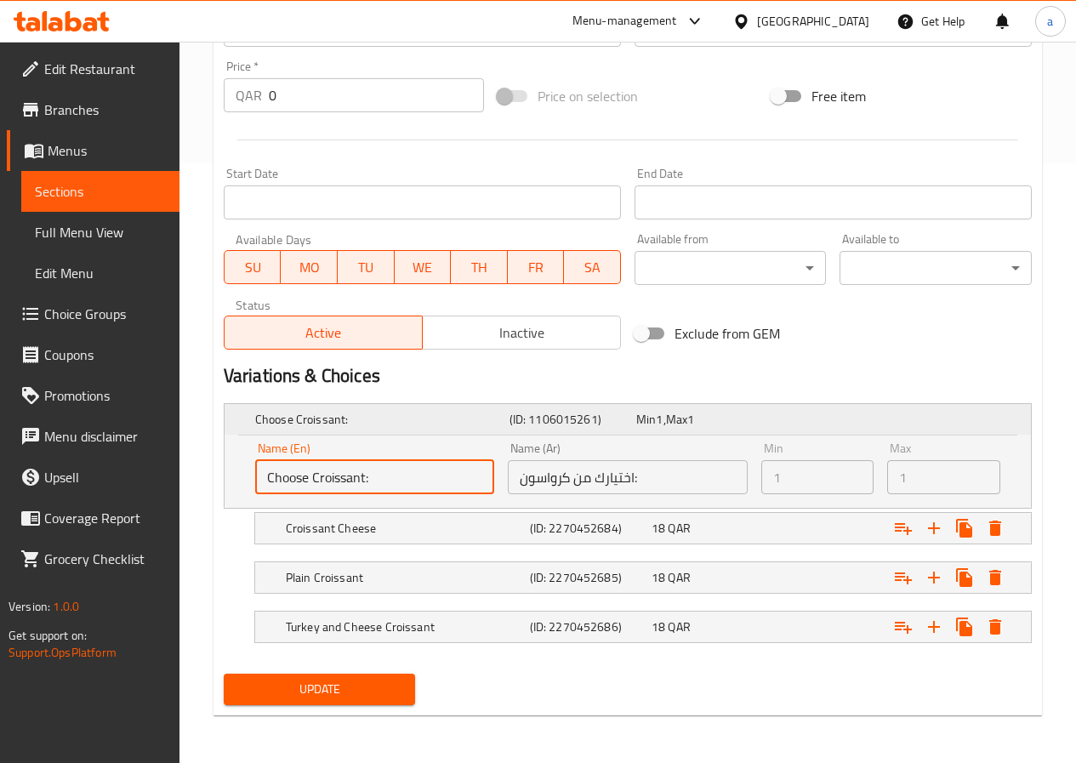
click at [654, 421] on span "Min" at bounding box center [646, 419] width 20 height 22
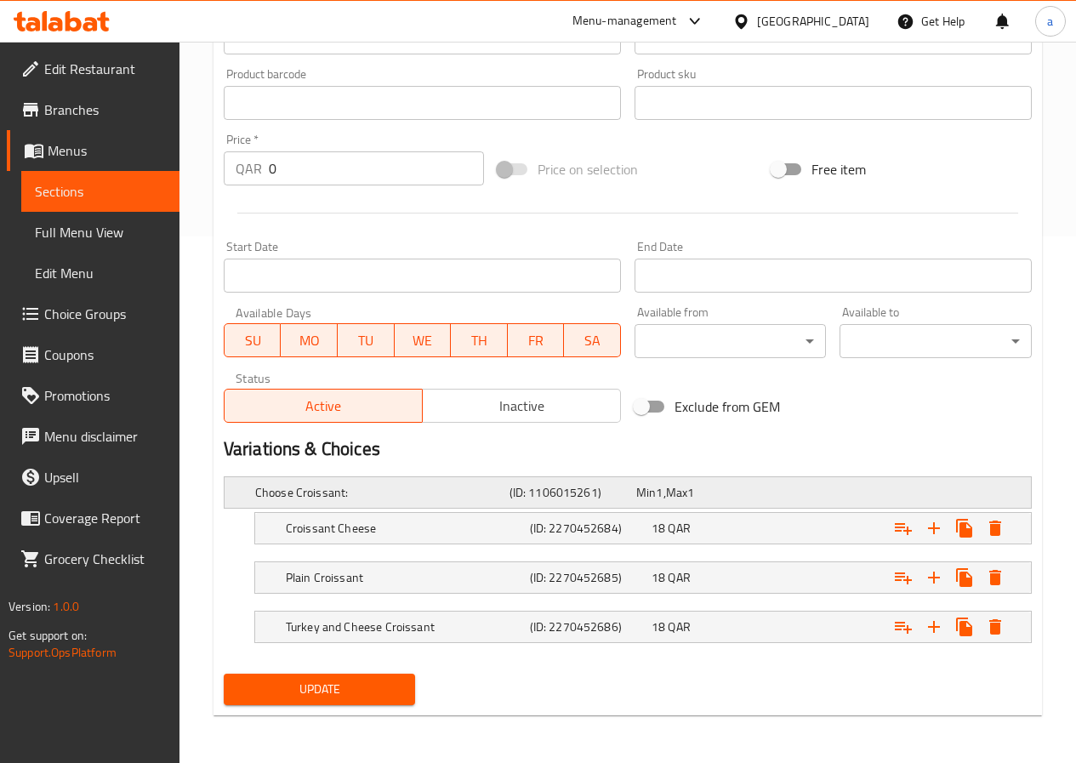
click at [596, 498] on h5 "(ID: 1106015261)" at bounding box center [569, 492] width 120 height 17
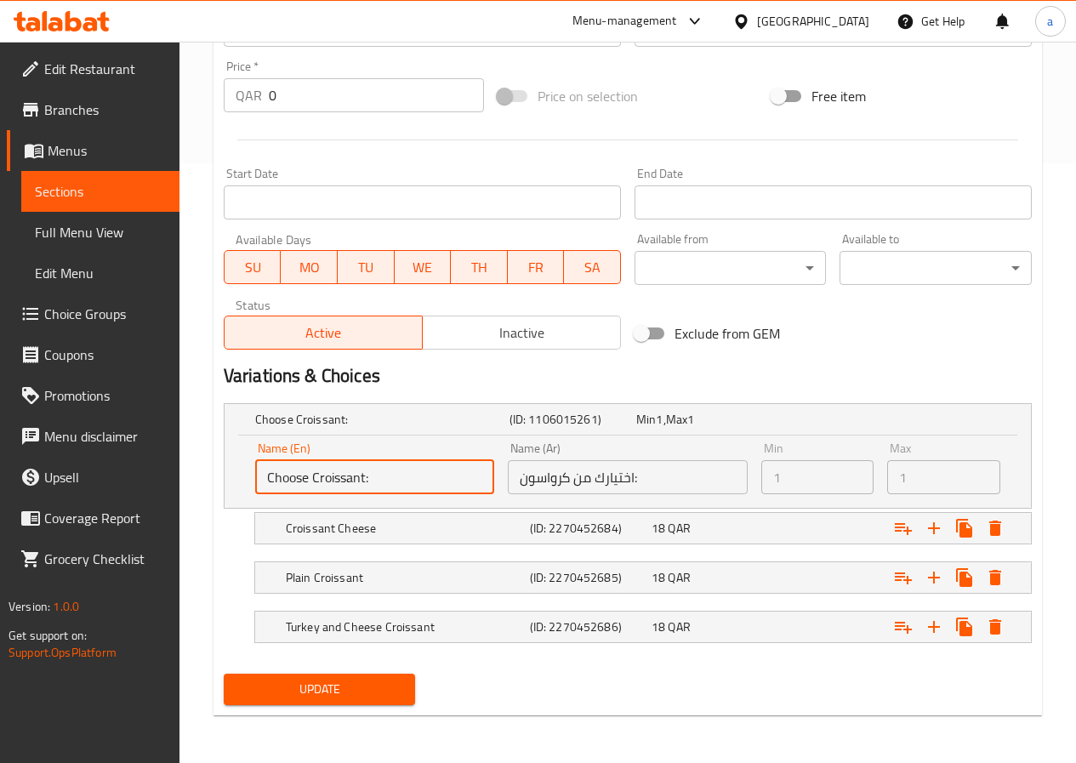
click at [389, 479] on input "Choose Croissant:" at bounding box center [374, 477] width 239 height 34
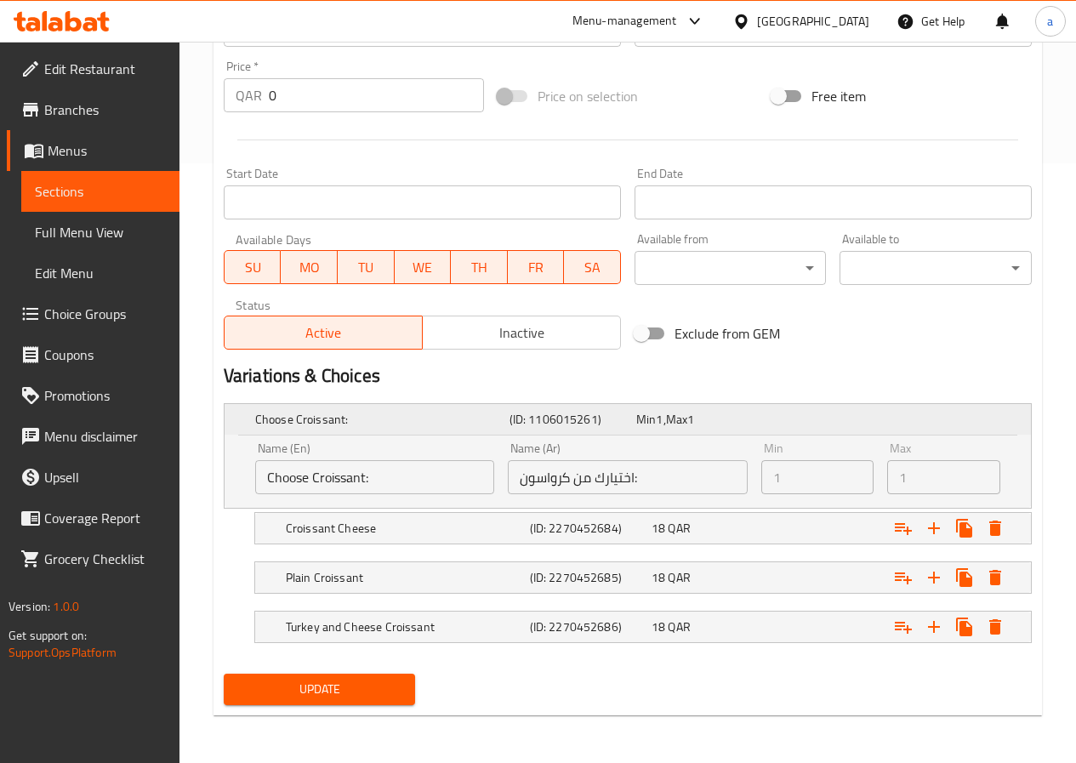
click at [427, 423] on h5 "Choose Croissant:" at bounding box center [378, 419] width 247 height 17
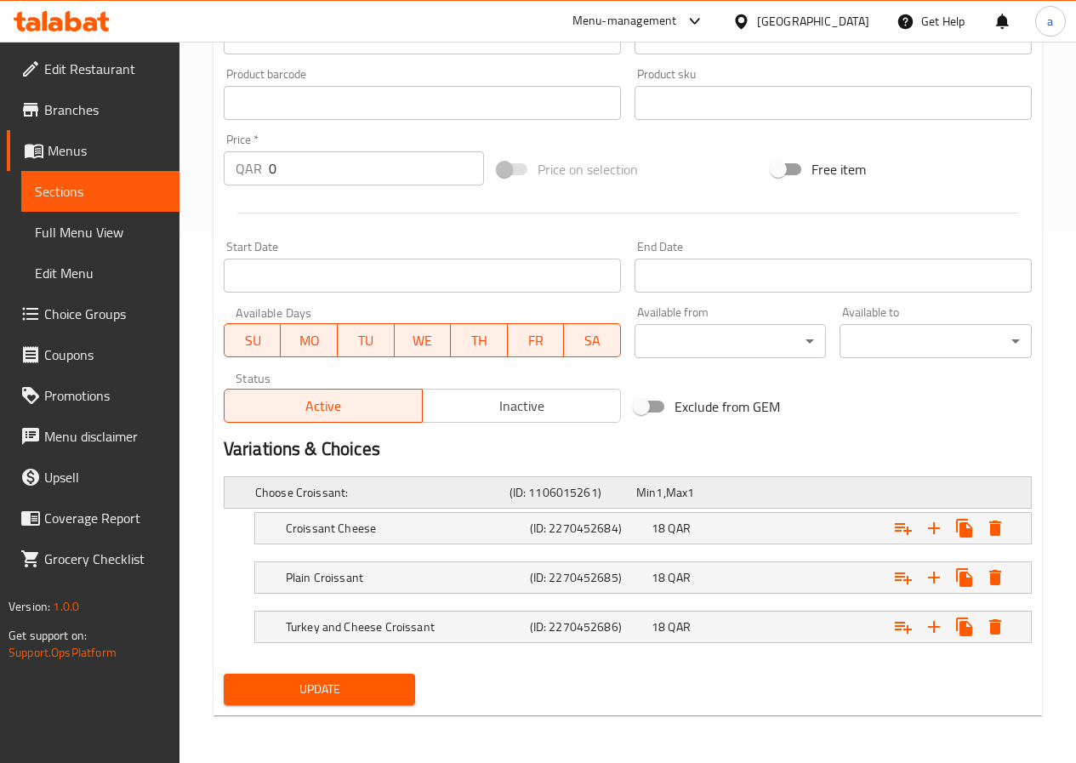
scroll to position [526, 0]
click at [475, 485] on h5 "Choose Croissant:" at bounding box center [378, 492] width 247 height 17
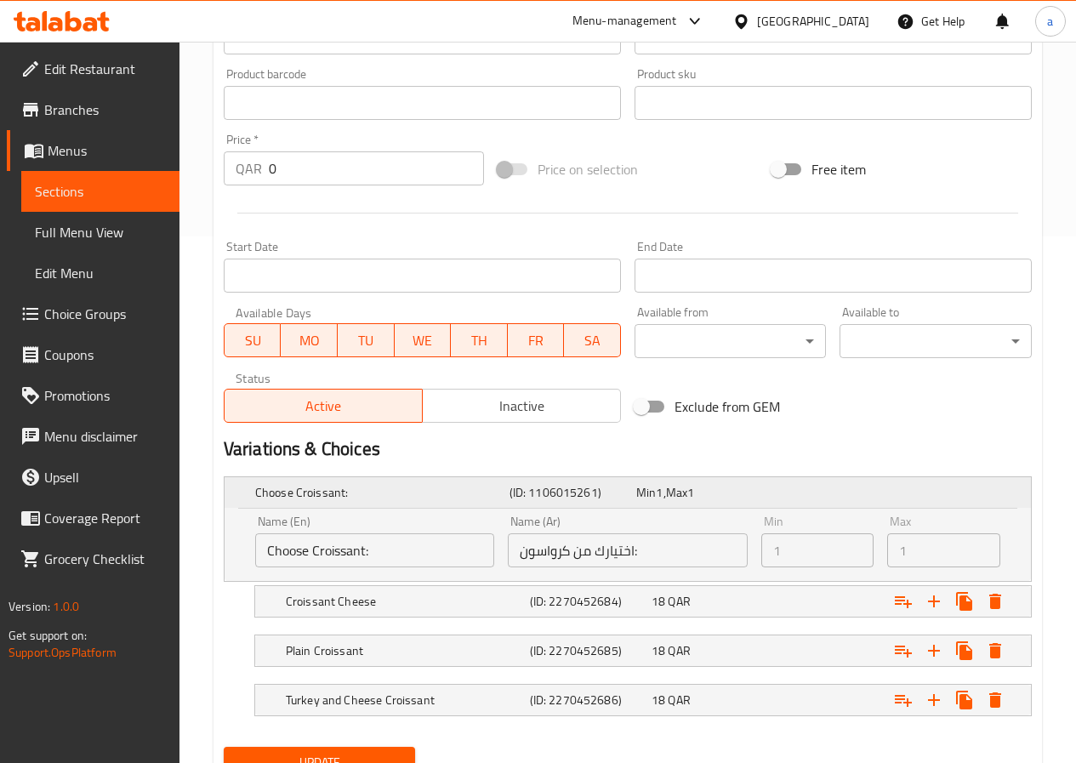
scroll to position [599, 0]
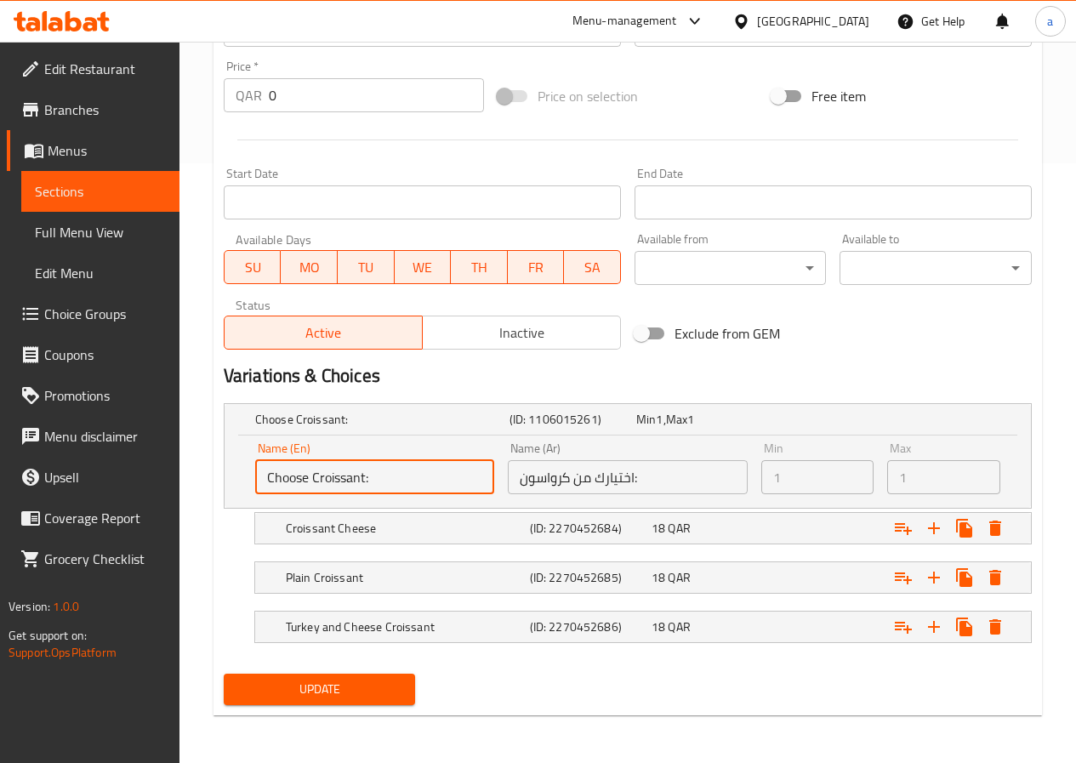
click at [430, 486] on input "Choose Croissant:" at bounding box center [374, 477] width 239 height 34
click at [362, 480] on input "Choose Croissant:" at bounding box center [374, 477] width 239 height 34
click at [27, 185] on link "Sections" at bounding box center [100, 191] width 158 height 41
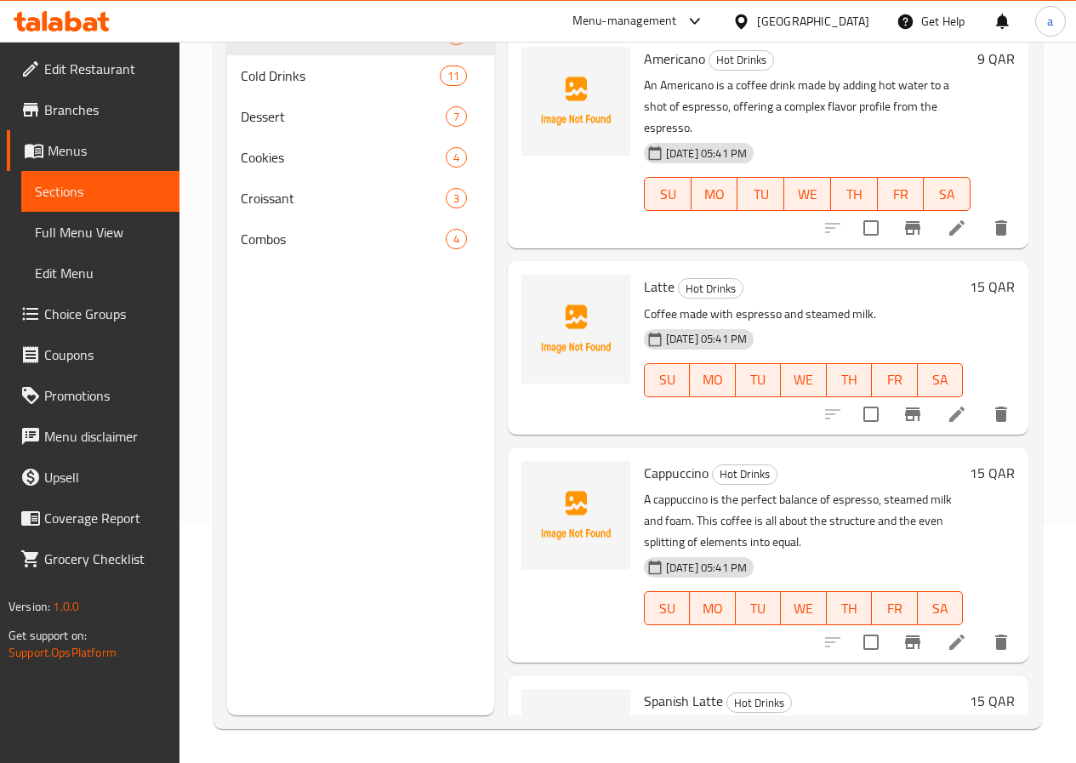
scroll to position [238, 0]
click at [277, 249] on span "Combos" at bounding box center [319, 239] width 157 height 20
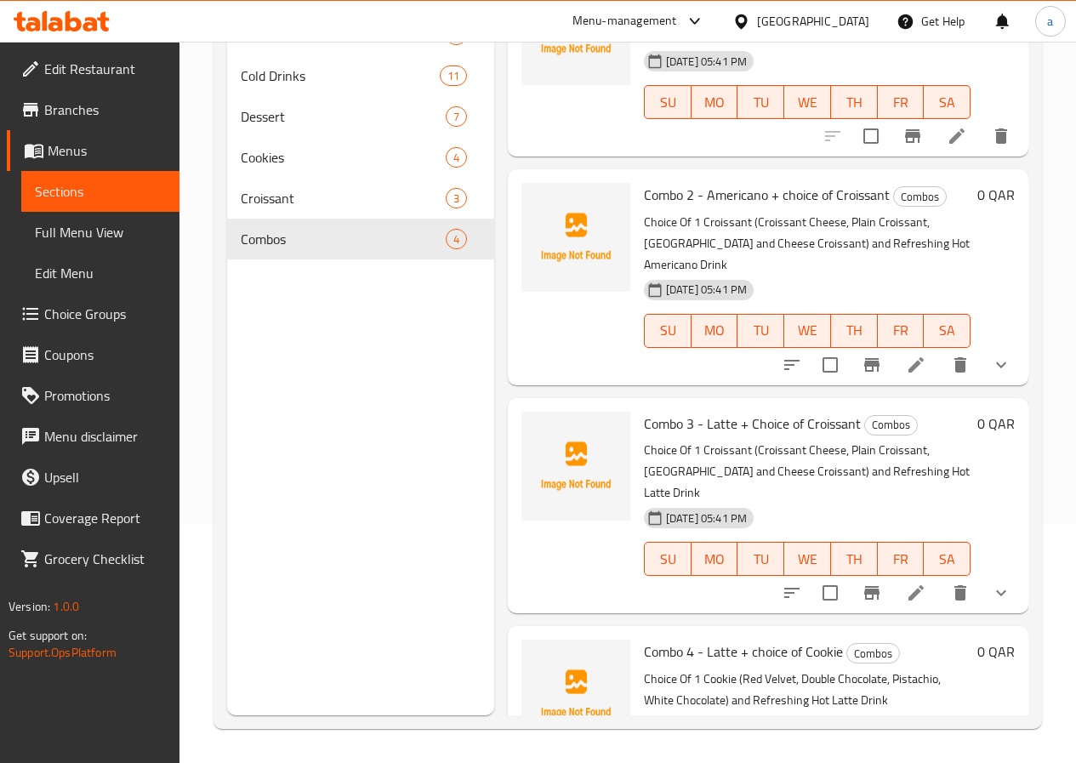
scroll to position [133, 0]
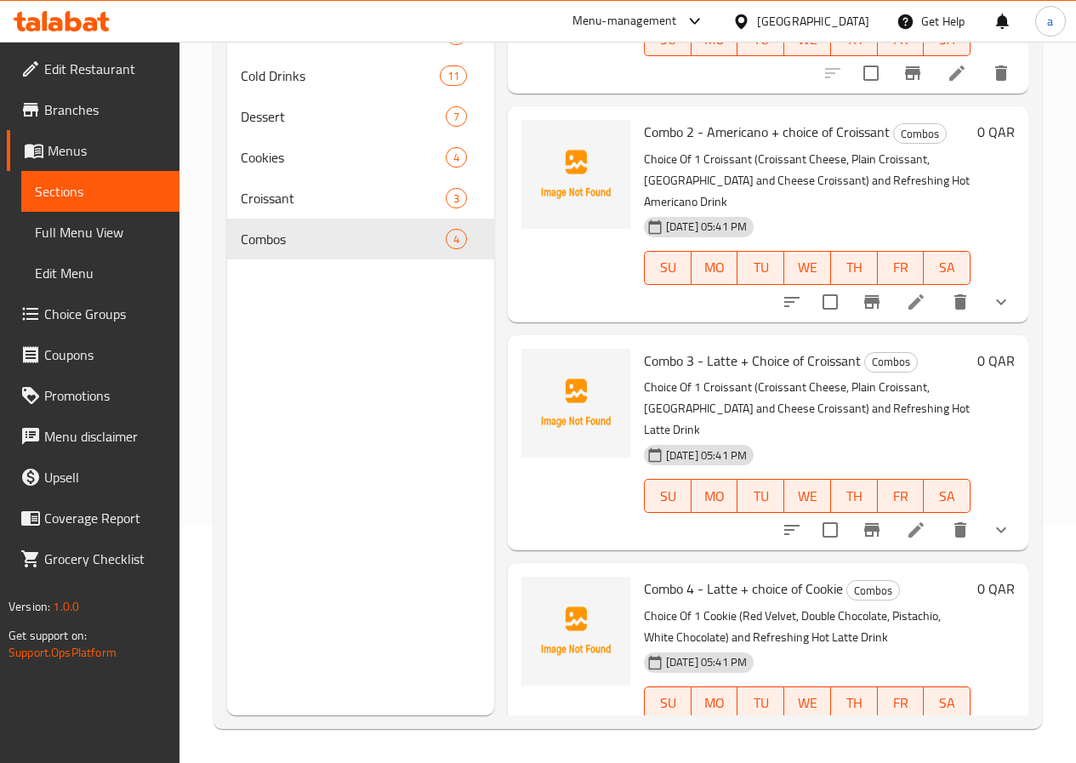
click at [980, 717] on button "show more" at bounding box center [1000, 737] width 41 height 41
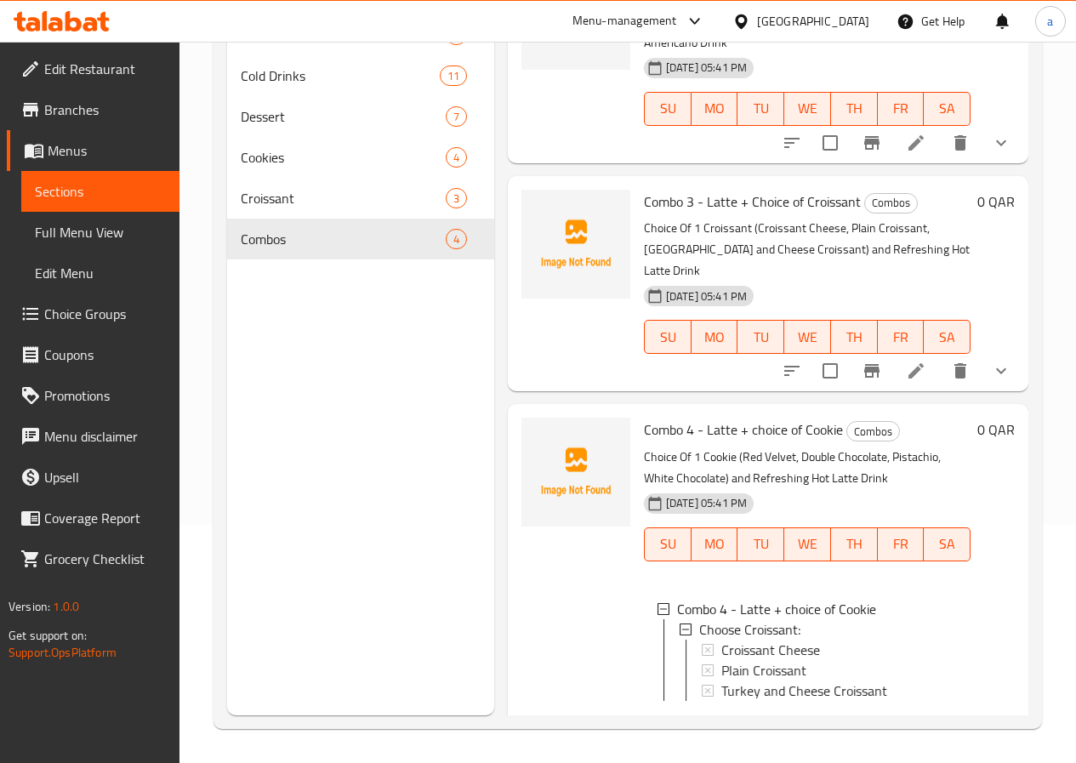
scroll to position [296, 0]
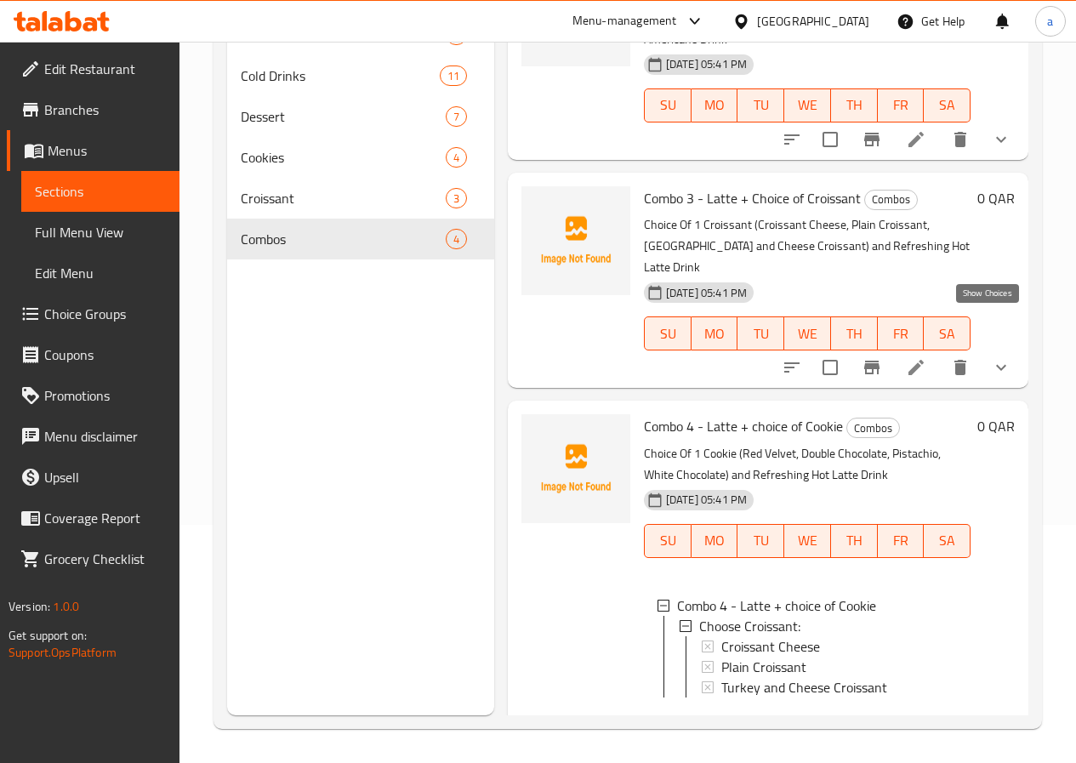
click at [990, 357] on icon "show more" at bounding box center [1000, 367] width 20 height 20
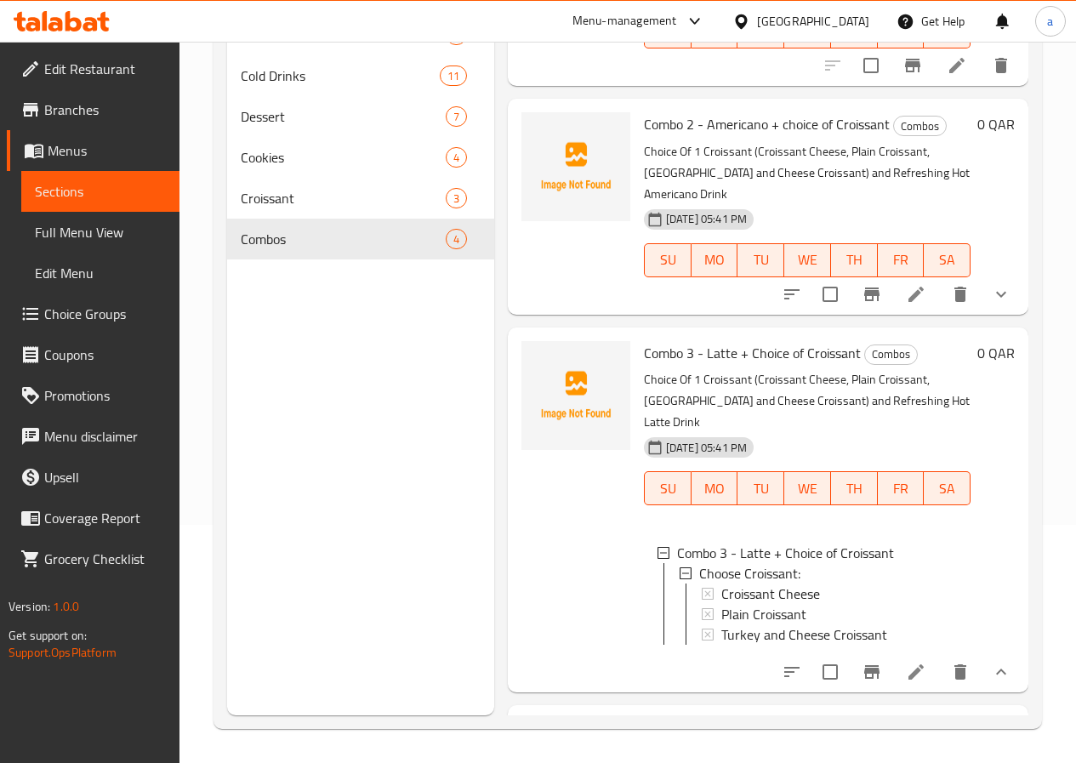
scroll to position [126, 0]
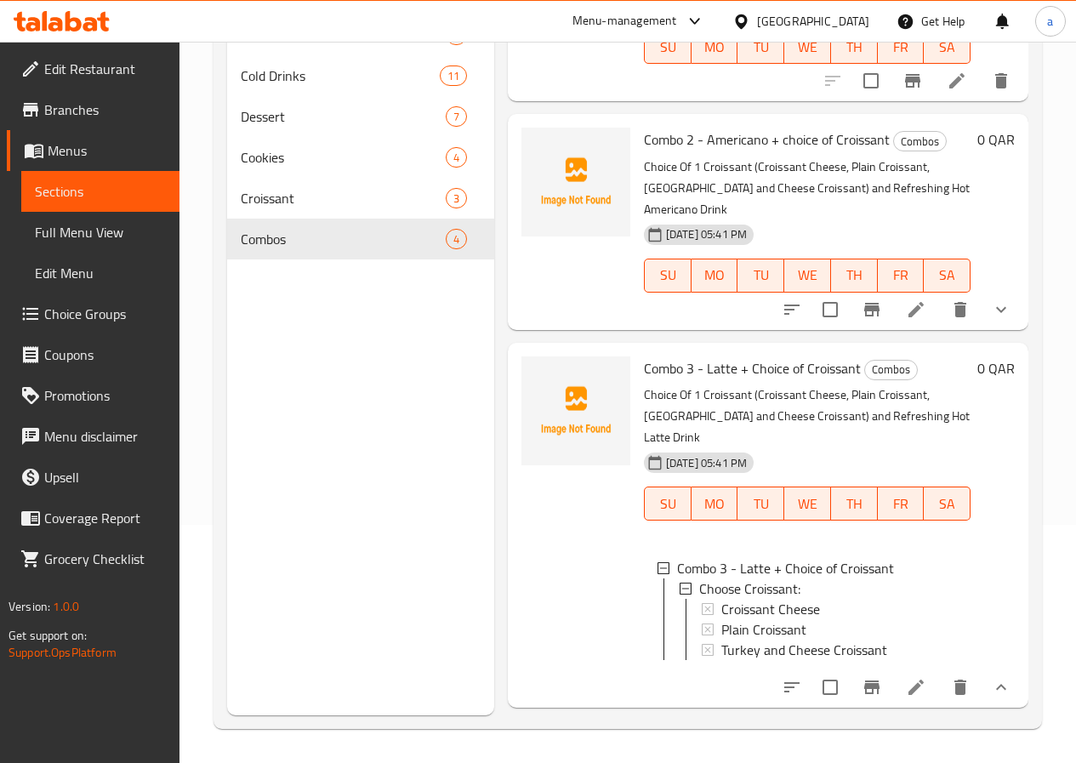
click at [990, 299] on icon "show more" at bounding box center [1000, 309] width 20 height 20
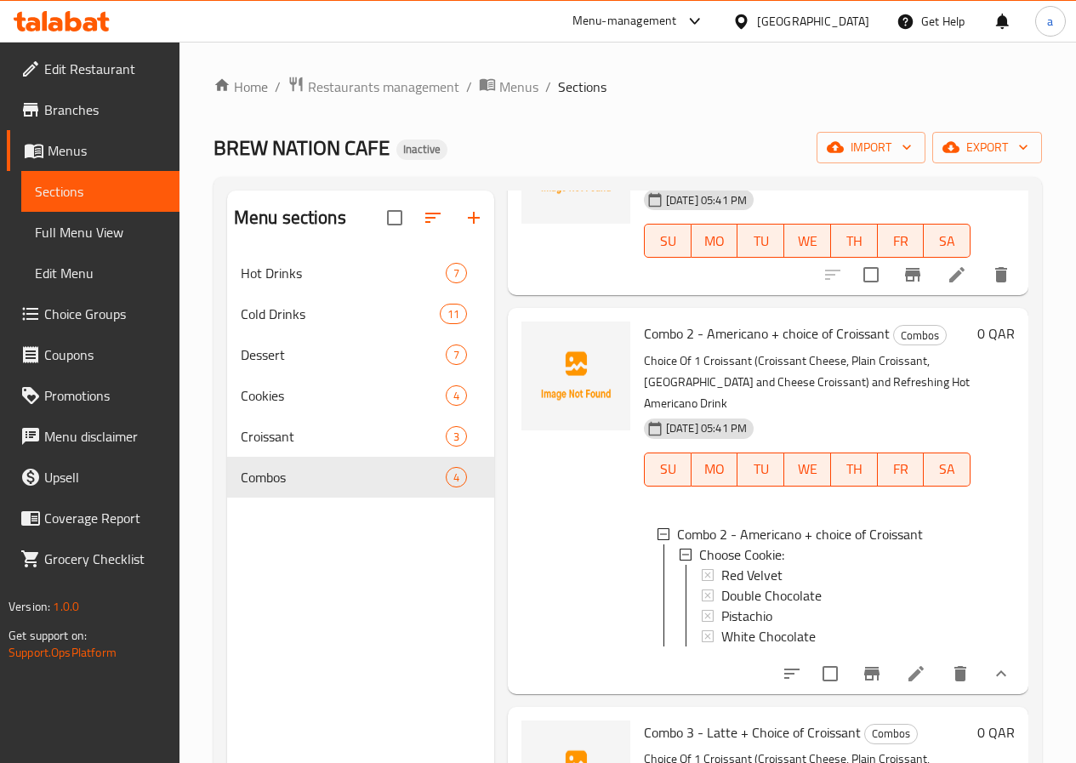
scroll to position [0, 0]
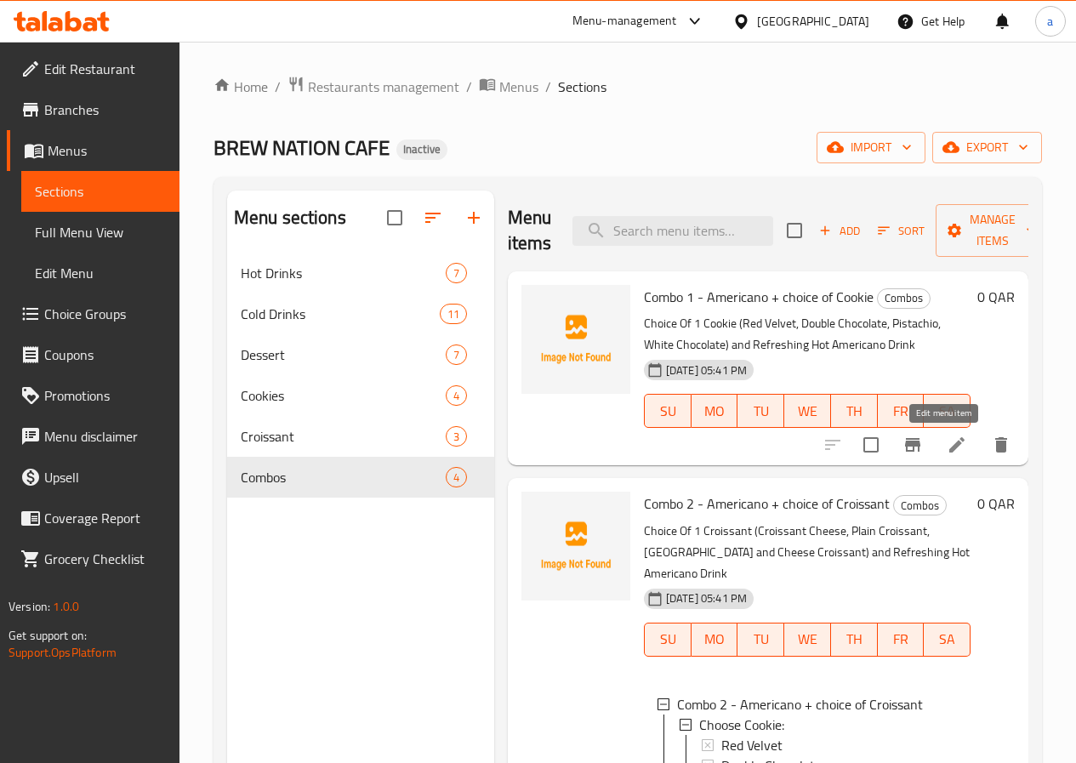
click at [949, 451] on icon at bounding box center [956, 444] width 15 height 15
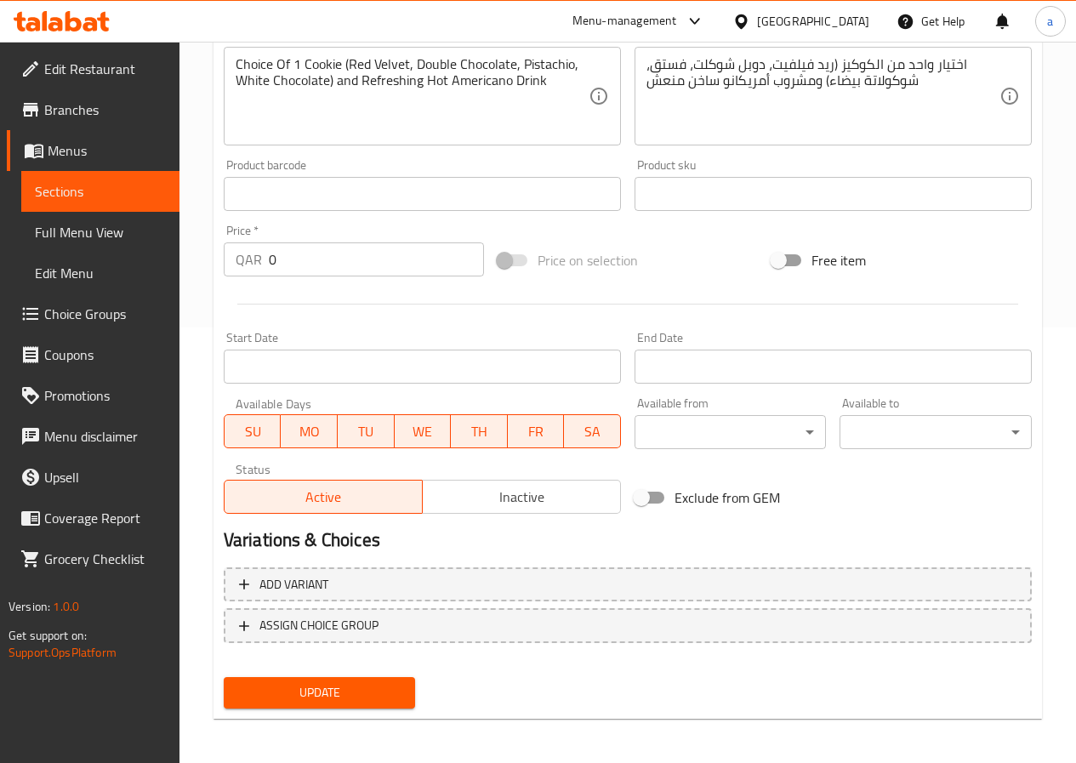
scroll to position [439, 0]
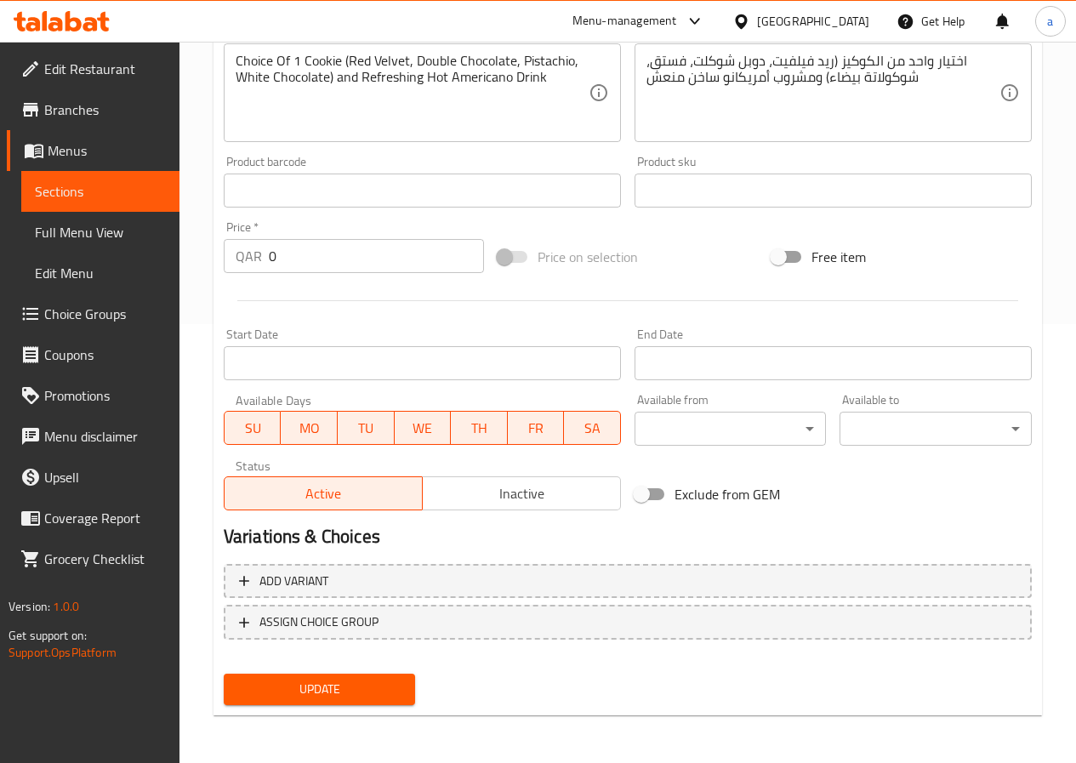
click at [81, 202] on span "Sections" at bounding box center [100, 191] width 131 height 20
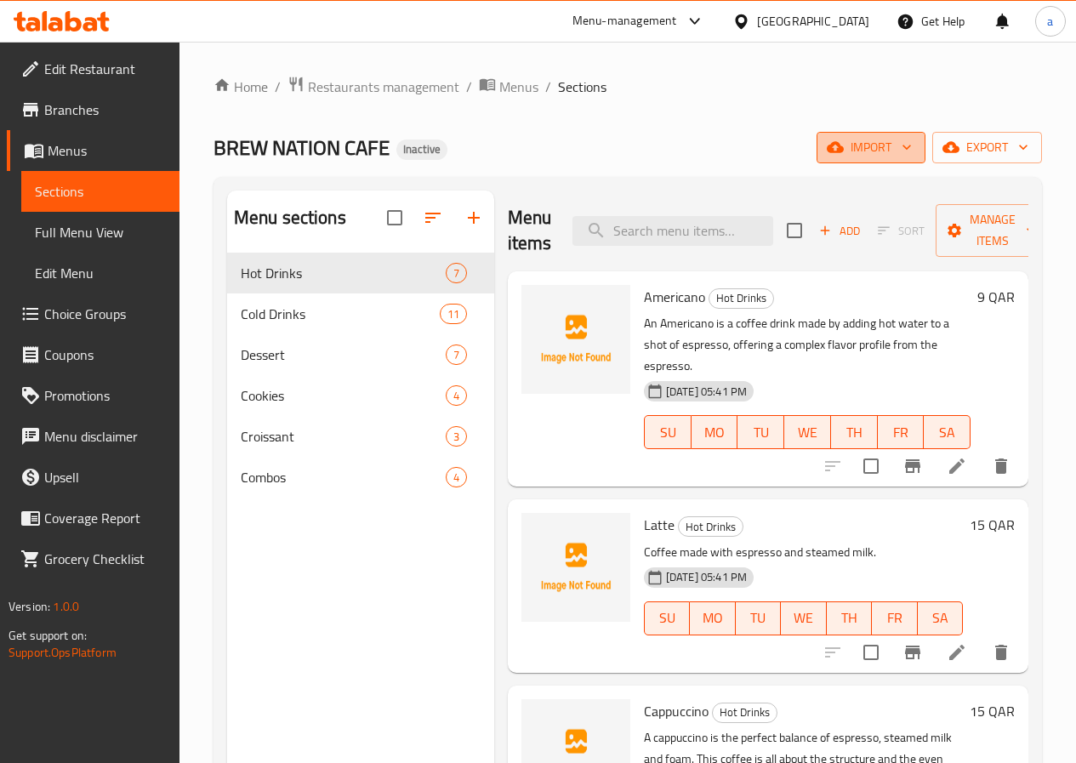
click at [838, 156] on span "import" at bounding box center [871, 147] width 82 height 21
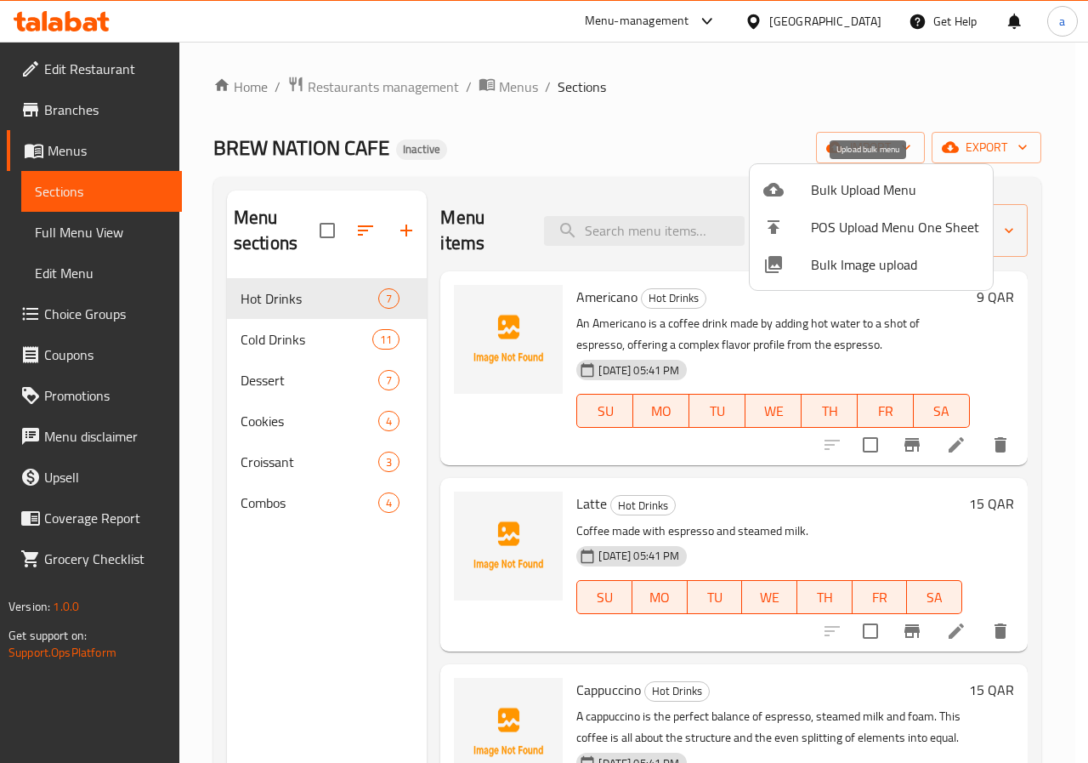
click at [815, 200] on span "Bulk Upload Menu" at bounding box center [895, 189] width 168 height 20
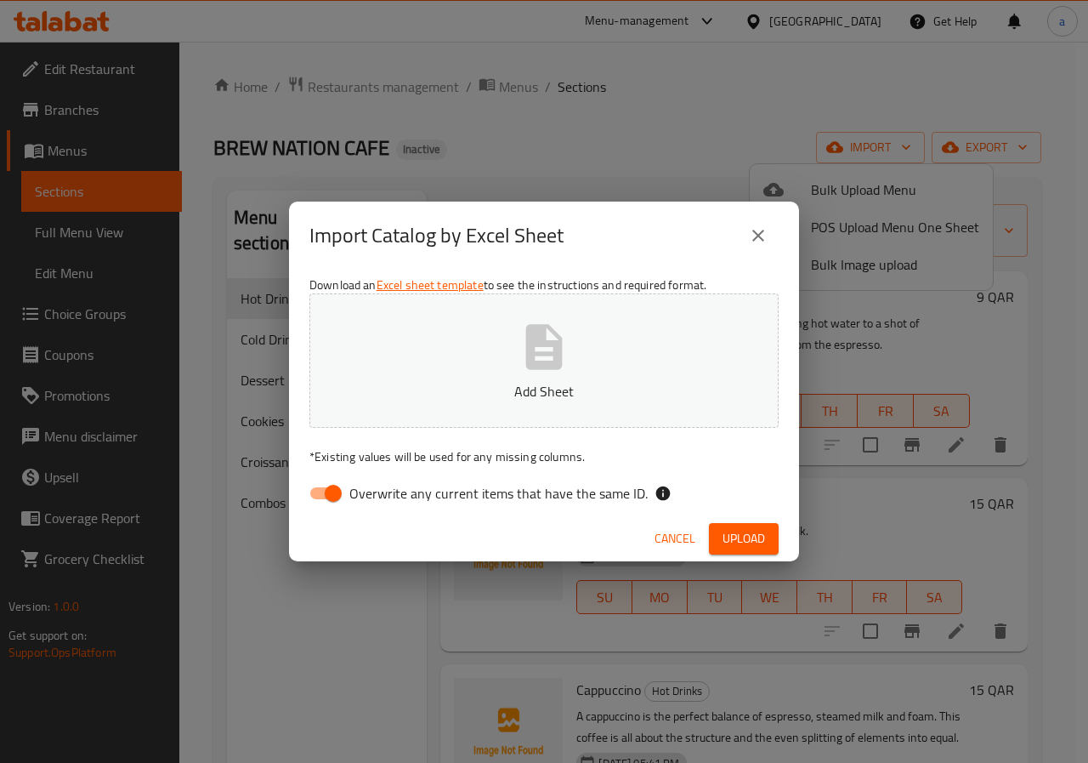
click at [309, 501] on input "Overwrite any current items that have the same ID." at bounding box center [333, 493] width 97 height 32
checkbox input "false"
click at [437, 420] on button "Add Sheet" at bounding box center [543, 360] width 469 height 134
click at [733, 531] on span "Upload" at bounding box center [744, 538] width 43 height 21
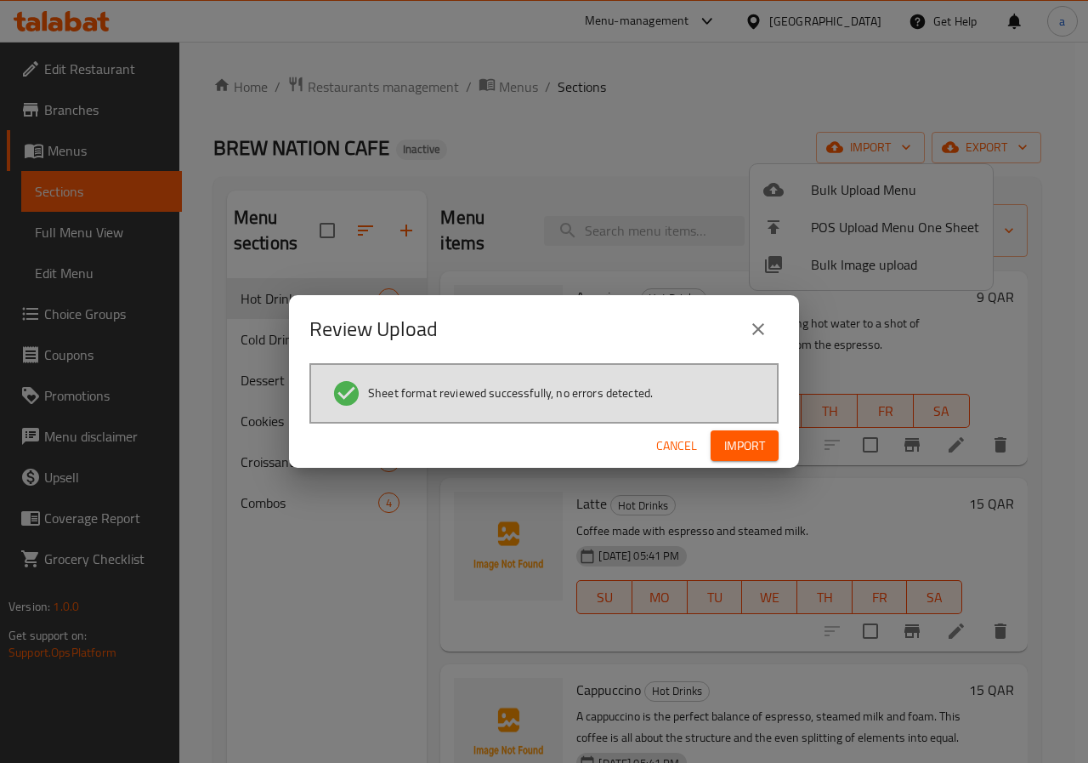
click at [764, 441] on span "Import" at bounding box center [744, 445] width 41 height 21
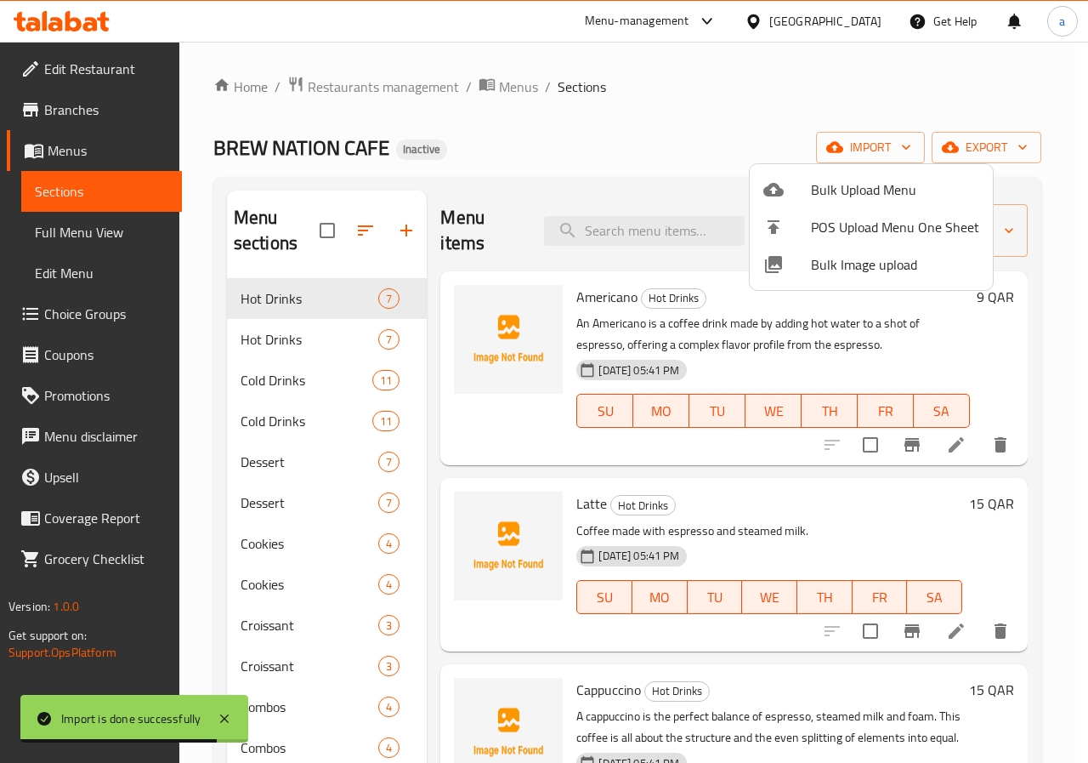
click at [912, 152] on div at bounding box center [544, 381] width 1088 height 763
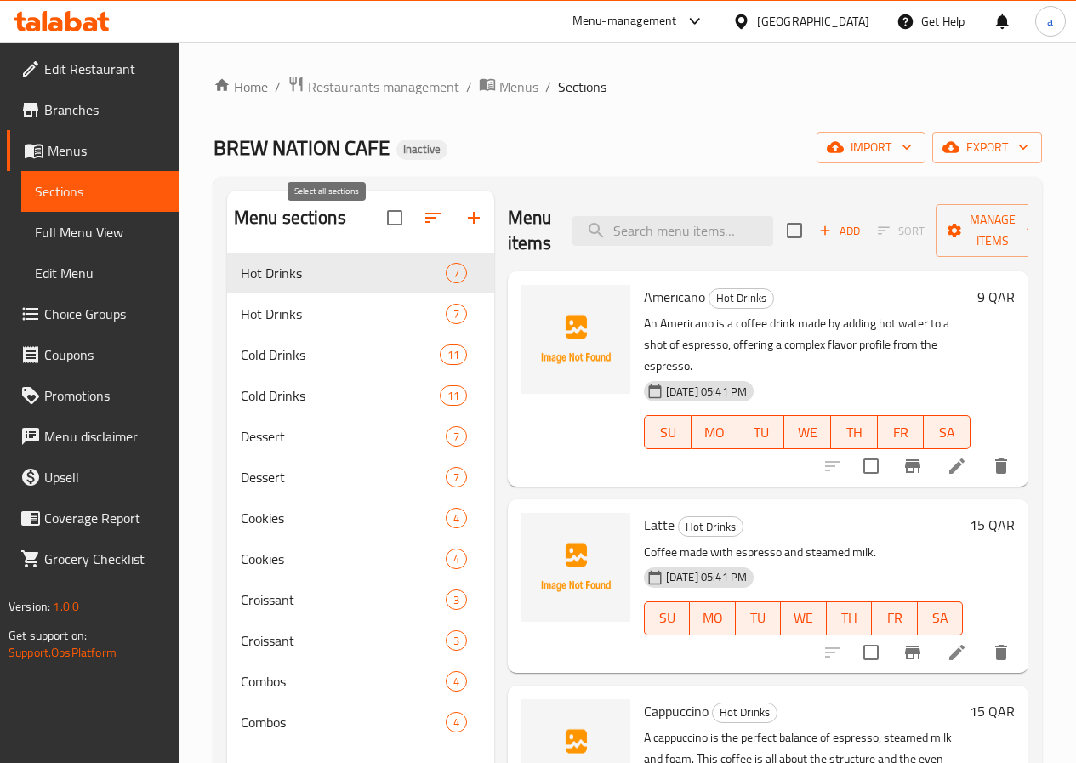
click at [377, 230] on input "checkbox" at bounding box center [395, 218] width 36 height 36
checkbox input "false"
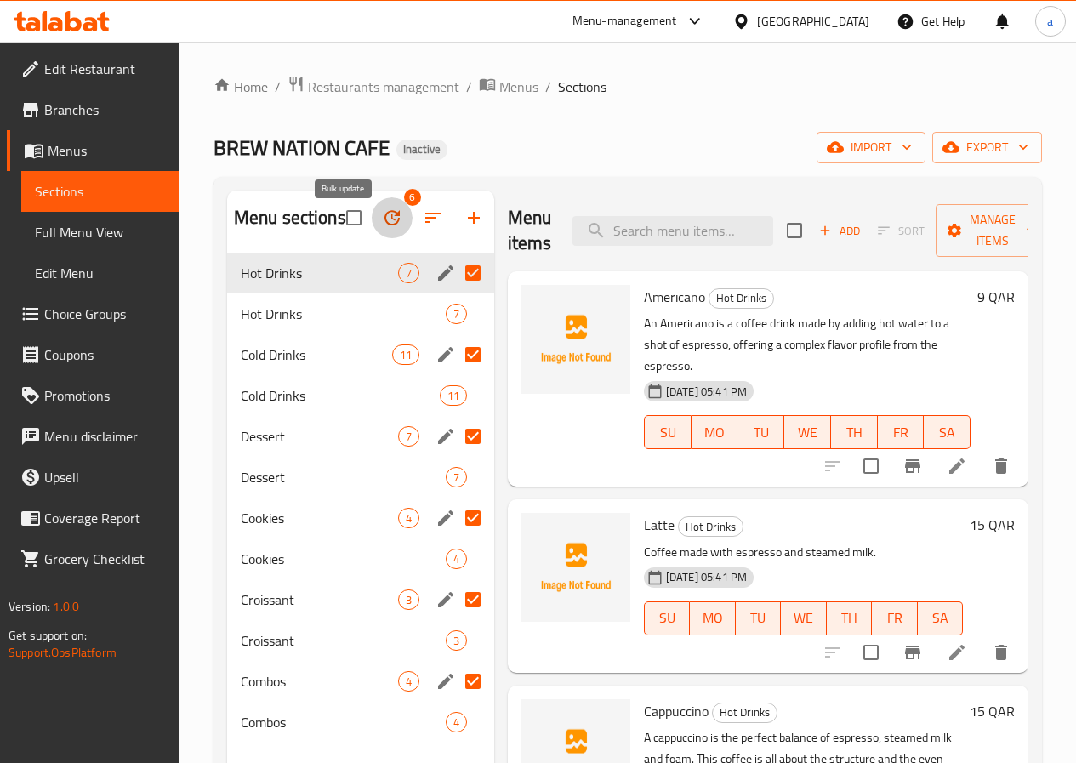
click at [382, 228] on icon "button" at bounding box center [392, 217] width 20 height 20
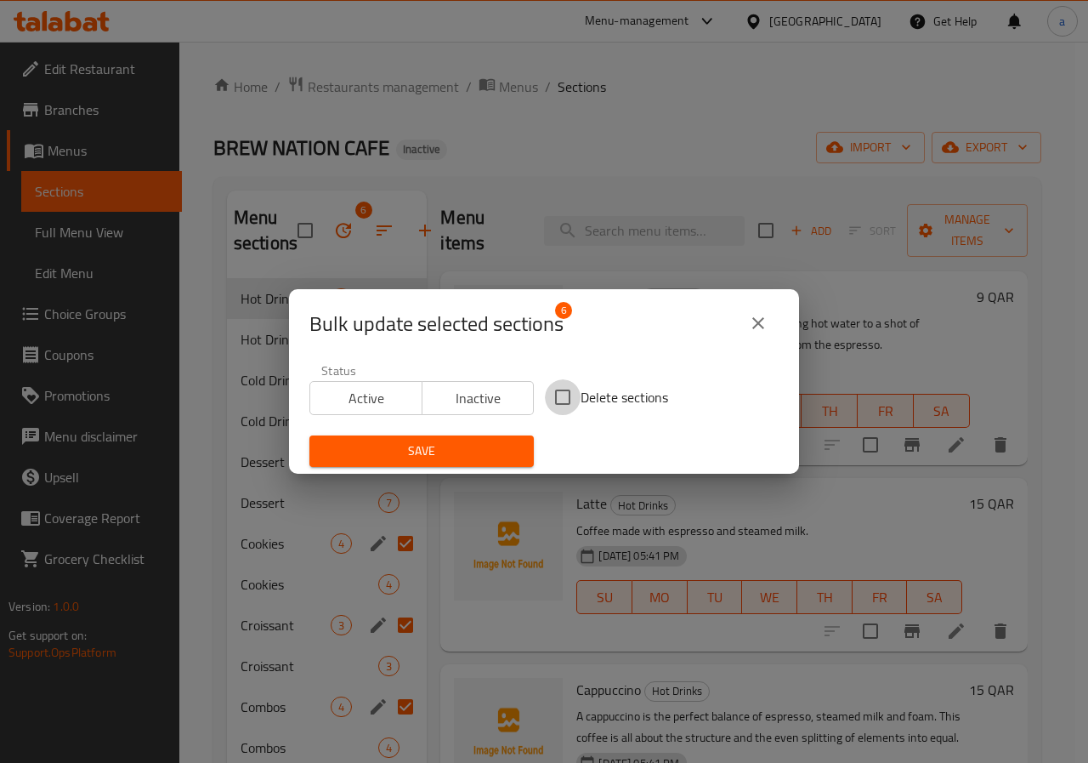
click at [559, 398] on input "Delete sections" at bounding box center [563, 397] width 36 height 36
checkbox input "true"
click at [488, 447] on span "Save" at bounding box center [421, 450] width 197 height 21
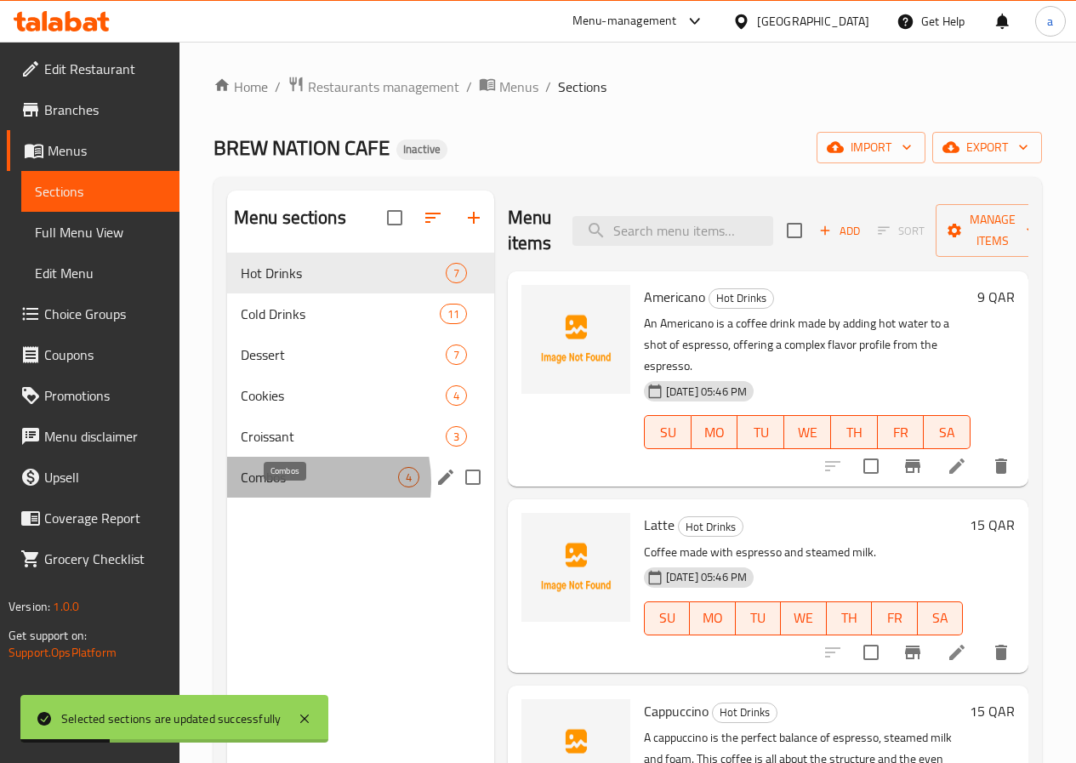
click at [287, 487] on span "Combos" at bounding box center [319, 477] width 157 height 20
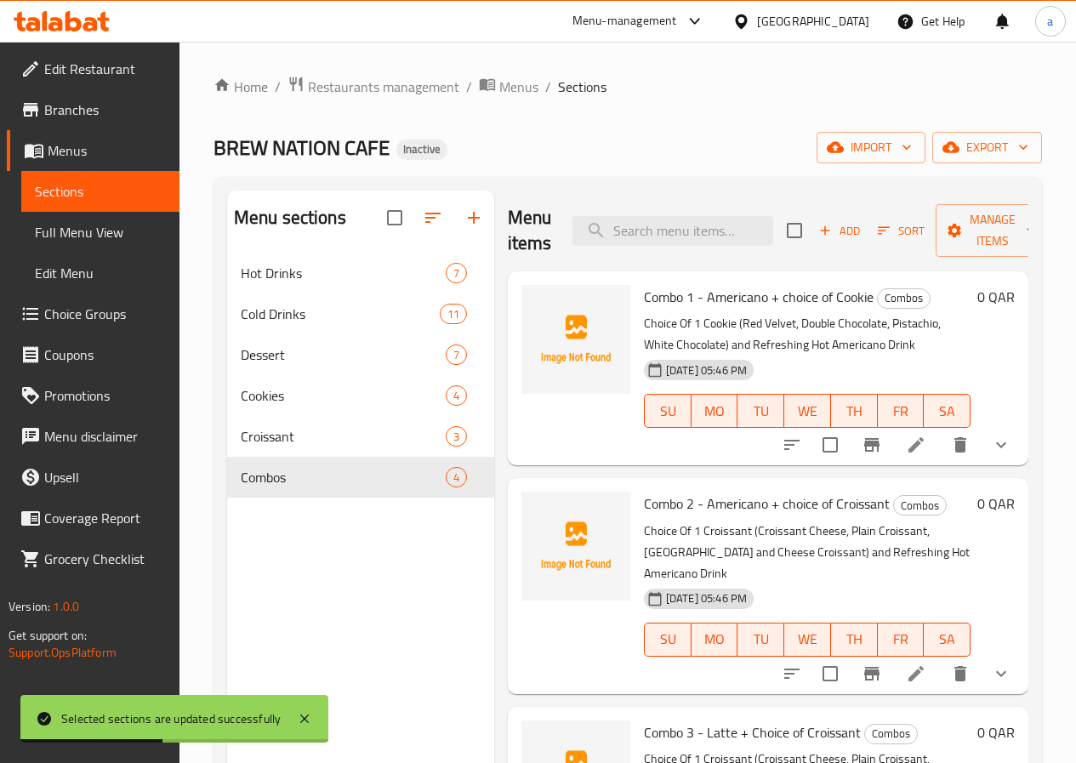
click at [990, 454] on icon "show more" at bounding box center [1000, 444] width 20 height 20
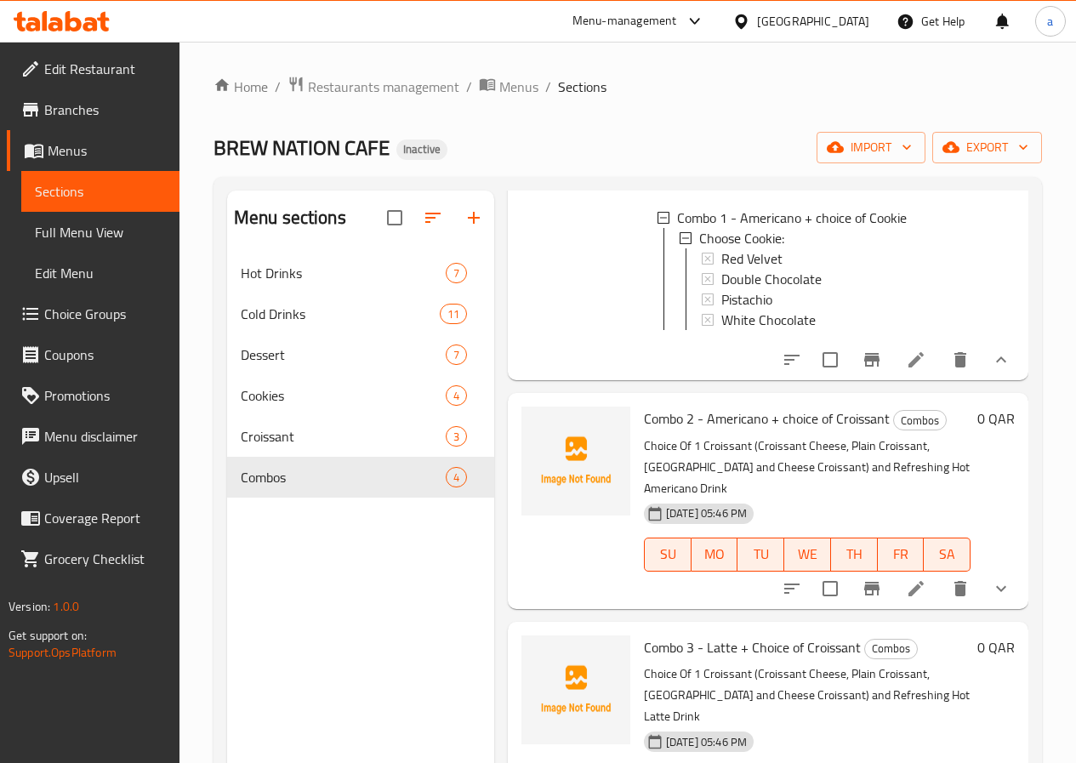
scroll to position [316, 0]
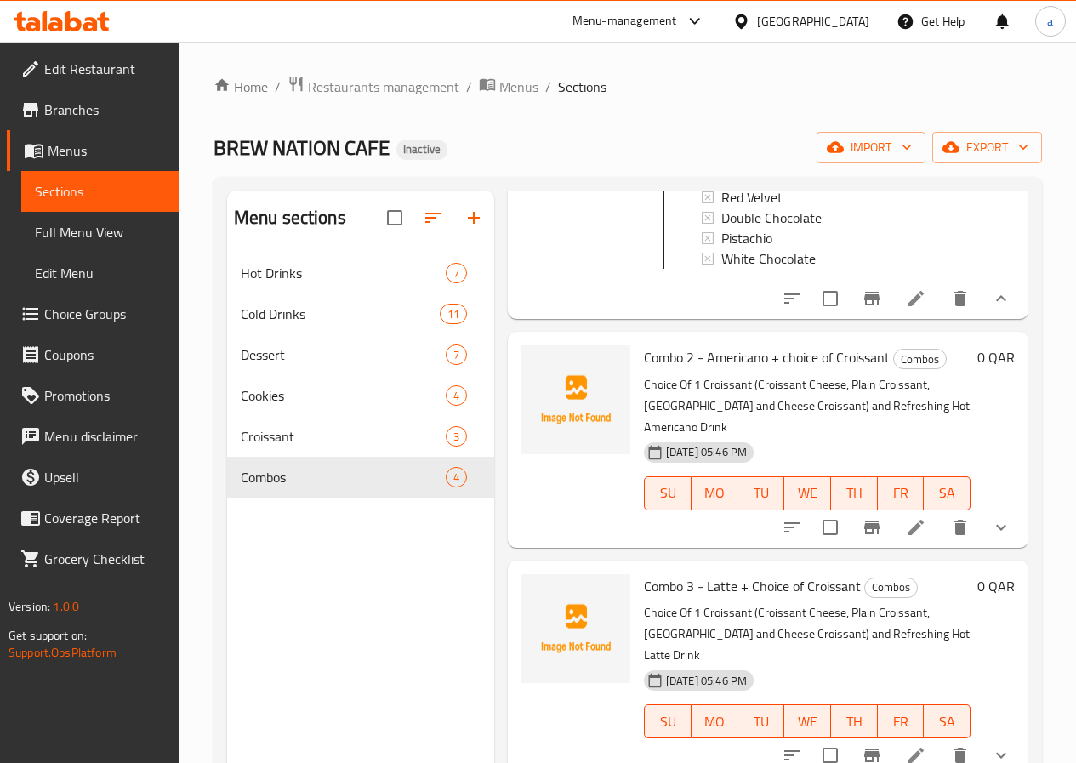
click at [998, 525] on button "show more" at bounding box center [1000, 527] width 41 height 41
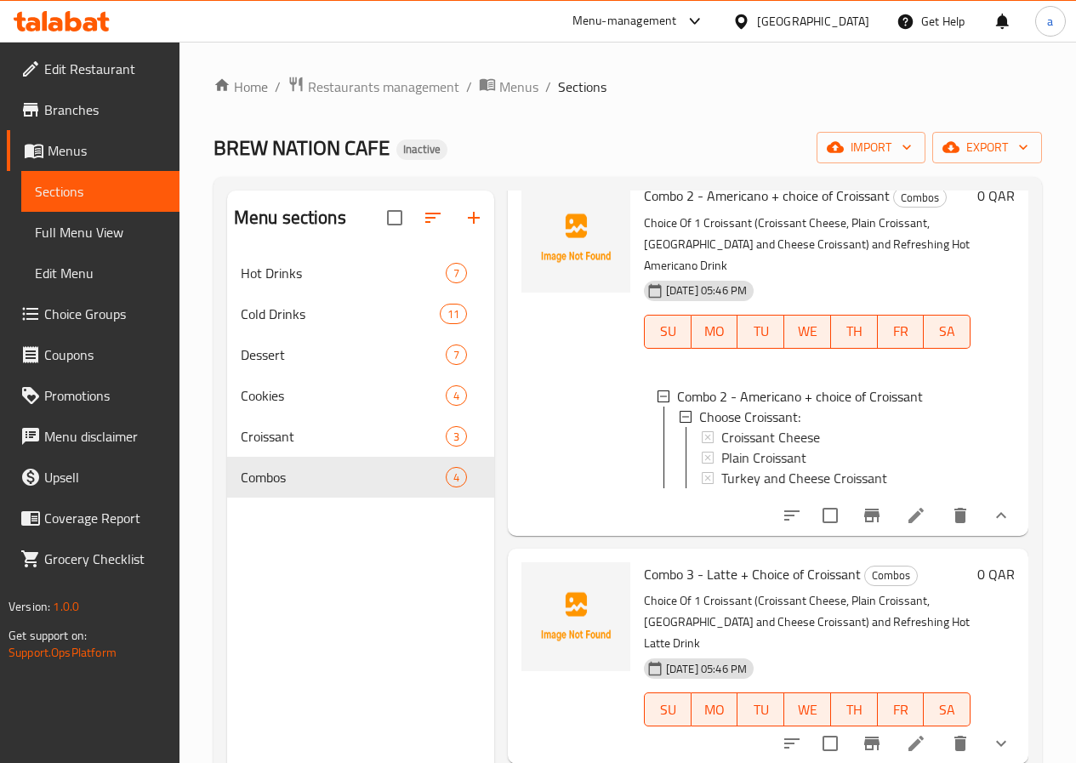
scroll to position [479, 0]
click at [1047, 453] on div "Home / Restaurants management / Menus / Sections BREW NATION CAFE Inactive impo…" at bounding box center [627, 521] width 896 height 959
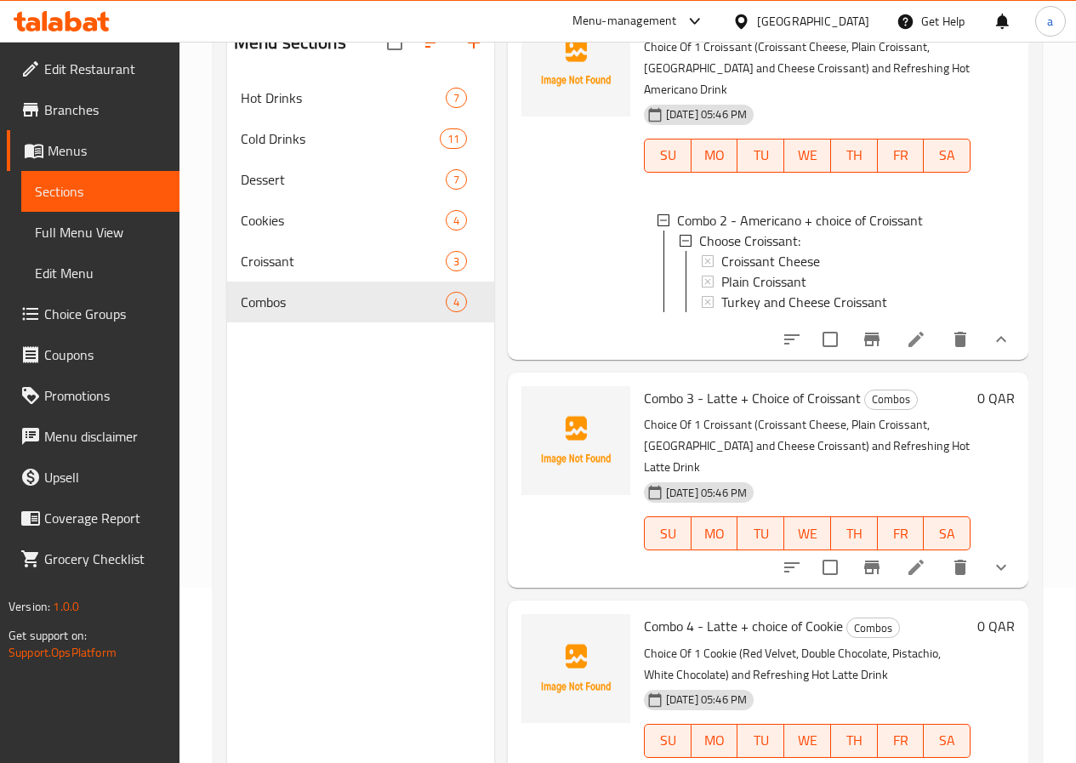
scroll to position [188, 0]
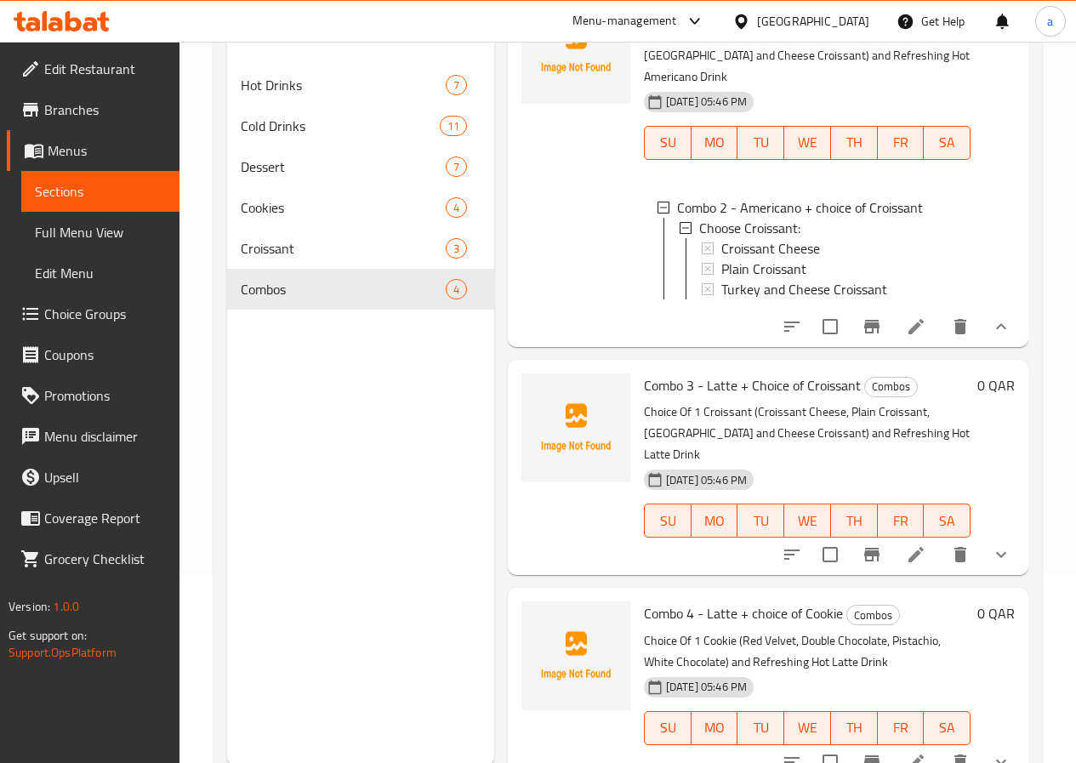
click at [990, 544] on icon "show more" at bounding box center [1000, 554] width 20 height 20
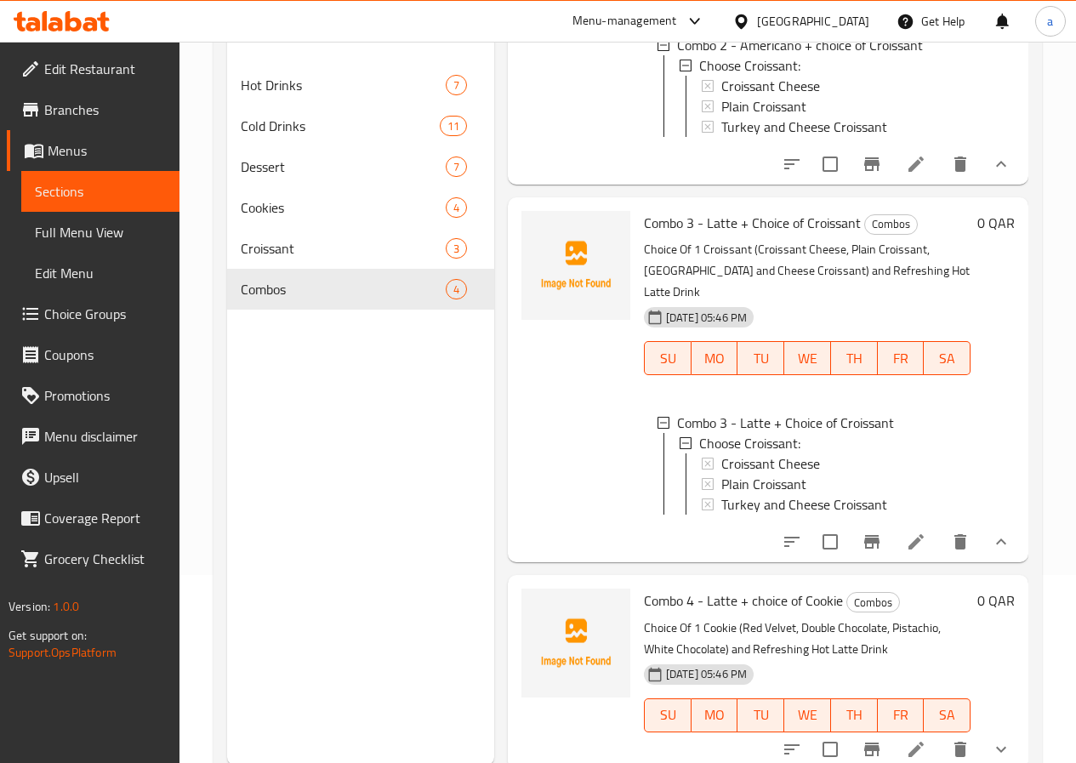
scroll to position [238, 0]
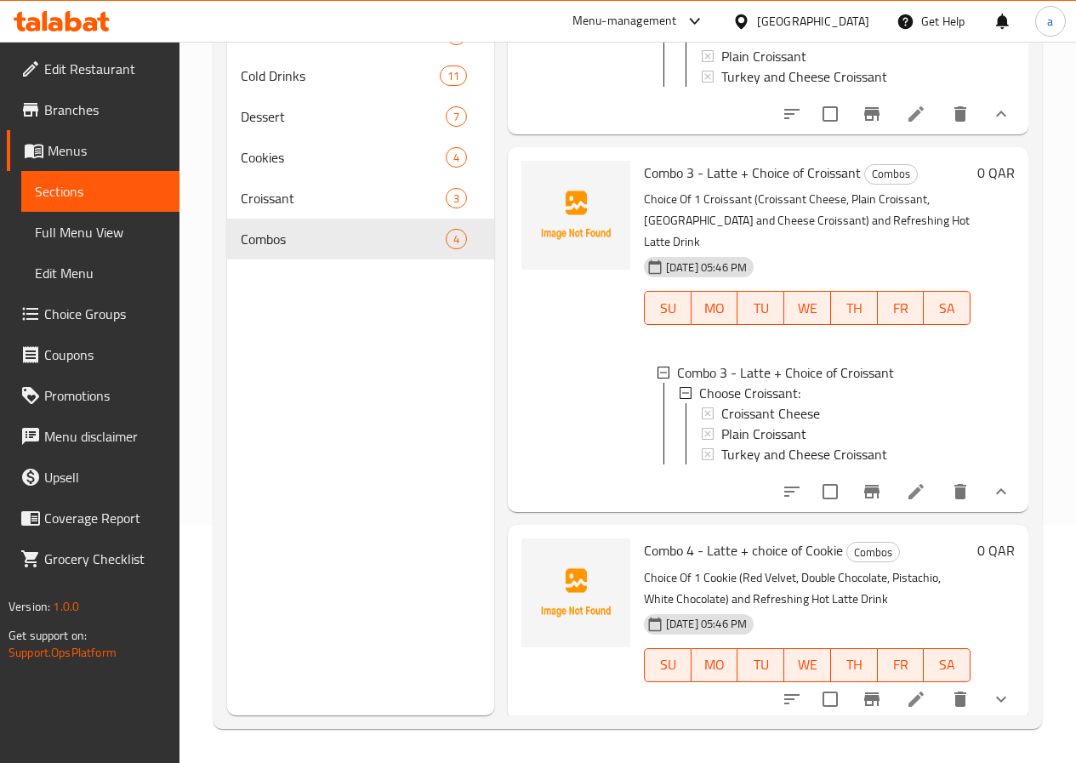
click at [1000, 707] on button "show more" at bounding box center [1000, 698] width 41 height 41
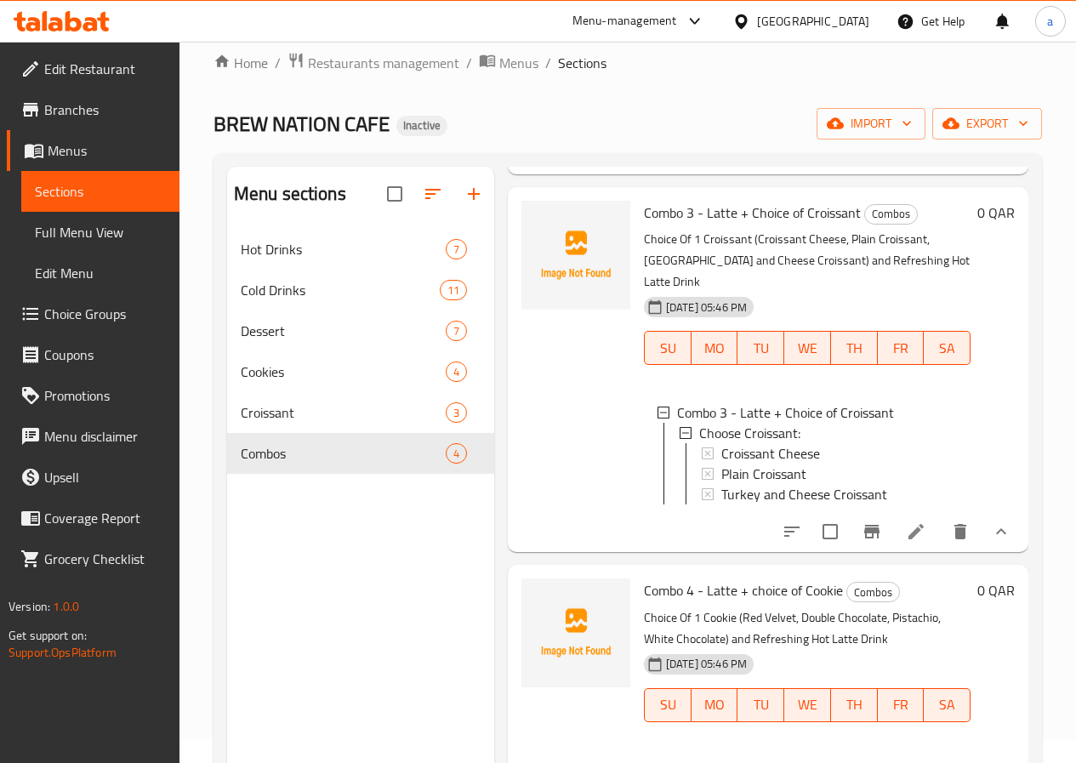
scroll to position [0, 0]
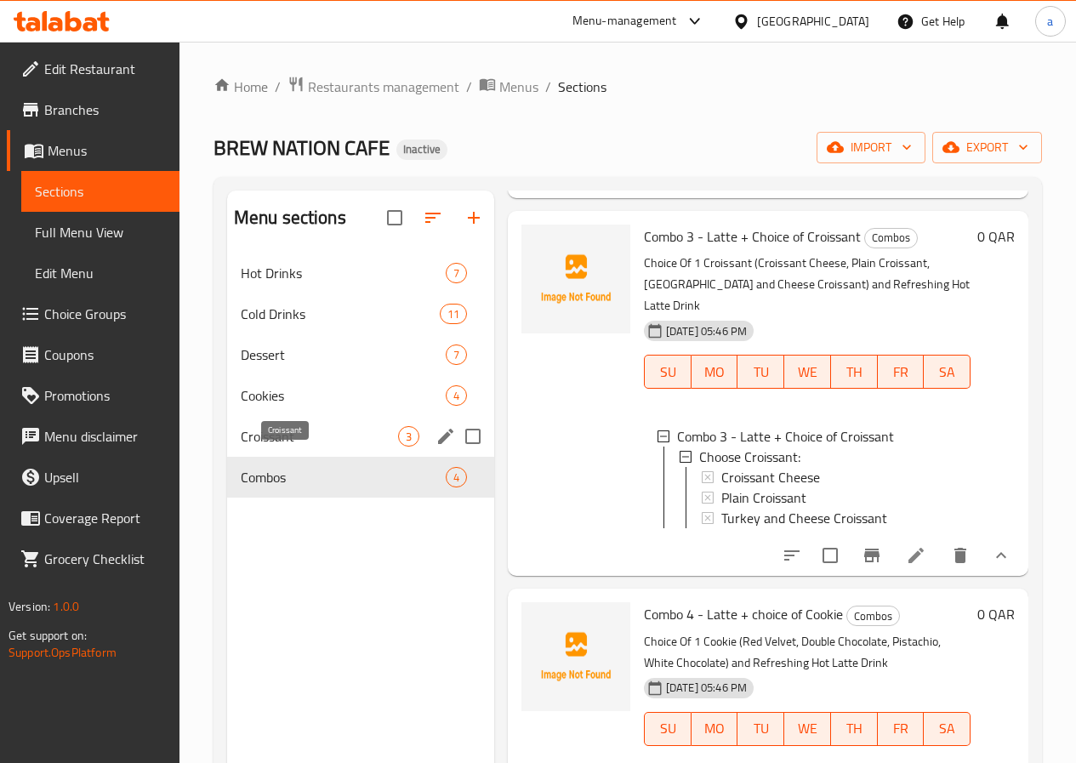
click at [290, 446] on span "Croissant" at bounding box center [319, 436] width 157 height 20
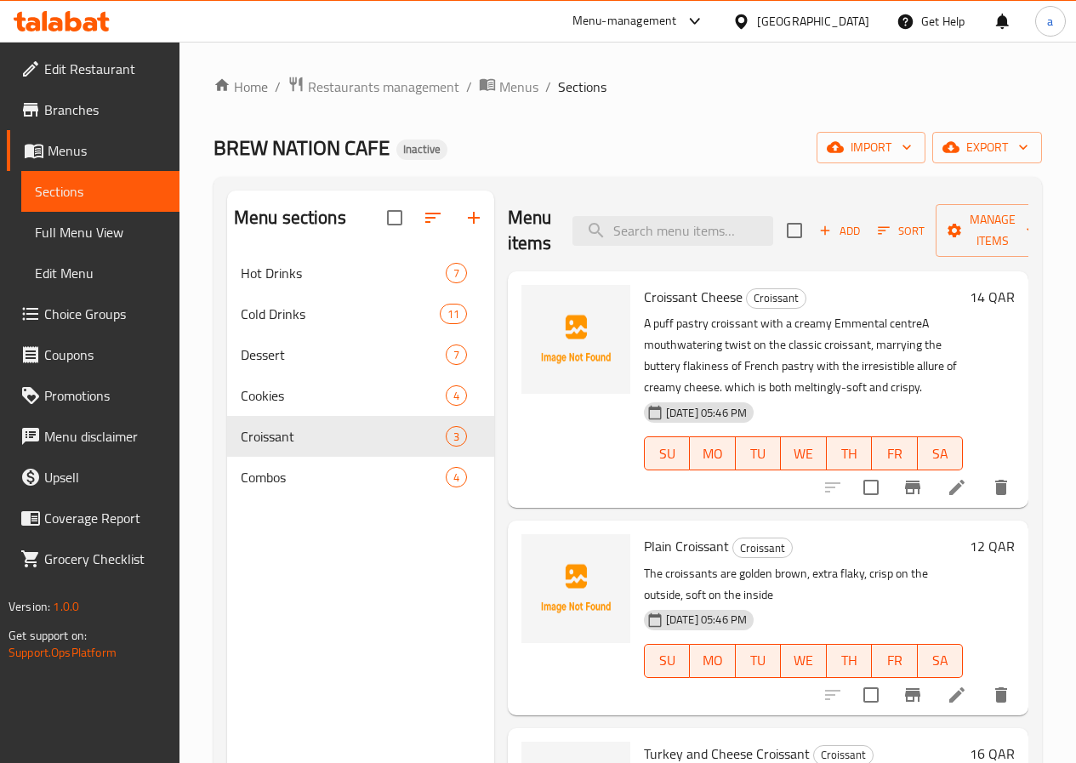
click at [94, 241] on span "Full Menu View" at bounding box center [100, 232] width 131 height 20
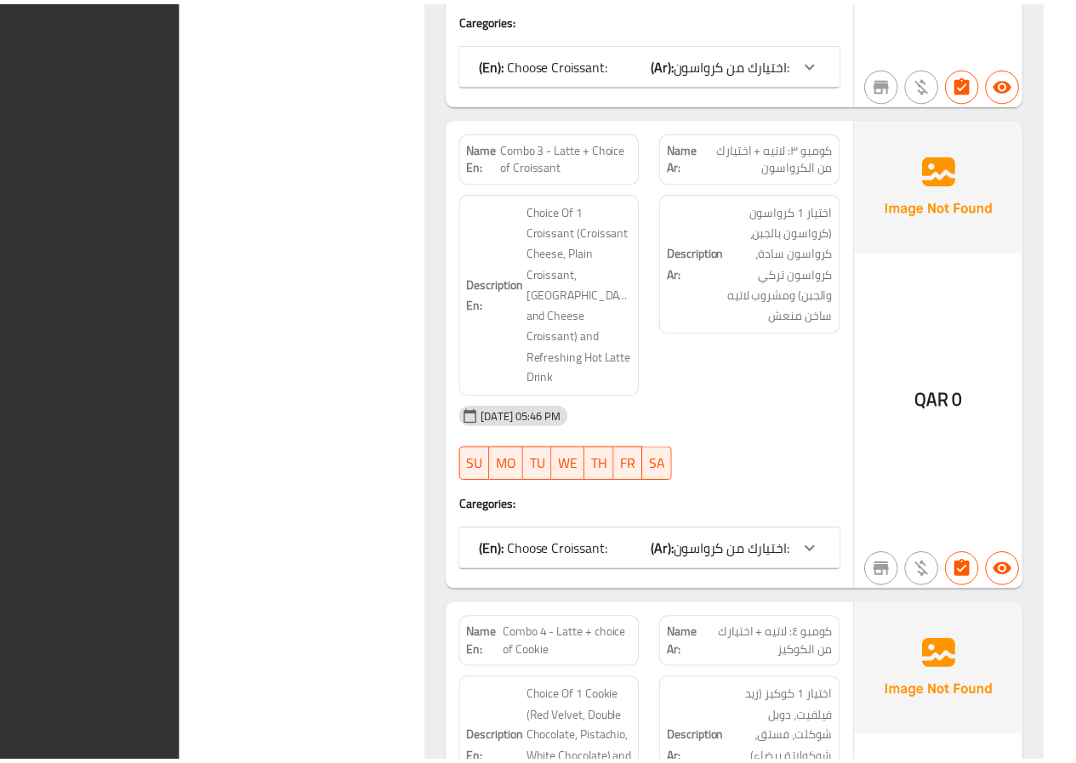
scroll to position [12621, 0]
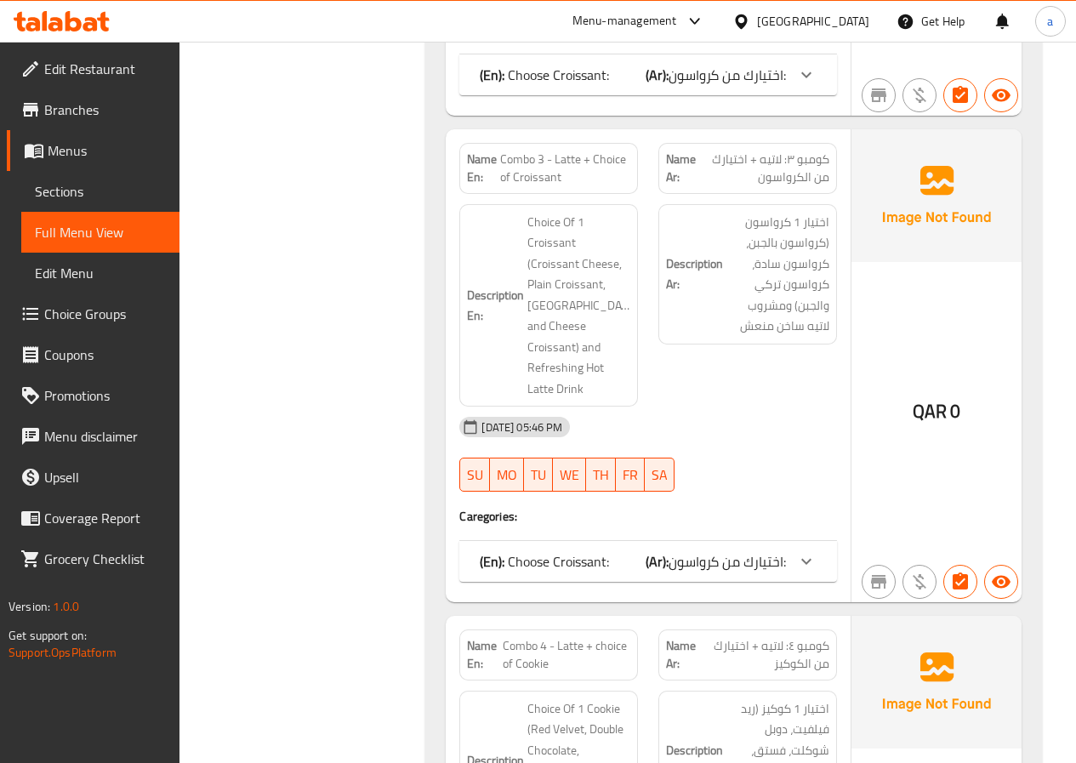
click at [69, 201] on span "Sections" at bounding box center [100, 191] width 131 height 20
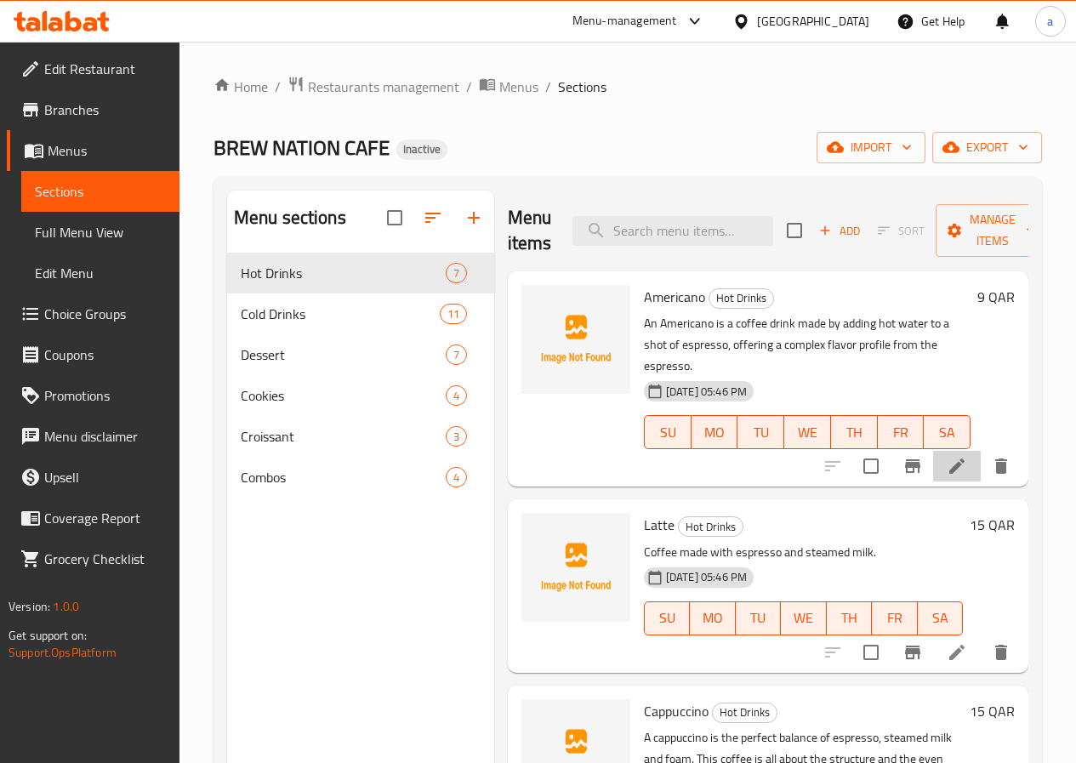
click at [951, 451] on li at bounding box center [957, 466] width 48 height 31
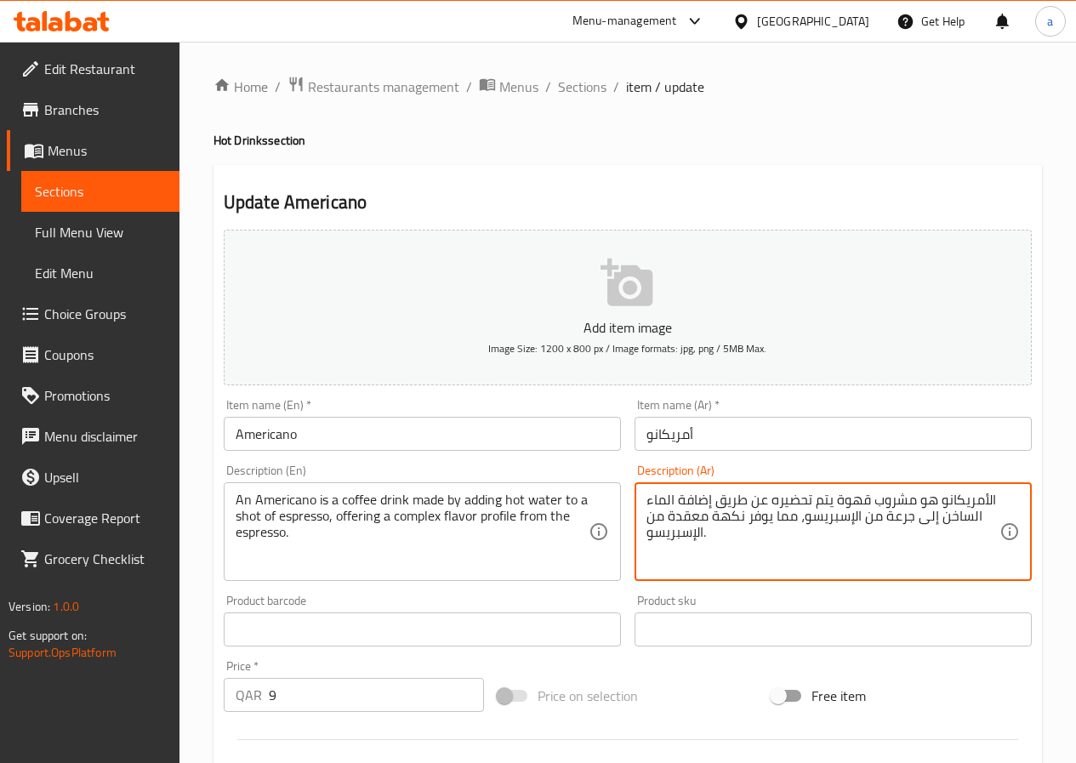
click at [894, 514] on textarea "الأمريكانو هو مشروب قهوة يتم تحضيره عن طريق إضافة الماء الساخن إلى جرعة من الإس…" at bounding box center [822, 531] width 353 height 81
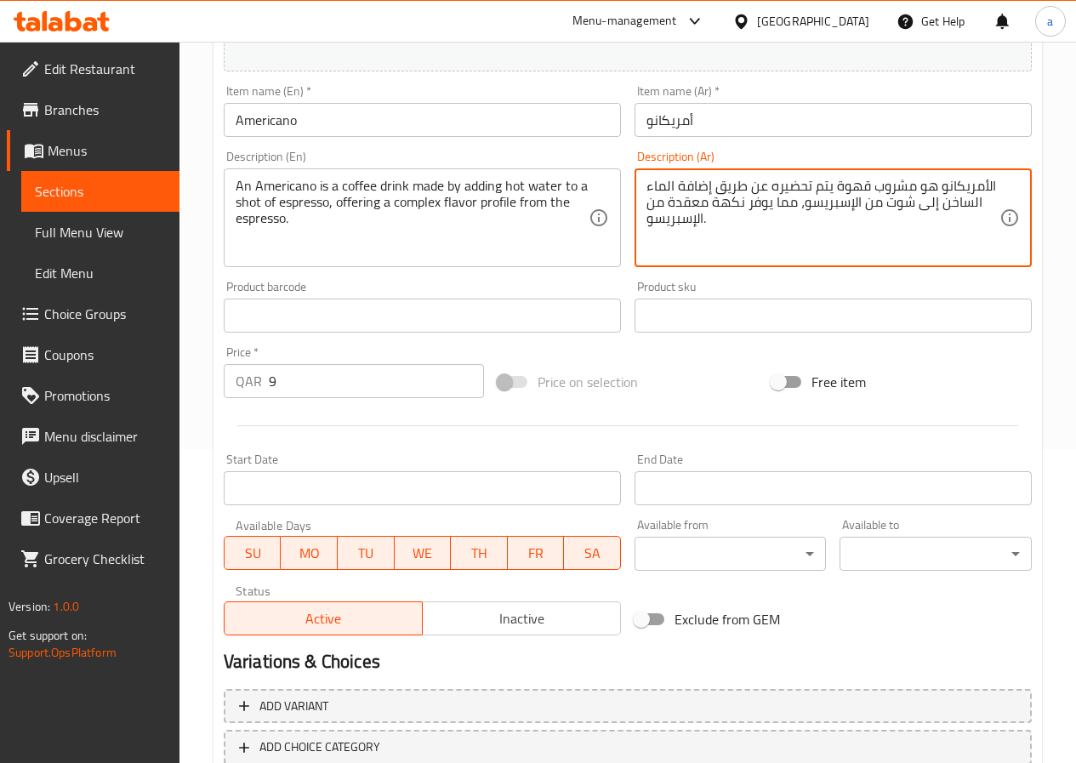
scroll to position [425, 0]
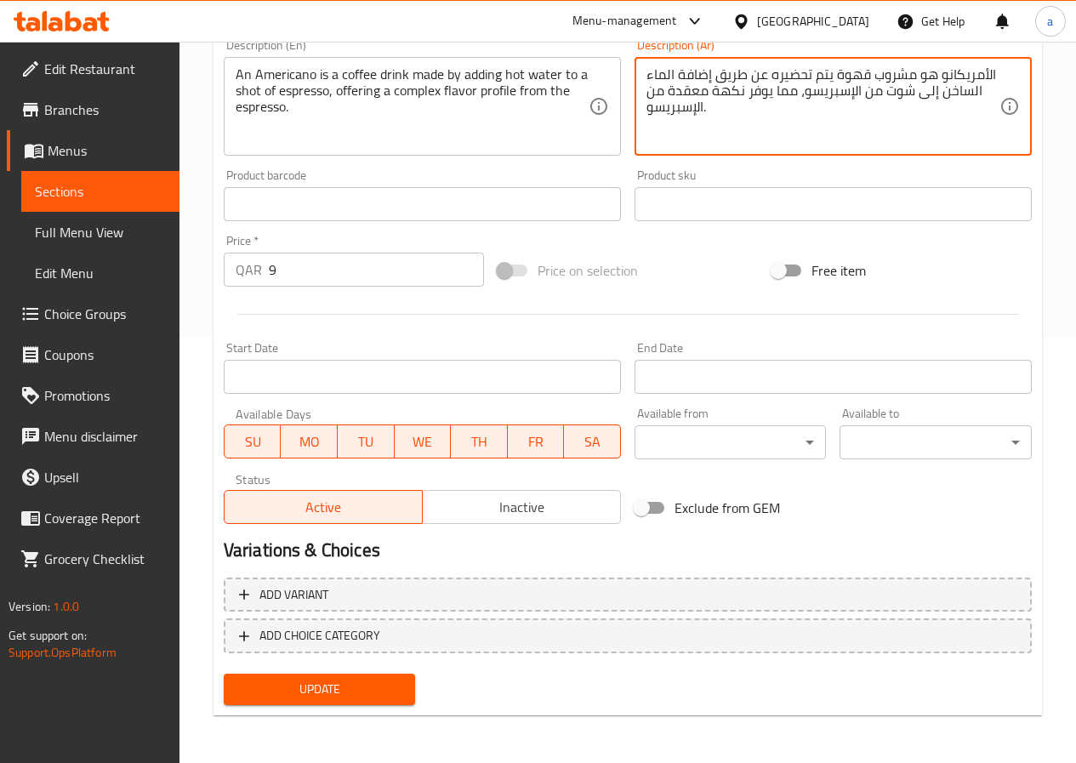
type textarea "الأمريكانو هو مشروب قهوة يتم تحضيره عن طريق إضافة الماء الساخن إلى شوت من الإسب…"
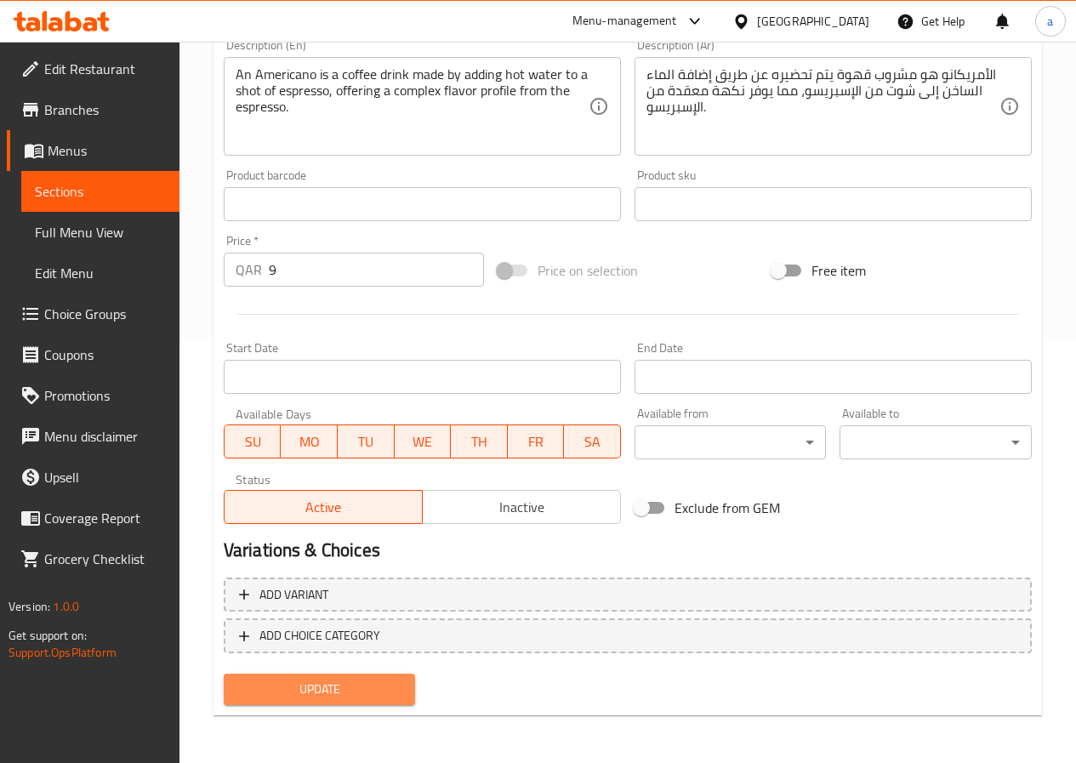
click at [355, 698] on span "Update" at bounding box center [319, 688] width 165 height 21
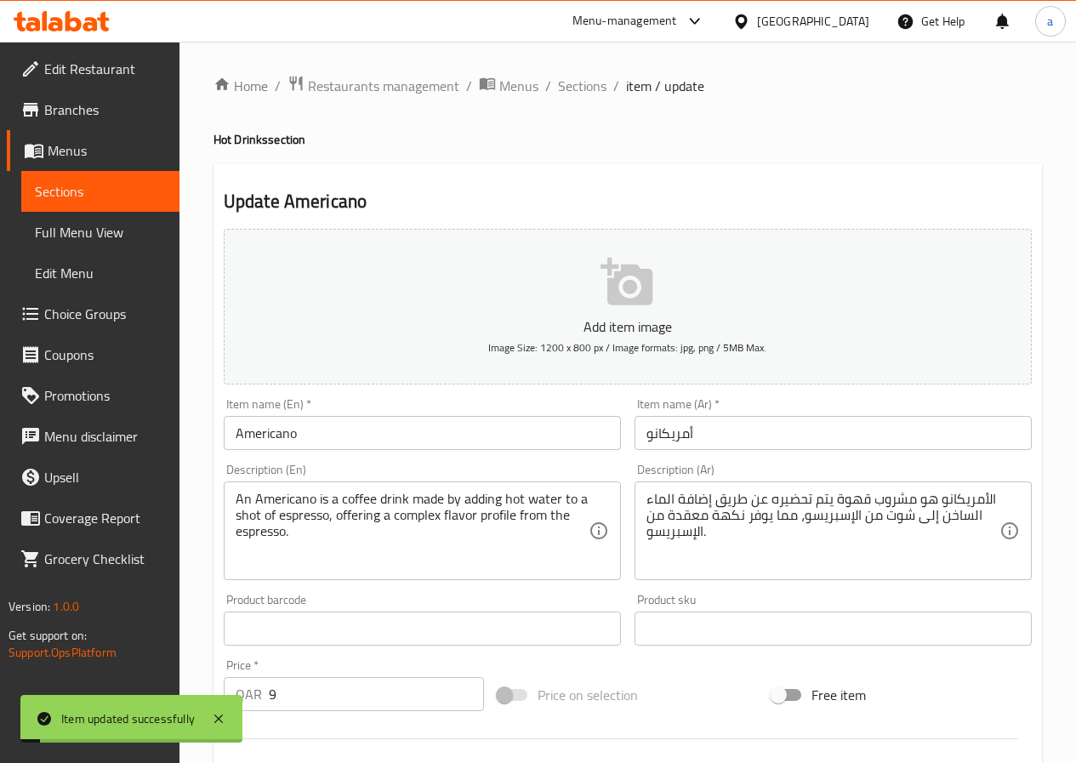
scroll to position [0, 0]
click at [592, 88] on span "Sections" at bounding box center [582, 87] width 48 height 20
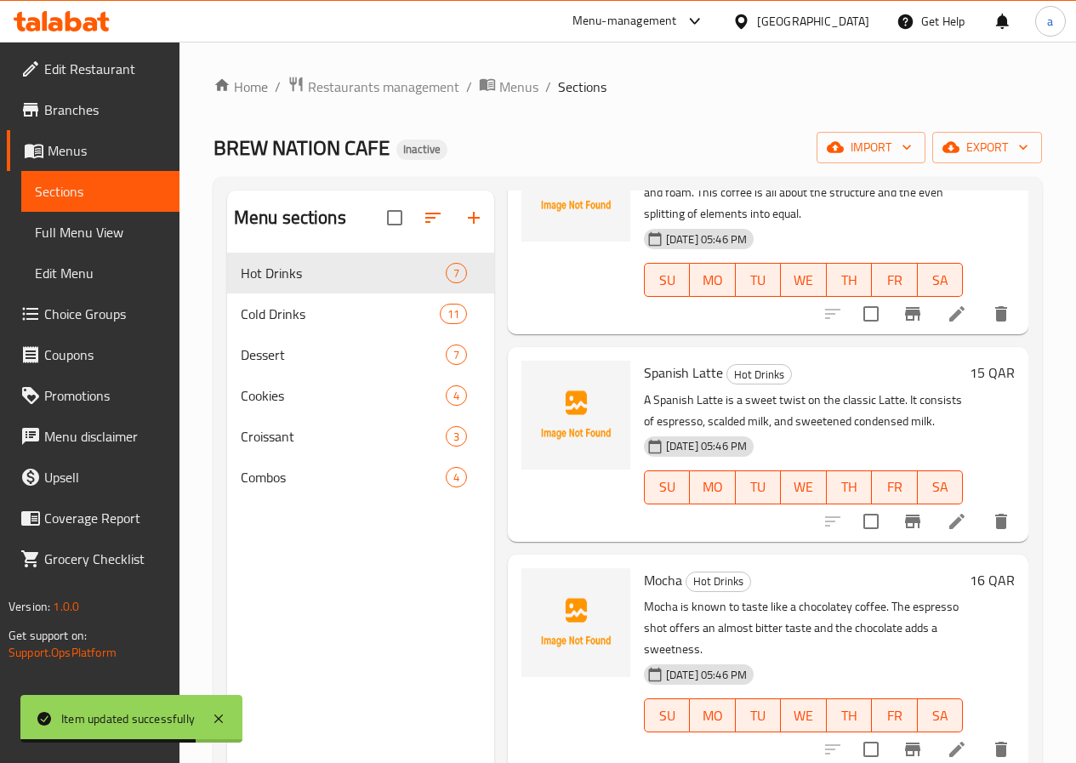
scroll to position [595, 0]
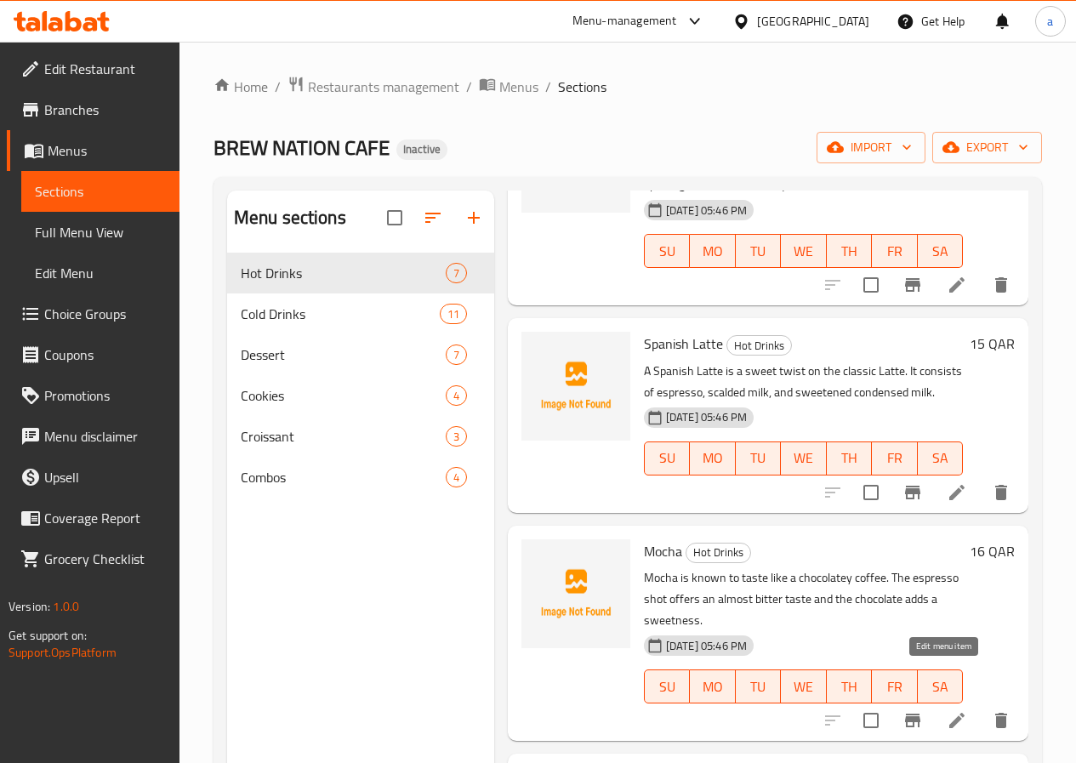
click at [946, 710] on icon at bounding box center [956, 720] width 20 height 20
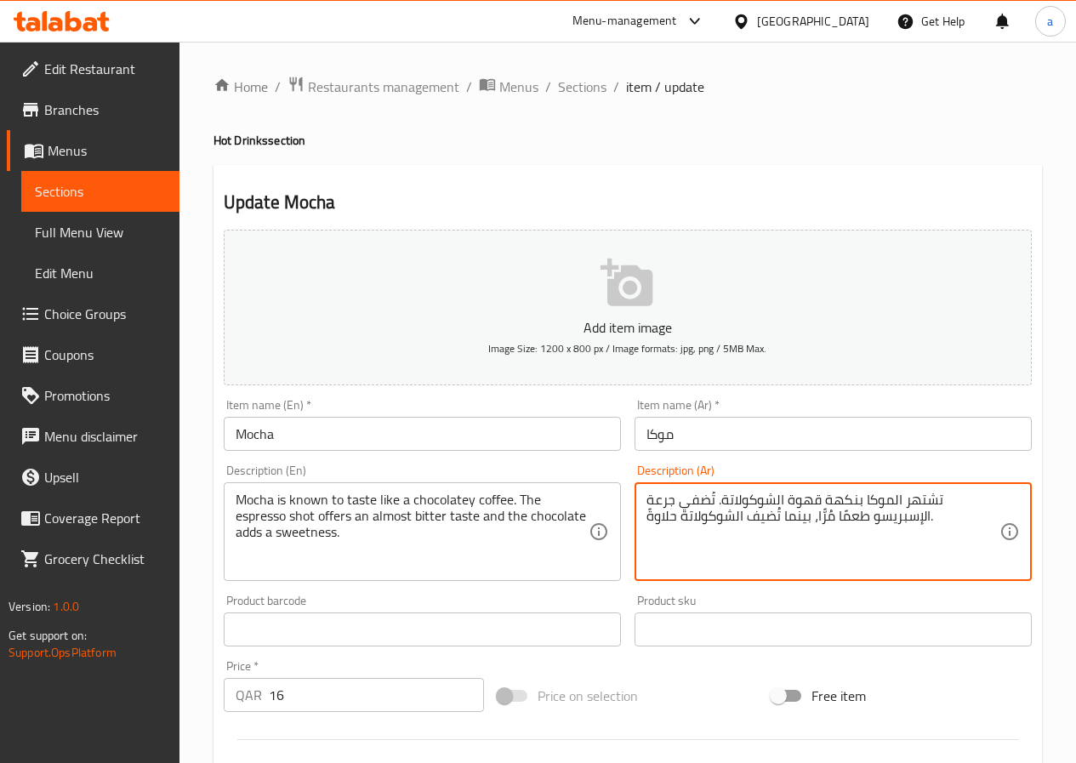
click at [656, 496] on textarea "تشتهر الموكا بنكهة قهوة الشوكولاتة. تُضفي جرعة الإسبريسو طعمًا مُرًّا، بينما تُ…" at bounding box center [822, 531] width 353 height 81
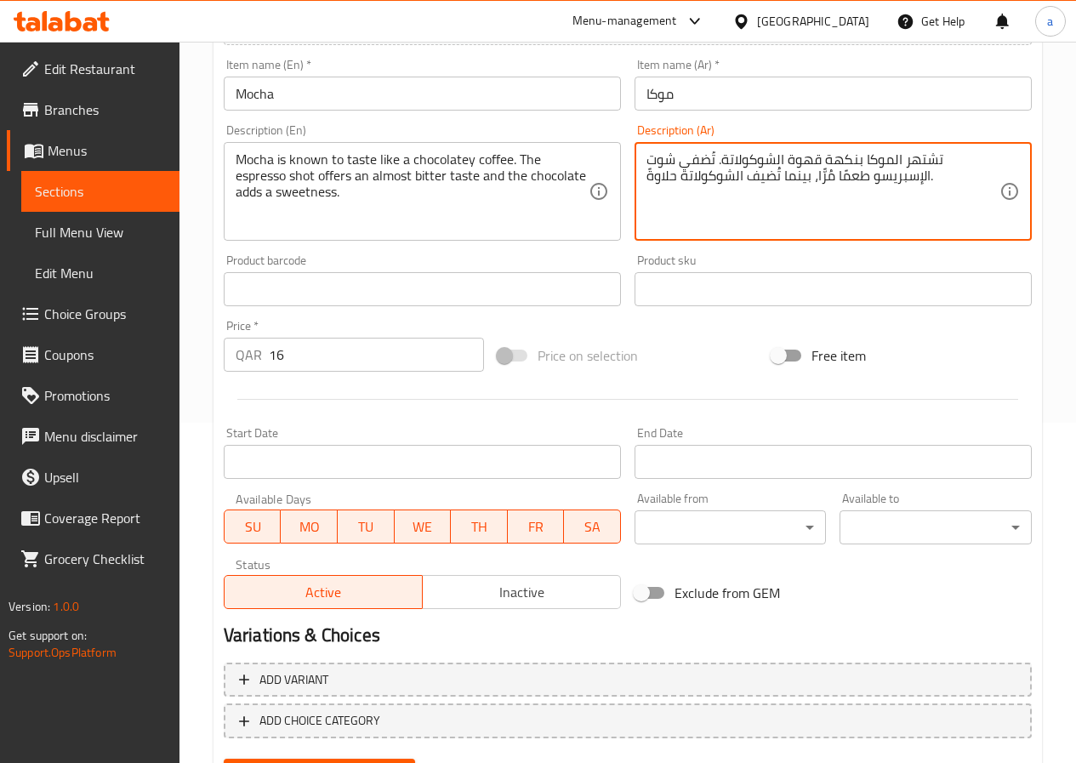
scroll to position [425, 0]
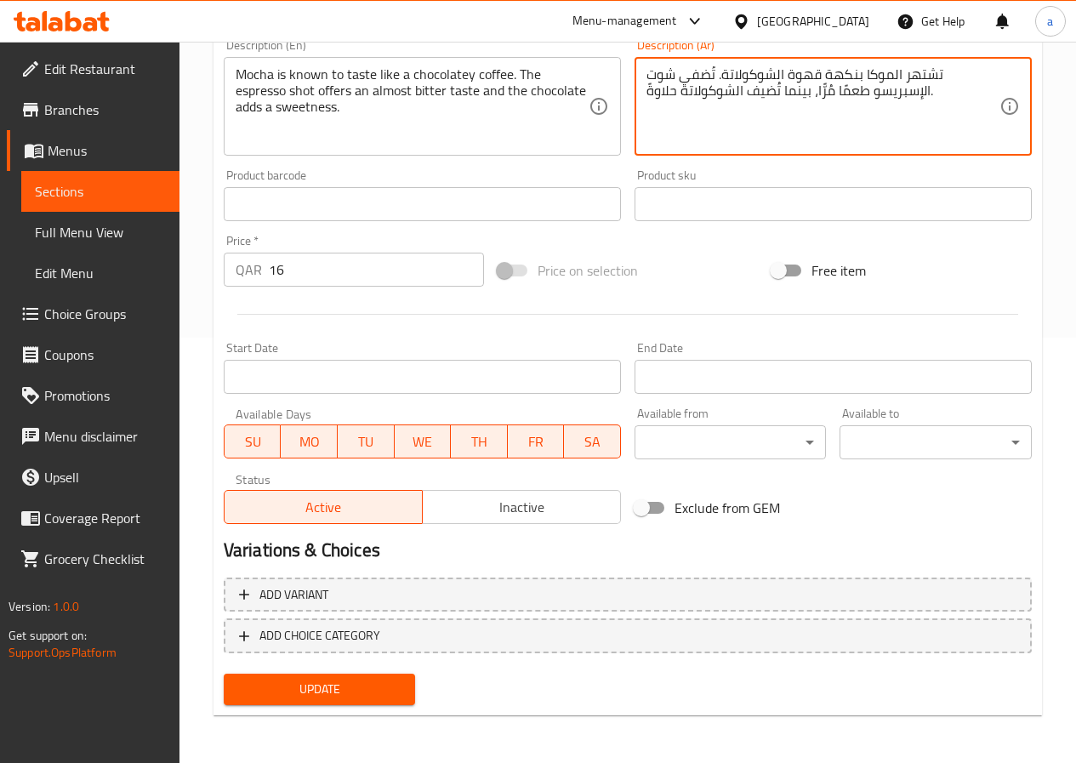
type textarea "تشتهر الموكا بنكهة قهوة الشوكولاتة. تُضفي شوت الإسبريسو طعمًا مُرًّا، بينما تُض…"
click at [338, 698] on span "Update" at bounding box center [319, 688] width 165 height 21
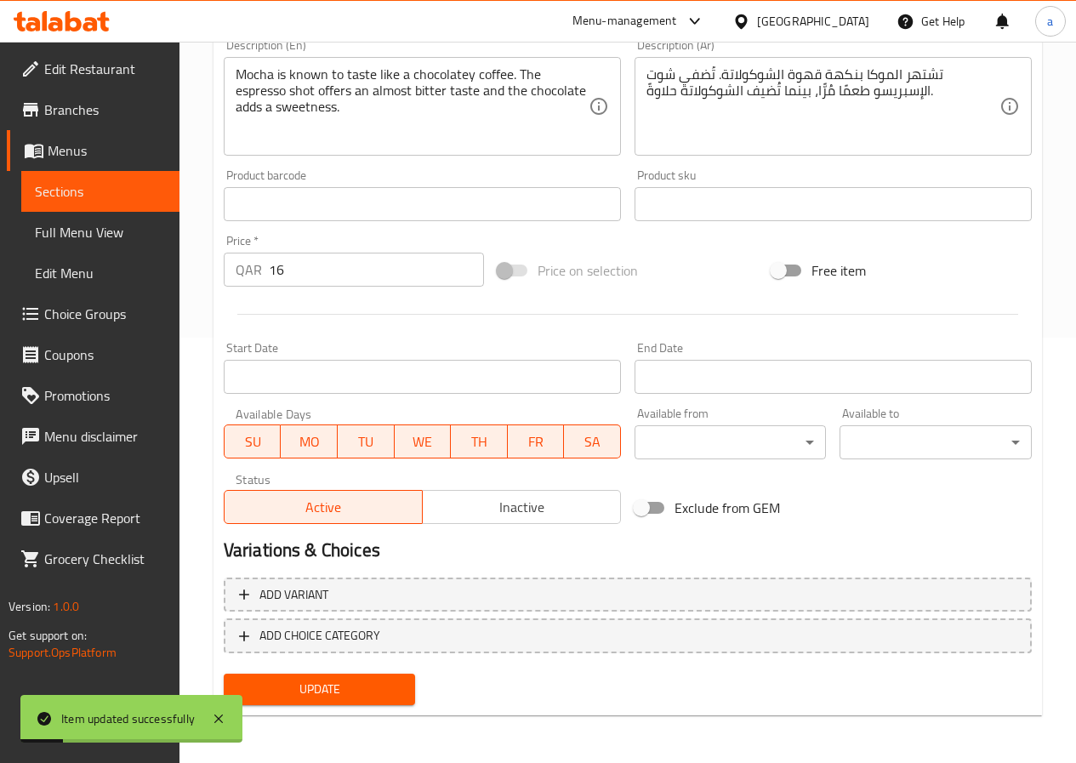
click at [117, 194] on span "Sections" at bounding box center [100, 191] width 131 height 20
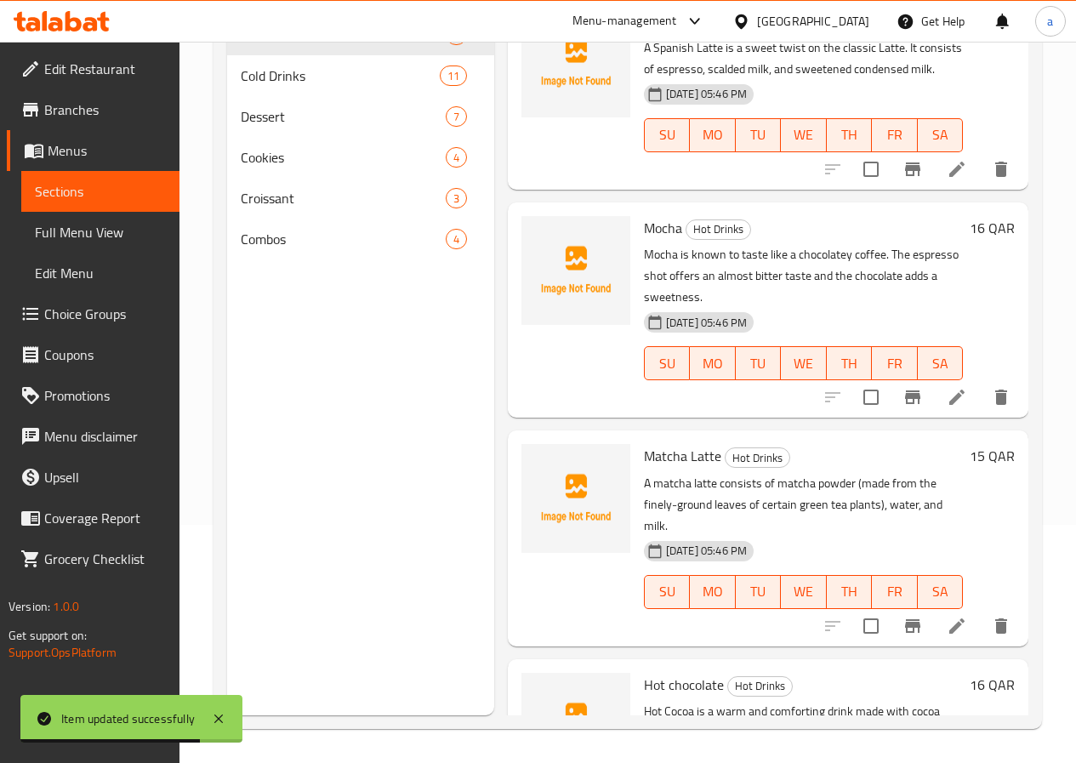
scroll to position [754, 0]
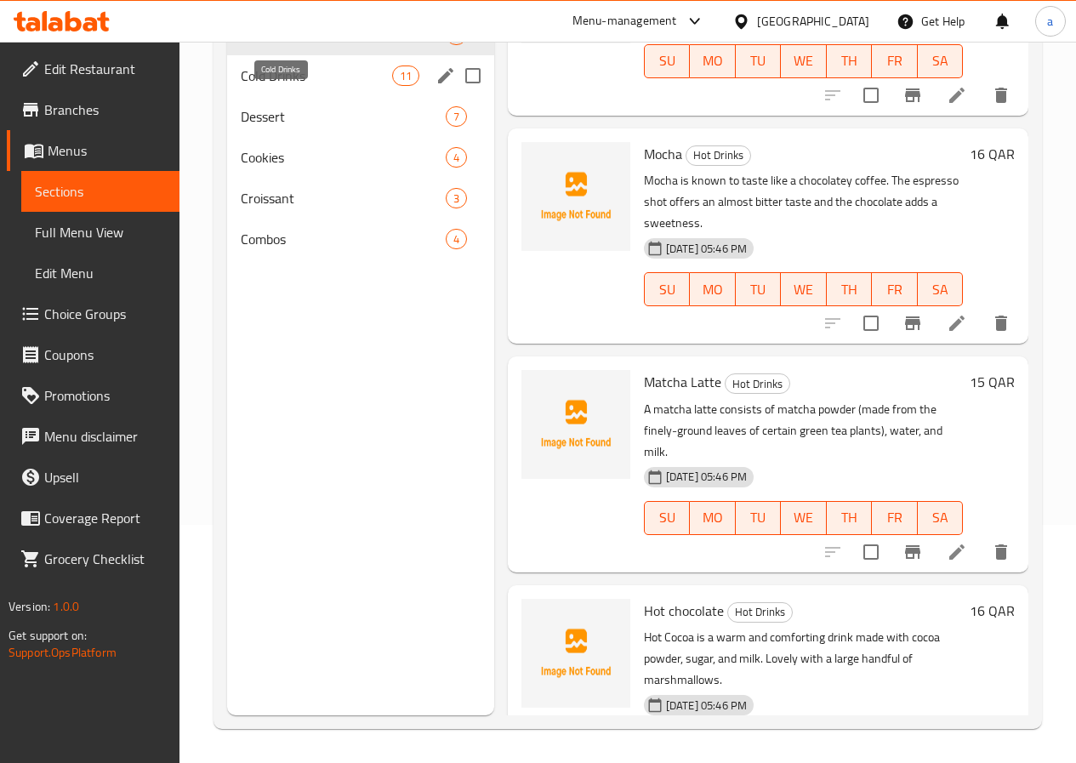
click at [254, 86] on span "Cold Drinks" at bounding box center [316, 75] width 151 height 20
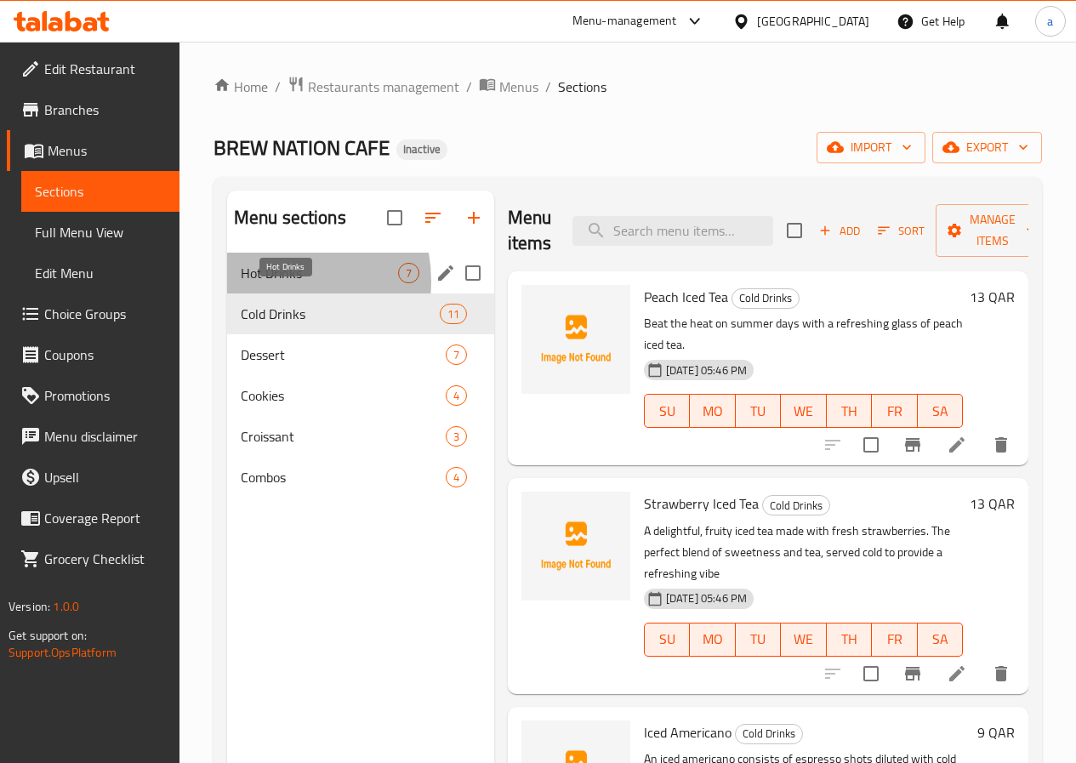
click at [278, 283] on span "Hot Drinks" at bounding box center [319, 273] width 157 height 20
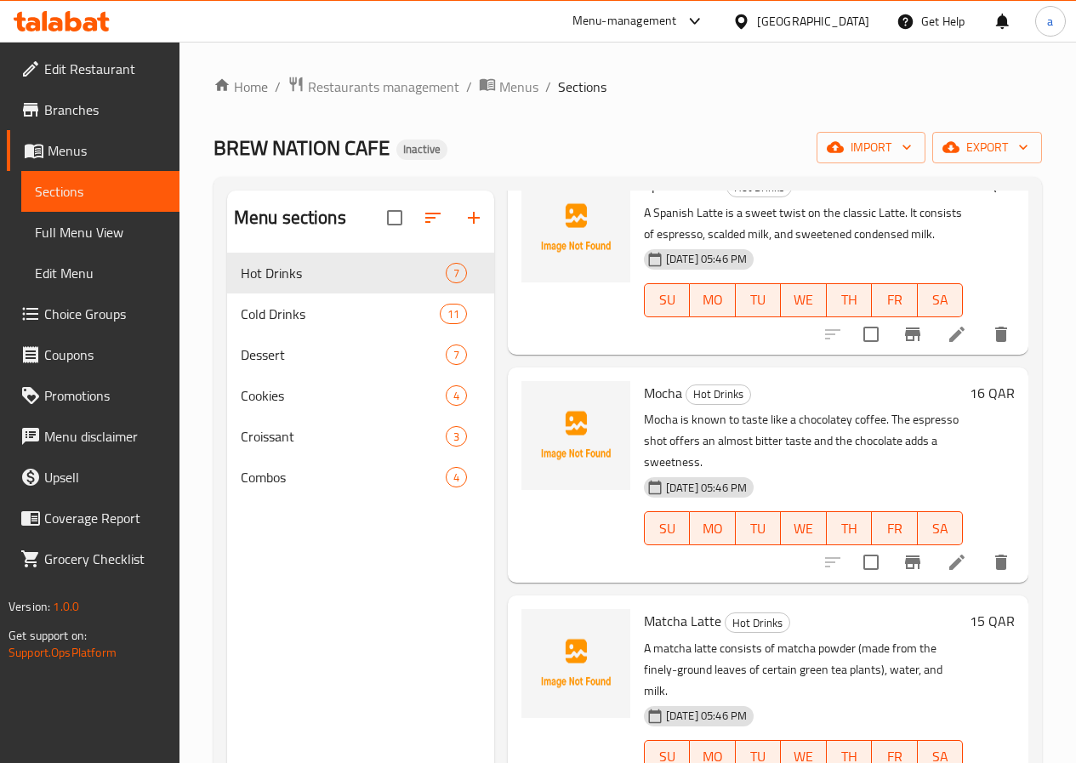
scroll to position [754, 0]
click at [946, 551] on icon at bounding box center [956, 561] width 20 height 20
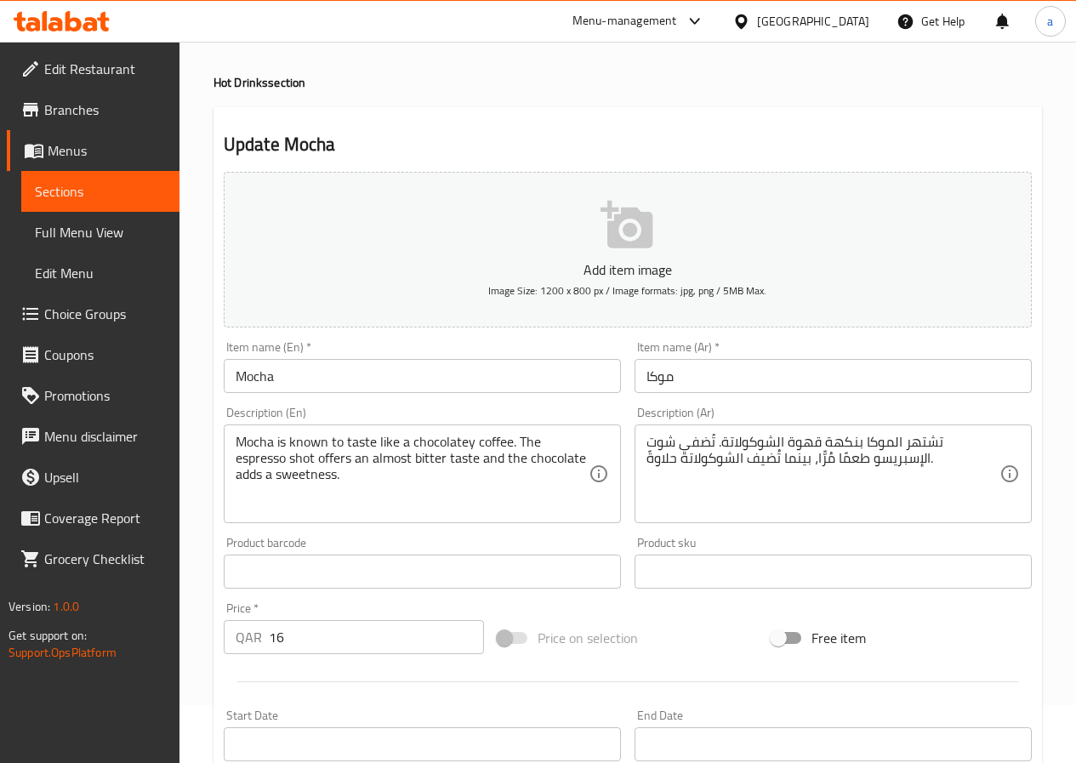
scroll to position [85, 0]
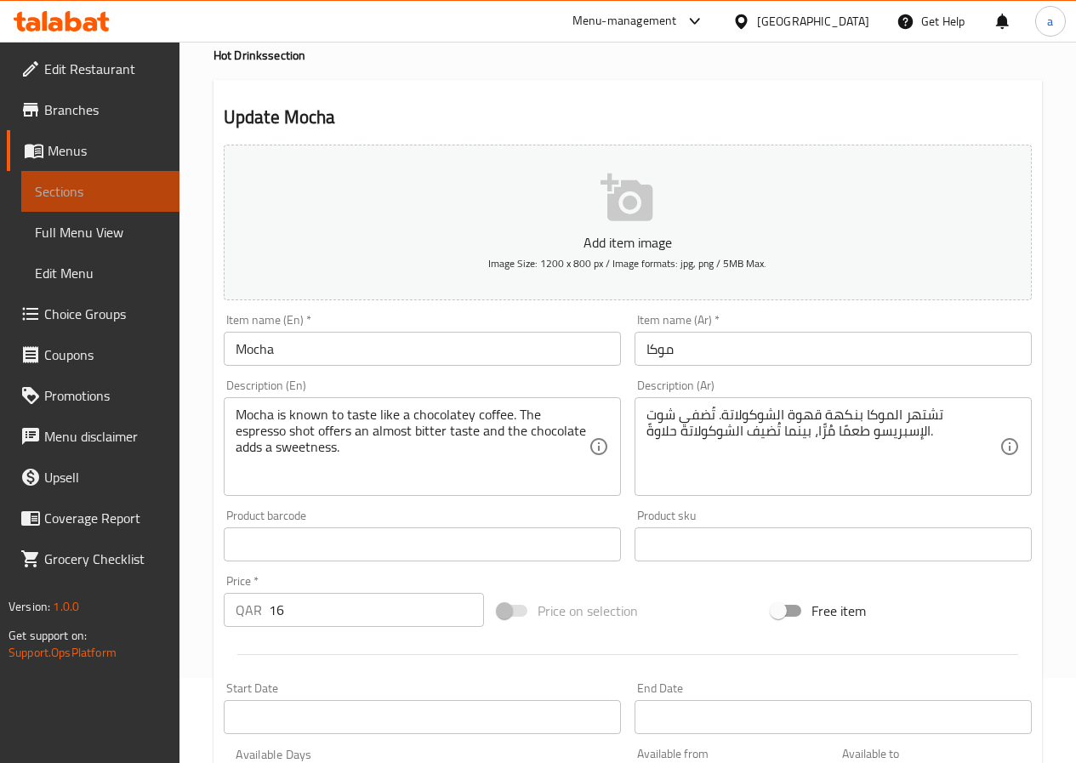
click at [102, 184] on span "Sections" at bounding box center [100, 191] width 131 height 20
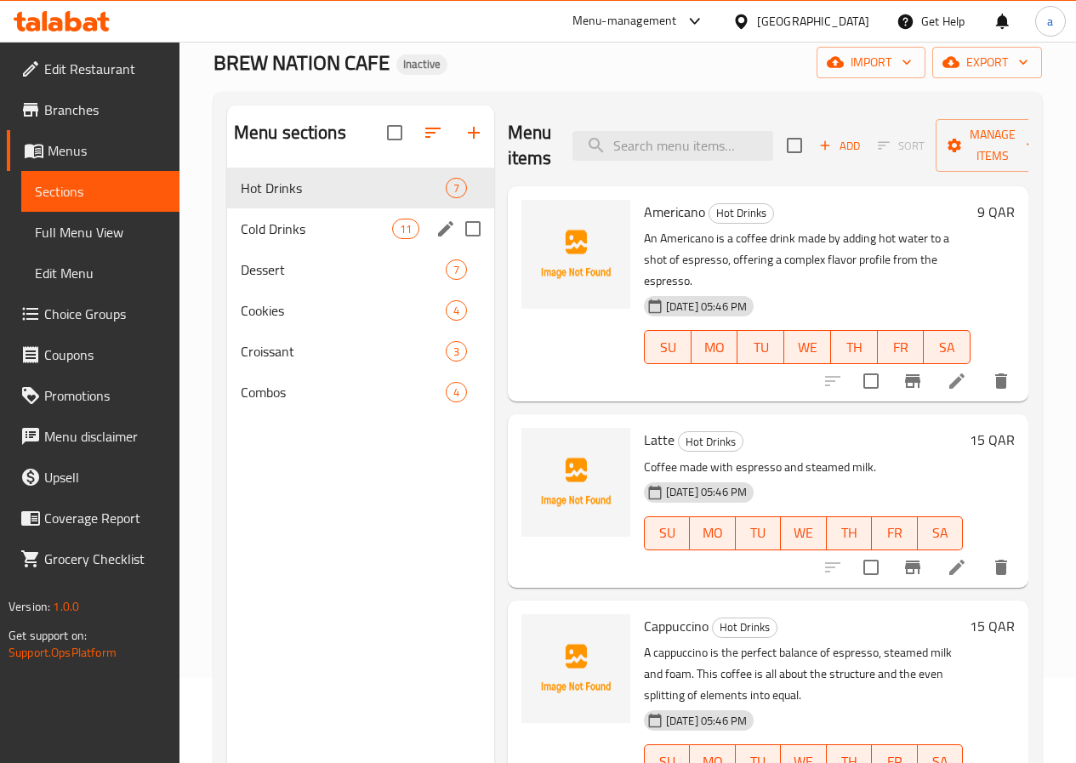
click at [319, 242] on div "Cold Drinks 11" at bounding box center [360, 228] width 267 height 41
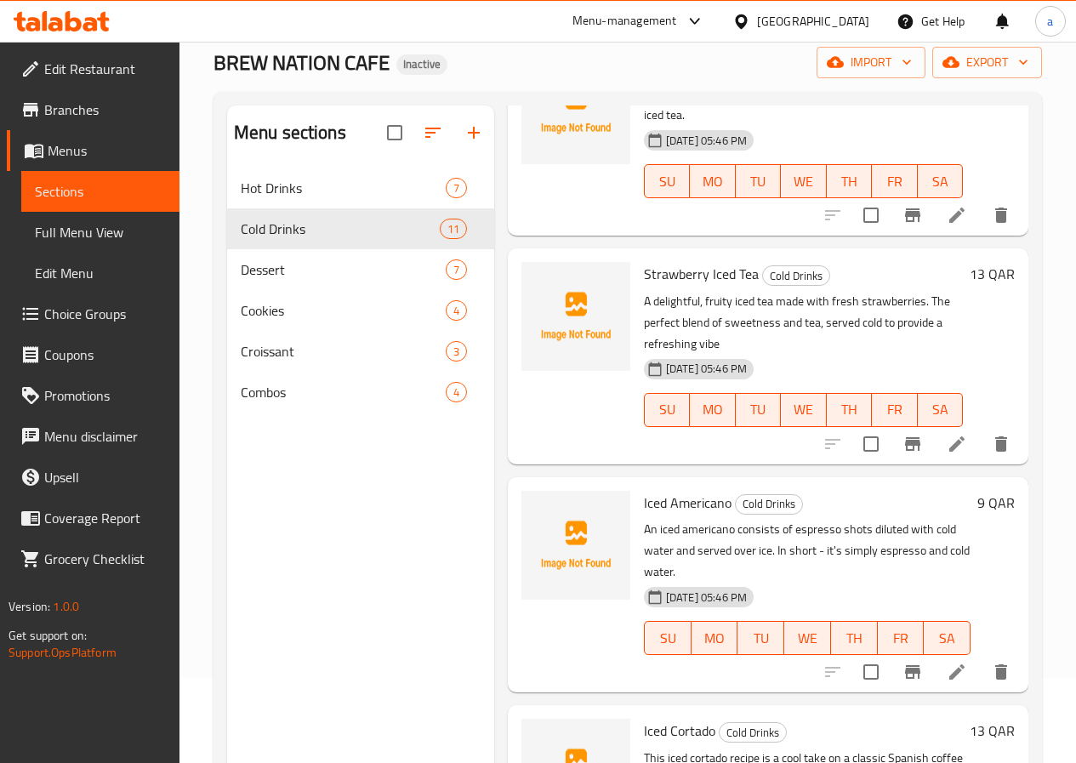
scroll to position [170, 0]
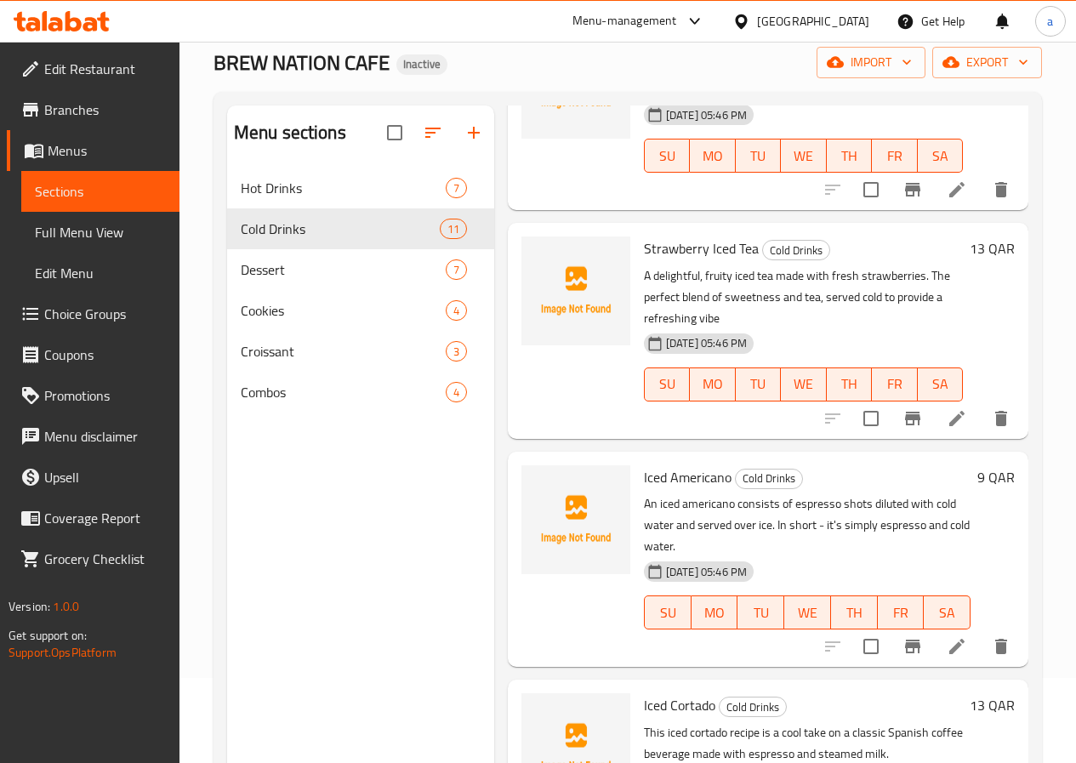
click at [949, 639] on icon at bounding box center [956, 646] width 15 height 15
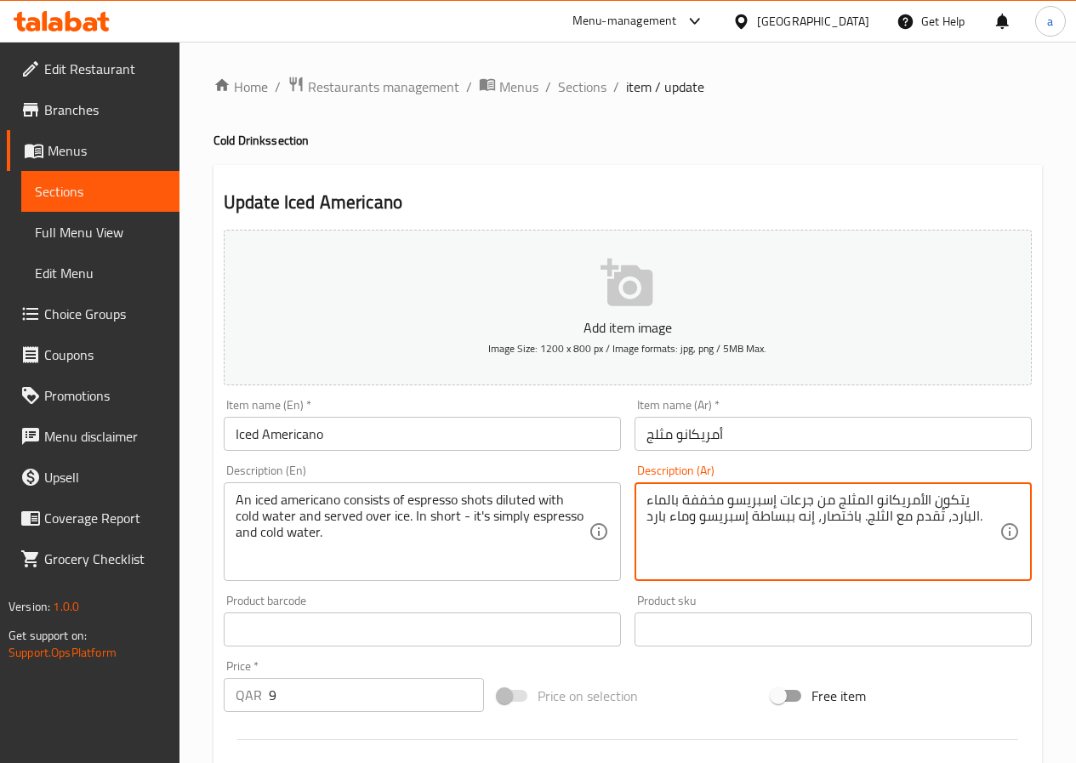
click at [800, 499] on textarea "يتكون الأمريكانو المثلج من جرعات إسبريسو مخففة بالماء البارد، تُقدم مع الثلج. ب…" at bounding box center [822, 531] width 353 height 81
click at [788, 555] on textarea "يتكون الأمريكانو المثلج من شوت إسبريسو مخففة بالماء البارد، تُقدم مع الثلج. باخ…" at bounding box center [822, 531] width 353 height 81
type textarea "يتكون الأمريكانو المثلج من شوت إسبريسو مخففة بالماء البارد، تُقدم مع الثلج. باخ…"
click at [90, 198] on span "Sections" at bounding box center [100, 191] width 131 height 20
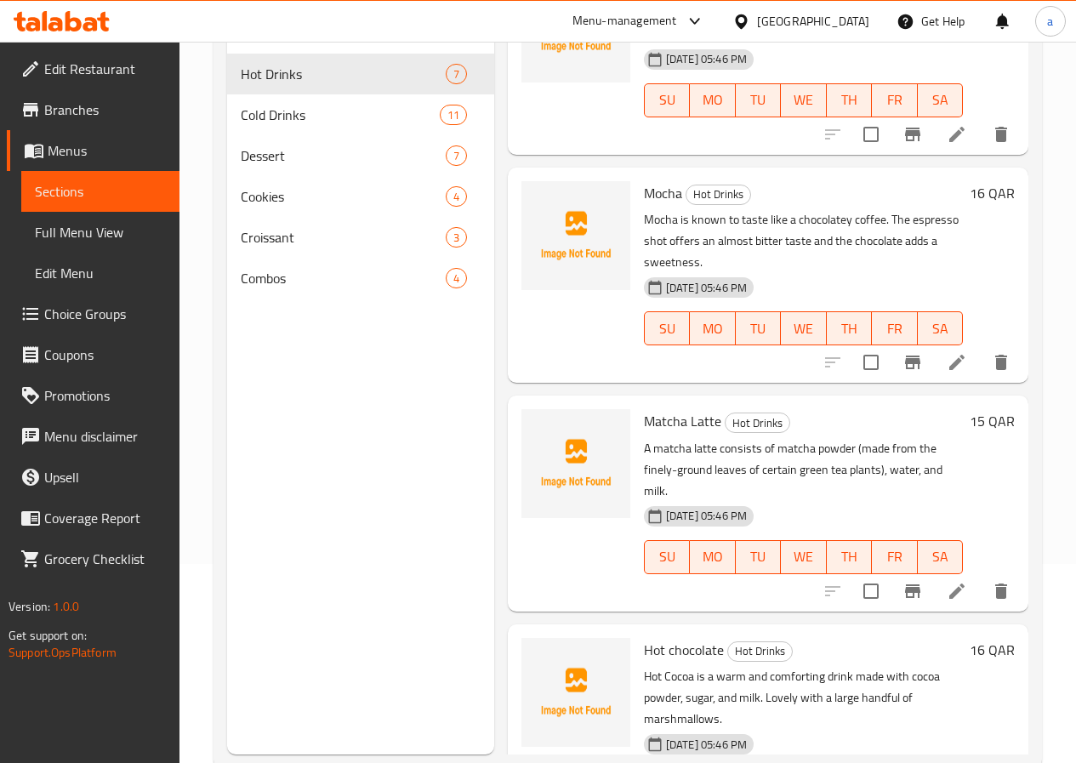
scroll to position [238, 0]
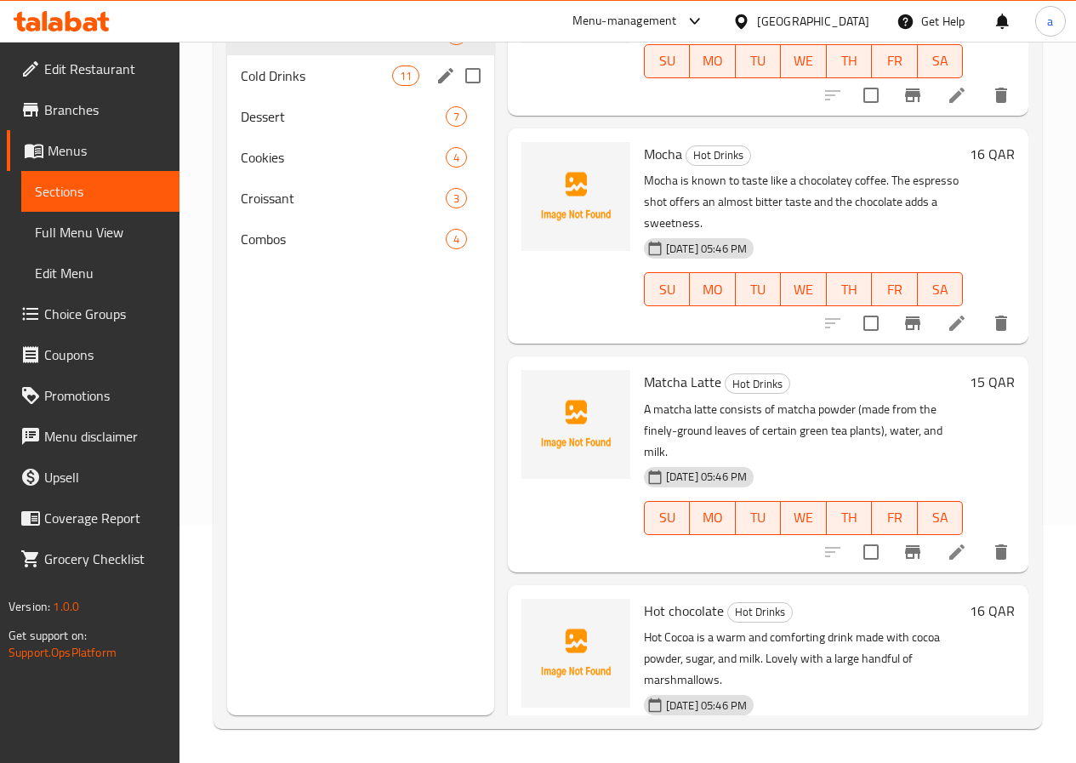
click at [292, 87] on div "Cold Drinks 11" at bounding box center [360, 75] width 267 height 41
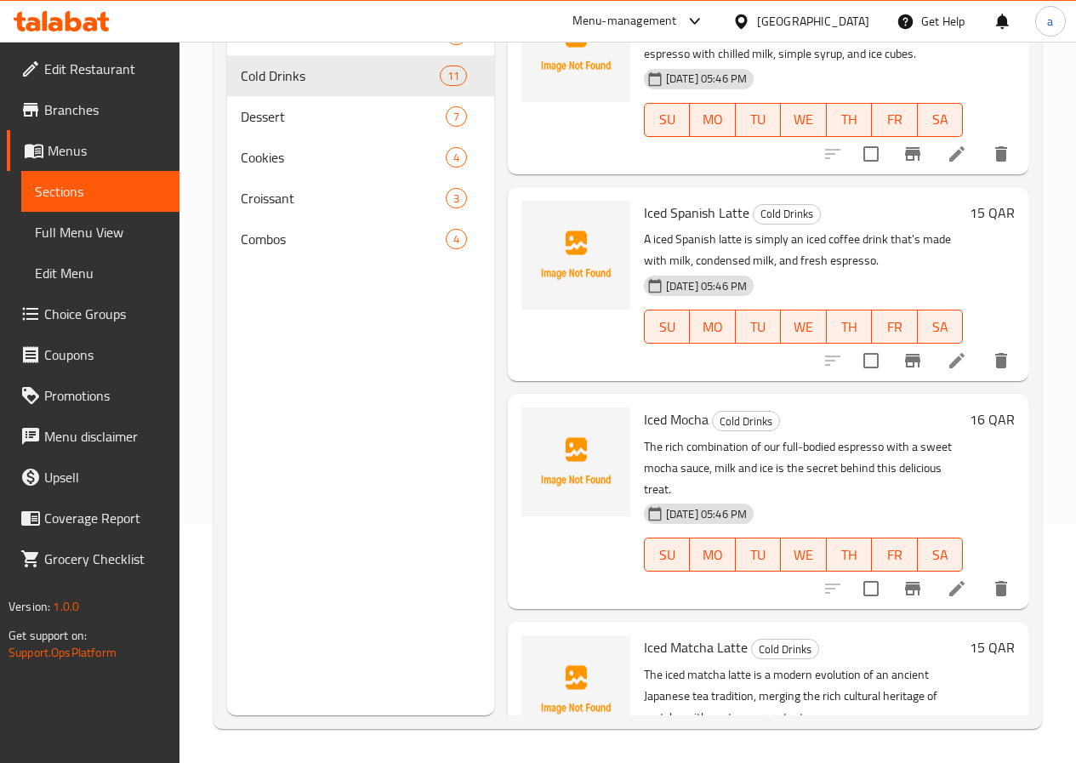
scroll to position [1179, 0]
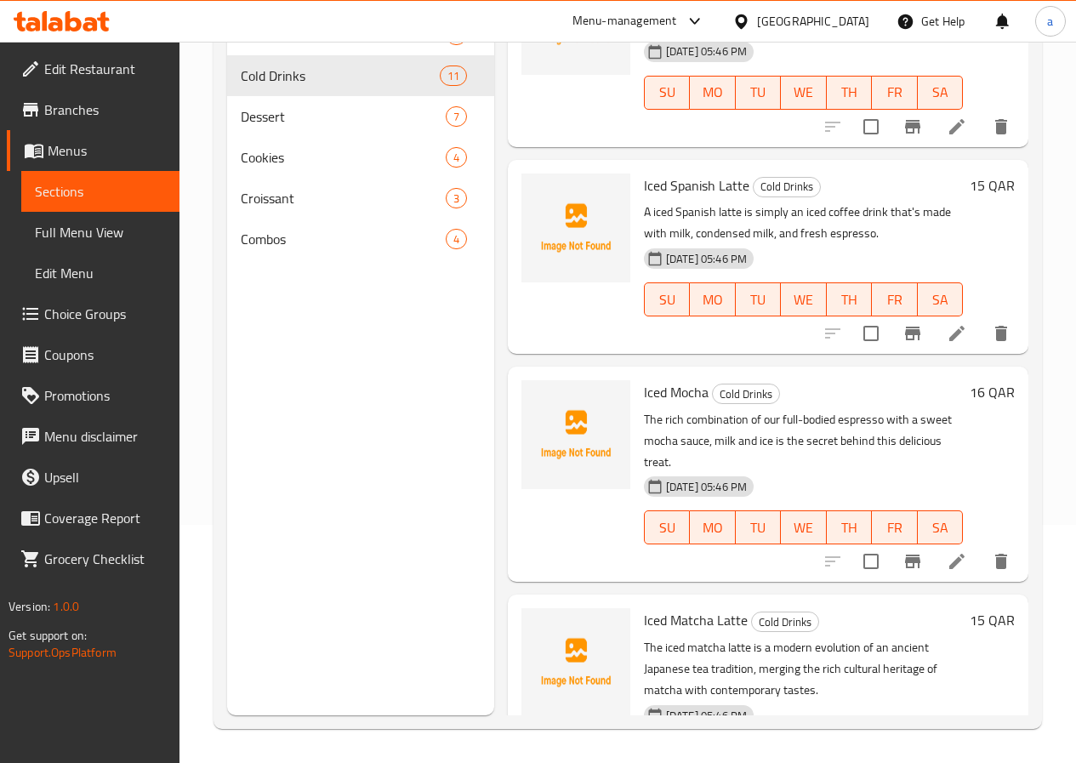
click at [948, 551] on icon at bounding box center [956, 561] width 20 height 20
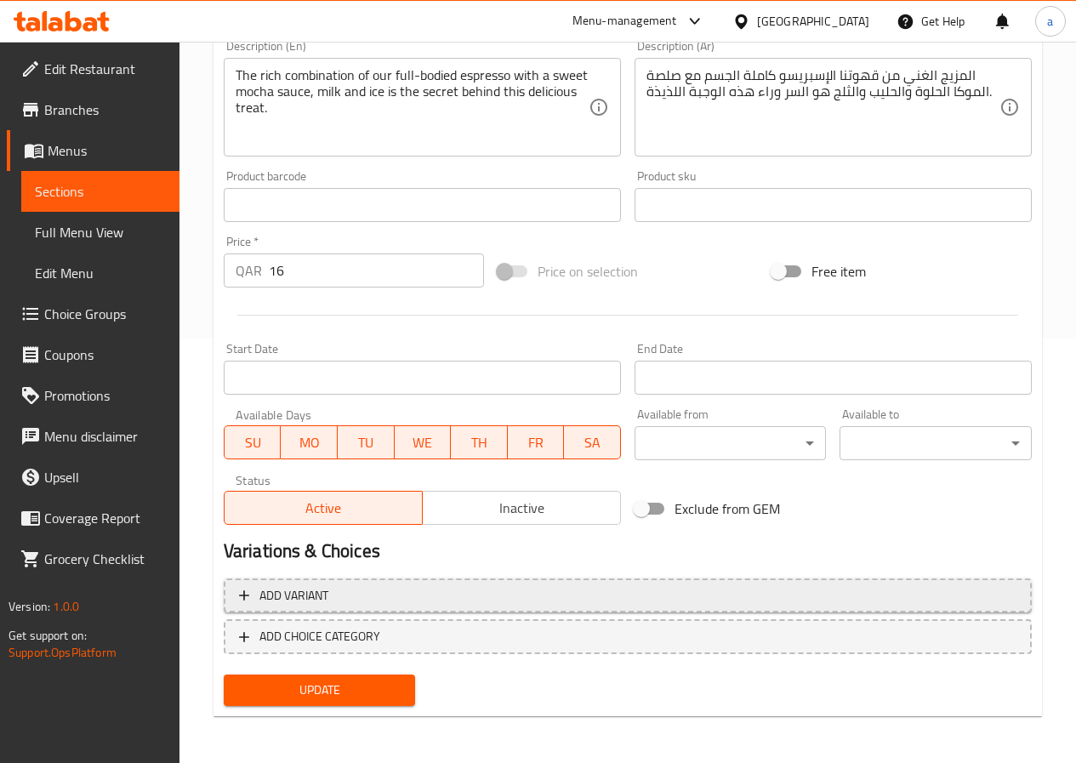
scroll to position [425, 0]
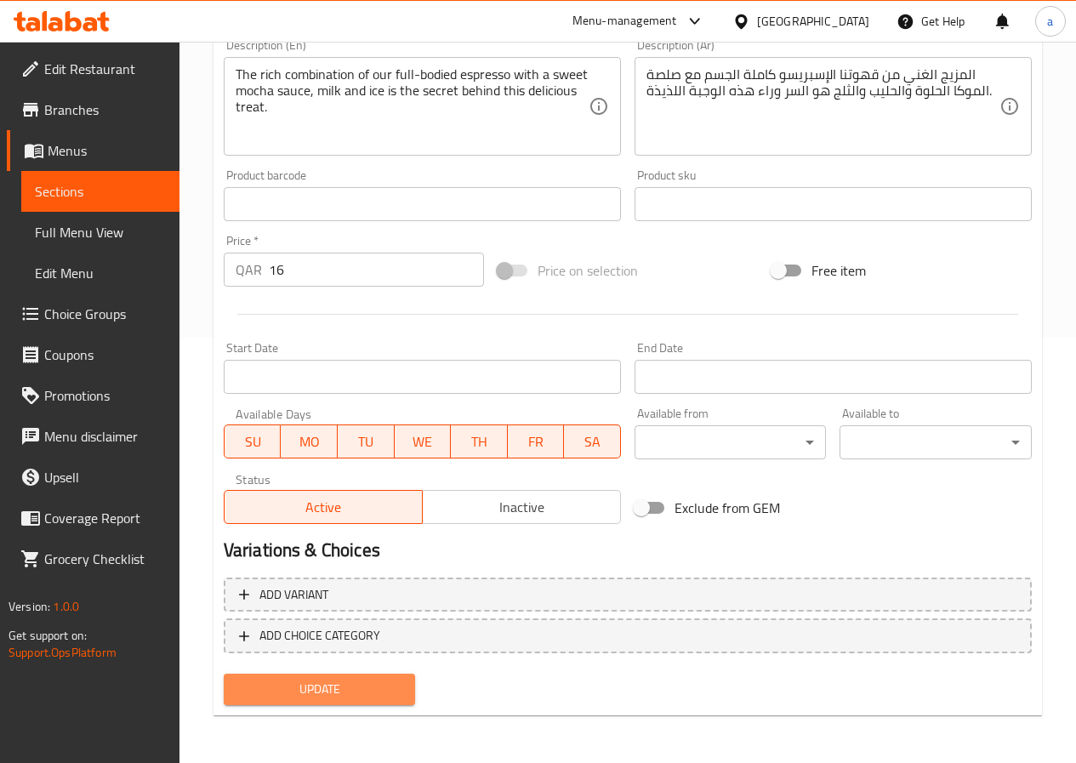
click at [376, 696] on span "Update" at bounding box center [319, 688] width 165 height 21
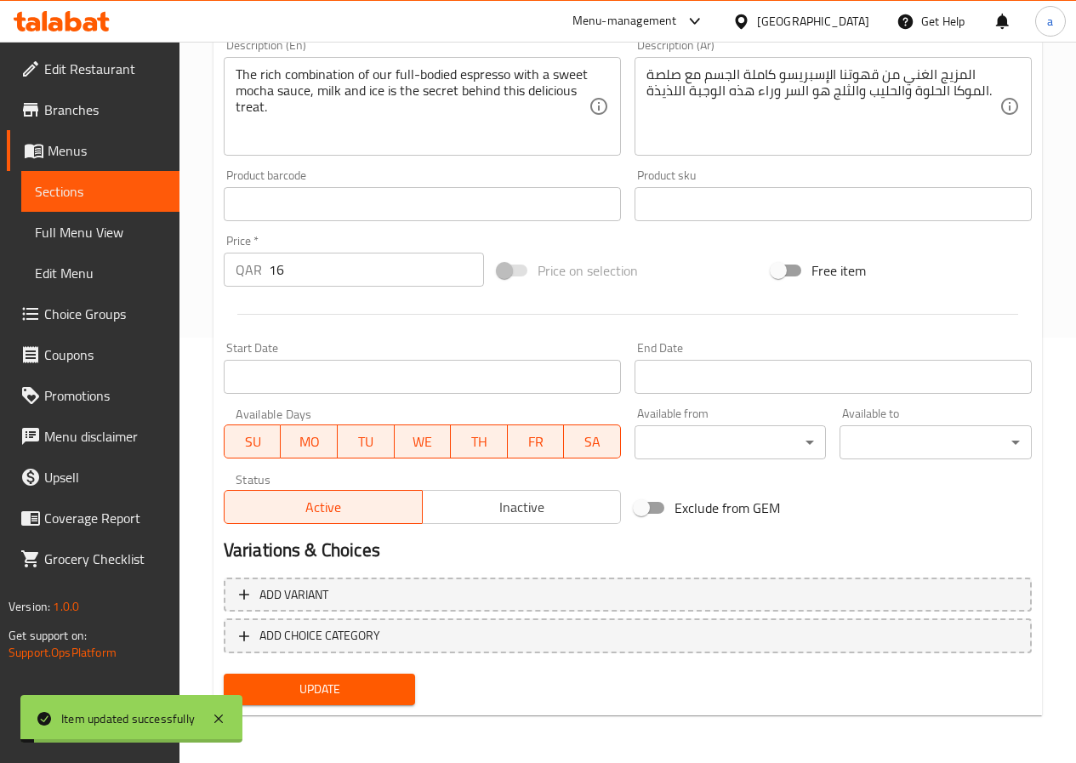
click at [112, 184] on span "Sections" at bounding box center [100, 191] width 131 height 20
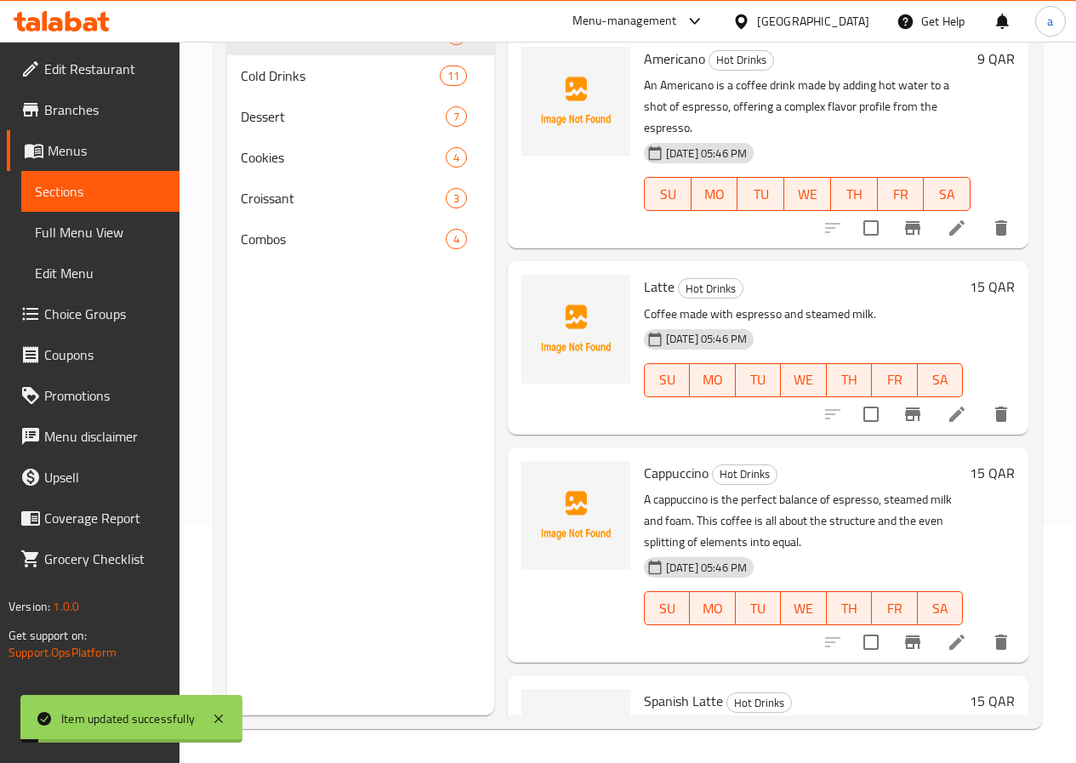
scroll to position [238, 0]
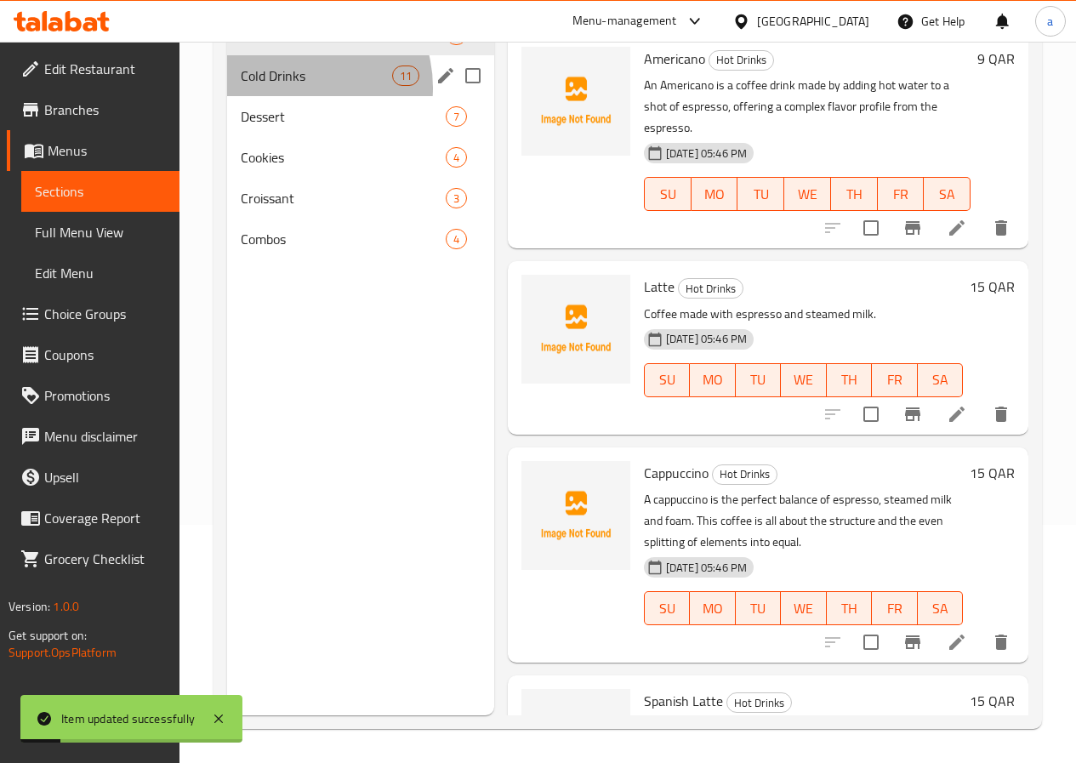
click at [293, 96] on div "Cold Drinks 11" at bounding box center [360, 75] width 267 height 41
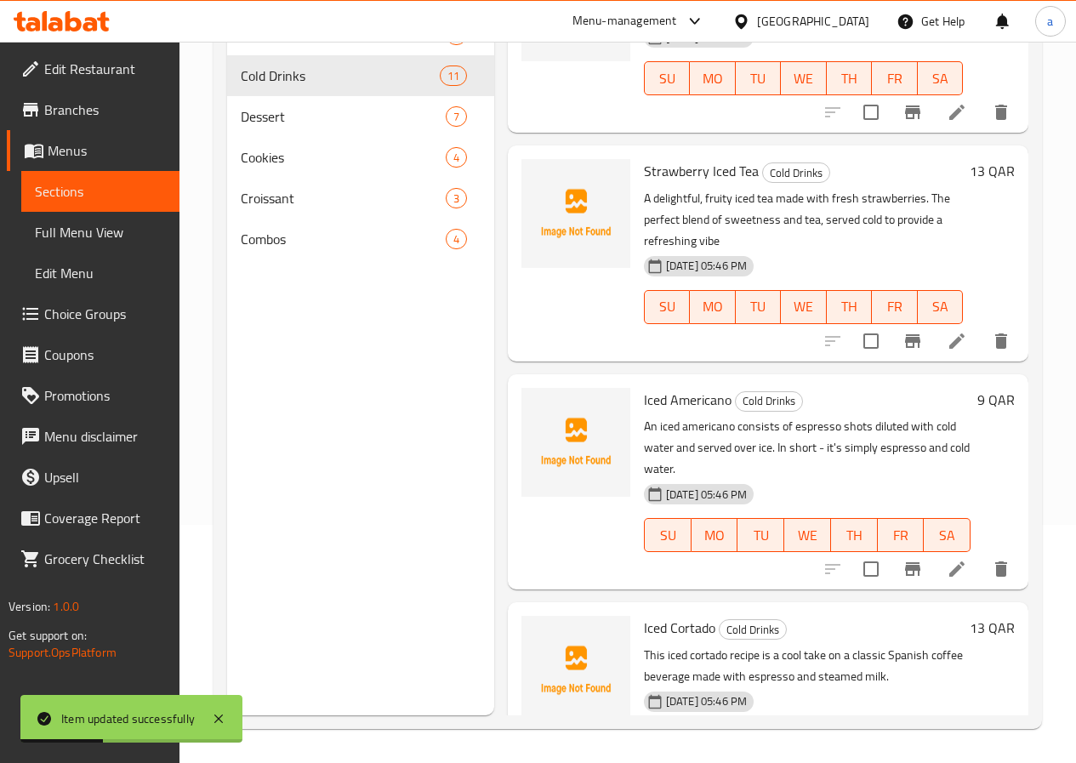
scroll to position [170, 0]
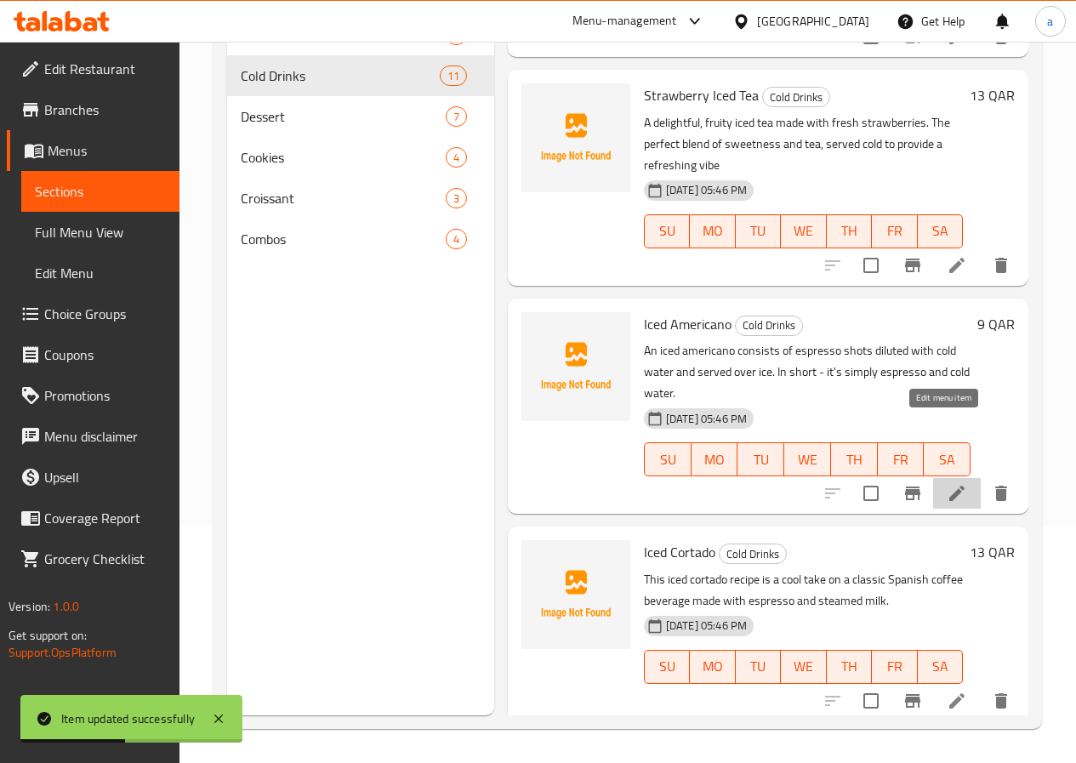
click at [948, 483] on icon at bounding box center [956, 493] width 20 height 20
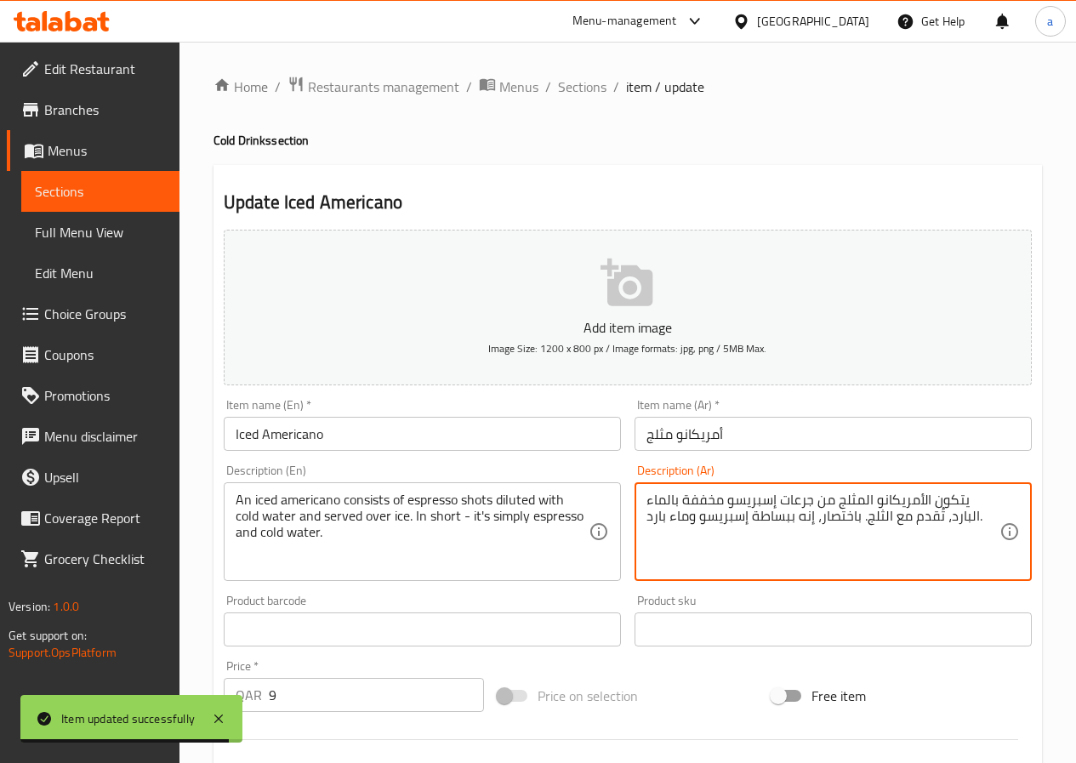
click at [796, 497] on textarea "يتكون الأمريكانو المثلج من جرعات إسبريسو مخففة بالماء البارد، تُقدم مع الثلج. ب…" at bounding box center [822, 531] width 353 height 81
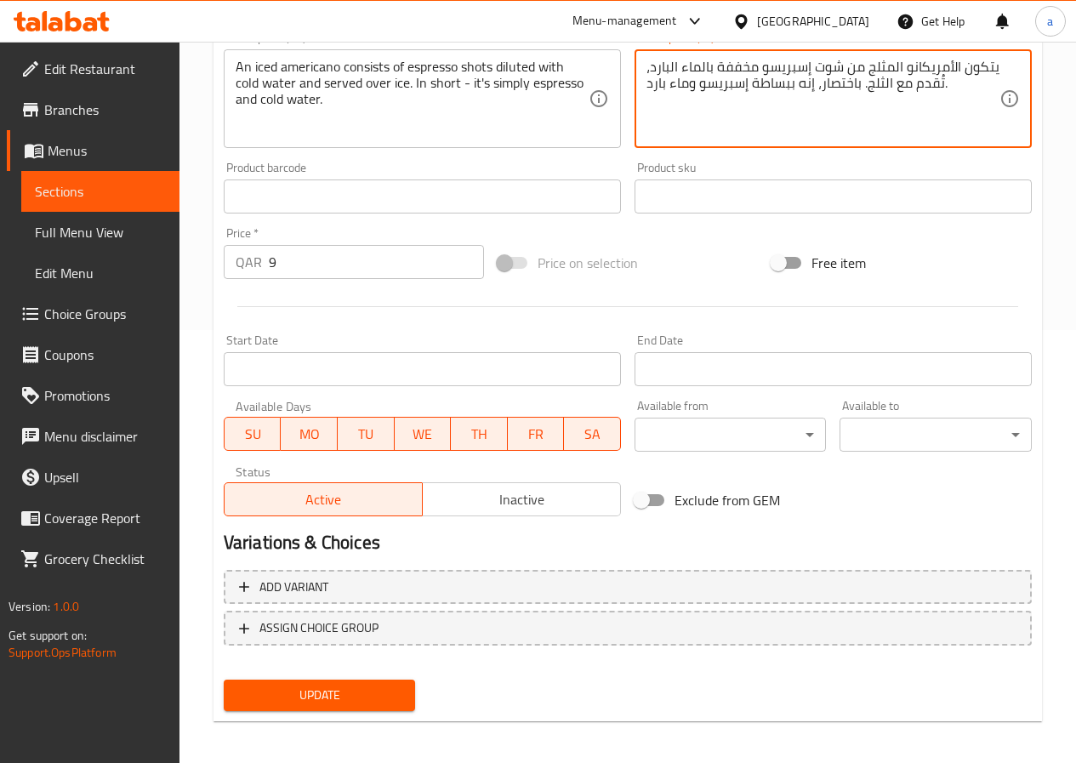
scroll to position [439, 0]
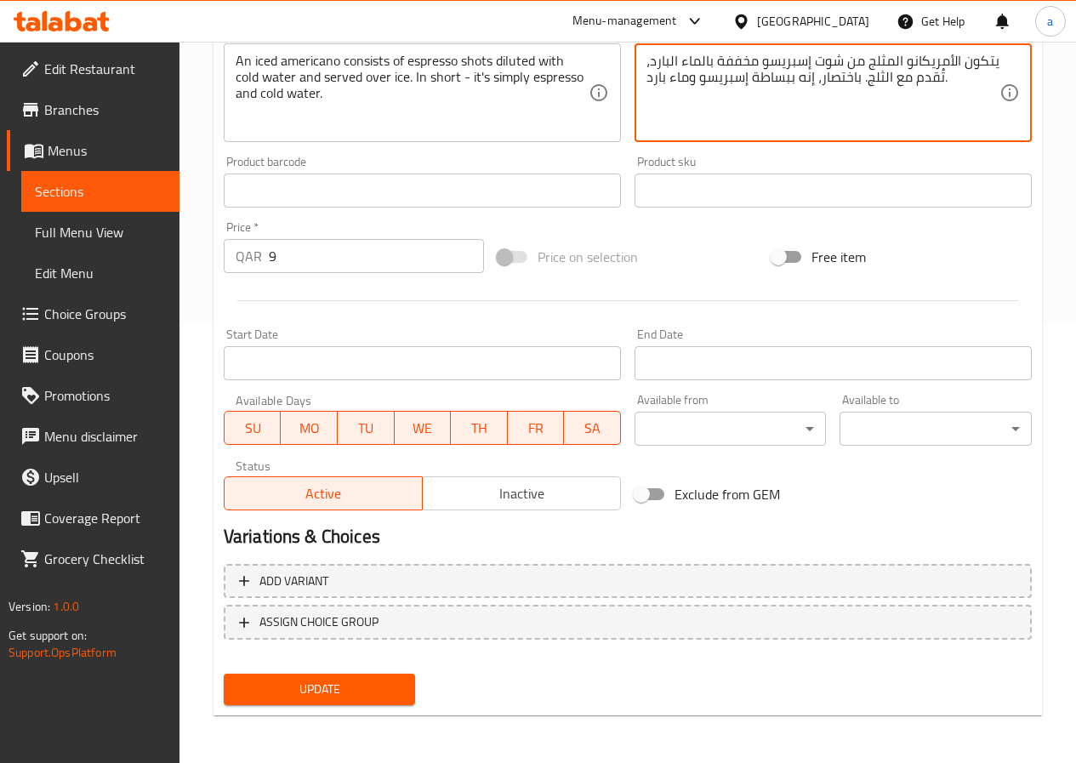
type textarea "يتكون الأمريكانو المثلج من شوت إسبريسو مخففة بالماء البارد، تُقدم مع الثلج. باخ…"
click at [286, 702] on button "Update" at bounding box center [320, 688] width 192 height 31
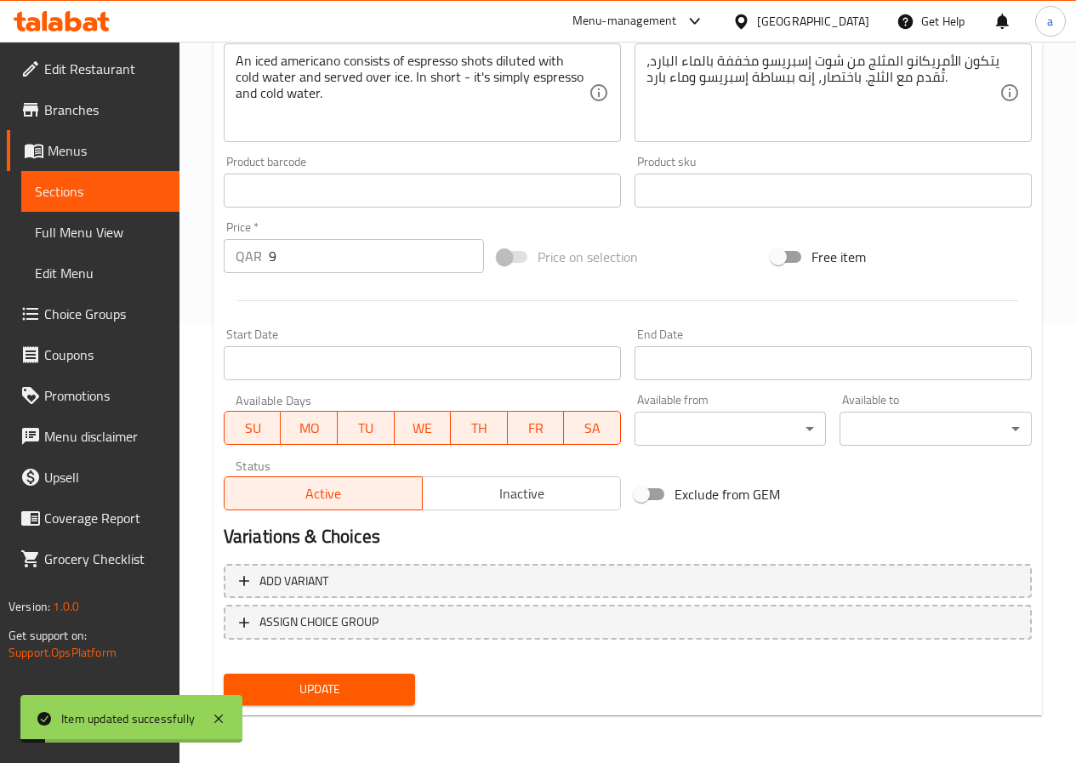
click at [91, 223] on span "Full Menu View" at bounding box center [100, 232] width 131 height 20
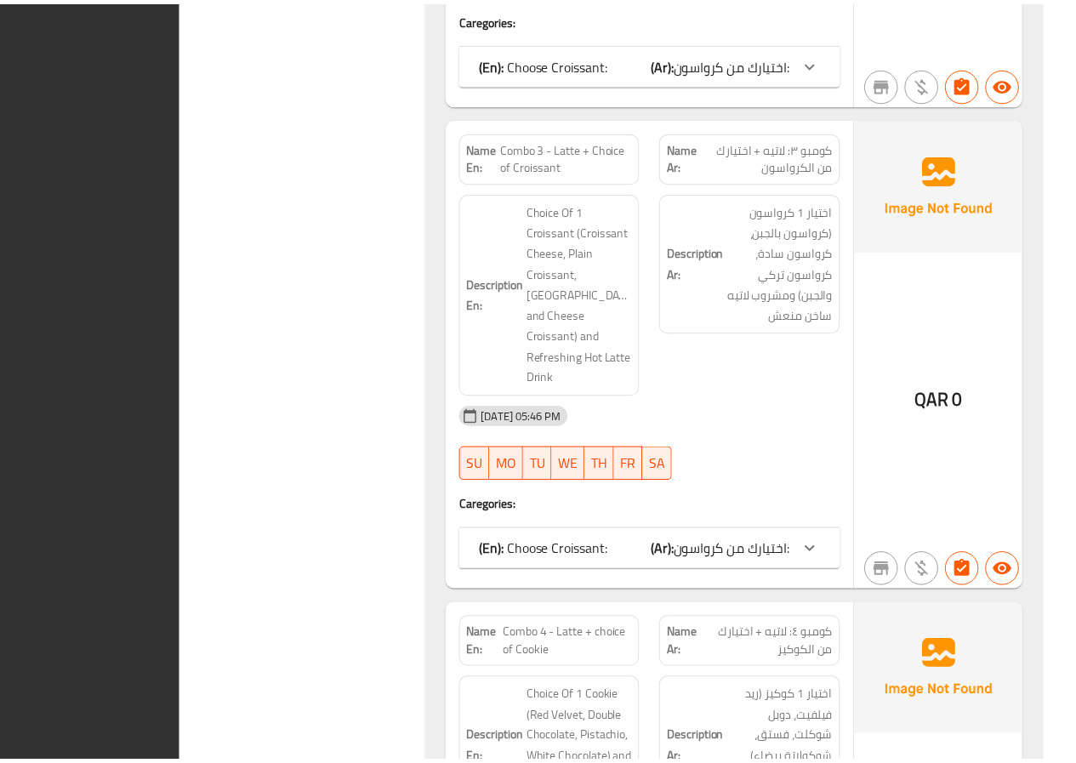
scroll to position [12621, 0]
